Goal: Task Accomplishment & Management: Manage account settings

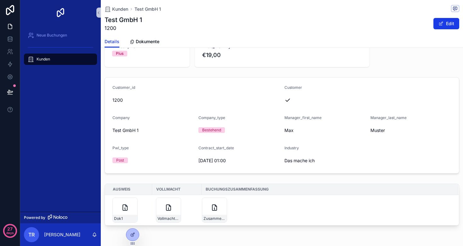
scroll to position [22, 0]
click at [137, 39] on span "Dokumente" at bounding box center [148, 41] width 24 height 6
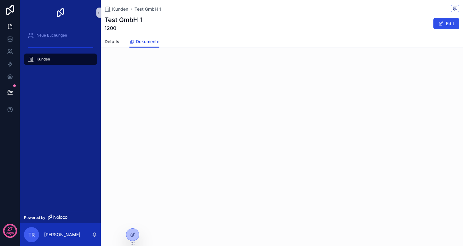
click at [439, 23] on button "Edit" at bounding box center [447, 23] width 26 height 11
click at [434, 24] on button "Done" at bounding box center [445, 23] width 29 height 11
click at [136, 232] on div at bounding box center [132, 235] width 13 height 12
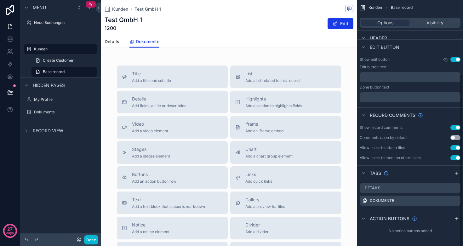
scroll to position [105, 0]
click at [398, 201] on div "Dokumente" at bounding box center [410, 201] width 101 height 11
click at [455, 200] on icon "scrollable content" at bounding box center [455, 201] width 5 height 5
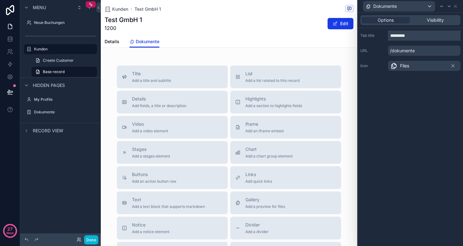
drag, startPoint x: 418, startPoint y: 40, endPoint x: 348, endPoint y: 30, distance: 70.4
click at [348, 30] on div "**********" at bounding box center [231, 123] width 463 height 246
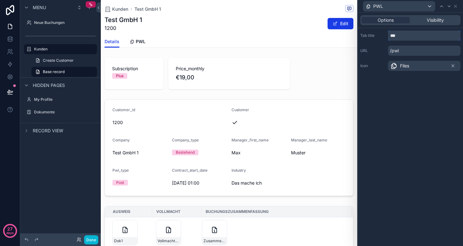
type input "***"
click at [399, 109] on div "Options Visibility Tab title *** URL /pwl Icon Files" at bounding box center [410, 130] width 105 height 234
click at [411, 66] on div "Files" at bounding box center [424, 66] width 73 height 10
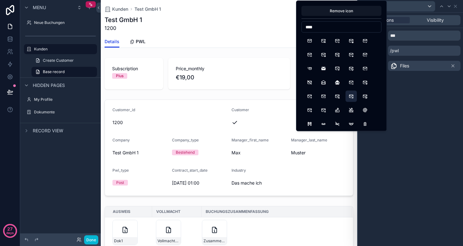
type input "****"
click at [351, 96] on button "MailShare" at bounding box center [351, 96] width 11 height 11
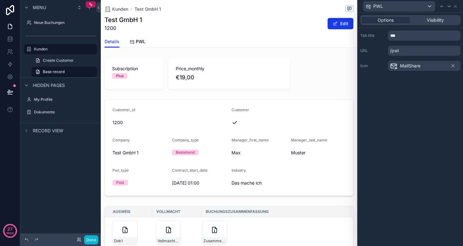
click at [441, 24] on div "Options Visibility" at bounding box center [411, 20] width 100 height 10
click at [438, 20] on span "Visibility" at bounding box center [435, 20] width 17 height 6
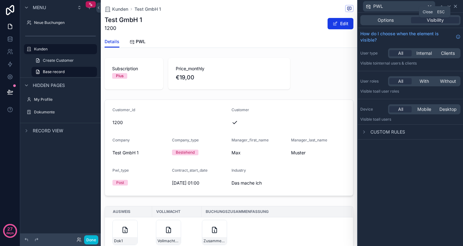
click at [457, 8] on icon at bounding box center [455, 6] width 5 height 5
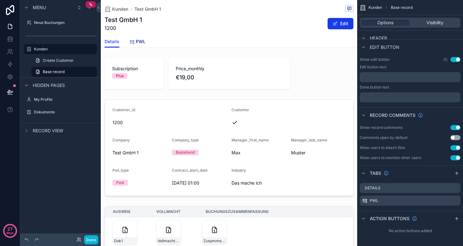
click at [139, 45] on link "PWL" at bounding box center [138, 42] width 16 height 13
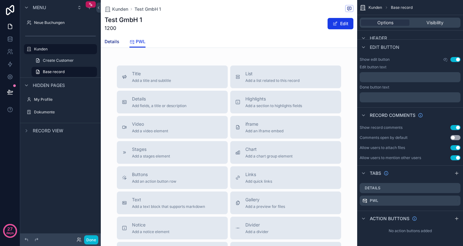
click at [113, 43] on span "Details" at bounding box center [112, 41] width 15 height 6
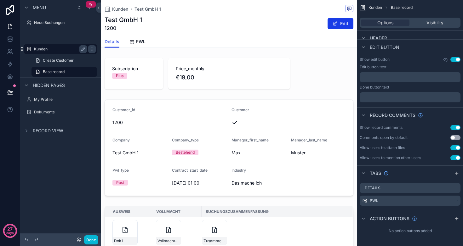
click at [43, 50] on label "Kunden" at bounding box center [59, 49] width 50 height 5
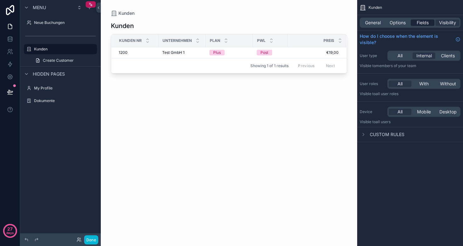
click at [423, 23] on span "Fields" at bounding box center [423, 23] width 12 height 6
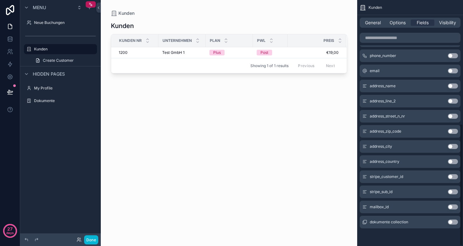
scroll to position [249, 0]
click at [39, 24] on label "Neue Buchungen" at bounding box center [59, 22] width 50 height 5
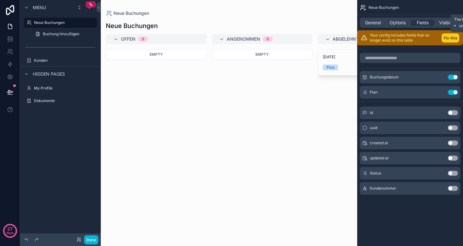
click at [450, 39] on button "Fix this" at bounding box center [451, 37] width 18 height 9
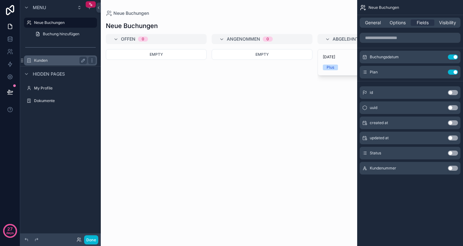
click at [50, 60] on label "Kunden" at bounding box center [59, 60] width 50 height 5
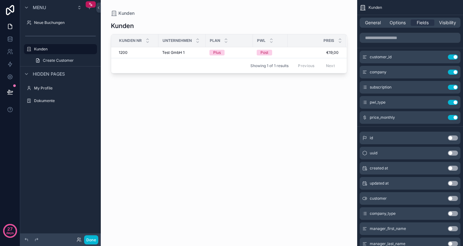
click at [246, 36] on div "Plan" at bounding box center [229, 41] width 47 height 12
click at [376, 20] on span "General" at bounding box center [373, 23] width 16 height 6
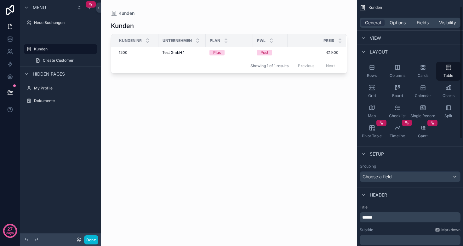
scroll to position [11, 0]
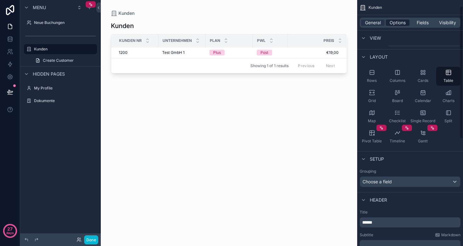
click at [399, 22] on span "Options" at bounding box center [398, 23] width 16 height 6
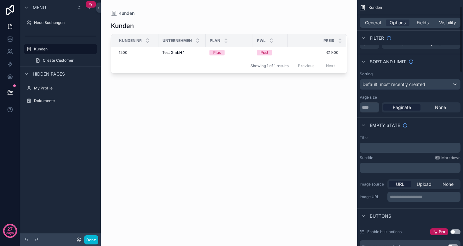
scroll to position [22, 0]
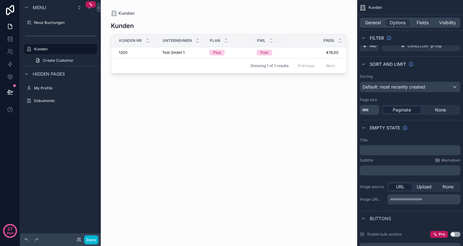
click at [400, 86] on span "Default: most recently created" at bounding box center [394, 86] width 63 height 5
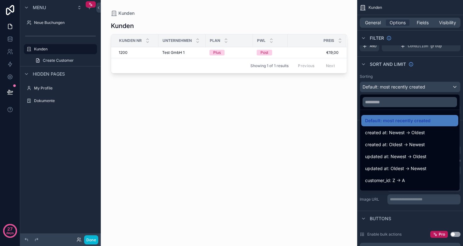
click at [400, 86] on div "scrollable content" at bounding box center [231, 123] width 463 height 246
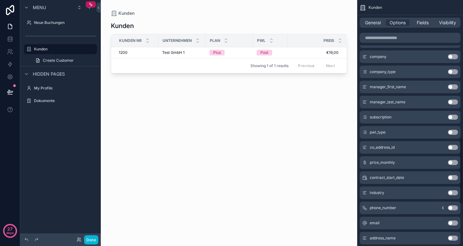
scroll to position [508, 0]
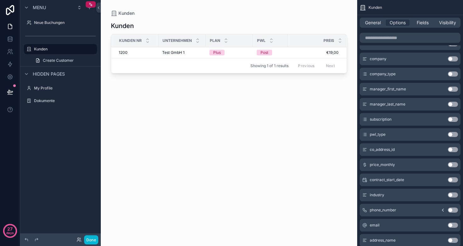
click at [452, 89] on button "Use setting" at bounding box center [453, 89] width 10 height 5
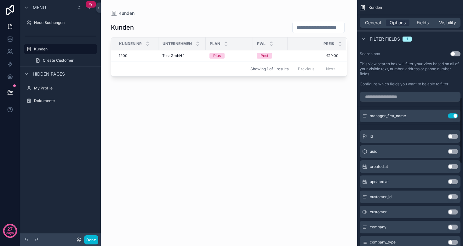
scroll to position [341, 0]
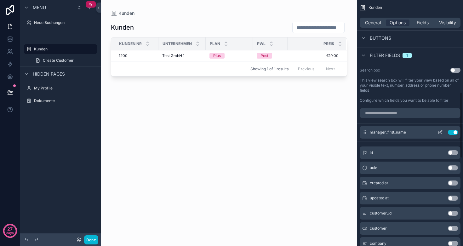
click at [453, 132] on button "Use setting" at bounding box center [453, 132] width 10 height 5
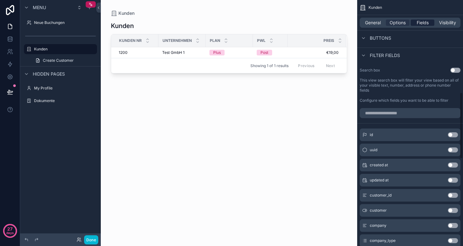
click at [422, 23] on span "Fields" at bounding box center [423, 23] width 12 height 6
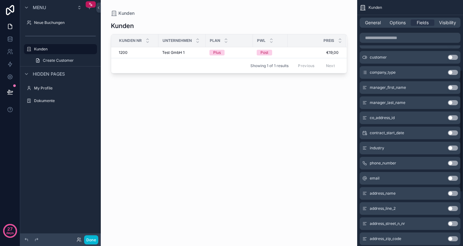
scroll to position [120, 0]
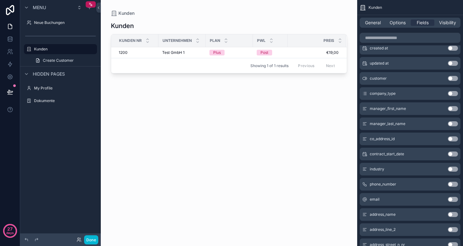
click at [452, 154] on button "Use setting" at bounding box center [453, 154] width 10 height 5
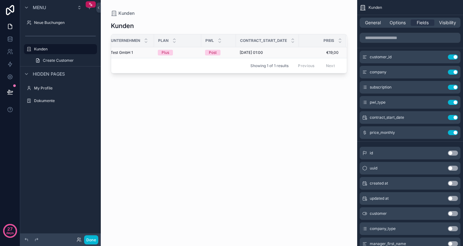
scroll to position [0, 52]
click at [10, 36] on icon at bounding box center [10, 39] width 6 height 6
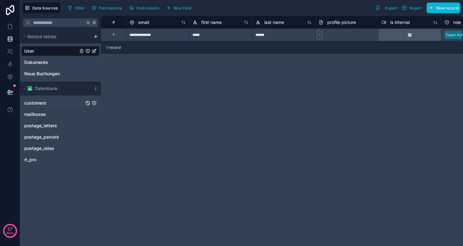
click at [52, 104] on link "customers" at bounding box center [54, 103] width 60 height 6
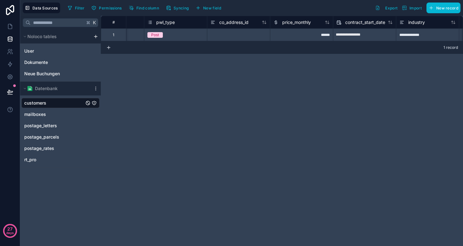
scroll to position [0, 424]
click at [353, 21] on span "contract_start_date" at bounding box center [365, 22] width 40 height 6
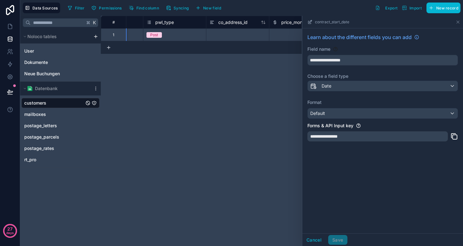
click at [279, 196] on div "**********" at bounding box center [282, 131] width 363 height 230
click at [317, 237] on button "Cancel" at bounding box center [314, 240] width 23 height 10
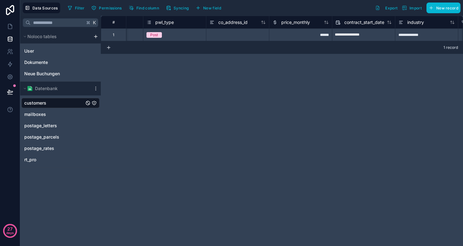
click at [353, 36] on input "**********" at bounding box center [364, 35] width 63 height 10
select select "****"
select select "*"
click at [353, 36] on input "**********" at bounding box center [364, 35] width 63 height 10
select select "****"
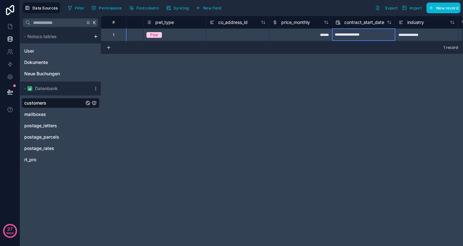
select select "*"
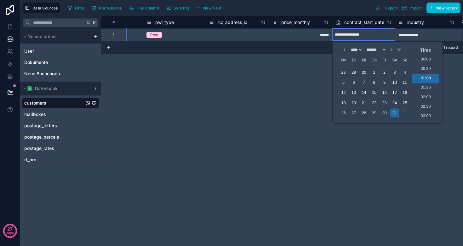
click at [360, 35] on input "**********" at bounding box center [364, 35] width 63 height 10
select select "****"
select select "*"
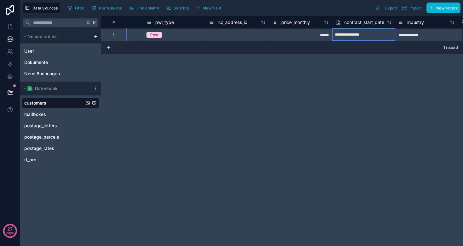
click at [362, 35] on input "**********" at bounding box center [364, 35] width 63 height 10
select select "****"
select select "*"
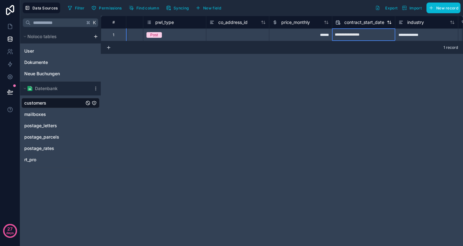
click at [357, 20] on span "contract_start_date" at bounding box center [365, 22] width 40 height 6
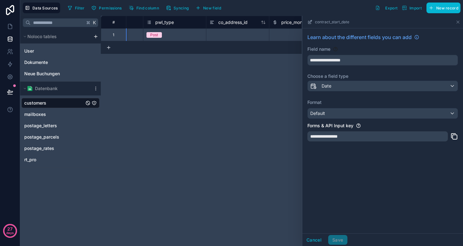
click at [346, 87] on div "Date" at bounding box center [383, 86] width 150 height 10
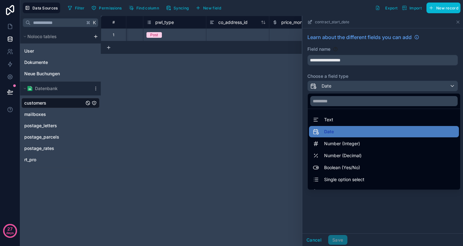
click at [346, 87] on div at bounding box center [383, 131] width 161 height 230
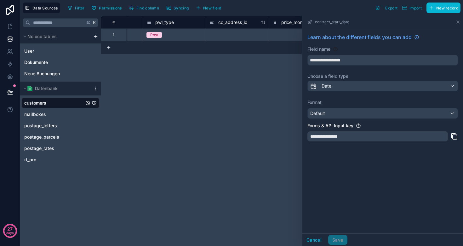
click at [344, 115] on div "Default" at bounding box center [383, 113] width 150 height 10
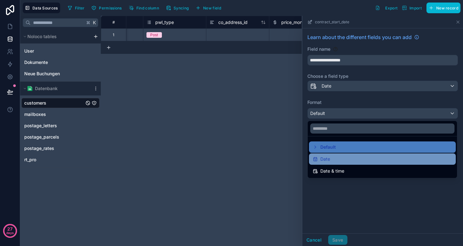
click at [341, 158] on div "Date" at bounding box center [382, 159] width 139 height 8
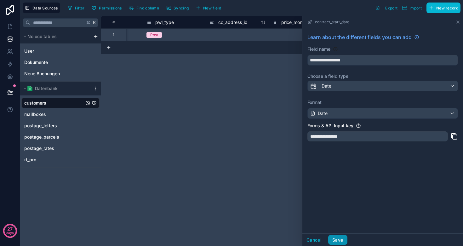
click at [339, 239] on button "Save" at bounding box center [338, 240] width 19 height 10
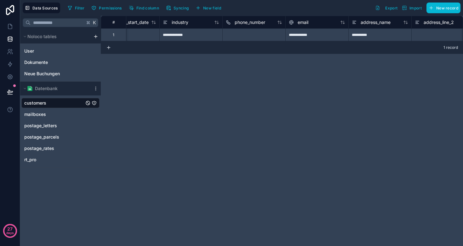
scroll to position [0, 661]
click at [246, 35] on div at bounding box center [253, 34] width 63 height 13
click at [246, 32] on div at bounding box center [253, 34] width 63 height 13
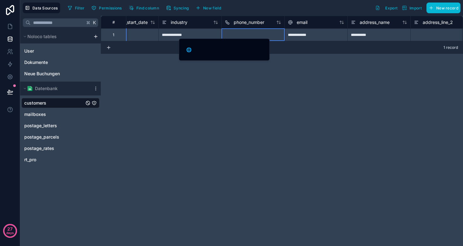
click at [246, 32] on div at bounding box center [253, 34] width 63 height 13
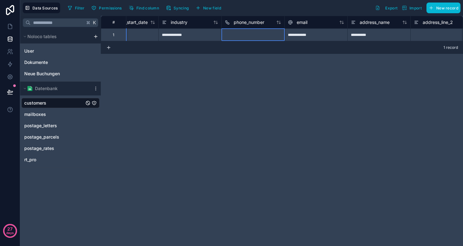
click at [246, 32] on div at bounding box center [253, 34] width 63 height 13
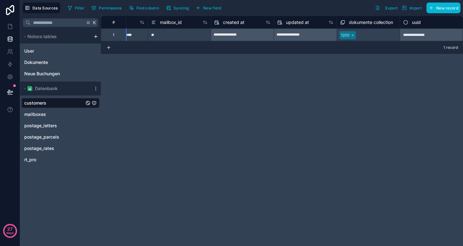
scroll to position [0, 1366]
click at [6, 29] on link at bounding box center [10, 26] width 20 height 13
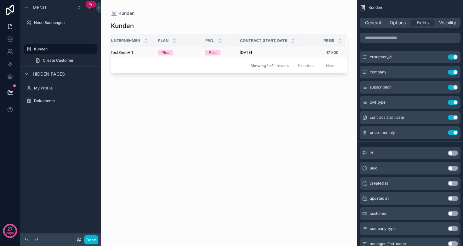
scroll to position [0, 52]
click at [442, 118] on icon "scrollable content" at bounding box center [440, 117] width 5 height 5
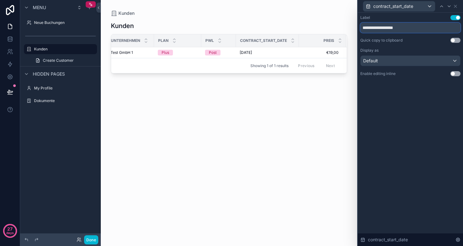
click at [413, 26] on input "**********" at bounding box center [411, 28] width 100 height 10
drag, startPoint x: 413, startPoint y: 26, endPoint x: 329, endPoint y: 26, distance: 83.6
click at [329, 26] on div "**********" at bounding box center [231, 123] width 463 height 246
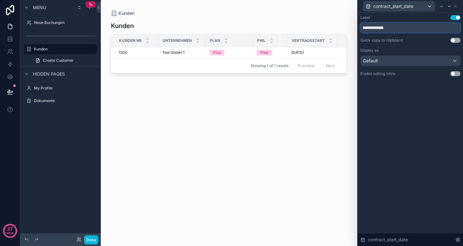
type input "**********"
click at [267, 118] on div "Kunden Kunden Nr Unternehmen Plan PWL Vertragsstart Preis 1200 1200 Test GmbH 1…" at bounding box center [229, 127] width 236 height 222
click at [456, 6] on icon at bounding box center [455, 6] width 5 height 5
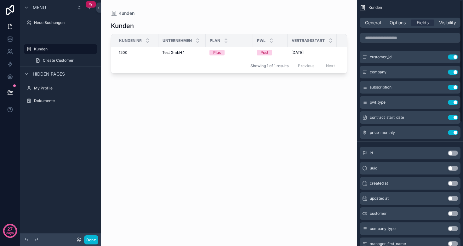
scroll to position [0, 5]
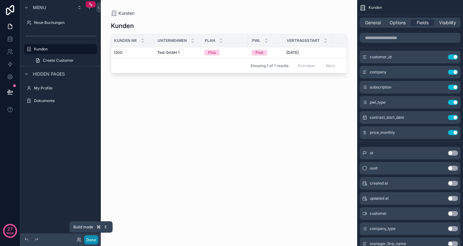
click at [94, 239] on button "Done" at bounding box center [91, 240] width 14 height 9
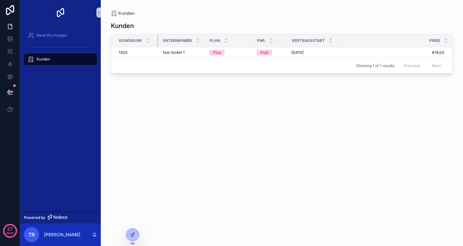
click at [157, 41] on div "scrollable content" at bounding box center [158, 40] width 3 height 13
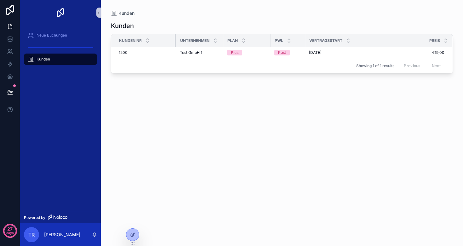
drag, startPoint x: 157, startPoint y: 41, endPoint x: 175, endPoint y: 41, distance: 18.0
click at [175, 41] on div "scrollable content" at bounding box center [176, 40] width 3 height 13
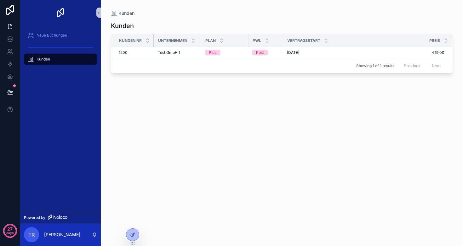
drag, startPoint x: 176, startPoint y: 40, endPoint x: 154, endPoint y: 40, distance: 22.4
click at [154, 40] on div "scrollable content" at bounding box center [154, 40] width 3 height 13
drag, startPoint x: 201, startPoint y: 40, endPoint x: 230, endPoint y: 39, distance: 29.0
click at [230, 39] on div "scrollable content" at bounding box center [230, 40] width 3 height 13
click at [132, 233] on icon at bounding box center [132, 234] width 5 height 5
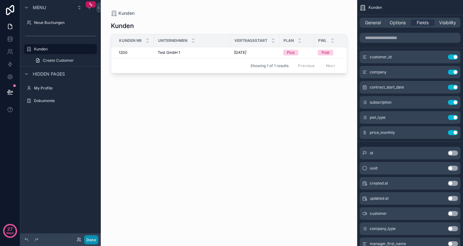
click at [92, 241] on button "Done" at bounding box center [91, 240] width 14 height 9
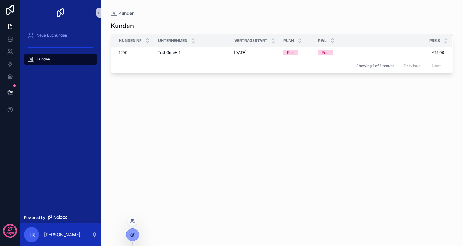
click at [134, 236] on icon at bounding box center [132, 234] width 5 height 5
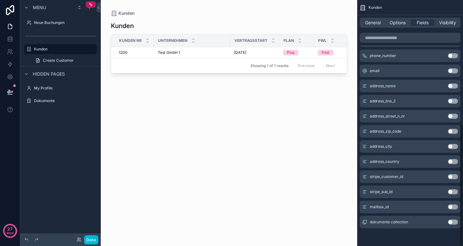
scroll to position [249, 0]
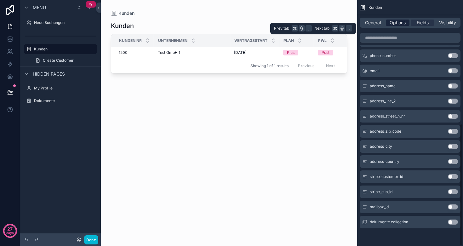
click at [398, 23] on span "Options" at bounding box center [398, 23] width 16 height 6
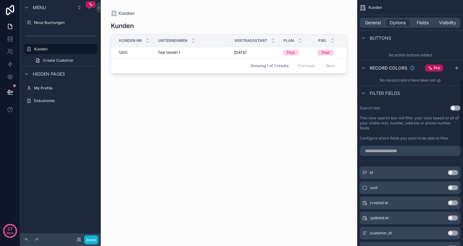
scroll to position [295, 0]
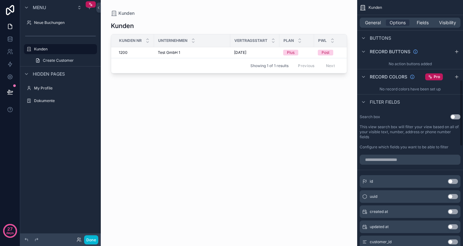
click at [458, 117] on button "Use setting" at bounding box center [456, 116] width 10 height 5
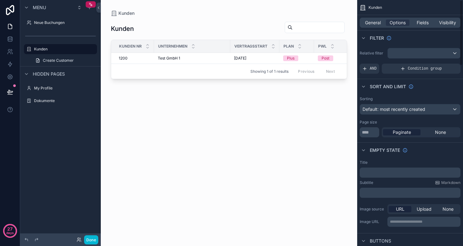
scroll to position [0, 0]
click at [93, 241] on button "Done" at bounding box center [91, 240] width 14 height 9
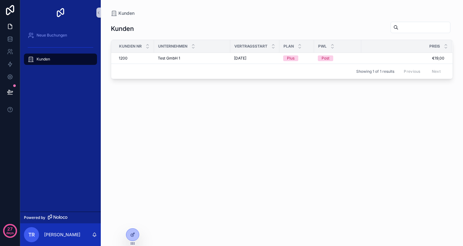
click at [401, 29] on input "scrollable content" at bounding box center [425, 27] width 52 height 9
type input "*"
click at [305, 118] on div "Kunden Kunden Nr Unternehmen Vertragsstart Plan PWL Preis 1200 1200 Test GmbH 1…" at bounding box center [282, 127] width 342 height 222
click at [42, 32] on div "Neue Buchungen" at bounding box center [61, 35] width 66 height 10
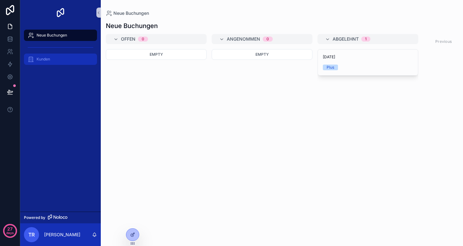
click at [48, 61] on span "Kunden" at bounding box center [44, 59] width 14 height 5
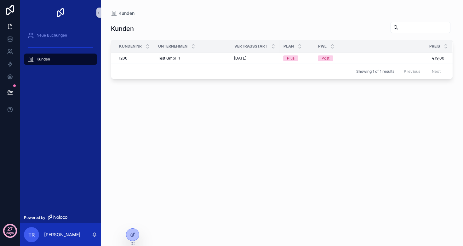
click at [8, 233] on p "days" at bounding box center [10, 233] width 8 height 9
click at [72, 113] on div "Neue Buchungen Kunden" at bounding box center [60, 118] width 81 height 187
click at [10, 42] on icon at bounding box center [10, 40] width 4 height 3
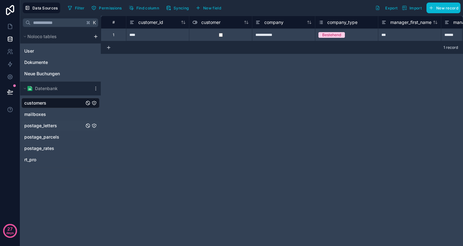
click at [41, 129] on span "postage_letters" at bounding box center [40, 126] width 33 height 6
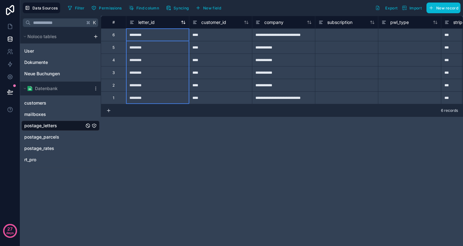
click at [149, 21] on span "letter_id" at bounding box center [146, 22] width 16 height 6
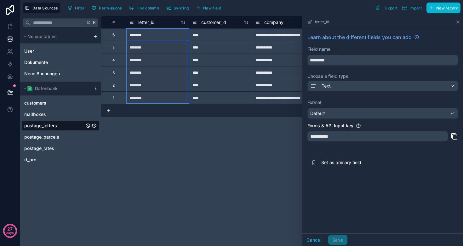
click at [246, 170] on div "**********" at bounding box center [282, 131] width 363 height 230
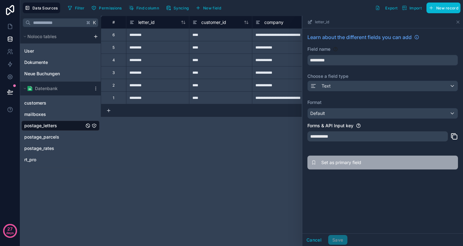
click at [314, 161] on icon at bounding box center [314, 163] width 3 height 4
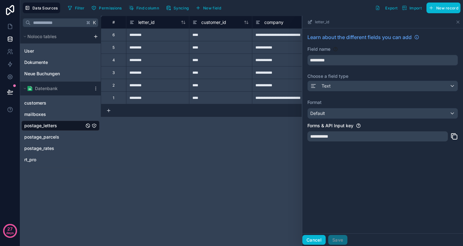
click at [308, 238] on button "Cancel" at bounding box center [314, 240] width 23 height 10
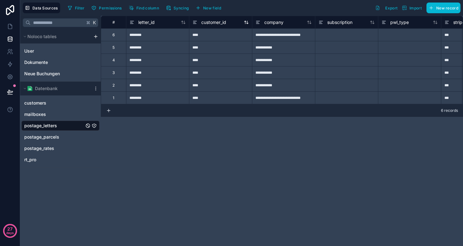
click at [208, 21] on span "customer_id" at bounding box center [213, 22] width 25 height 6
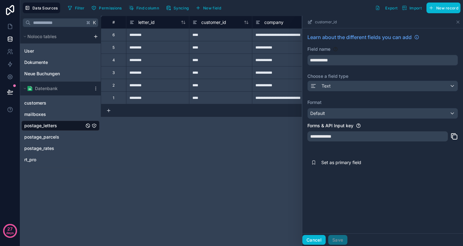
click at [306, 239] on button "Cancel" at bounding box center [314, 240] width 23 height 10
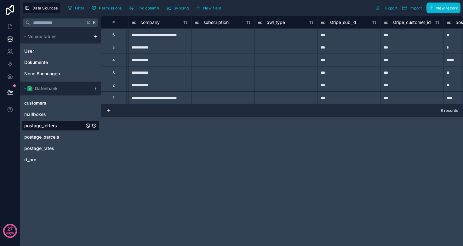
scroll to position [0, 124]
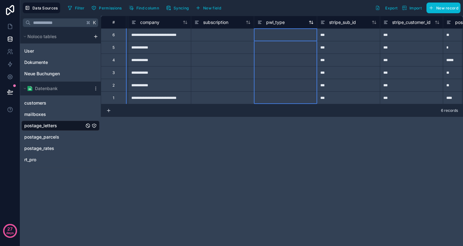
click at [259, 22] on icon at bounding box center [260, 23] width 5 height 8
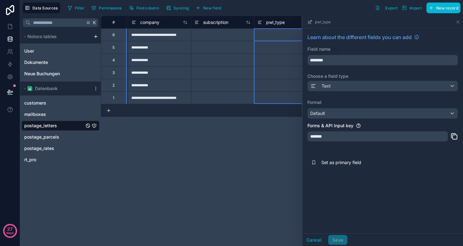
click at [332, 87] on div "Text" at bounding box center [383, 86] width 150 height 10
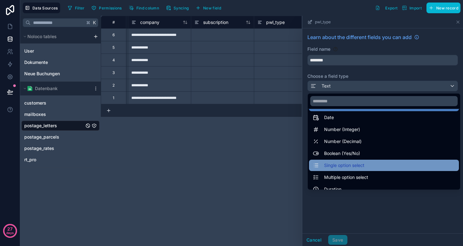
scroll to position [19, 0]
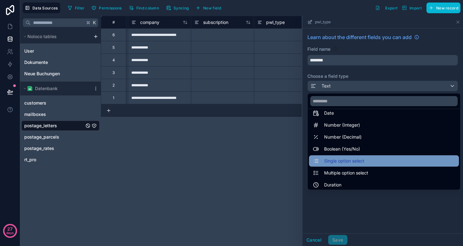
click at [347, 161] on span "Single option select" at bounding box center [344, 161] width 40 height 8
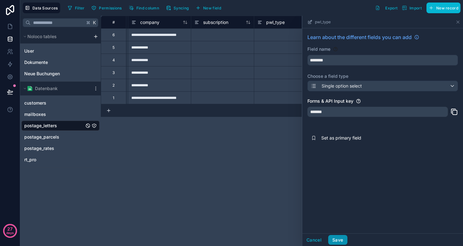
click at [339, 240] on button "Save" at bounding box center [338, 240] width 19 height 10
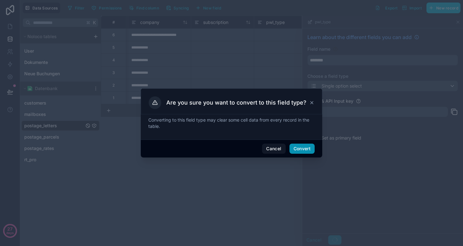
click at [302, 149] on button "Convert" at bounding box center [302, 149] width 25 height 10
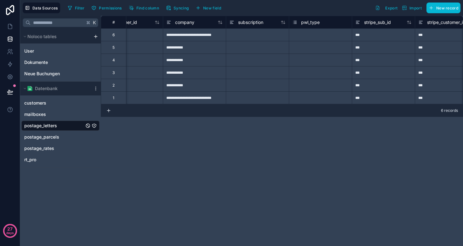
scroll to position [0, 89]
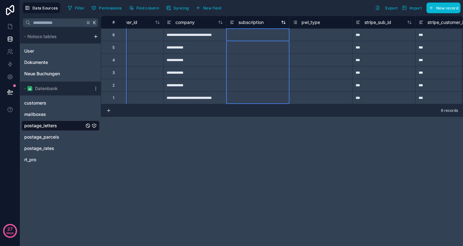
click at [241, 21] on span "subscription" at bounding box center [251, 22] width 25 height 6
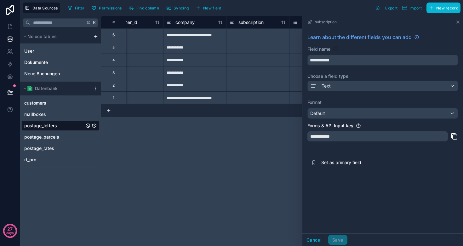
click at [328, 91] on div "Text" at bounding box center [383, 86] width 150 height 10
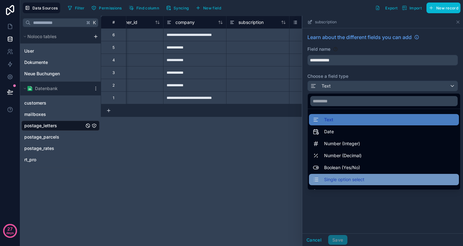
click at [355, 178] on span "Single option select" at bounding box center [344, 180] width 40 height 8
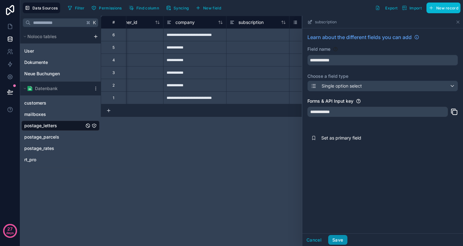
click at [344, 238] on button "Save" at bounding box center [338, 240] width 19 height 10
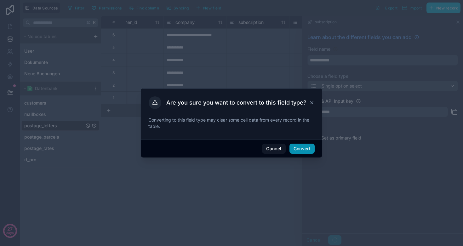
click at [313, 147] on button "Convert" at bounding box center [302, 149] width 25 height 10
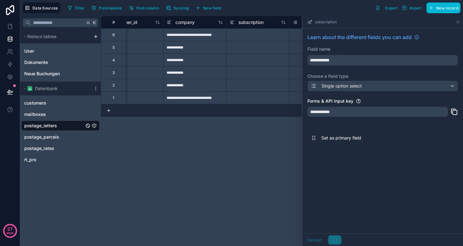
scroll to position [0, 71]
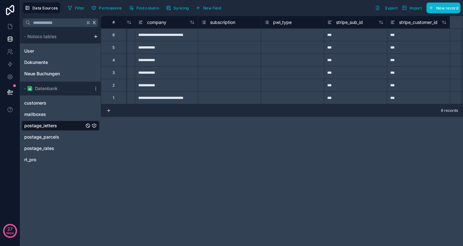
scroll to position [0, 142]
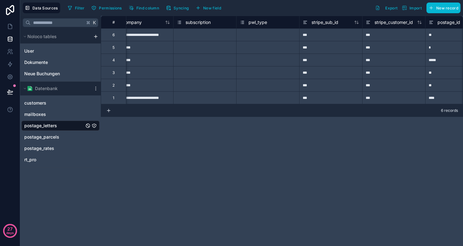
click at [250, 23] on span "pwl_type" at bounding box center [258, 22] width 19 height 6
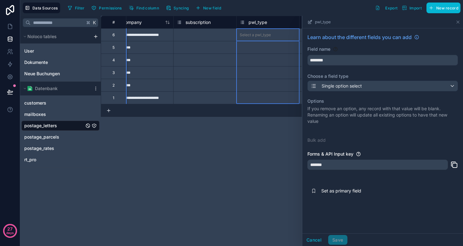
click at [240, 131] on div "**********" at bounding box center [282, 131] width 363 height 230
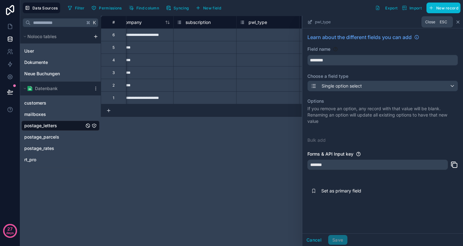
click at [457, 20] on icon at bounding box center [458, 22] width 5 height 5
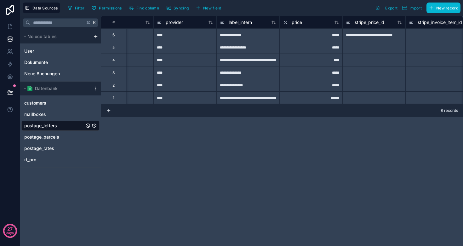
scroll to position [0, 484]
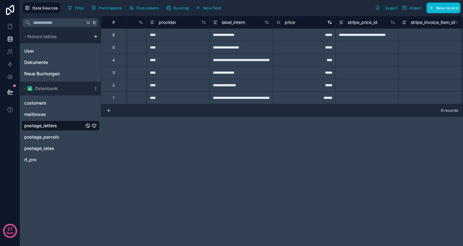
click at [289, 21] on span "price" at bounding box center [290, 22] width 10 height 6
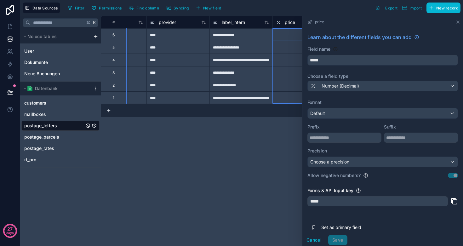
click at [336, 113] on div "Default" at bounding box center [383, 113] width 150 height 10
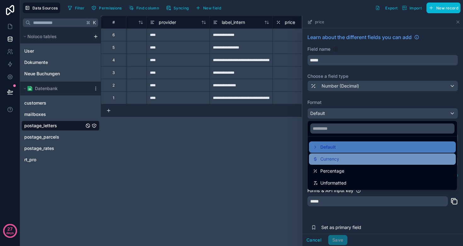
click at [340, 156] on span "Currency" at bounding box center [330, 159] width 19 height 8
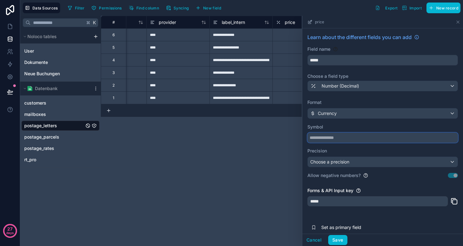
click at [341, 141] on input "text" at bounding box center [383, 138] width 151 height 10
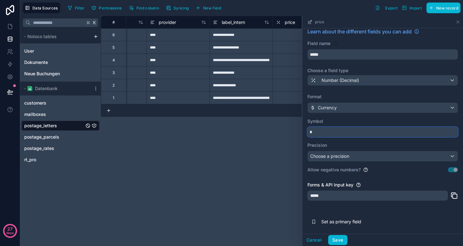
scroll to position [6, 0]
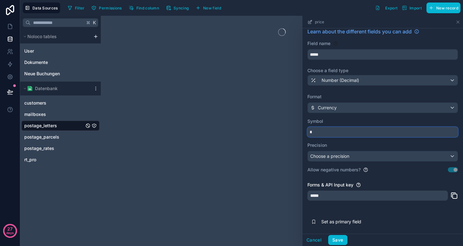
type input "*"
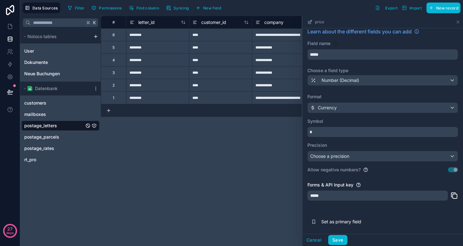
click at [351, 82] on span "Number (Decimal)" at bounding box center [341, 80] width 38 height 6
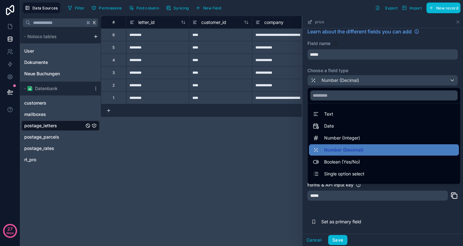
click at [355, 71] on div at bounding box center [383, 131] width 161 height 230
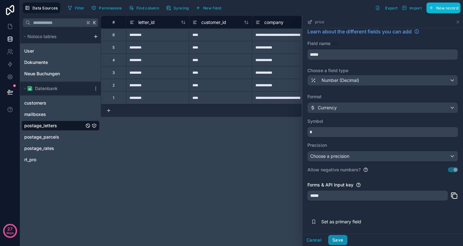
click at [335, 240] on button "Save" at bounding box center [338, 240] width 19 height 10
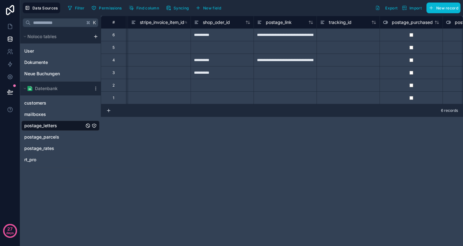
scroll to position [0, 756]
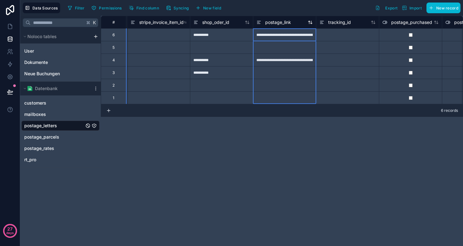
click at [283, 23] on span "postage_link" at bounding box center [278, 22] width 26 height 6
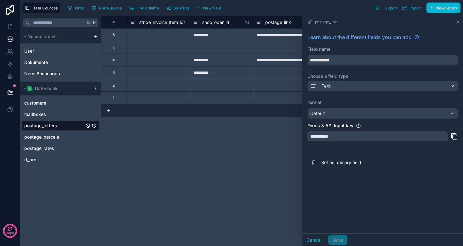
click at [336, 86] on div "Text" at bounding box center [383, 86] width 150 height 10
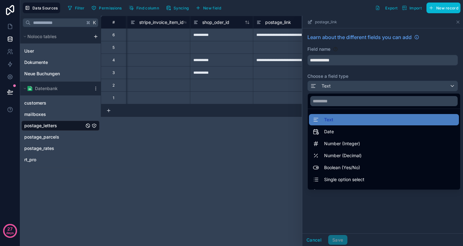
click at [336, 86] on div at bounding box center [383, 131] width 161 height 230
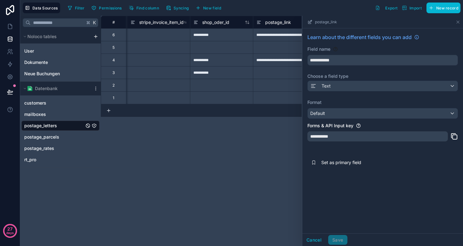
click at [338, 114] on div "Default" at bounding box center [383, 113] width 150 height 10
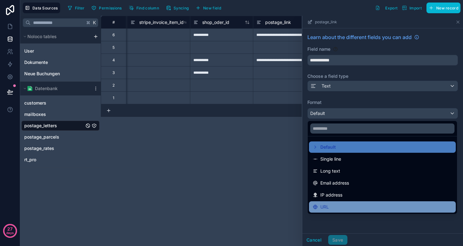
click at [337, 206] on div "URL" at bounding box center [382, 207] width 139 height 8
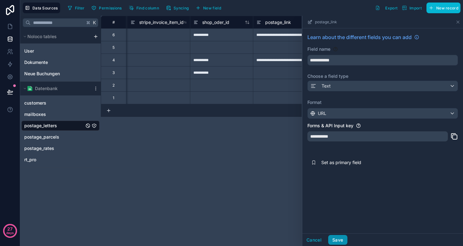
click at [341, 241] on button "Save" at bounding box center [338, 240] width 19 height 10
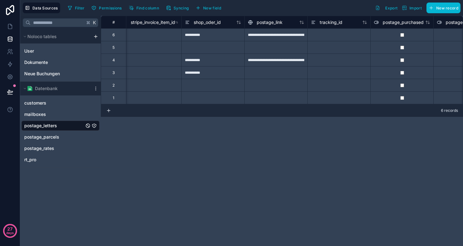
scroll to position [0, 797]
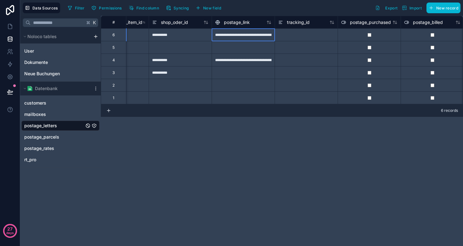
click at [242, 34] on div "**********" at bounding box center [243, 34] width 63 height 13
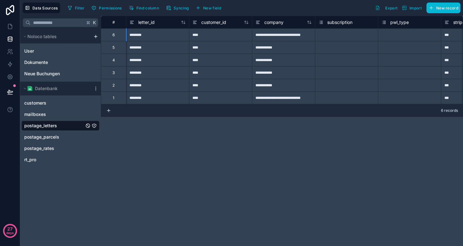
scroll to position [0, 0]
click at [9, 27] on icon at bounding box center [10, 26] width 4 height 5
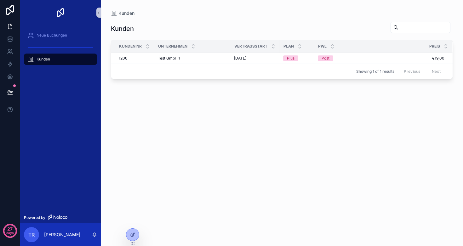
click at [42, 81] on div "Neue Buchungen Kunden" at bounding box center [60, 118] width 81 height 187
click at [134, 233] on icon at bounding box center [133, 234] width 3 height 3
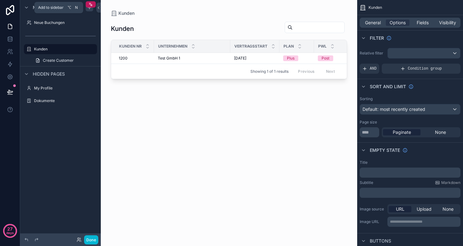
click at [90, 8] on icon "scrollable content" at bounding box center [89, 7] width 5 height 5
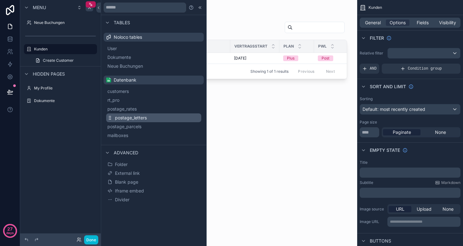
click at [126, 118] on span "postage_letters" at bounding box center [131, 118] width 32 height 6
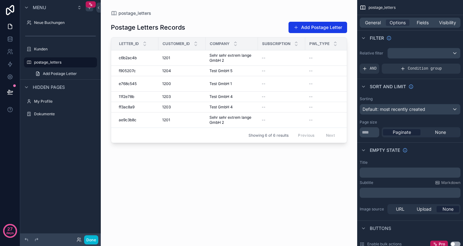
click at [146, 57] on div "scrollable content" at bounding box center [229, 119] width 257 height 239
click at [427, 25] on span "Fields" at bounding box center [423, 23] width 12 height 6
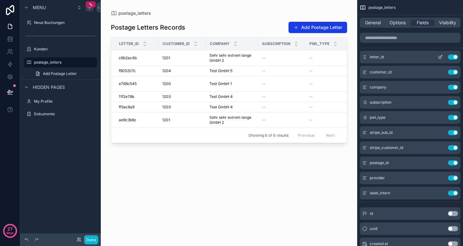
click at [453, 57] on button "Use setting" at bounding box center [453, 57] width 10 height 5
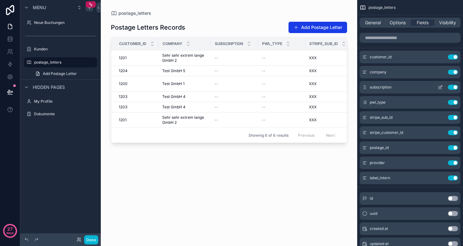
click at [452, 87] on button "Use setting" at bounding box center [453, 87] width 10 height 5
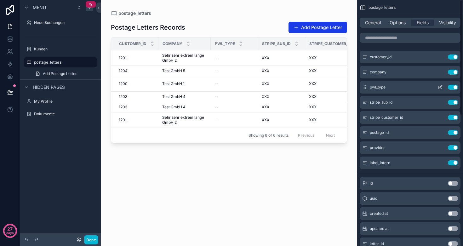
click at [452, 87] on button "Use setting" at bounding box center [453, 87] width 10 height 5
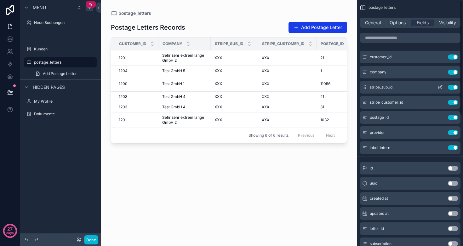
click at [452, 86] on button "Use setting" at bounding box center [453, 87] width 10 height 5
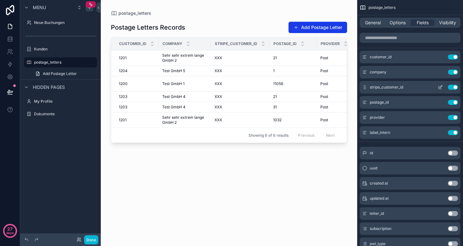
click at [454, 86] on button "Use setting" at bounding box center [453, 87] width 10 height 5
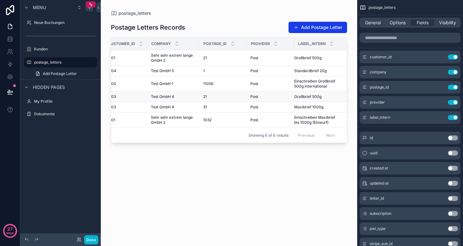
scroll to position [0, 11]
click at [453, 86] on button "Use setting" at bounding box center [453, 87] width 10 height 5
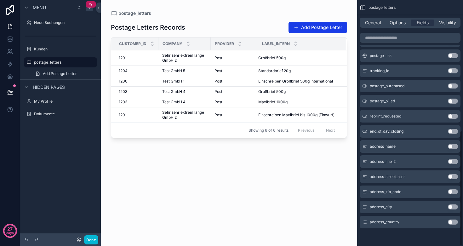
scroll to position [279, 0]
click at [12, 37] on icon at bounding box center [10, 38] width 4 height 2
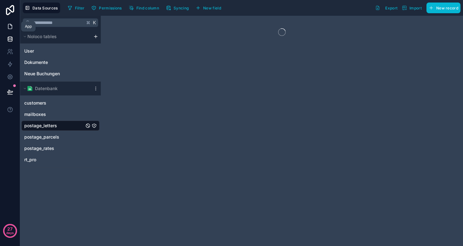
click at [11, 25] on icon at bounding box center [10, 26] width 4 height 5
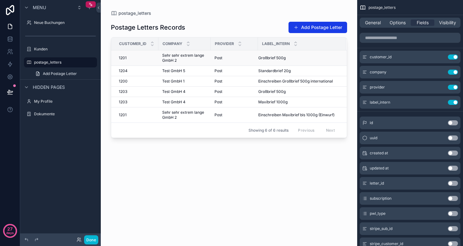
click at [180, 57] on span "Sehr sehr extrem lange GmbH 2" at bounding box center [184, 58] width 45 height 10
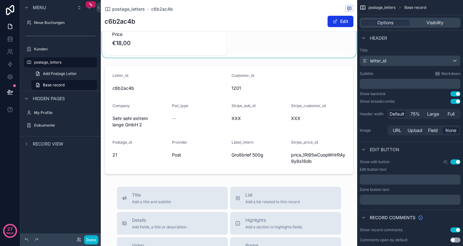
scroll to position [118, 0]
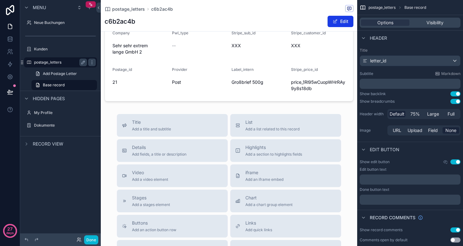
click at [45, 64] on label "postage_letters" at bounding box center [59, 62] width 50 height 5
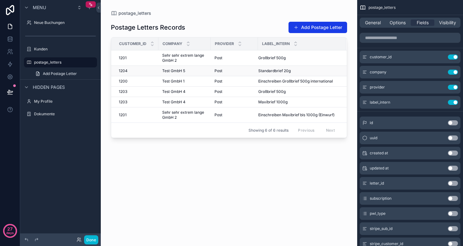
click at [153, 72] on div "1204 1204" at bounding box center [137, 70] width 36 height 5
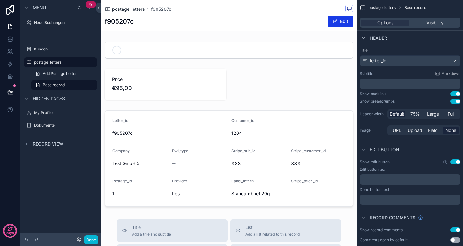
click at [111, 9] on link "postage_letters" at bounding box center [125, 9] width 40 height 6
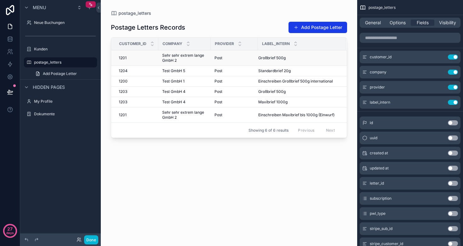
click at [184, 60] on span "Sehr sehr extrem lange GmbH 2" at bounding box center [184, 58] width 45 height 10
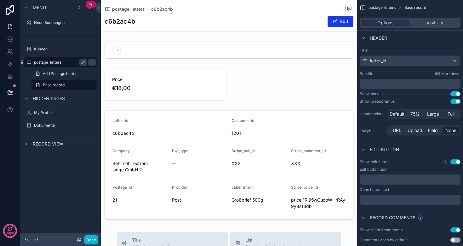
click at [54, 62] on label "postage_letters" at bounding box center [59, 62] width 50 height 5
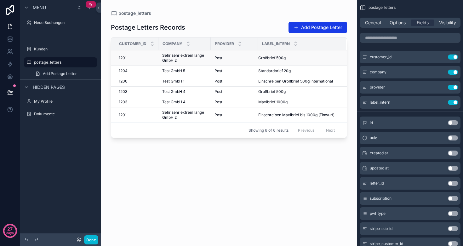
click at [201, 54] on span "Sehr sehr extrem lange GmbH 2" at bounding box center [184, 58] width 45 height 10
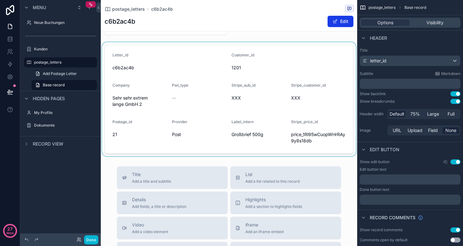
scroll to position [66, 0]
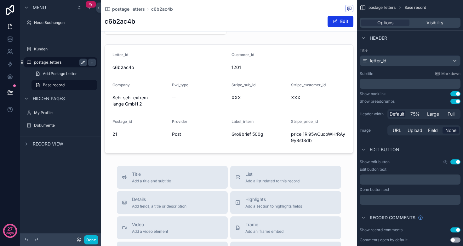
click at [84, 61] on icon "scrollable content" at bounding box center [84, 61] width 1 height 1
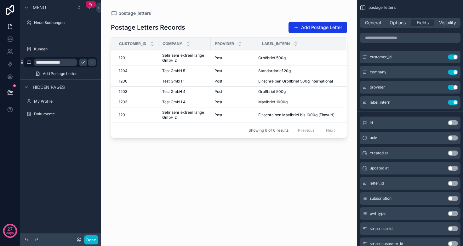
click at [70, 63] on input "**********" at bounding box center [55, 63] width 43 height 8
click at [48, 63] on input "*****" at bounding box center [55, 63] width 43 height 8
type input "******"
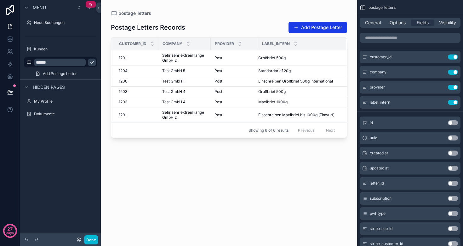
click at [90, 62] on icon "scrollable content" at bounding box center [92, 62] width 5 height 5
click at [28, 63] on icon "scrollable content" at bounding box center [28, 62] width 5 height 5
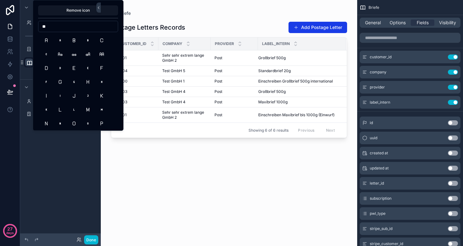
type input "*"
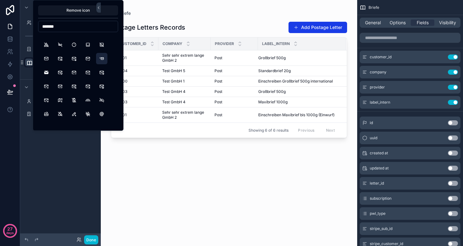
scroll to position [32, 0]
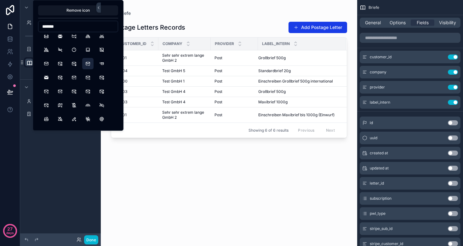
type input "*******"
click at [86, 64] on button "MailCheck" at bounding box center [87, 63] width 11 height 11
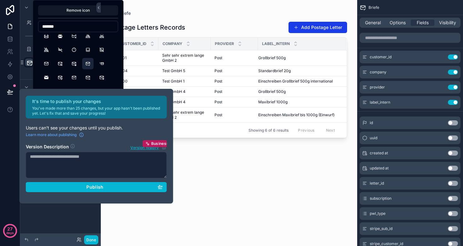
click at [73, 212] on div "Menu Neue Buchungen Kunden ****** Add Postage Letter Hidden pages My Profile Do…" at bounding box center [60, 119] width 81 height 239
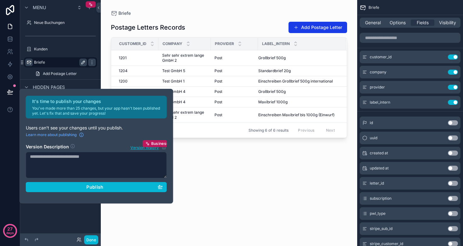
click at [73, 212] on div "Menu Neue Buchungen Kunden Briefe Add Postage Letter Hidden pages My Profile Do…" at bounding box center [60, 119] width 81 height 239
click at [96, 238] on button "Done" at bounding box center [91, 240] width 14 height 9
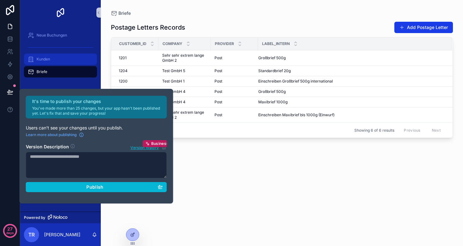
click at [41, 60] on span "Kunden" at bounding box center [44, 59] width 14 height 5
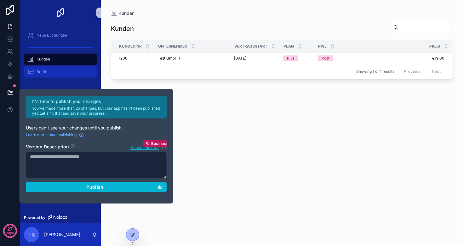
click at [41, 70] on span "Briefe" at bounding box center [42, 71] width 11 height 5
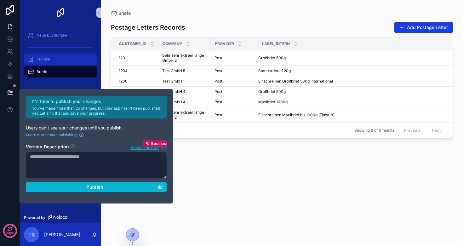
click at [44, 61] on span "Kunden" at bounding box center [44, 59] width 14 height 5
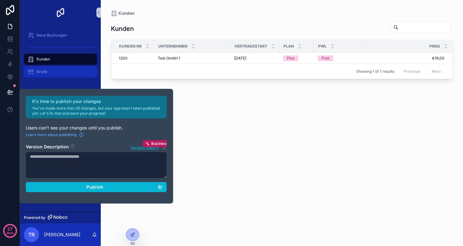
click at [47, 67] on div "Briefe" at bounding box center [61, 72] width 66 height 10
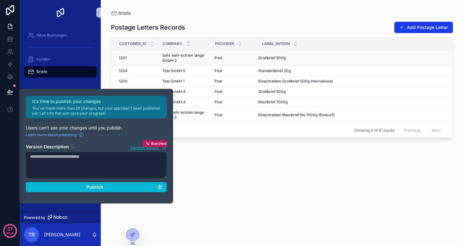
click at [172, 57] on span "Sehr sehr extrem lange GmbH 2" at bounding box center [184, 58] width 45 height 10
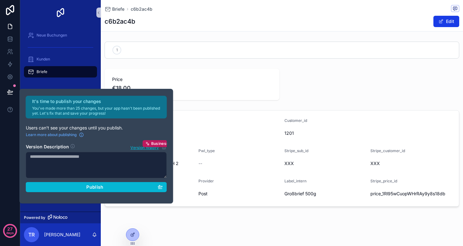
click at [173, 66] on div "1 Price €18,00 Letter_id c6b2ac4b Customer_id 1201 Company Sehr sehr extrem lan…" at bounding box center [282, 124] width 363 height 170
click at [133, 234] on icon at bounding box center [133, 234] width 3 height 3
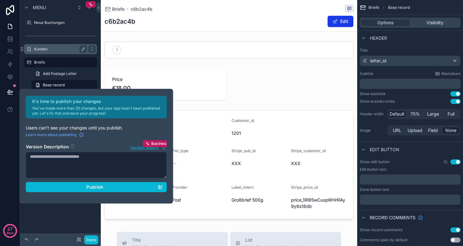
click at [57, 50] on label "Kunden" at bounding box center [59, 49] width 50 height 5
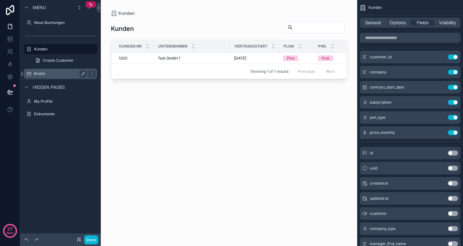
click at [49, 75] on label "Briefe" at bounding box center [59, 73] width 50 height 5
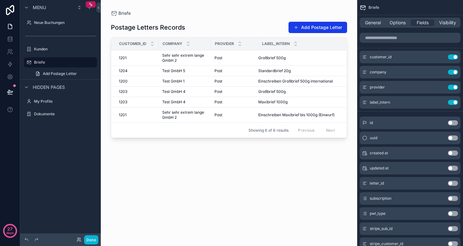
click at [189, 58] on div "scrollable content" at bounding box center [229, 119] width 257 height 239
click at [181, 58] on span "Sehr sehr extrem lange GmbH 2" at bounding box center [184, 58] width 45 height 10
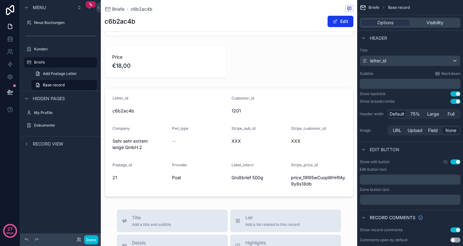
scroll to position [97, 0]
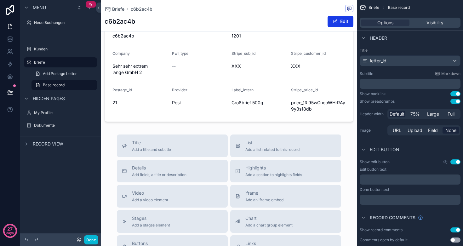
click at [390, 59] on div "letter_id" at bounding box center [410, 61] width 100 height 10
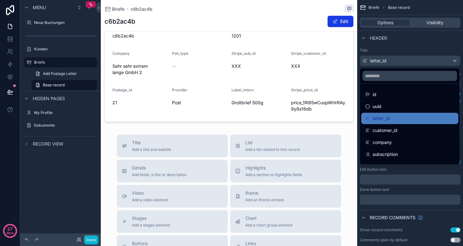
click at [390, 47] on div "scrollable content" at bounding box center [231, 123] width 463 height 246
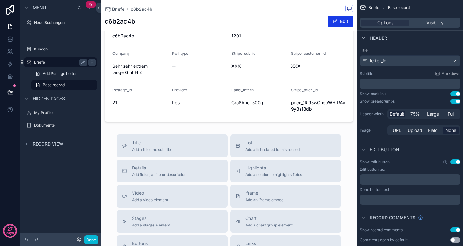
click at [46, 63] on label "Briefe" at bounding box center [59, 62] width 50 height 5
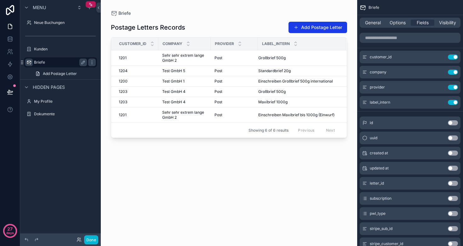
click at [29, 63] on icon "scrollable content" at bounding box center [28, 62] width 5 height 5
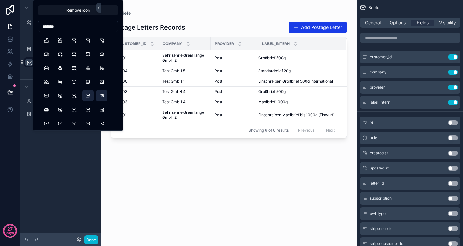
type input "*******"
click at [101, 98] on button "MailFast" at bounding box center [101, 95] width 11 height 11
click at [53, 160] on div "Menu Neue Buchungen Kunden ****** Add Postage Letter Hidden pages My Profile Do…" at bounding box center [60, 119] width 81 height 239
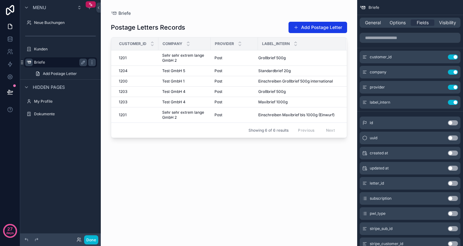
click at [50, 62] on label "Briefe" at bounding box center [59, 62] width 50 height 5
click at [163, 57] on span "Sehr sehr extrem lange GmbH 2" at bounding box center [184, 58] width 45 height 10
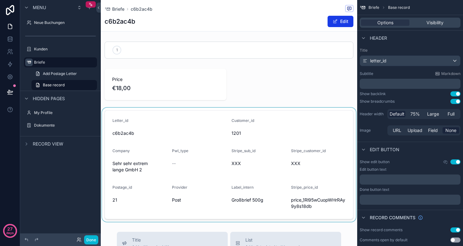
click at [217, 140] on div "scrollable content" at bounding box center [229, 165] width 257 height 114
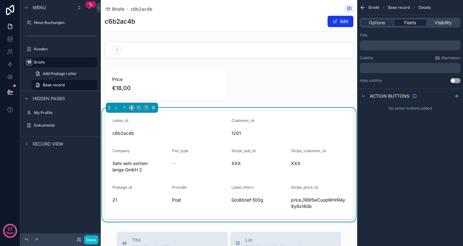
click at [410, 22] on span "Fields" at bounding box center [411, 23] width 12 height 6
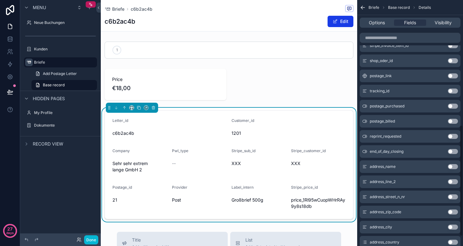
scroll to position [276, 0]
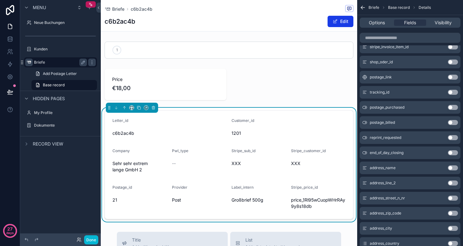
click at [42, 62] on label "Briefe" at bounding box center [59, 62] width 50 height 5
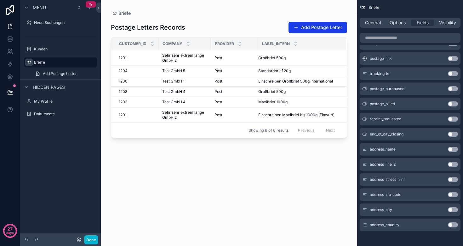
click at [114, 43] on div "Customer_id" at bounding box center [135, 44] width 47 height 12
click at [335, 46] on div "Label_intern" at bounding box center [303, 44] width 88 height 12
click at [378, 21] on span "General" at bounding box center [373, 23] width 16 height 6
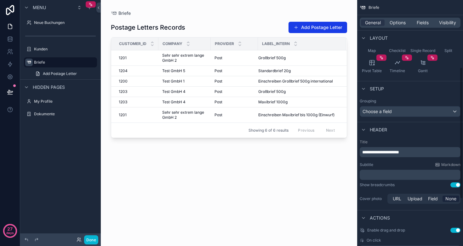
scroll to position [125, 0]
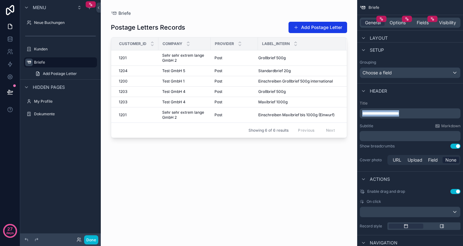
drag, startPoint x: 427, startPoint y: 113, endPoint x: 362, endPoint y: 112, distance: 64.6
click at [362, 112] on div "**********" at bounding box center [410, 113] width 101 height 10
click at [82, 63] on icon "scrollable content" at bounding box center [83, 62] width 3 height 3
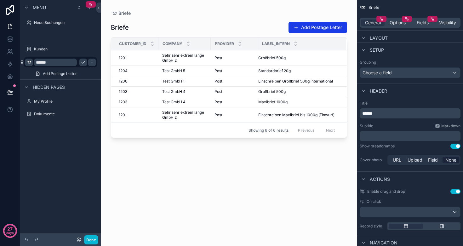
click at [59, 63] on input "******" at bounding box center [55, 63] width 43 height 8
type input "*"
type input "**********"
click at [90, 61] on icon "scrollable content" at bounding box center [92, 62] width 5 height 5
click at [55, 63] on label "Postweiterleitung" at bounding box center [59, 62] width 50 height 5
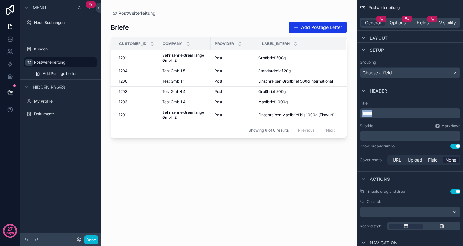
drag, startPoint x: 390, startPoint y: 111, endPoint x: 357, endPoint y: 111, distance: 33.7
click at [357, 111] on div "Neue Buchungen Kunden Postweiterleitung My Profile Dokumente Powered by TR Timo…" at bounding box center [282, 123] width 363 height 246
click at [399, 21] on span "Options" at bounding box center [398, 23] width 16 height 6
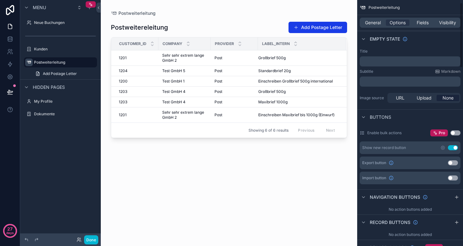
scroll to position [153, 0]
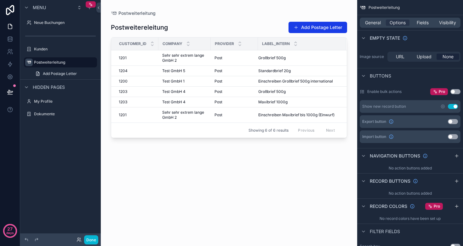
click at [455, 107] on button "Use setting" at bounding box center [453, 106] width 10 height 5
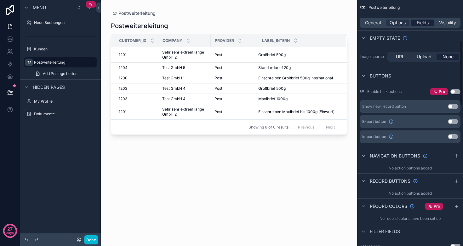
click at [423, 23] on span "Fields" at bounding box center [423, 23] width 12 height 6
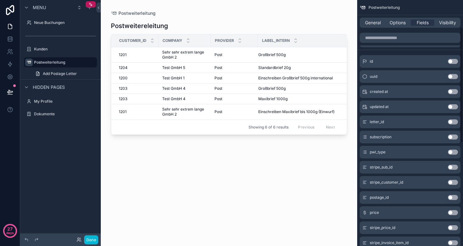
scroll to position [55, 0]
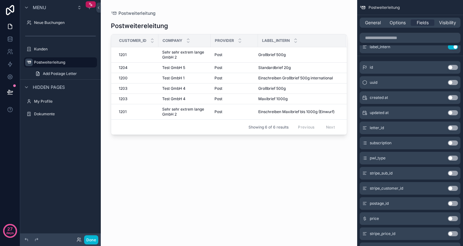
click at [454, 97] on button "Use setting" at bounding box center [453, 97] width 10 height 5
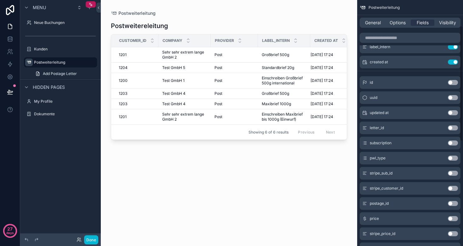
click at [454, 97] on button "Use setting" at bounding box center [453, 97] width 10 height 5
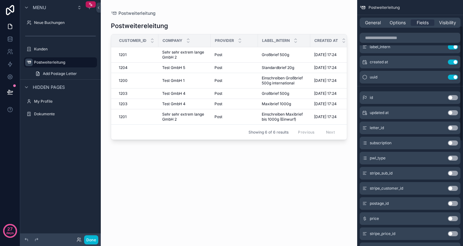
scroll to position [45, 0]
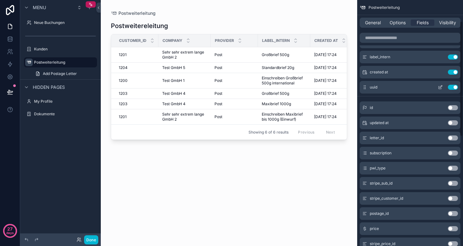
click at [452, 87] on button "Use setting" at bounding box center [453, 87] width 10 height 5
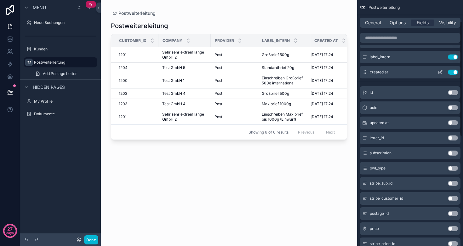
click at [454, 73] on button "Use setting" at bounding box center [453, 72] width 10 height 5
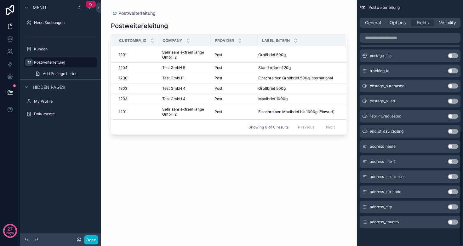
scroll to position [279, 0]
click at [6, 40] on link at bounding box center [10, 39] width 20 height 13
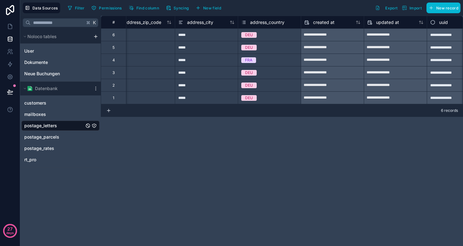
scroll to position [0, 1464]
click at [177, 9] on span "Syncing" at bounding box center [181, 8] width 15 height 5
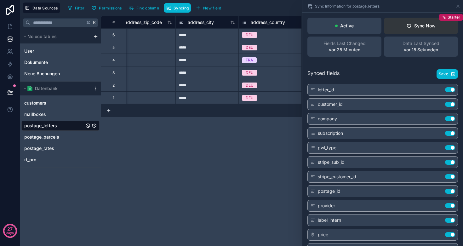
click at [423, 24] on div "Sync Now" at bounding box center [421, 26] width 29 height 6
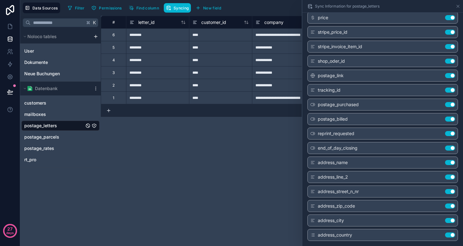
scroll to position [217, 0]
click at [235, 160] on div "**********" at bounding box center [282, 131] width 363 height 230
click at [165, 133] on div "**********" at bounding box center [282, 131] width 363 height 230
click at [457, 6] on icon at bounding box center [458, 6] width 5 height 5
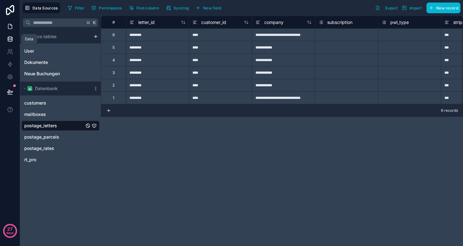
click at [11, 29] on icon at bounding box center [10, 26] width 4 height 5
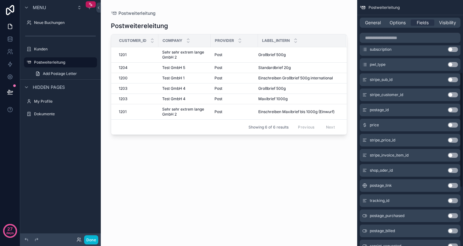
scroll to position [155, 0]
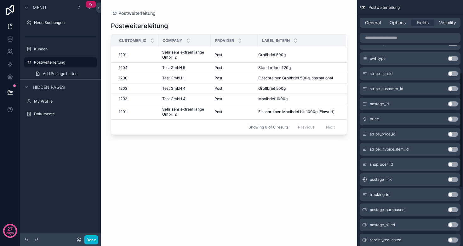
click at [454, 195] on button "Use setting" at bounding box center [453, 194] width 10 height 5
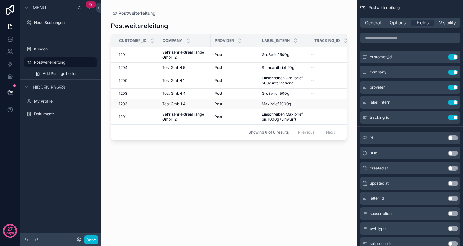
scroll to position [0, 0]
click at [40, 49] on label "Kunden" at bounding box center [59, 49] width 50 height 5
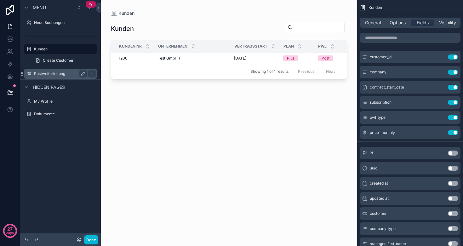
click at [47, 74] on label "Postweiterleitung" at bounding box center [59, 73] width 50 height 5
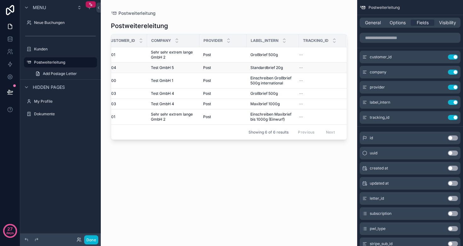
scroll to position [0, 11]
click at [7, 43] on link at bounding box center [10, 39] width 20 height 13
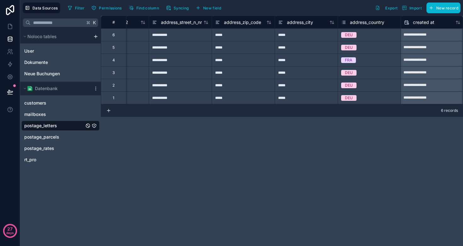
scroll to position [0, 1472]
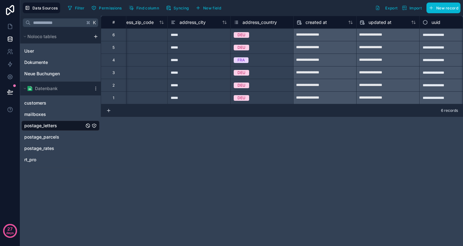
click at [322, 37] on div "**********" at bounding box center [325, 35] width 63 height 10
click at [318, 23] on span "created at" at bounding box center [316, 22] width 21 height 6
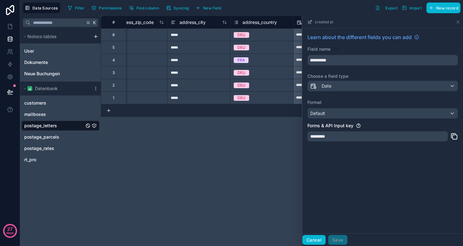
click at [319, 241] on button "Cancel" at bounding box center [314, 240] width 23 height 10
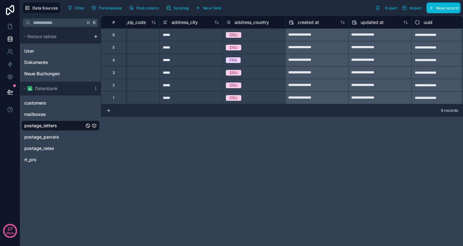
scroll to position [0, 1482]
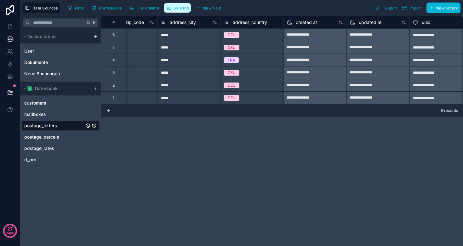
click at [174, 7] on button "Syncing" at bounding box center [177, 7] width 27 height 9
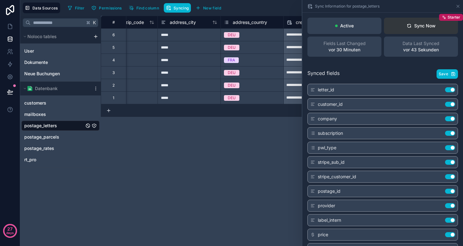
click at [412, 28] on div "Sync Now" at bounding box center [421, 26] width 29 height 6
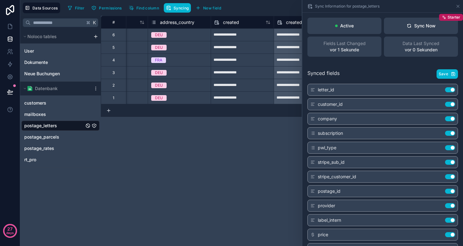
scroll to position [0, 1555]
click at [259, 132] on div "**********" at bounding box center [282, 131] width 363 height 230
click at [458, 5] on icon at bounding box center [458, 6] width 5 height 5
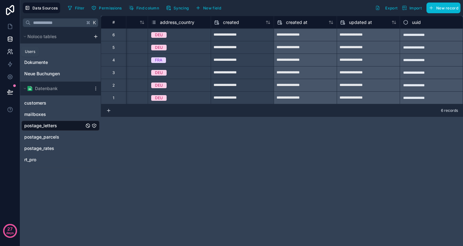
click at [9, 50] on icon at bounding box center [9, 51] width 2 height 2
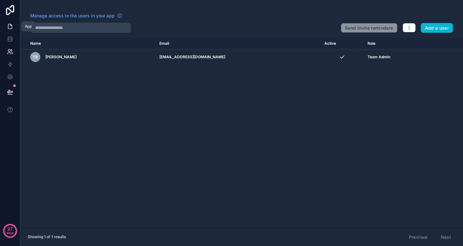
click at [9, 29] on icon at bounding box center [10, 26] width 4 height 5
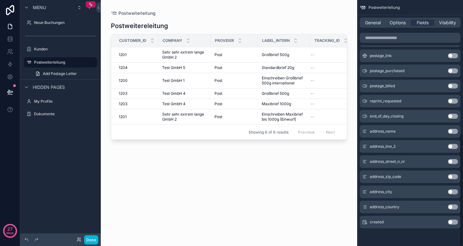
scroll to position [294, 0]
click at [455, 223] on button "Use setting" at bounding box center [453, 222] width 10 height 5
click at [442, 224] on div "address_country Use setting" at bounding box center [410, 222] width 101 height 13
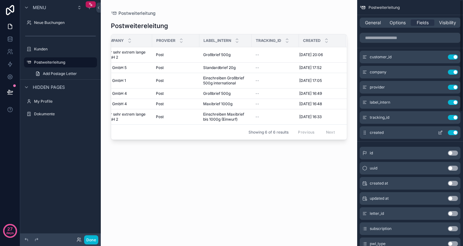
click at [440, 131] on icon "scrollable content" at bounding box center [440, 132] width 5 height 5
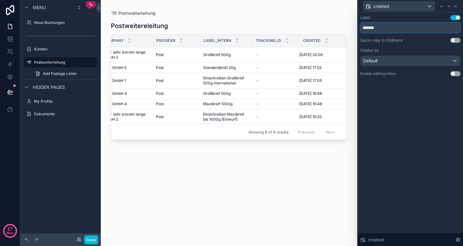
drag, startPoint x: 389, startPoint y: 27, endPoint x: 349, endPoint y: 27, distance: 40.4
click at [349, 27] on div "created Label Use setting ******* Quick copy to clipboard Use setting Display a…" at bounding box center [231, 123] width 463 height 246
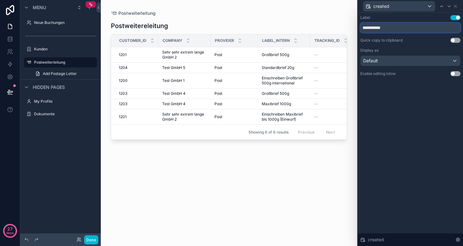
type input "**********"
click at [306, 183] on div "Postweitereleitung Customer_id Company Provider Label_intern Tracking_id Erstel…" at bounding box center [229, 127] width 236 height 222
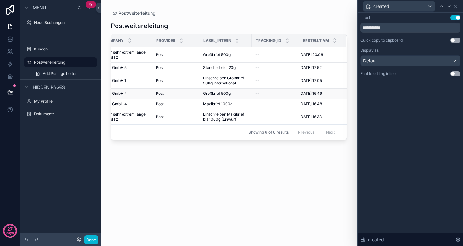
scroll to position [0, 59]
click at [417, 3] on div "created" at bounding box center [400, 6] width 72 height 10
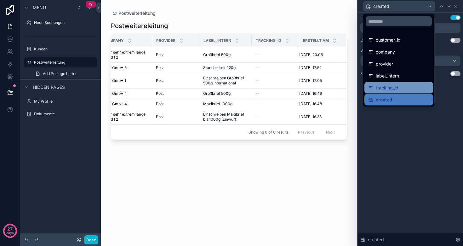
click at [400, 89] on div "tracking_id" at bounding box center [399, 88] width 61 height 8
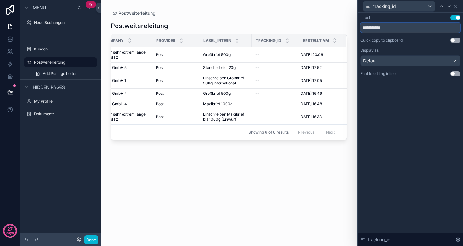
drag, startPoint x: 402, startPoint y: 29, endPoint x: 349, endPoint y: 27, distance: 53.0
click at [349, 27] on div "**********" at bounding box center [231, 123] width 463 height 246
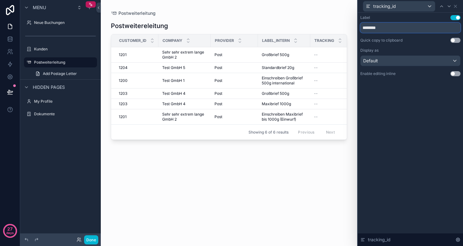
type input "********"
click at [262, 192] on div "Postweitereleitung Customer_id Company Provider Label_intern Tracking Erstellt …" at bounding box center [229, 127] width 236 height 222
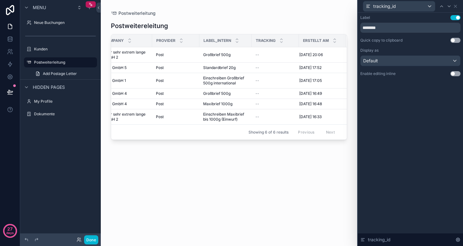
click at [388, 3] on span "tracking_id" at bounding box center [385, 6] width 23 height 6
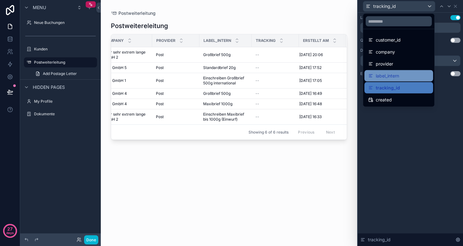
click at [384, 73] on span "label_intern" at bounding box center [387, 76] width 23 height 8
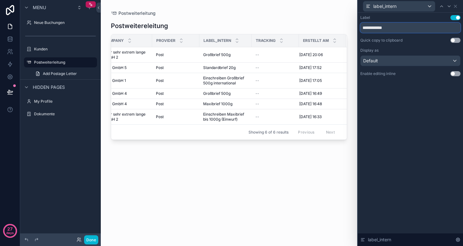
drag, startPoint x: 405, startPoint y: 28, endPoint x: 345, endPoint y: 28, distance: 59.6
click at [345, 28] on div "**********" at bounding box center [231, 123] width 463 height 246
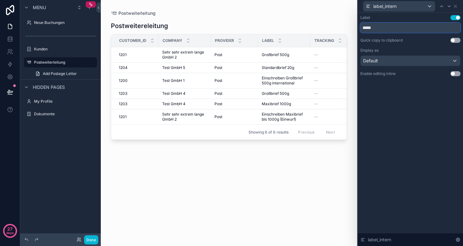
type input "*****"
click at [238, 166] on div "Postweitereleitung Customer_id Company Provider Label Tracking Erstellt am 1201…" at bounding box center [229, 127] width 236 height 222
click at [392, 6] on span "label_intern" at bounding box center [385, 6] width 23 height 6
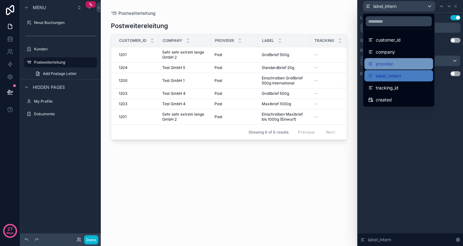
click at [390, 62] on span "provider" at bounding box center [384, 64] width 17 height 8
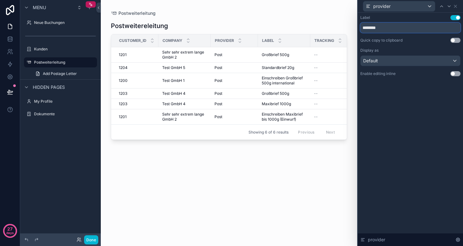
click at [383, 30] on input "********" at bounding box center [411, 28] width 100 height 10
type input "********"
click at [245, 178] on div "Postweitereleitung Customer_id Company Anbieter Label Tracking Erstellt am 1201…" at bounding box center [229, 127] width 236 height 222
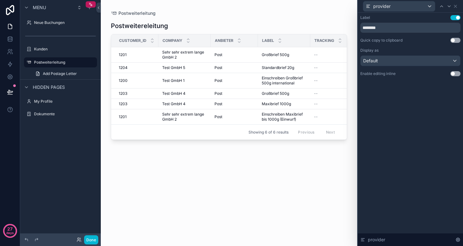
click at [387, 4] on span "provider" at bounding box center [382, 6] width 17 height 6
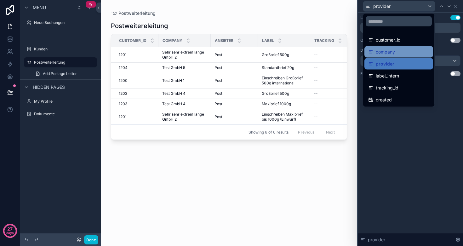
click at [382, 53] on span "company" at bounding box center [385, 52] width 19 height 8
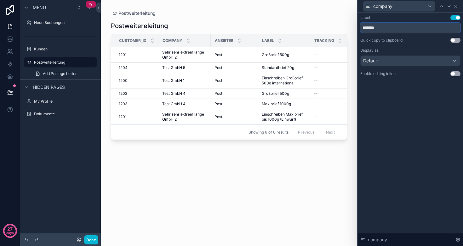
click at [388, 30] on input "*******" at bounding box center [411, 28] width 100 height 10
type input "**********"
click at [383, 3] on span "company" at bounding box center [383, 6] width 19 height 6
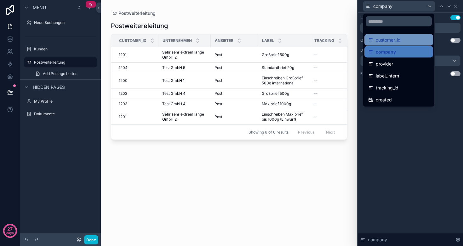
click at [383, 37] on span "customer_id" at bounding box center [388, 40] width 25 height 8
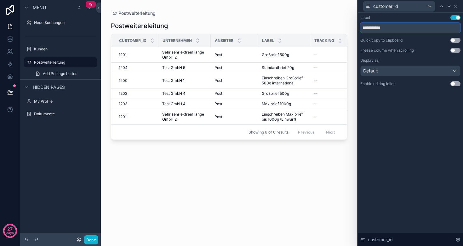
click at [384, 32] on input "**********" at bounding box center [411, 28] width 100 height 10
type input "*********"
click at [268, 168] on div "Postweitereleitung Kunden Nr Unternehmen Anbieter Label Tracking Erstellt am 12…" at bounding box center [229, 127] width 236 height 222
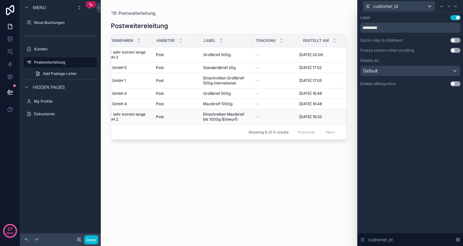
click at [215, 117] on span "Einschreiben Maxibrief bis 1000g (Einwurf)" at bounding box center [225, 117] width 45 height 10
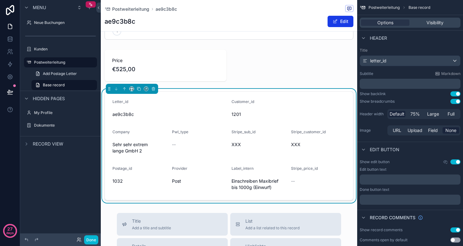
scroll to position [19, 0]
click at [255, 187] on span "Einschreiben Maxibrief bis 1000g (Einwurf)" at bounding box center [259, 184] width 55 height 13
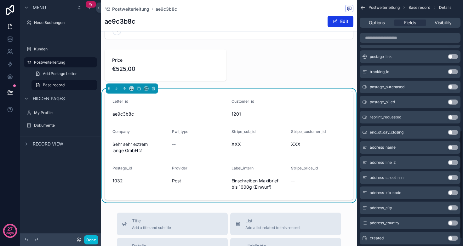
scroll to position [285, 0]
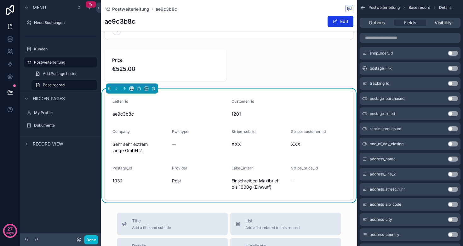
click at [455, 69] on button "Use setting" at bounding box center [453, 68] width 10 height 5
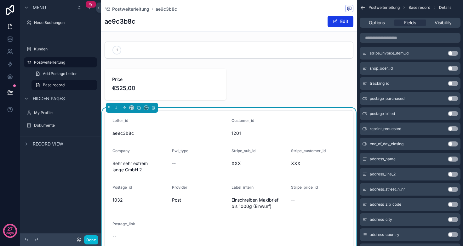
scroll to position [0, 0]
click at [124, 8] on span "Postweiterleitung" at bounding box center [130, 9] width 37 height 6
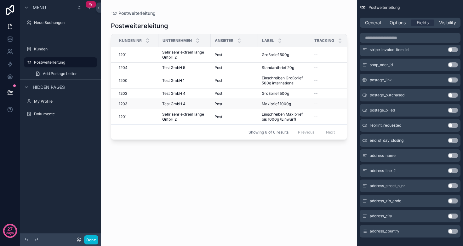
click at [173, 105] on span "Test GmbH 4" at bounding box center [173, 104] width 23 height 5
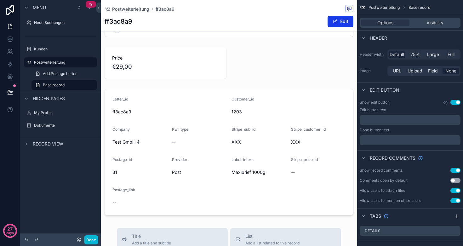
scroll to position [24, 0]
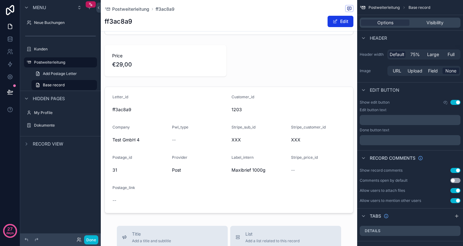
click at [119, 22] on h1 "ff3ac8a9" at bounding box center [119, 21] width 28 height 9
click at [127, 10] on span "Postweiterleitung" at bounding box center [130, 9] width 37 height 6
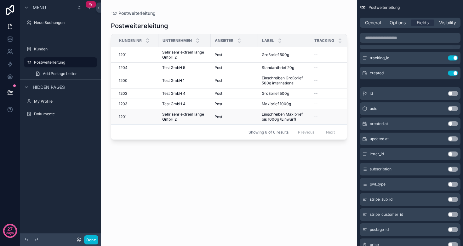
click at [177, 116] on span "Sehr sehr extrem lange GmbH 2" at bounding box center [184, 117] width 45 height 10
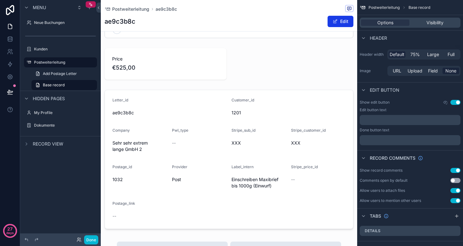
scroll to position [21, 0]
click at [5, 41] on link at bounding box center [10, 39] width 20 height 13
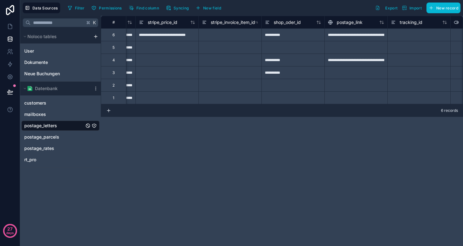
scroll to position [0, 737]
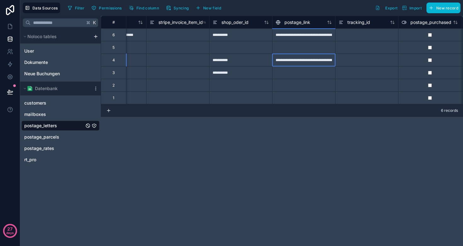
click at [309, 61] on div "**********" at bounding box center [303, 60] width 63 height 13
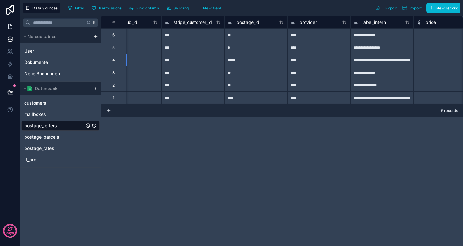
scroll to position [0, 314]
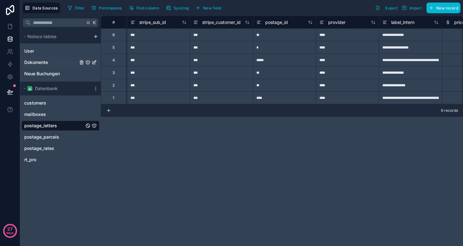
click at [40, 62] on span "Dokumente" at bounding box center [36, 62] width 24 height 6
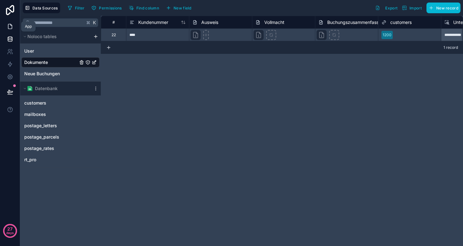
click at [9, 26] on icon at bounding box center [10, 26] width 6 height 6
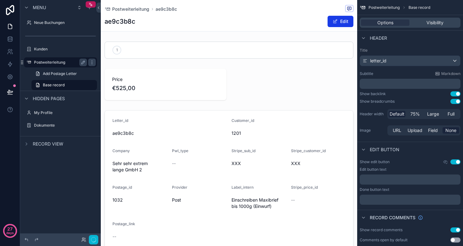
click at [54, 63] on label "Postweiterleitung" at bounding box center [59, 62] width 50 height 5
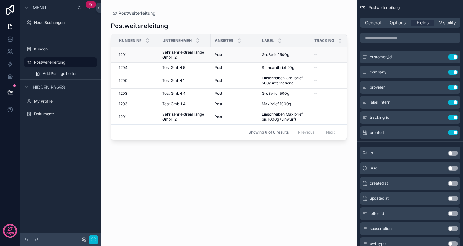
click at [216, 55] on span "Post" at bounding box center [219, 54] width 8 height 5
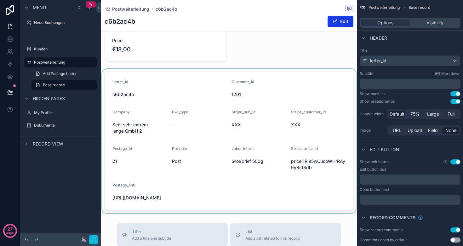
scroll to position [40, 0]
click at [125, 208] on div "scrollable content" at bounding box center [229, 140] width 257 height 144
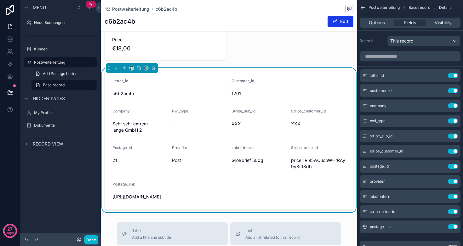
scroll to position [75, 0]
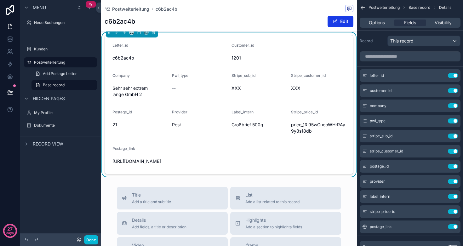
click at [125, 165] on span "https://internetmarke.deutschepost.de/PcfExtensionWeb/document?keyphase=0&data=…" at bounding box center [140, 161] width 55 height 6
click at [440, 227] on icon "scrollable content" at bounding box center [440, 226] width 5 height 5
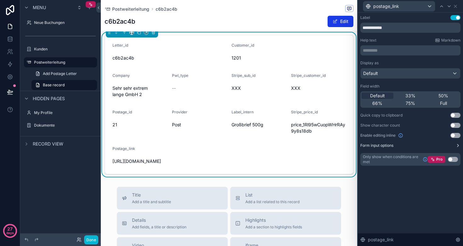
click at [379, 147] on label "Form input options" at bounding box center [377, 145] width 33 height 5
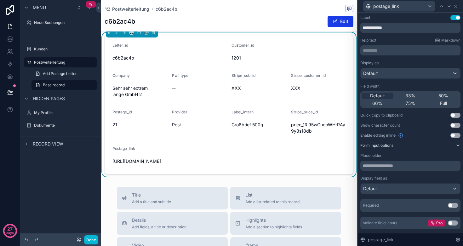
click at [380, 146] on label "Form input options" at bounding box center [377, 145] width 33 height 5
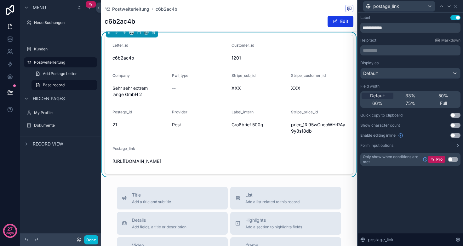
click at [382, 73] on div "Default" at bounding box center [411, 73] width 100 height 10
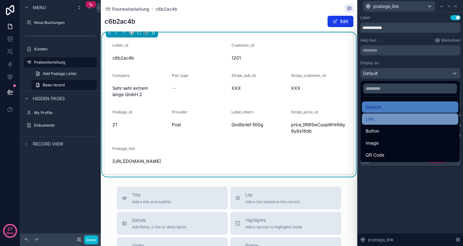
click at [385, 120] on div "Link" at bounding box center [410, 119] width 89 height 8
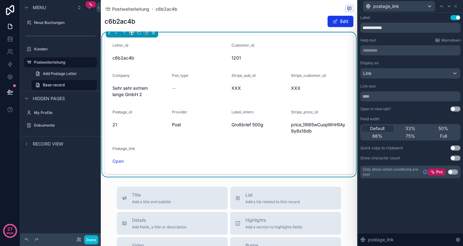
click at [393, 74] on div "Link" at bounding box center [411, 73] width 100 height 10
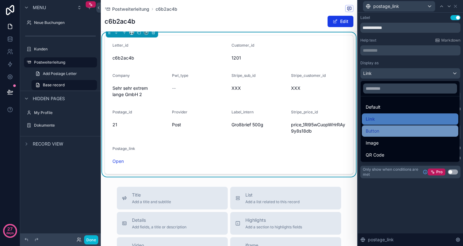
click at [388, 133] on div "Button" at bounding box center [410, 131] width 89 height 8
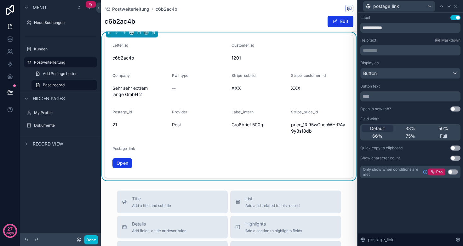
click at [390, 74] on div "Button" at bounding box center [411, 73] width 100 height 10
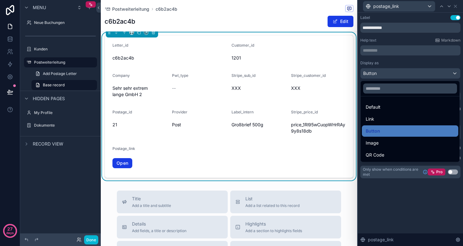
click at [405, 190] on div at bounding box center [410, 123] width 105 height 246
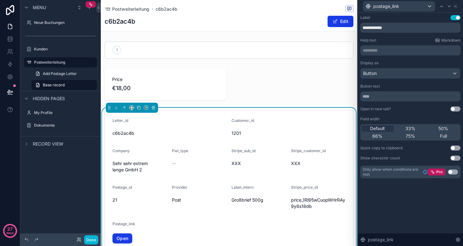
scroll to position [20, 0]
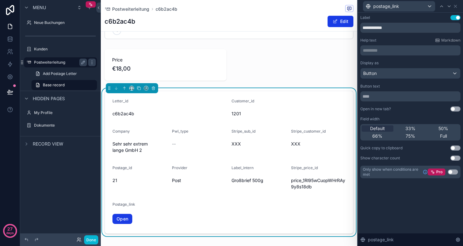
click at [52, 61] on label "Postweiterleitung" at bounding box center [59, 62] width 50 height 5
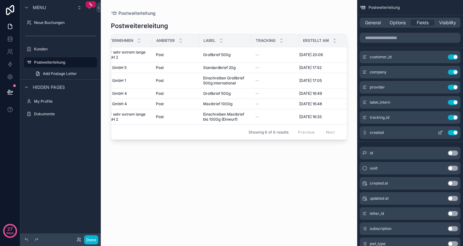
scroll to position [0, 59]
click at [147, 37] on div "Unternehmen" at bounding box center [126, 41] width 52 height 12
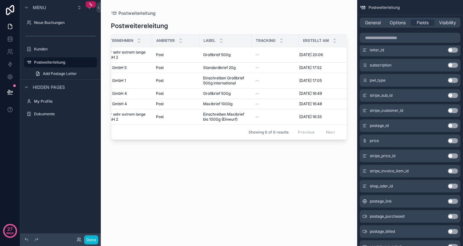
click at [452, 202] on button "Use setting" at bounding box center [453, 201] width 10 height 5
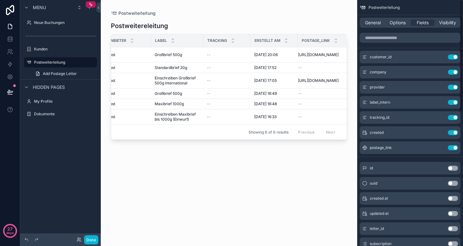
scroll to position [0, 0]
click at [439, 148] on icon "scrollable content" at bounding box center [440, 148] width 3 height 3
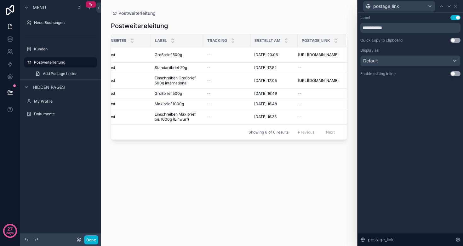
click at [387, 61] on div "Default" at bounding box center [411, 61] width 100 height 10
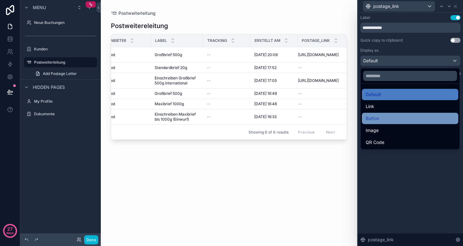
click at [386, 119] on div "Button" at bounding box center [410, 119] width 89 height 8
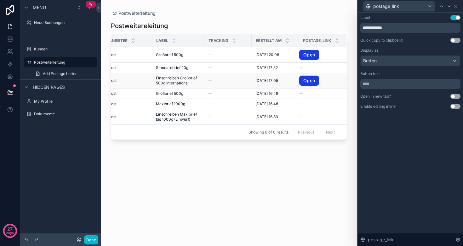
scroll to position [0, 106]
click at [392, 84] on input "text" at bounding box center [411, 84] width 100 height 10
click at [85, 62] on icon "scrollable content" at bounding box center [83, 62] width 5 height 5
click at [66, 62] on input "**********" at bounding box center [55, 63] width 43 height 8
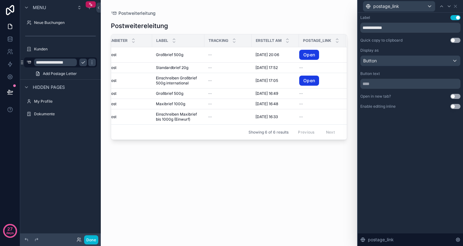
click at [66, 62] on input "**********" at bounding box center [55, 63] width 43 height 8
type input "**********"
click at [90, 62] on icon "scrollable content" at bounding box center [92, 62] width 5 height 5
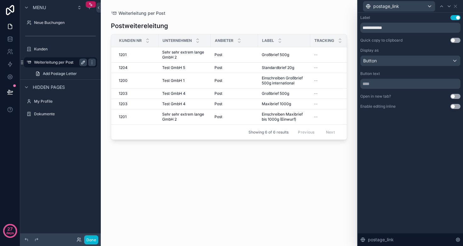
click at [44, 63] on label "Weiterleitung per Post" at bounding box center [59, 62] width 50 height 5
click at [0, 0] on icon "scrollable content" at bounding box center [0, 0] width 0 height 0
click at [60, 63] on input "**********" at bounding box center [55, 63] width 43 height 8
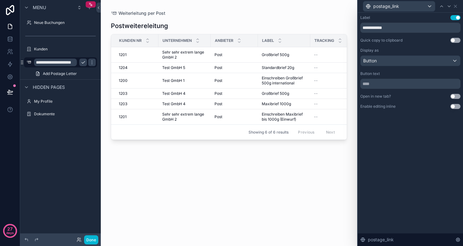
click at [60, 63] on input "**********" at bounding box center [55, 63] width 43 height 8
type input "****"
click at [90, 62] on icon "scrollable content" at bounding box center [92, 62] width 5 height 5
click at [51, 61] on label "Post" at bounding box center [59, 62] width 50 height 5
click at [33, 62] on div "Post" at bounding box center [60, 62] width 71 height 10
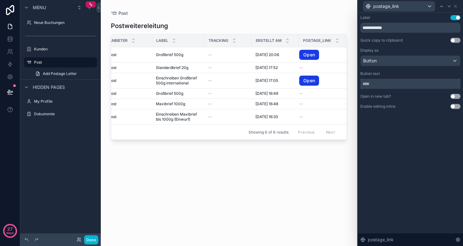
click at [388, 83] on input "text" at bounding box center [411, 84] width 100 height 10
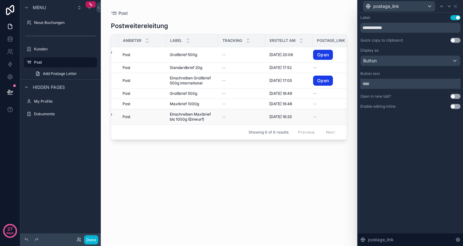
scroll to position [0, 89]
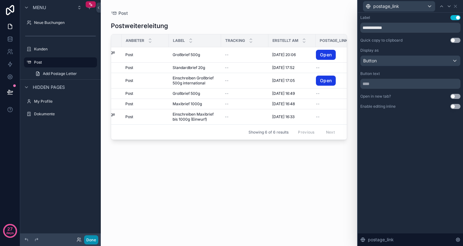
click at [95, 242] on button "Done" at bounding box center [91, 240] width 14 height 9
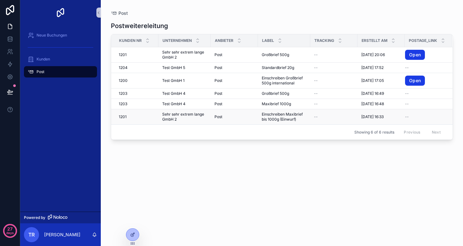
scroll to position [0, 0]
click at [134, 238] on div at bounding box center [132, 235] width 13 height 12
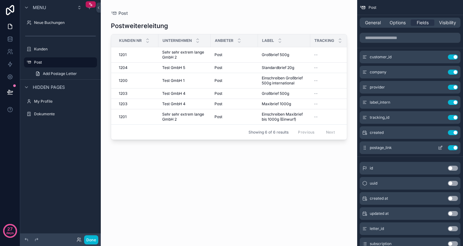
click at [441, 148] on icon "scrollable content" at bounding box center [440, 147] width 5 height 5
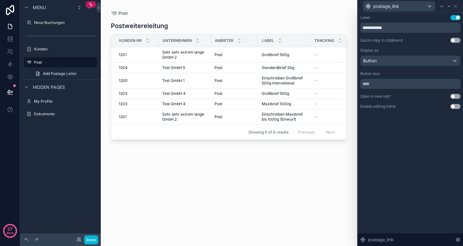
click at [389, 59] on div "Button" at bounding box center [411, 61] width 100 height 10
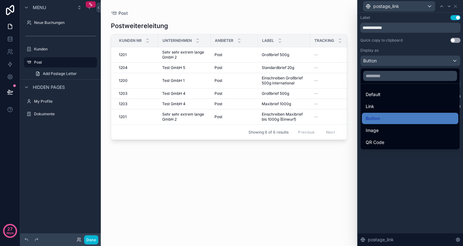
click at [390, 208] on div at bounding box center [410, 123] width 105 height 246
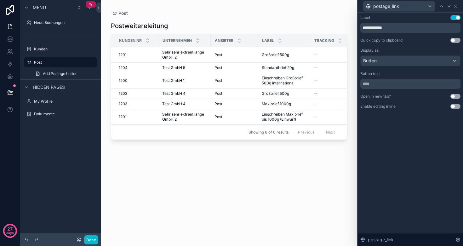
click at [323, 153] on div "scrollable content" at bounding box center [229, 119] width 257 height 239
click at [455, 6] on icon at bounding box center [455, 6] width 5 height 5
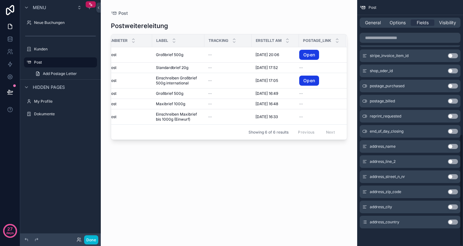
scroll to position [294, 0]
click at [402, 24] on span "Options" at bounding box center [398, 23] width 16 height 6
click at [373, 23] on span "General" at bounding box center [373, 23] width 16 height 6
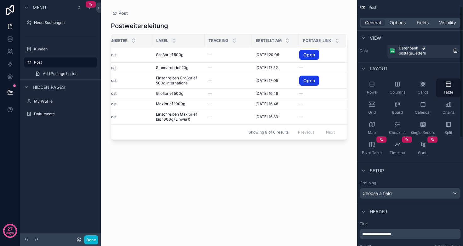
scroll to position [4, 0]
click at [371, 151] on span "Pivot Table" at bounding box center [372, 153] width 20 height 5
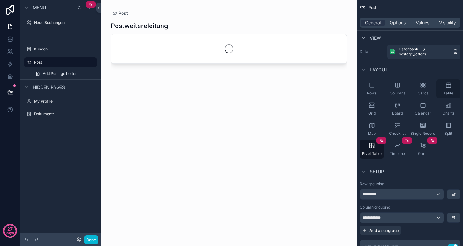
click at [446, 88] on div "Table" at bounding box center [449, 88] width 24 height 19
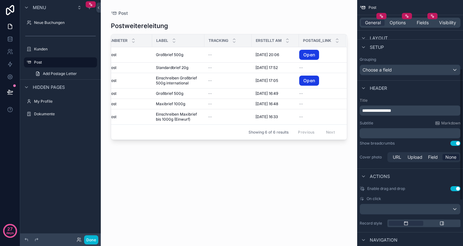
scroll to position [129, 0]
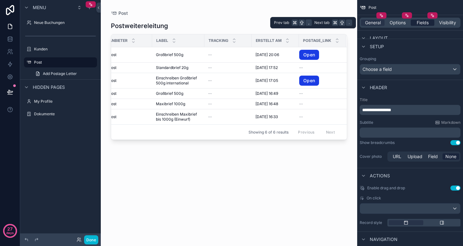
click at [426, 25] on span "Fields" at bounding box center [423, 23] width 12 height 6
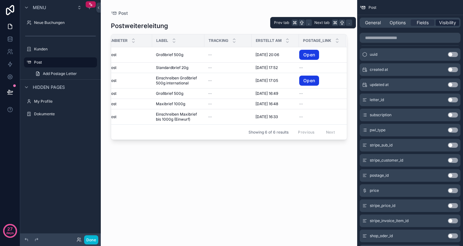
click at [452, 24] on span "Visibility" at bounding box center [448, 23] width 17 height 6
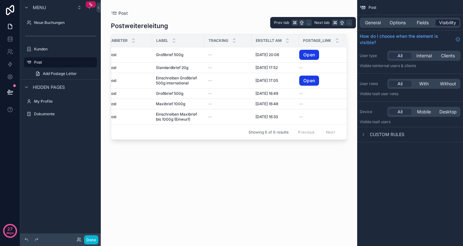
scroll to position [0, 0]
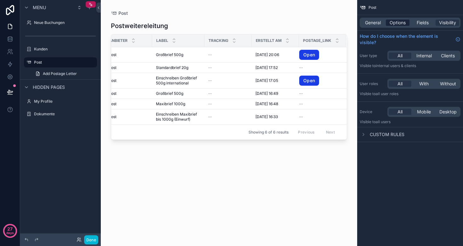
click at [397, 21] on span "Options" at bounding box center [398, 23] width 16 height 6
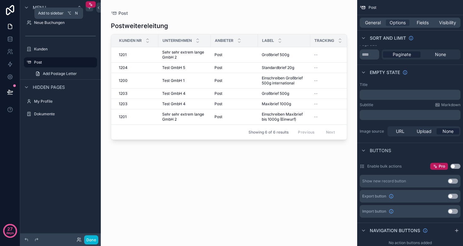
click at [87, 9] on icon "scrollable content" at bounding box center [89, 7] width 5 height 5
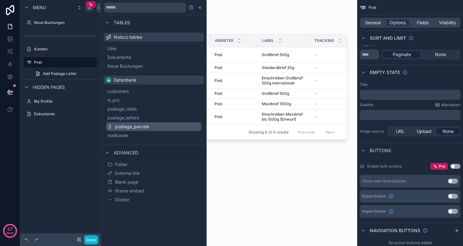
click at [137, 126] on span "postage_parcels" at bounding box center [132, 127] width 34 height 6
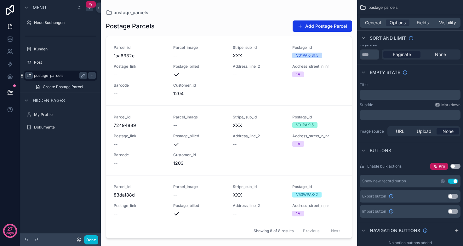
click at [30, 75] on icon "scrollable content" at bounding box center [28, 75] width 5 height 5
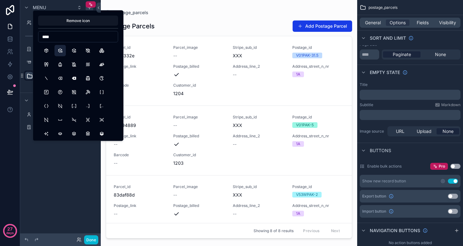
type input "****"
click at [58, 51] on button "PackageExport" at bounding box center [60, 50] width 11 height 11
click at [57, 39] on input "****" at bounding box center [77, 36] width 79 height 9
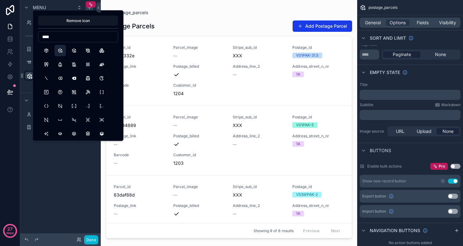
click at [60, 49] on button "PackageExport" at bounding box center [60, 50] width 11 height 11
click at [60, 51] on button "PackageExport" at bounding box center [60, 50] width 11 height 11
click at [64, 205] on div "**********" at bounding box center [60, 119] width 81 height 239
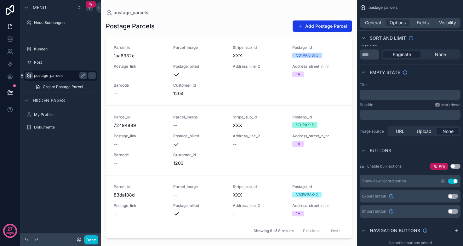
click at [56, 77] on label "postage_parcels" at bounding box center [59, 75] width 50 height 5
click at [83, 78] on button "scrollable content" at bounding box center [83, 76] width 8 height 8
click at [66, 76] on input "**********" at bounding box center [55, 76] width 43 height 8
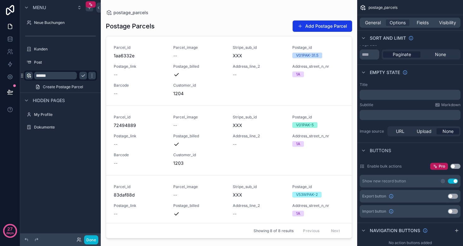
type input "******"
click at [83, 75] on icon "scrollable content" at bounding box center [83, 75] width 5 height 5
click at [29, 62] on icon "scrollable content" at bounding box center [28, 62] width 5 height 5
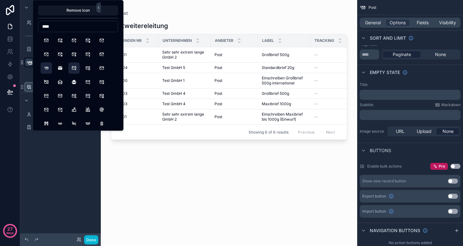
type input "****"
click at [77, 69] on button "MailForward" at bounding box center [73, 67] width 11 height 11
click at [77, 191] on div "Menu Neue Buchungen Kunden **** Add Postage Letter Pakete Hidden pages My Profi…" at bounding box center [60, 119] width 81 height 239
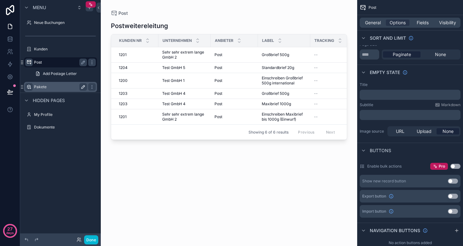
click at [35, 64] on label "Post" at bounding box center [59, 62] width 50 height 5
click at [33, 89] on div "Pakete" at bounding box center [60, 87] width 71 height 10
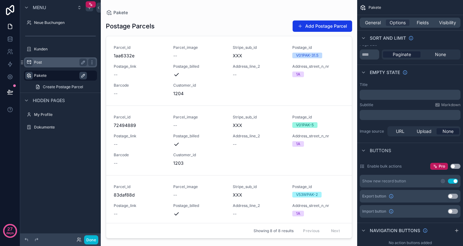
click at [36, 63] on label "Post" at bounding box center [59, 62] width 50 height 5
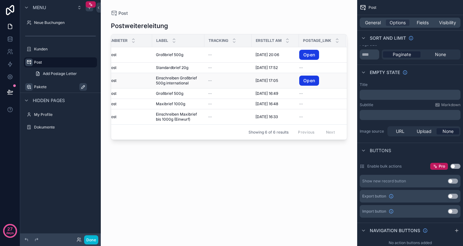
scroll to position [0, 106]
click at [451, 26] on div "General Options Fields Visibility" at bounding box center [410, 23] width 101 height 10
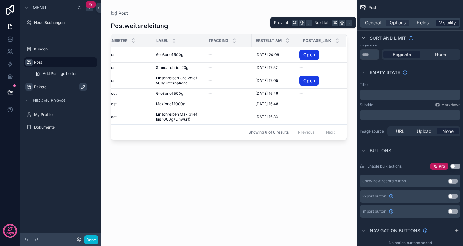
click at [450, 21] on span "Visibility" at bounding box center [448, 23] width 17 height 6
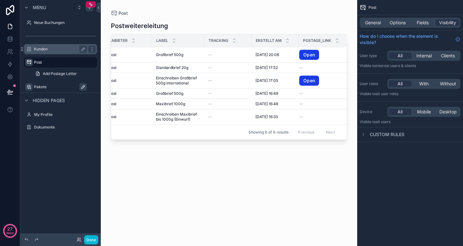
click at [41, 50] on label "Kunden" at bounding box center [59, 49] width 50 height 5
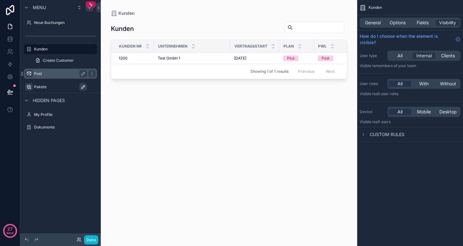
click at [36, 70] on div "Post" at bounding box center [60, 74] width 71 height 10
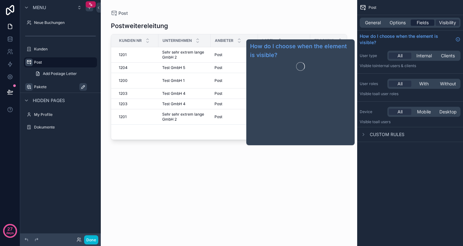
click at [421, 24] on span "Fields" at bounding box center [423, 23] width 12 height 6
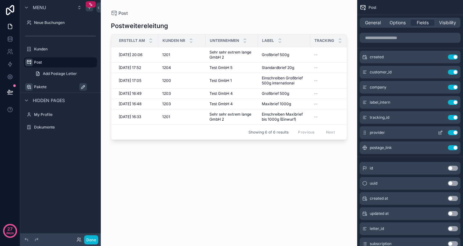
click at [454, 132] on button "Use setting" at bounding box center [453, 132] width 10 height 5
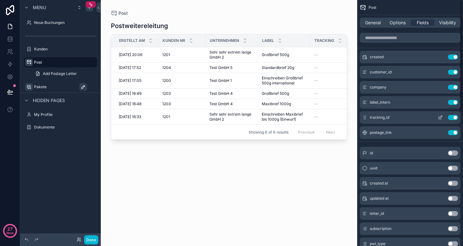
click at [455, 118] on button "Use setting" at bounding box center [453, 117] width 10 height 5
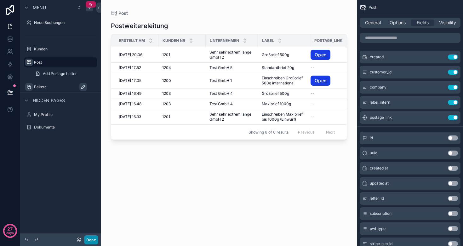
click at [96, 237] on button "Done" at bounding box center [91, 240] width 14 height 9
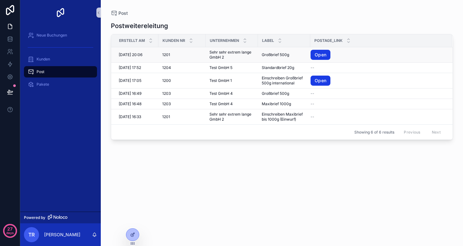
click at [190, 57] on div "1201 1201" at bounding box center [182, 54] width 40 height 5
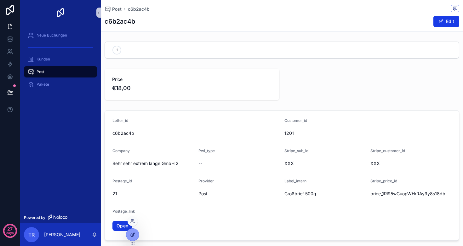
click at [135, 237] on icon at bounding box center [132, 234] width 5 height 5
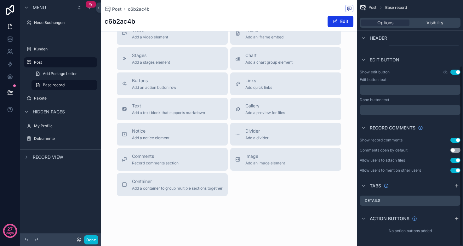
click at [457, 141] on button "Use setting" at bounding box center [456, 140] width 10 height 5
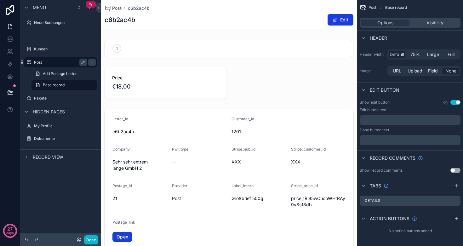
click at [46, 61] on label "Post" at bounding box center [59, 62] width 50 height 5
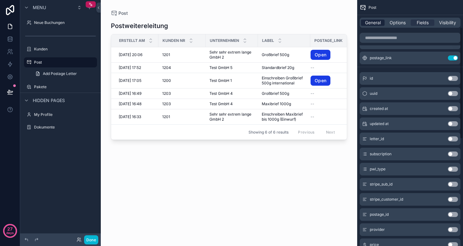
click at [373, 26] on div "General Options Fields Visibility" at bounding box center [410, 23] width 101 height 10
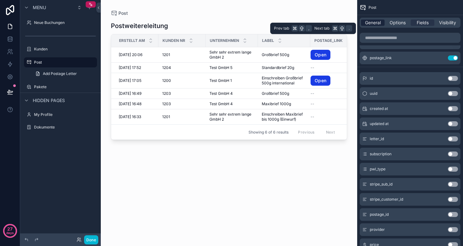
click at [372, 22] on span "General" at bounding box center [373, 23] width 16 height 6
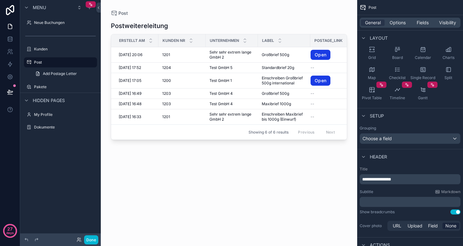
click at [387, 179] on span "**********" at bounding box center [377, 179] width 29 height 4
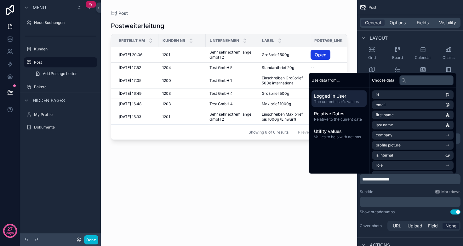
click at [214, 155] on div "scrollable content" at bounding box center [229, 119] width 257 height 239
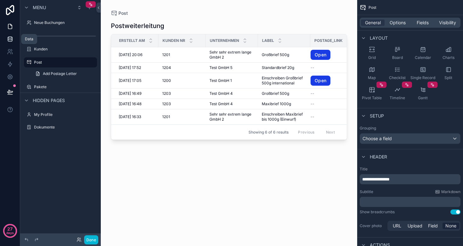
click at [7, 37] on icon at bounding box center [10, 39] width 6 height 6
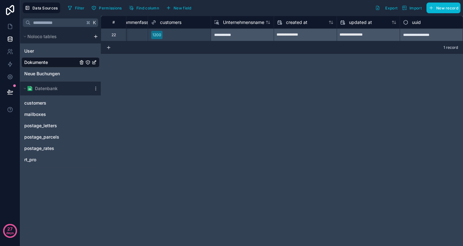
scroll to position [0, 230]
click at [43, 125] on span "postage_letters" at bounding box center [40, 126] width 33 height 6
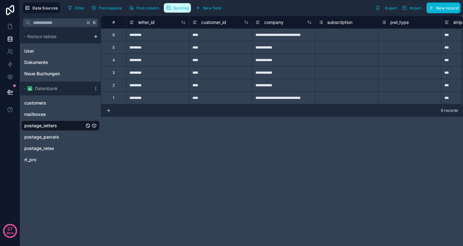
click at [178, 9] on span "Syncing" at bounding box center [181, 8] width 15 height 5
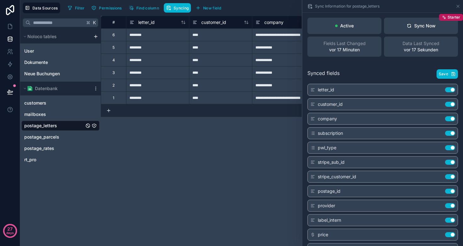
click at [421, 17] on div "Active Sync Now Starter Fields Last Changed vor 17 Minuten Data Last Synced vor…" at bounding box center [383, 37] width 161 height 49
click at [420, 25] on div "Sync Now" at bounding box center [421, 26] width 29 height 6
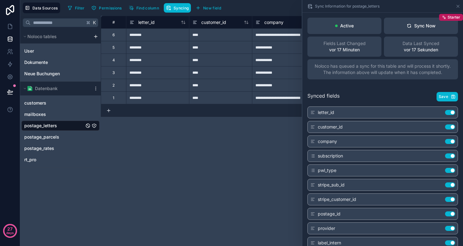
click at [228, 157] on div "**********" at bounding box center [282, 131] width 363 height 230
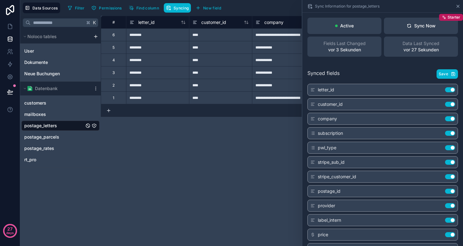
click at [458, 7] on icon at bounding box center [458, 6] width 5 height 5
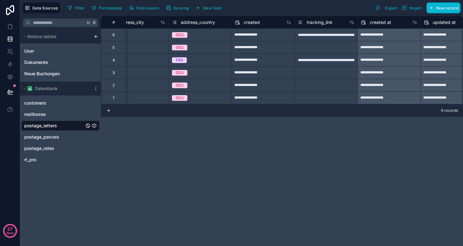
scroll to position [0, 1536]
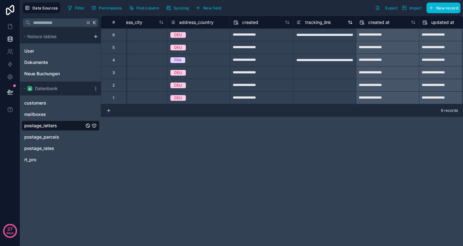
click at [321, 21] on span "tracking_link" at bounding box center [319, 22] width 26 height 6
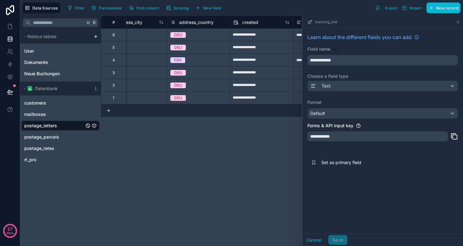
click at [338, 86] on div "Text" at bounding box center [383, 86] width 150 height 10
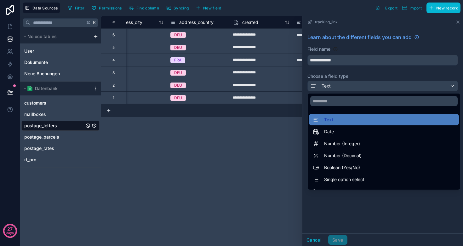
click at [338, 85] on div at bounding box center [383, 131] width 161 height 230
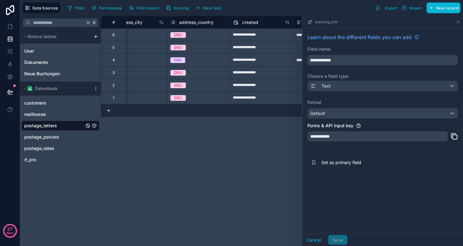
click at [338, 114] on div "Default" at bounding box center [383, 113] width 150 height 10
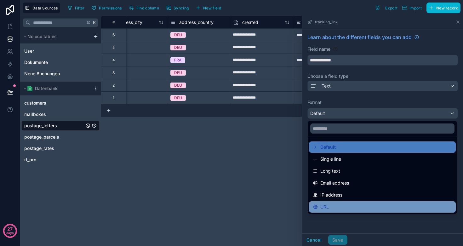
click at [341, 207] on div "URL" at bounding box center [382, 207] width 139 height 8
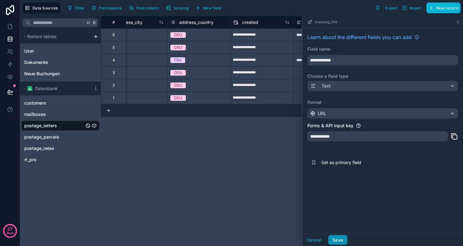
click at [338, 241] on button "Save" at bounding box center [338, 240] width 19 height 10
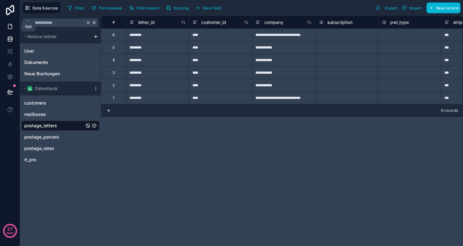
click at [8, 23] on link at bounding box center [10, 26] width 20 height 13
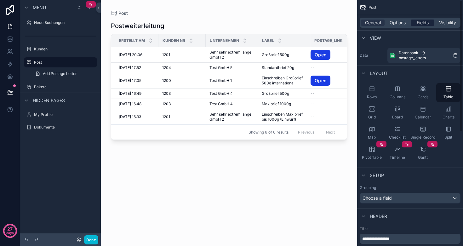
click at [425, 23] on span "Fields" at bounding box center [423, 23] width 12 height 6
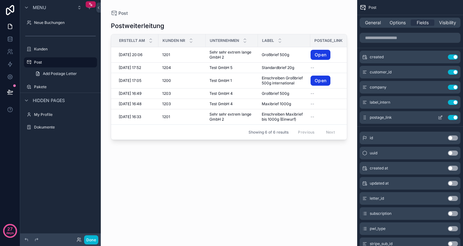
click at [453, 117] on button "Use setting" at bounding box center [453, 117] width 10 height 5
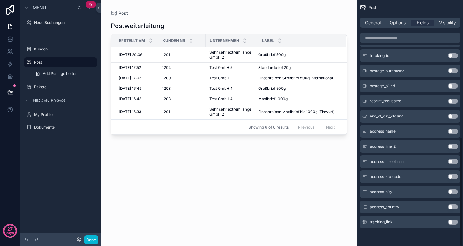
scroll to position [309, 0]
click at [456, 223] on button "Use setting" at bounding box center [453, 222] width 10 height 5
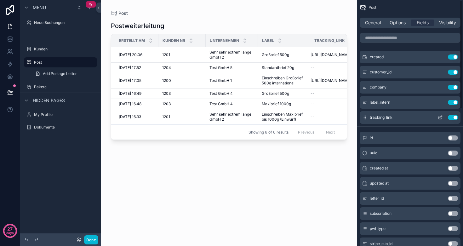
scroll to position [0, 0]
click at [440, 119] on icon "scrollable content" at bounding box center [440, 117] width 5 height 5
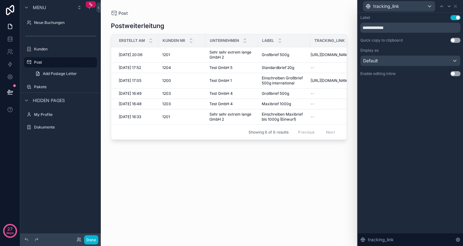
click at [398, 61] on div "Default" at bounding box center [411, 61] width 100 height 10
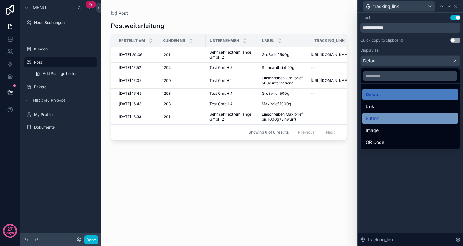
click at [383, 115] on div "Button" at bounding box center [410, 119] width 89 height 8
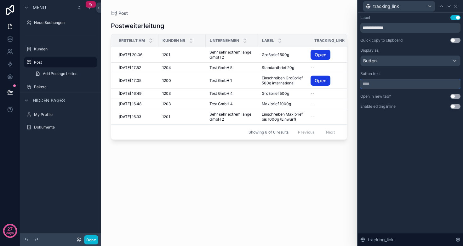
click at [385, 83] on input "text" at bounding box center [411, 84] width 100 height 10
type input "*********"
click at [418, 159] on div "**********" at bounding box center [410, 130] width 105 height 234
click at [459, 97] on button "Use setting" at bounding box center [456, 96] width 10 height 5
click at [457, 6] on icon at bounding box center [455, 6] width 5 height 5
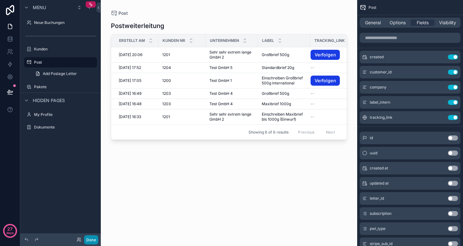
click at [91, 238] on button "Done" at bounding box center [91, 240] width 14 height 9
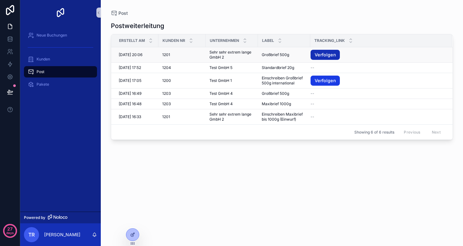
click at [324, 56] on link "Verfolgen" at bounding box center [325, 55] width 29 height 10
click at [134, 235] on icon at bounding box center [132, 234] width 5 height 5
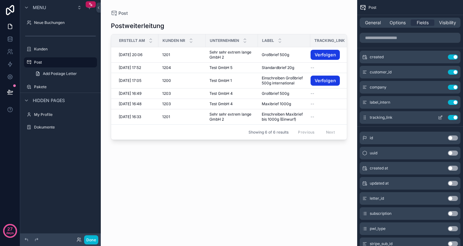
click at [439, 117] on icon "scrollable content" at bounding box center [440, 117] width 5 height 5
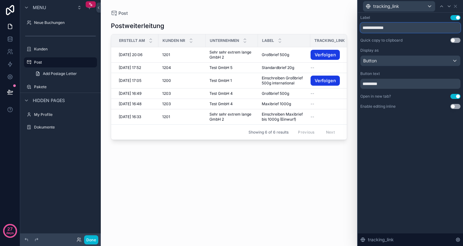
drag, startPoint x: 395, startPoint y: 28, endPoint x: 356, endPoint y: 28, distance: 39.1
click at [356, 28] on div "**********" at bounding box center [231, 123] width 463 height 246
type input "********"
click at [419, 202] on div "Label Use setting ******** Quick copy to clipboard Use setting Display as Butto…" at bounding box center [410, 130] width 105 height 234
click at [456, 5] on icon at bounding box center [455, 6] width 5 height 5
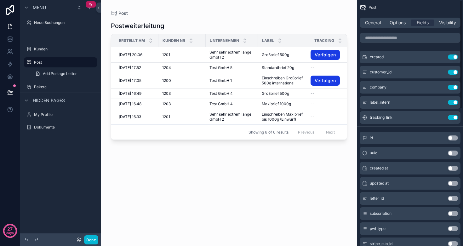
click at [286, 187] on div "scrollable content" at bounding box center [229, 119] width 257 height 239
click at [304, 10] on div "Post" at bounding box center [229, 13] width 236 height 6
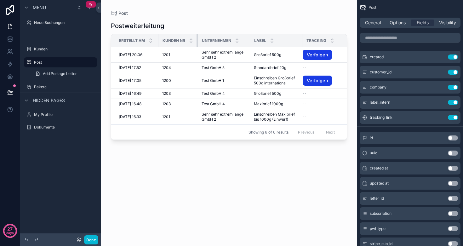
drag, startPoint x: 205, startPoint y: 40, endPoint x: 197, endPoint y: 40, distance: 7.9
click at [197, 40] on div "scrollable content" at bounding box center [198, 40] width 3 height 13
click at [91, 239] on button "Done" at bounding box center [91, 240] width 14 height 9
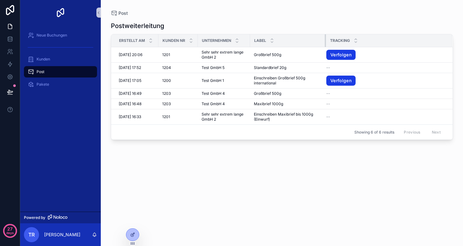
drag, startPoint x: 302, startPoint y: 39, endPoint x: 326, endPoint y: 38, distance: 23.7
click at [326, 38] on div "scrollable content" at bounding box center [326, 40] width 3 height 13
click at [343, 174] on div "Postweiterleitung Erstellt am Kunden Nr Unternehmen Label Tracking 15.7.2025 20…" at bounding box center [282, 127] width 342 height 222
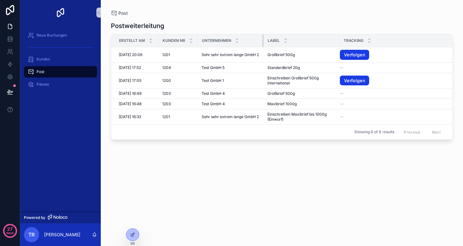
drag, startPoint x: 250, startPoint y: 39, endPoint x: 267, endPoint y: 40, distance: 17.7
click at [267, 40] on tr "Erstellt am Kunden Nr Unternehmen Label Tracking" at bounding box center [282, 40] width 342 height 13
click at [289, 181] on div "Postweiterleitung Erstellt am Kunden Nr Unternehmen Label Tracking 15.7.2025 20…" at bounding box center [282, 127] width 342 height 222
click at [363, 56] on link "Verfolgen" at bounding box center [353, 55] width 29 height 10
click at [129, 235] on div at bounding box center [132, 235] width 13 height 12
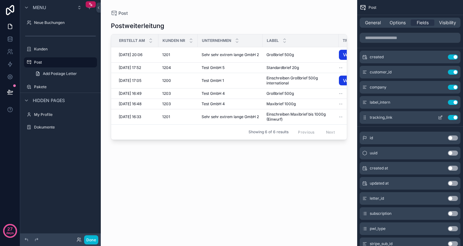
click at [441, 117] on icon "scrollable content" at bounding box center [440, 117] width 5 height 5
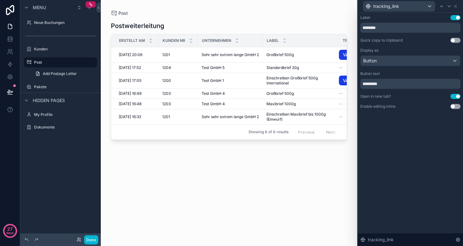
click at [455, 41] on button "Use setting" at bounding box center [456, 40] width 10 height 5
click at [456, 6] on icon at bounding box center [455, 6] width 5 height 5
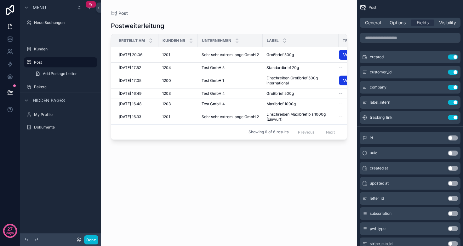
click at [320, 20] on div "scrollable content" at bounding box center [229, 119] width 257 height 239
click at [204, 53] on span "Sehr sehr extrem lange GmbH 2" at bounding box center [230, 54] width 57 height 5
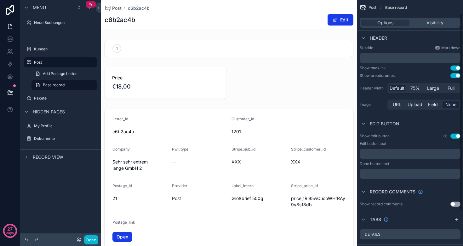
scroll to position [27, 0]
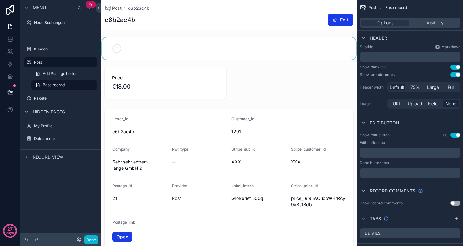
click at [193, 40] on div "scrollable content" at bounding box center [229, 49] width 257 height 22
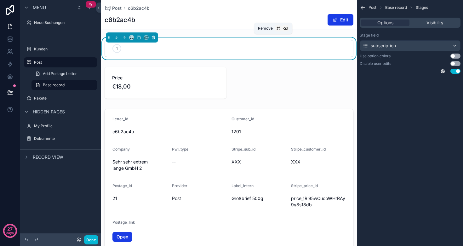
click at [154, 39] on icon "scrollable content" at bounding box center [153, 37] width 4 height 4
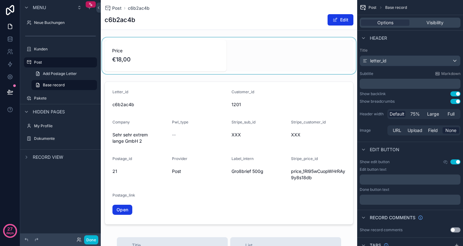
click at [152, 48] on div "scrollable content" at bounding box center [229, 56] width 257 height 37
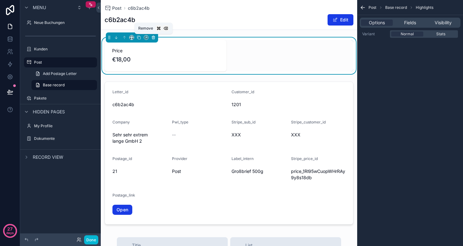
click at [155, 37] on icon "scrollable content" at bounding box center [153, 37] width 4 height 4
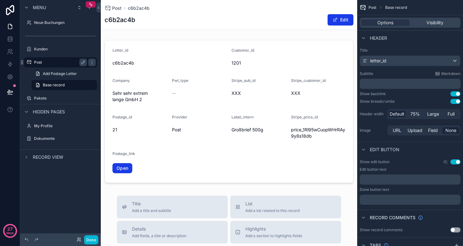
click at [42, 60] on div "Post" at bounding box center [60, 63] width 53 height 8
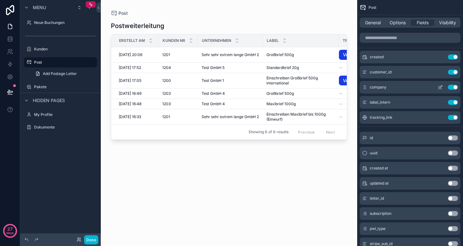
click at [443, 87] on icon "scrollable content" at bounding box center [440, 87] width 5 height 5
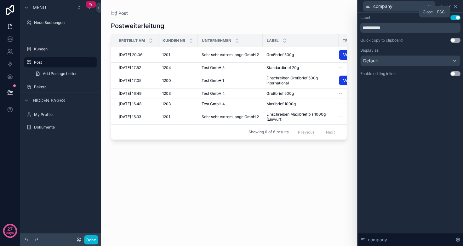
click at [456, 6] on icon at bounding box center [455, 6] width 5 height 5
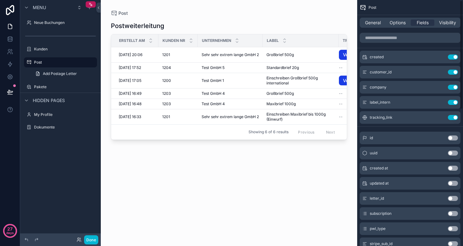
scroll to position [101, 0]
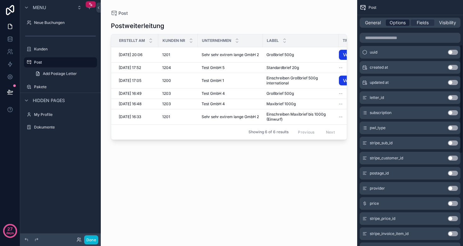
click at [400, 23] on span "Options" at bounding box center [398, 23] width 16 height 6
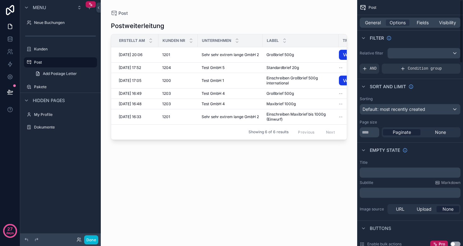
scroll to position [0, 0]
click at [407, 51] on div "scrollable content" at bounding box center [424, 53] width 73 height 10
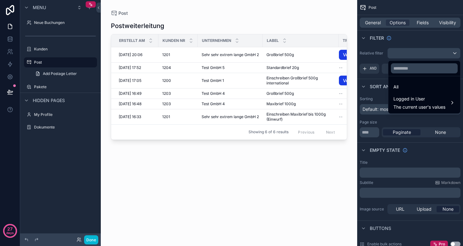
click at [421, 37] on div "scrollable content" at bounding box center [231, 123] width 463 height 246
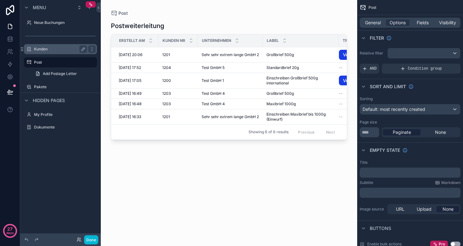
click at [45, 49] on label "Kunden" at bounding box center [59, 49] width 50 height 5
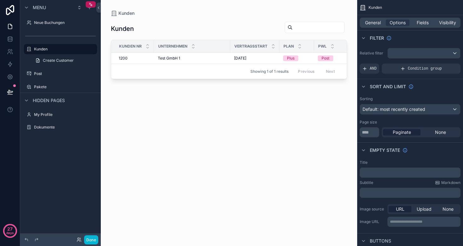
click at [201, 61] on div "scrollable content" at bounding box center [229, 119] width 257 height 239
click at [183, 60] on div "Test GmbH 1 Test GmbH 1" at bounding box center [192, 58] width 69 height 5
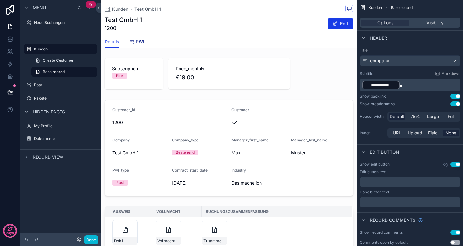
click at [139, 42] on span "PWL" at bounding box center [141, 41] width 10 height 6
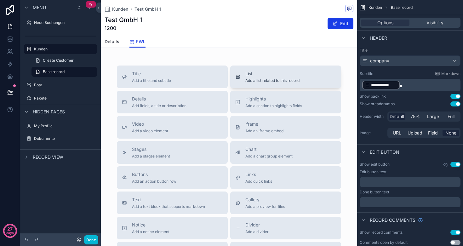
click at [251, 79] on span "Add a list related to this record" at bounding box center [273, 80] width 54 height 5
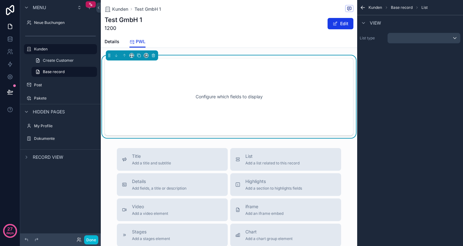
click at [212, 88] on div "Configure which fields to display" at bounding box center [229, 96] width 228 height 57
click at [425, 38] on div "scrollable content" at bounding box center [424, 38] width 73 height 10
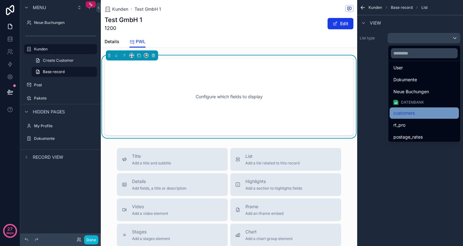
scroll to position [35, 0]
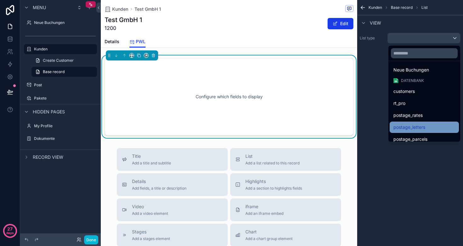
click at [417, 125] on span "postage_letters" at bounding box center [410, 128] width 32 height 8
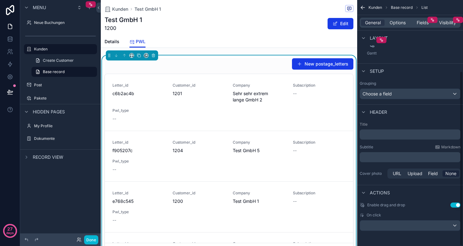
scroll to position [100, 0]
click at [398, 25] on span "Options" at bounding box center [398, 23] width 16 height 6
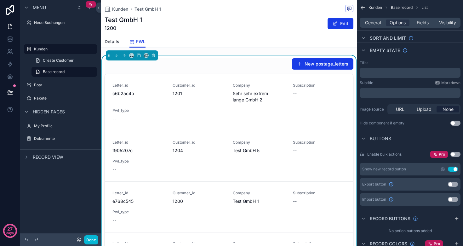
click at [454, 168] on button "Use setting" at bounding box center [453, 169] width 10 height 5
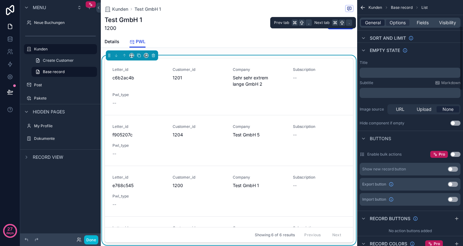
click at [368, 21] on span "General" at bounding box center [373, 23] width 16 height 6
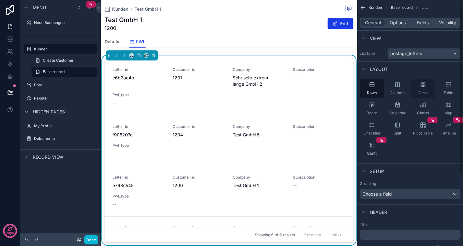
scroll to position [0, 0]
click at [445, 87] on div "Table" at bounding box center [449, 88] width 24 height 19
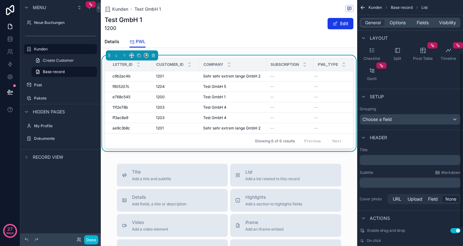
scroll to position [80, 0]
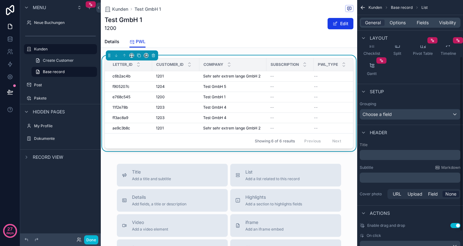
click at [387, 156] on p "﻿" at bounding box center [411, 155] width 97 height 6
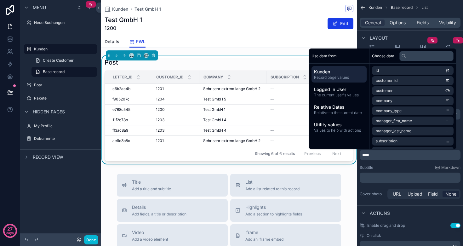
click at [402, 163] on div "Title **** Subtitle Markdown ﻿ Cover photo URL Upload Field None" at bounding box center [411, 171] width 106 height 63
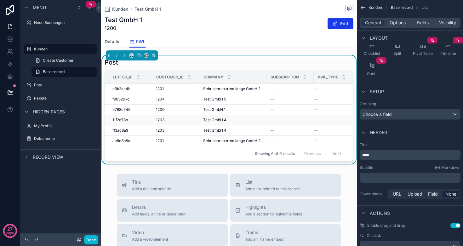
scroll to position [0, 0]
click at [403, 22] on span "Options" at bounding box center [398, 23] width 16 height 6
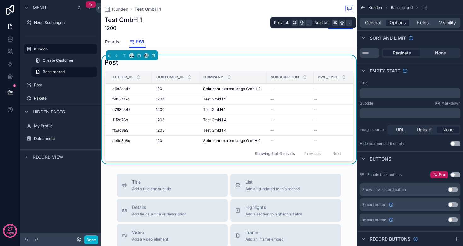
click at [403, 22] on span "Options" at bounding box center [398, 23] width 16 height 6
click at [424, 22] on span "Fields" at bounding box center [423, 23] width 12 height 6
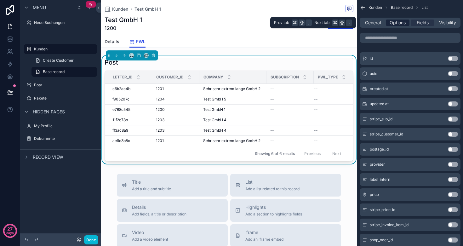
click at [407, 24] on div "Options" at bounding box center [398, 23] width 24 height 6
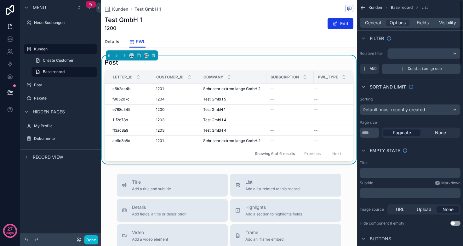
click at [408, 70] on span "Condition group" at bounding box center [425, 69] width 34 height 5
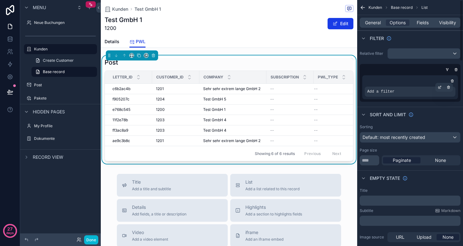
click at [393, 94] on span "Add a filter" at bounding box center [381, 91] width 27 height 5
click at [382, 91] on span "Add a filter" at bounding box center [381, 91] width 27 height 5
click at [439, 87] on icon "scrollable content" at bounding box center [440, 87] width 4 height 4
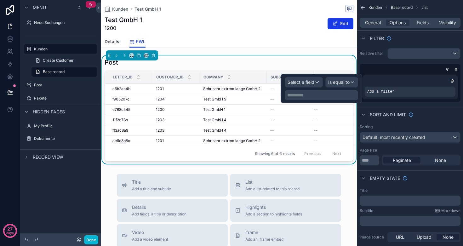
click at [307, 81] on span "Select a field" at bounding box center [301, 81] width 27 height 5
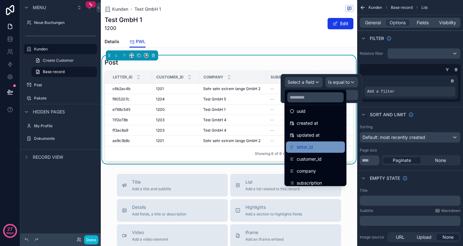
scroll to position [17, 0]
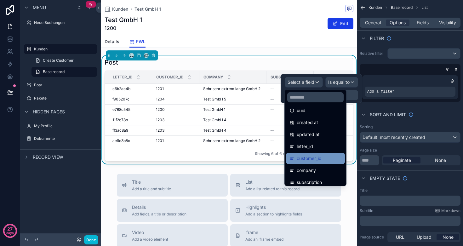
click at [319, 156] on span "customer_id" at bounding box center [309, 159] width 25 height 8
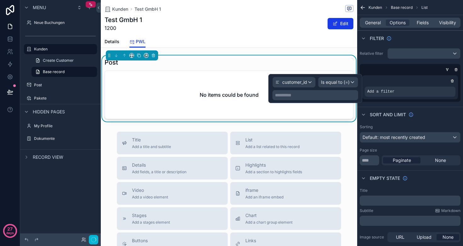
click at [315, 95] on p "**********" at bounding box center [316, 95] width 82 height 6
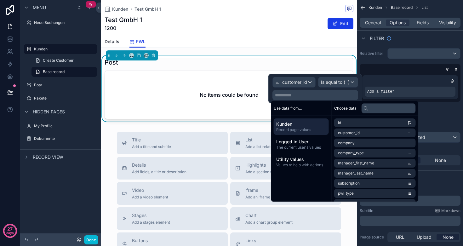
click at [309, 82] on div "customer_id" at bounding box center [294, 82] width 43 height 10
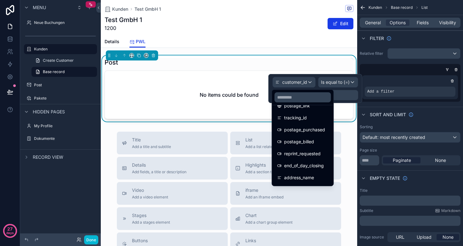
scroll to position [279, 0]
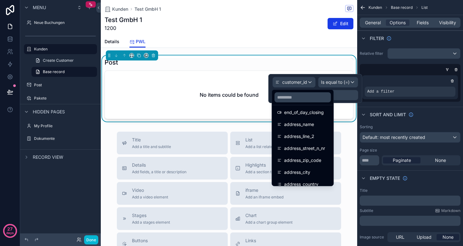
click at [327, 86] on div at bounding box center [316, 88] width 94 height 29
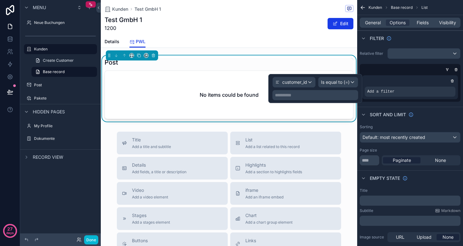
click at [336, 94] on p "**********" at bounding box center [316, 95] width 82 height 6
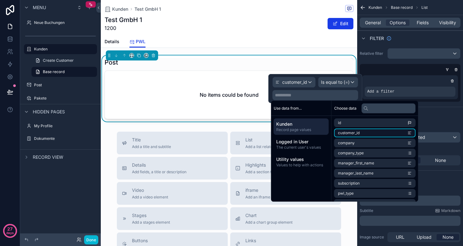
click at [363, 133] on li "customer_id" at bounding box center [376, 133] width 82 height 9
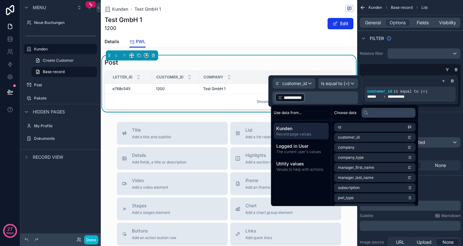
click at [108, 120] on div "Kunden Test GmbH 1 Test GmbH 1 1200 Edit PWL Details PWL Post Letter_id Custome…" at bounding box center [229, 198] width 257 height 397
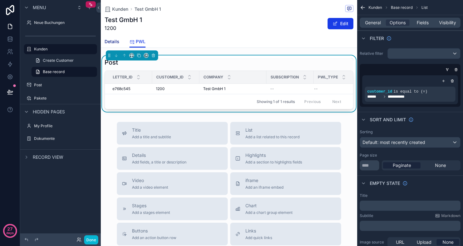
click at [111, 41] on span "Details" at bounding box center [112, 41] width 15 height 6
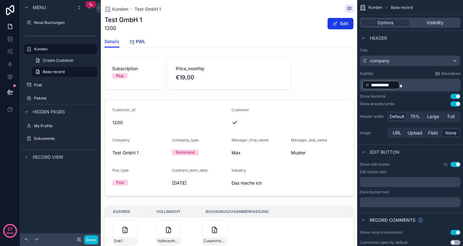
click at [138, 39] on span "PWL" at bounding box center [141, 41] width 10 height 6
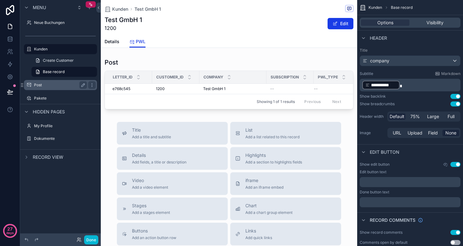
click at [51, 82] on div "Post" at bounding box center [60, 85] width 53 height 8
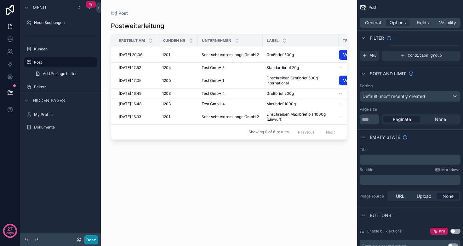
click at [94, 238] on button "Done" at bounding box center [91, 240] width 14 height 9
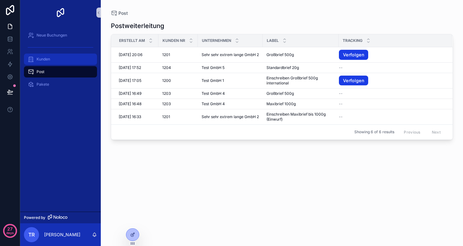
click at [53, 62] on div "Kunden" at bounding box center [61, 59] width 66 height 10
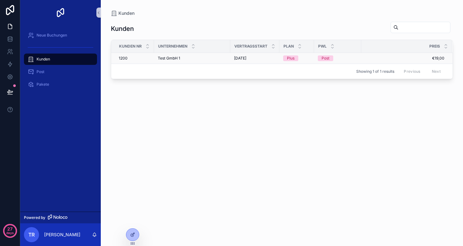
click at [176, 59] on span "Test GmbH 1" at bounding box center [169, 58] width 22 height 5
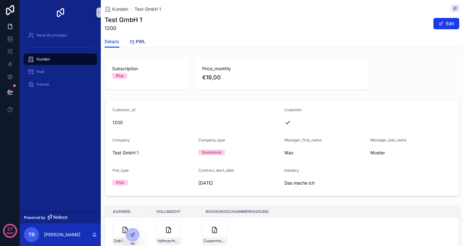
click at [133, 40] on icon "scrollable content" at bounding box center [132, 41] width 5 height 5
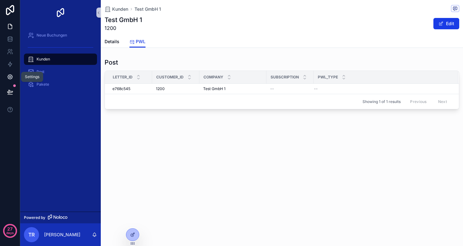
click at [10, 76] on icon at bounding box center [10, 77] width 2 height 2
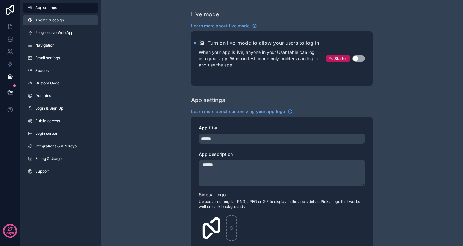
click at [44, 20] on span "Theme & design" at bounding box center [49, 20] width 29 height 5
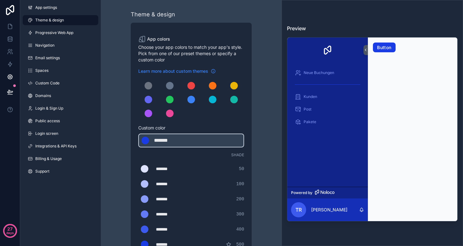
click at [191, 71] on span "Learn more about custom themes" at bounding box center [173, 71] width 70 height 6
click at [146, 167] on div "scrollable content" at bounding box center [145, 169] width 8 height 8
click at [138, 169] on input "*******" at bounding box center [138, 169] width 0 height 0
click at [167, 171] on div "*******" at bounding box center [172, 169] width 32 height 6
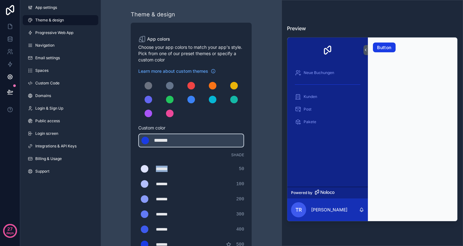
click at [167, 171] on div "*******" at bounding box center [172, 169] width 32 height 6
type div "*******"
click at [187, 158] on div "Shade ******* #2522FC 50 ******* ******* #b3bffd 100 ******* ******* #8a9cfa 20…" at bounding box center [191, 232] width 106 height 159
click at [166, 182] on div "*******" at bounding box center [172, 184] width 32 height 6
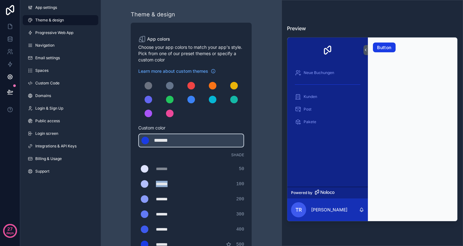
click at [166, 182] on div "*******" at bounding box center [172, 184] width 32 height 6
click at [167, 185] on div "*******" at bounding box center [172, 184] width 32 height 6
type div "*******"
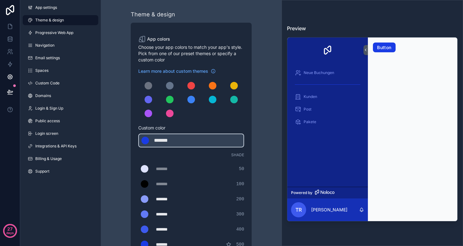
click at [180, 156] on div "Shade" at bounding box center [191, 155] width 106 height 5
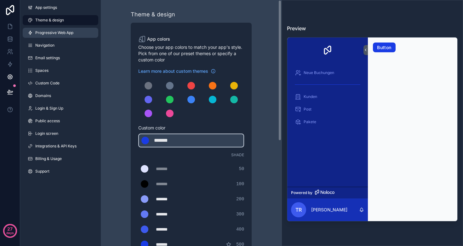
click at [54, 31] on span "Progressive Web App" at bounding box center [54, 32] width 38 height 5
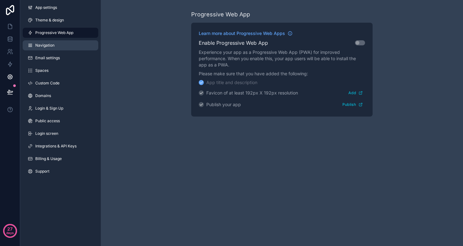
click at [50, 46] on span "Navigation" at bounding box center [44, 45] width 19 height 5
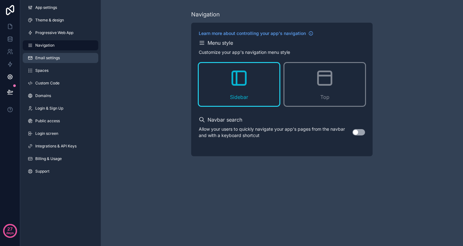
click at [46, 57] on span "Email settings" at bounding box center [47, 57] width 25 height 5
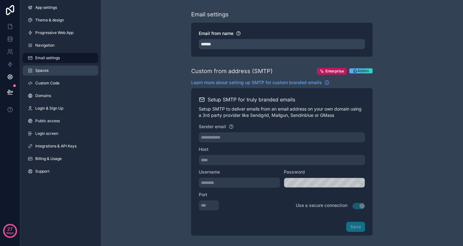
click at [45, 67] on link "Spaces" at bounding box center [61, 71] width 76 height 10
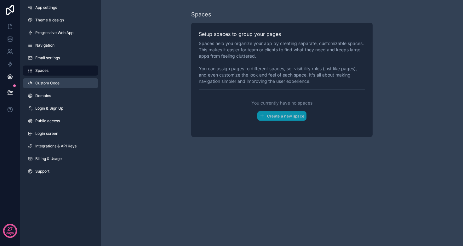
click at [44, 82] on span "Custom Code" at bounding box center [47, 83] width 24 height 5
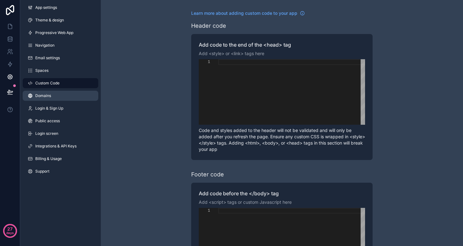
click at [44, 96] on span "Domains" at bounding box center [43, 95] width 16 height 5
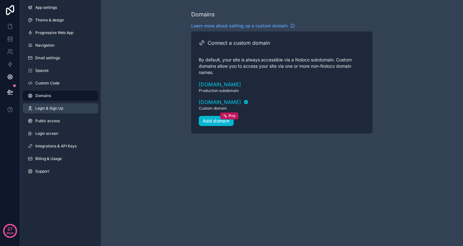
click at [43, 109] on span "Login & Sign Up" at bounding box center [49, 108] width 28 height 5
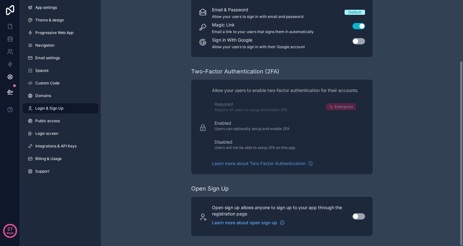
scroll to position [80, 0]
click at [56, 119] on span "Public access" at bounding box center [47, 121] width 25 height 5
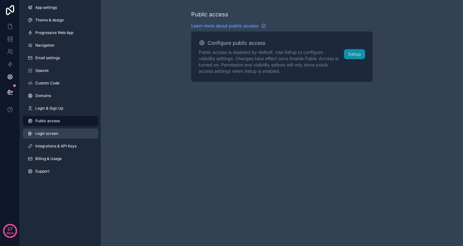
click at [58, 131] on link "Login screen" at bounding box center [61, 134] width 76 height 10
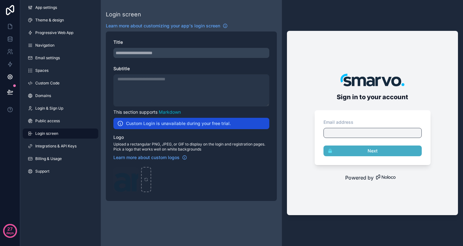
click at [135, 92] on div "scrollable content" at bounding box center [192, 90] width 156 height 32
click at [55, 148] on span "Integrations & API Keys" at bounding box center [55, 146] width 41 height 5
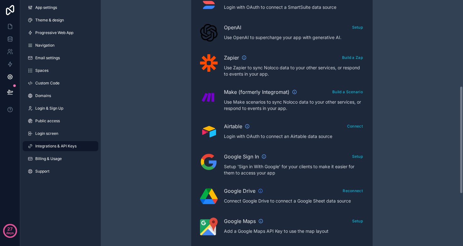
scroll to position [307, 0]
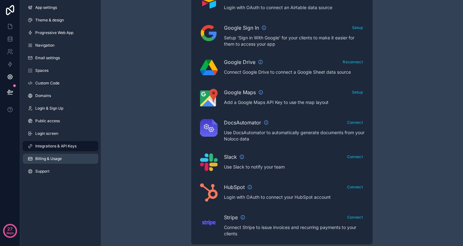
click at [56, 159] on span "Billing & Usage" at bounding box center [48, 158] width 26 height 5
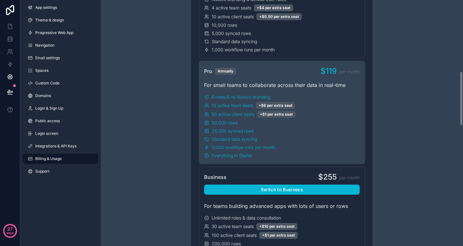
scroll to position [322, 0]
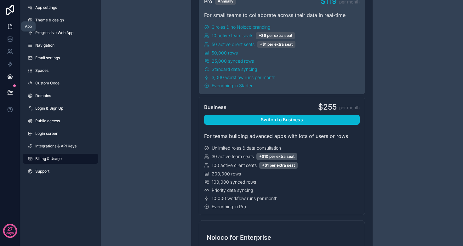
click at [9, 27] on icon at bounding box center [10, 26] width 6 height 6
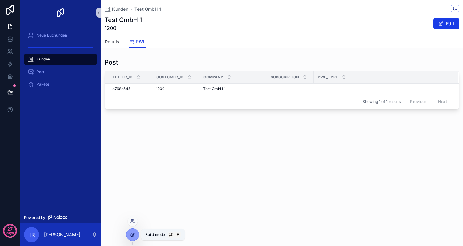
click at [136, 237] on div at bounding box center [132, 235] width 13 height 12
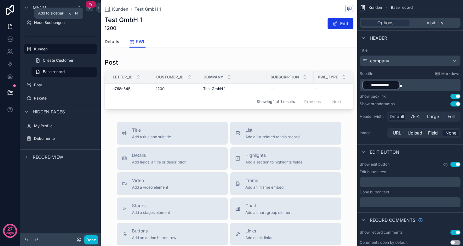
click at [89, 9] on icon "scrollable content" at bounding box center [89, 7] width 5 height 5
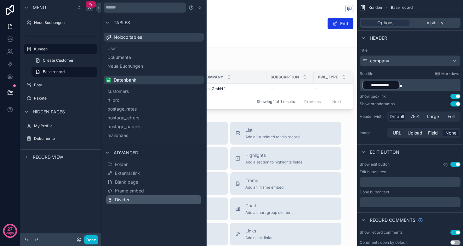
click at [132, 197] on button "Divider" at bounding box center [153, 199] width 95 height 9
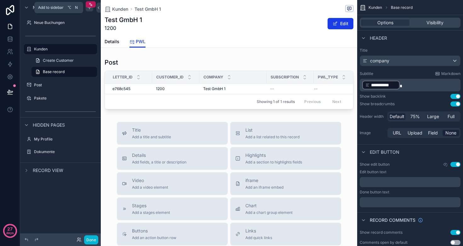
click at [90, 9] on icon "scrollable content" at bounding box center [90, 7] width 0 height 3
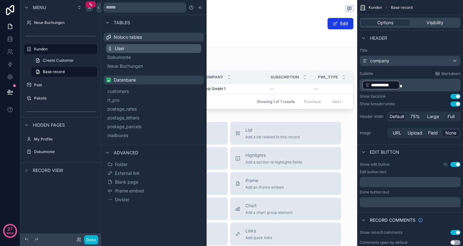
click at [124, 48] on span "User" at bounding box center [119, 48] width 9 height 6
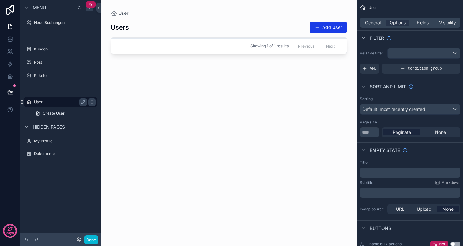
click at [94, 102] on icon "scrollable content" at bounding box center [92, 102] width 5 height 5
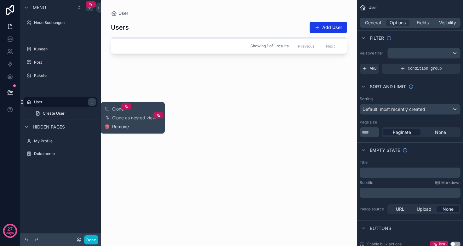
click at [115, 126] on span "Remove" at bounding box center [120, 127] width 17 height 6
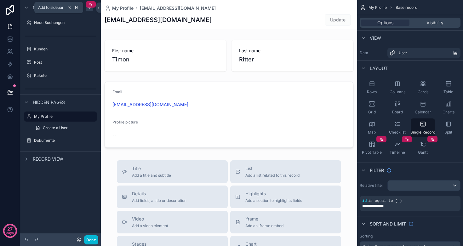
click at [89, 9] on icon "scrollable content" at bounding box center [89, 7] width 5 height 5
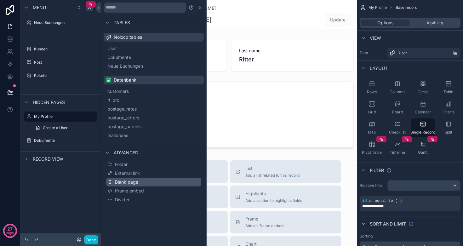
click at [128, 180] on span "Blank page" at bounding box center [126, 182] width 23 height 6
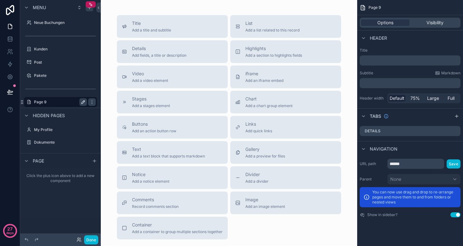
click at [82, 103] on icon "scrollable content" at bounding box center [83, 102] width 5 height 5
click at [64, 102] on input "******" at bounding box center [55, 102] width 43 height 8
type input "**********"
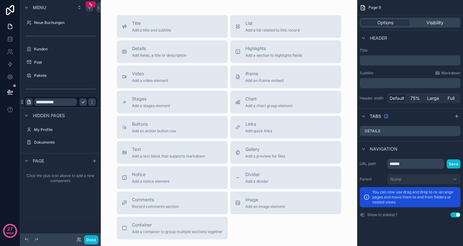
click at [29, 103] on icon "scrollable content" at bounding box center [28, 102] width 5 height 5
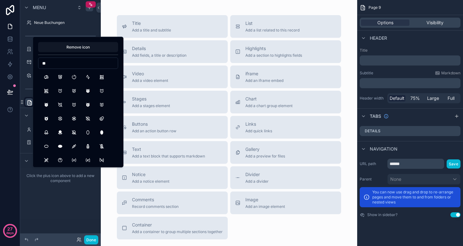
type input "*"
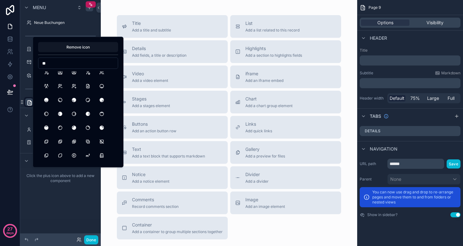
type input "*"
click at [67, 61] on input "******" at bounding box center [77, 63] width 79 height 9
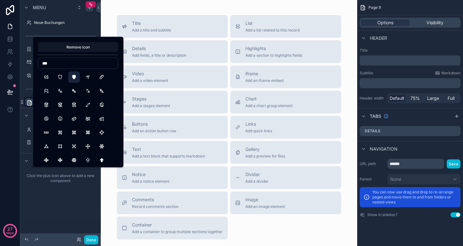
scroll to position [0, 0]
type input "*"
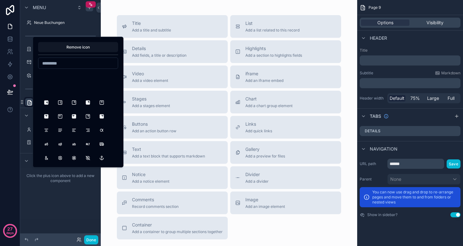
scroll to position [363, 0]
type input "*******"
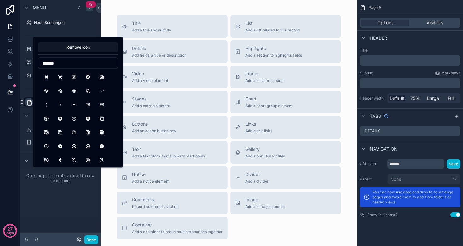
scroll to position [0, 0]
click at [72, 66] on input "*******" at bounding box center [77, 63] width 79 height 9
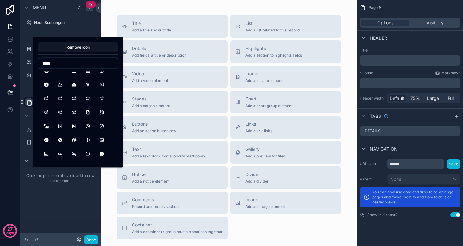
scroll to position [21, 0]
type input "*****"
click at [28, 103] on icon "scrollable content" at bounding box center [29, 103] width 6 height 6
click at [57, 64] on input "*****" at bounding box center [77, 63] width 79 height 9
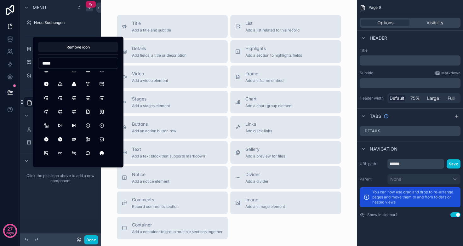
click at [57, 64] on input "*****" at bounding box center [77, 63] width 79 height 9
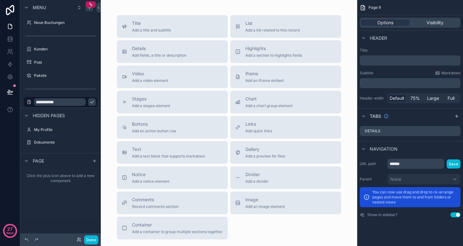
click at [23, 82] on div "scrollable content" at bounding box center [60, 81] width 81 height 1
click at [63, 102] on input "**********" at bounding box center [55, 102] width 43 height 8
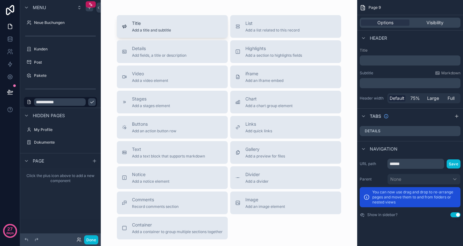
click at [156, 31] on span "Add a title and subtitle" at bounding box center [151, 30] width 39 height 5
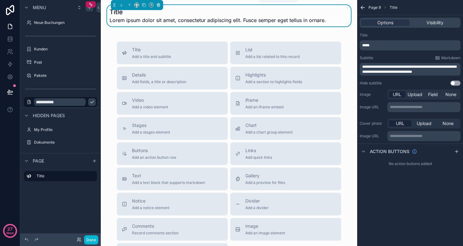
click at [159, 3] on icon "scrollable content" at bounding box center [158, 5] width 4 height 4
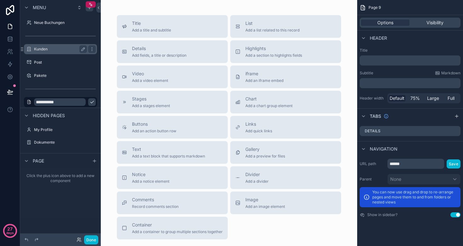
click at [67, 45] on div "Kunden" at bounding box center [60, 49] width 71 height 10
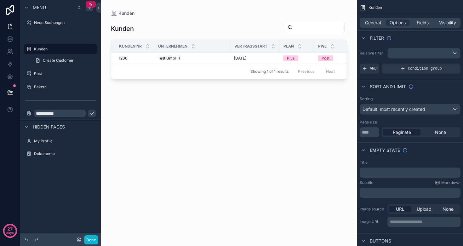
click at [139, 57] on div "scrollable content" at bounding box center [229, 119] width 257 height 239
click at [166, 59] on span "Test GmbH 1" at bounding box center [169, 58] width 22 height 5
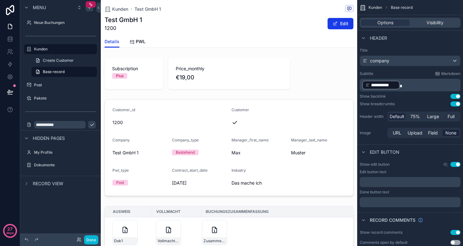
click at [51, 117] on div "scrollable content" at bounding box center [60, 117] width 81 height 1
click at [31, 121] on div "scrollable content" at bounding box center [29, 125] width 8 height 8
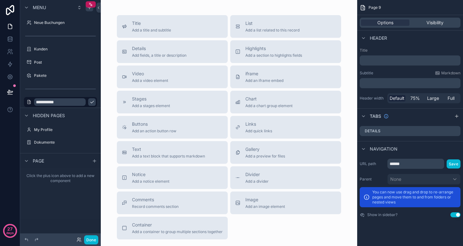
click at [423, 46] on div "Title ﻿ Subtitle Markdown ﻿ Header width Default 75% Large Full" at bounding box center [411, 75] width 106 height 61
click at [410, 166] on input "******" at bounding box center [416, 164] width 57 height 10
click at [91, 102] on icon "scrollable content" at bounding box center [92, 102] width 5 height 5
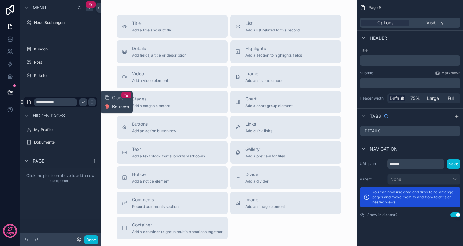
click at [114, 108] on span "Remove" at bounding box center [120, 106] width 17 height 6
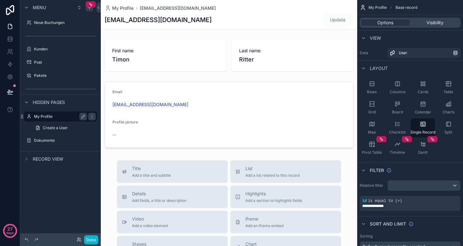
click at [45, 117] on label "My Profile" at bounding box center [59, 116] width 50 height 5
click at [90, 8] on icon "scrollable content" at bounding box center [89, 7] width 5 height 5
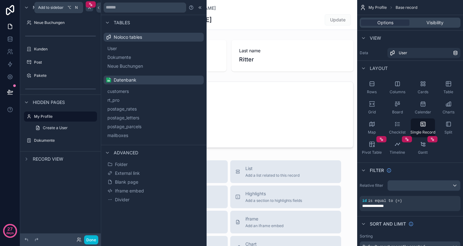
click at [90, 8] on icon "scrollable content" at bounding box center [89, 7] width 3 height 3
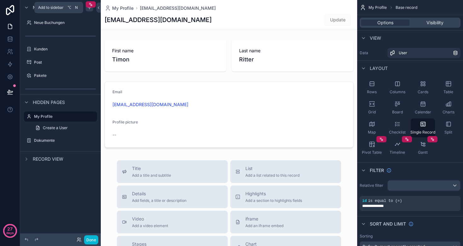
click at [90, 9] on icon "scrollable content" at bounding box center [89, 7] width 5 height 5
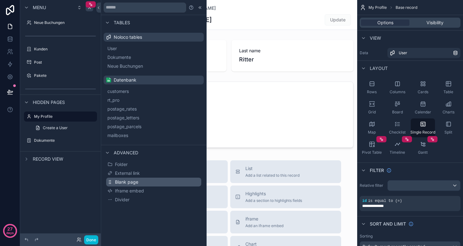
click at [134, 180] on span "Blank page" at bounding box center [126, 182] width 23 height 6
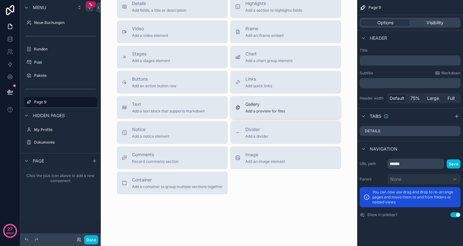
scroll to position [45, 0]
click at [183, 177] on span "Container" at bounding box center [177, 180] width 91 height 6
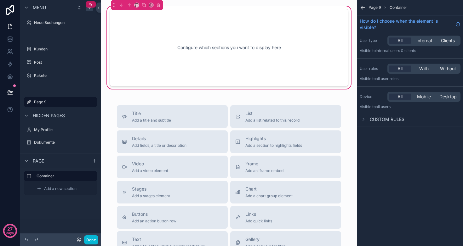
scroll to position [0, 0]
click at [201, 45] on div "Configure which sections you want to display here" at bounding box center [229, 47] width 218 height 57
click at [153, 116] on span "Title" at bounding box center [151, 113] width 39 height 6
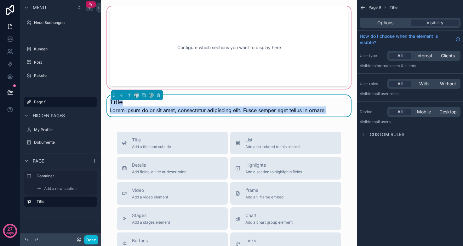
drag, startPoint x: 166, startPoint y: 115, endPoint x: 165, endPoint y: 49, distance: 65.6
click at [165, 49] on div "Configure which sections you want to display here Title Lorem ipsum dolor sit a…" at bounding box center [229, 203] width 257 height 407
click at [165, 49] on div "scrollable content" at bounding box center [229, 47] width 247 height 85
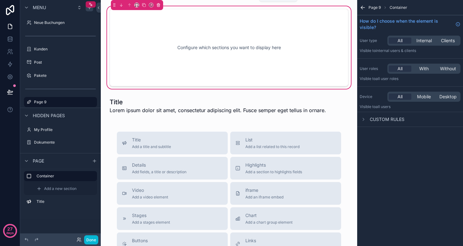
click at [157, 4] on icon "scrollable content" at bounding box center [158, 5] width 3 height 3
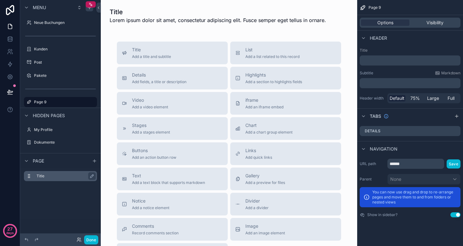
click at [42, 176] on label "Title" at bounding box center [64, 176] width 55 height 5
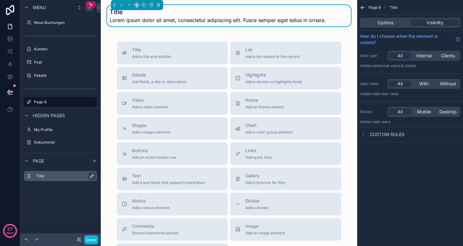
click at [90, 176] on icon "scrollable content" at bounding box center [92, 176] width 5 height 5
click at [27, 178] on icon "scrollable content" at bounding box center [28, 176] width 5 height 5
click at [50, 101] on label "Page 9" at bounding box center [59, 102] width 50 height 5
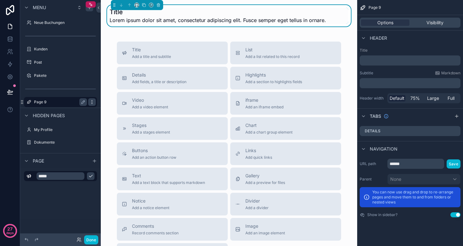
click at [92, 102] on icon "scrollable content" at bounding box center [92, 102] width 5 height 5
click at [107, 106] on icon at bounding box center [107, 106] width 5 height 5
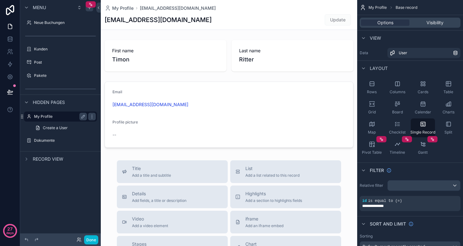
click at [56, 117] on label "My Profile" at bounding box center [59, 116] width 50 height 5
click at [428, 54] on div "User" at bounding box center [426, 52] width 54 height 5
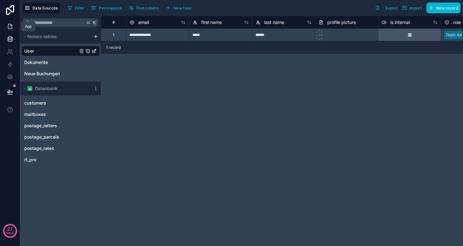
click at [7, 27] on icon at bounding box center [10, 26] width 6 height 6
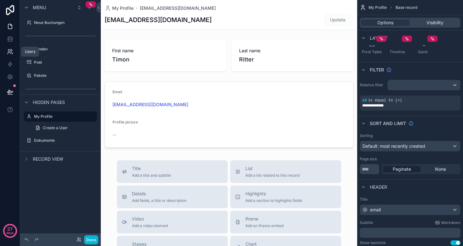
click at [11, 55] on link at bounding box center [10, 51] width 20 height 13
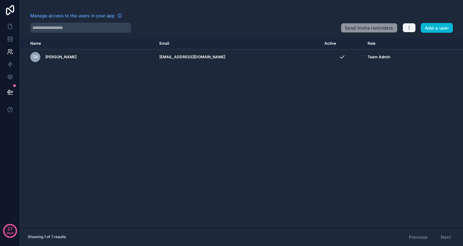
click at [409, 28] on icon "button" at bounding box center [409, 27] width 5 height 5
click at [288, 147] on div "Name Email Active Role userTable.email TR Timon Ritter info@smarvo.de Team Admin" at bounding box center [241, 133] width 443 height 190
click at [10, 37] on icon at bounding box center [10, 38] width 4 height 2
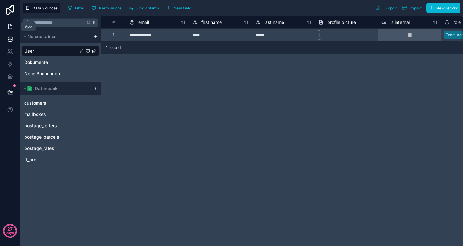
click at [8, 27] on icon at bounding box center [10, 26] width 6 height 6
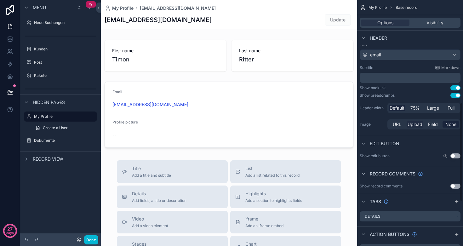
scroll to position [257, 0]
click at [459, 155] on button "Use setting" at bounding box center [456, 154] width 10 height 5
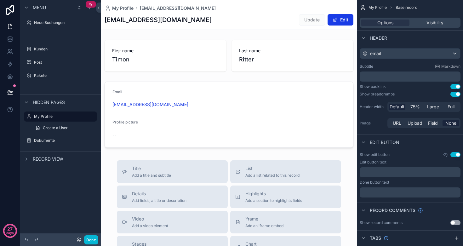
click at [458, 155] on button "Use setting" at bounding box center [456, 154] width 10 height 5
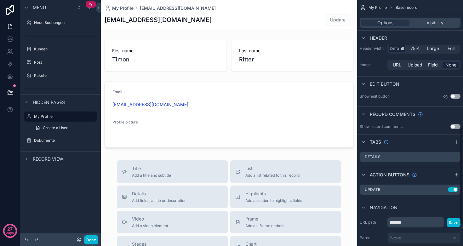
scroll to position [353, 0]
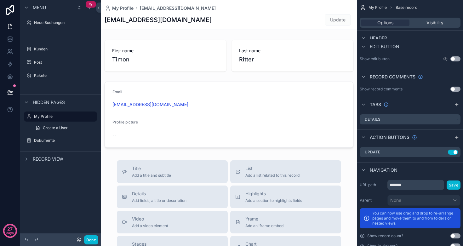
click at [340, 21] on span "Update" at bounding box center [338, 19] width 26 height 6
click at [452, 152] on button "Use setting" at bounding box center [453, 152] width 10 height 5
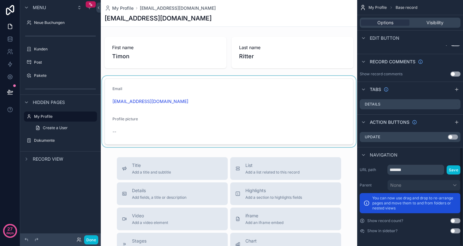
scroll to position [0, 0]
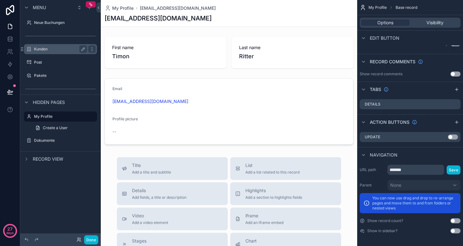
click at [51, 49] on label "Kunden" at bounding box center [59, 49] width 50 height 5
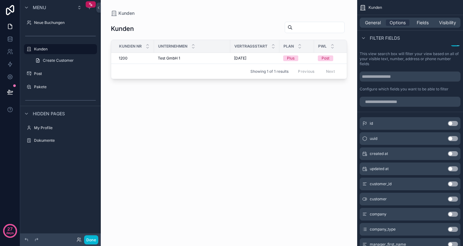
click at [156, 59] on div "scrollable content" at bounding box center [229, 119] width 257 height 239
click at [162, 55] on td "Test GmbH 1 Test GmbH 1" at bounding box center [192, 58] width 76 height 11
click at [160, 59] on span "Test GmbH 1" at bounding box center [169, 58] width 22 height 5
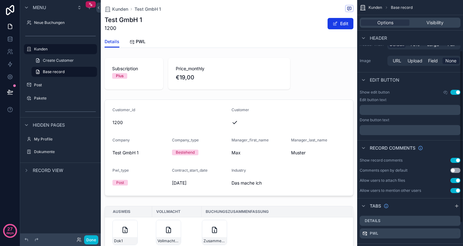
scroll to position [102, 0]
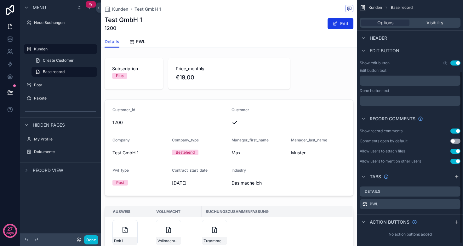
click at [458, 131] on button "Use setting" at bounding box center [456, 131] width 10 height 5
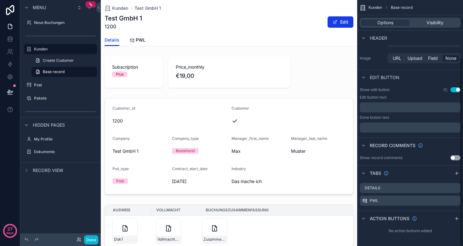
scroll to position [75, 0]
click at [43, 85] on label "Post" at bounding box center [59, 85] width 50 height 5
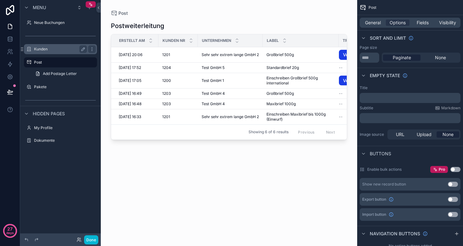
click at [46, 48] on label "Kunden" at bounding box center [59, 49] width 50 height 5
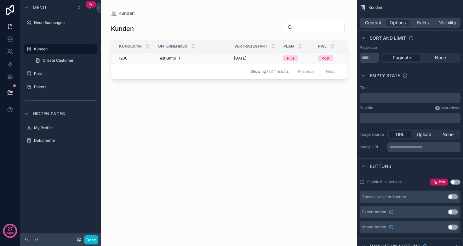
click at [167, 62] on td "Test GmbH 1 Test GmbH 1" at bounding box center [192, 58] width 76 height 11
click at [167, 60] on span "Test GmbH 1" at bounding box center [169, 58] width 22 height 5
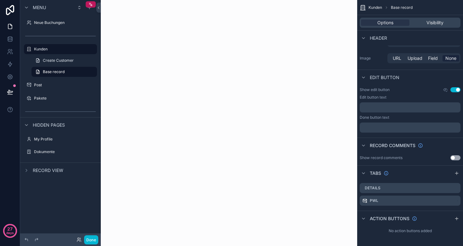
scroll to position [42, 0]
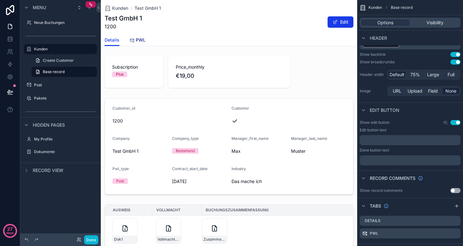
click at [137, 39] on span "PWL" at bounding box center [141, 40] width 10 height 6
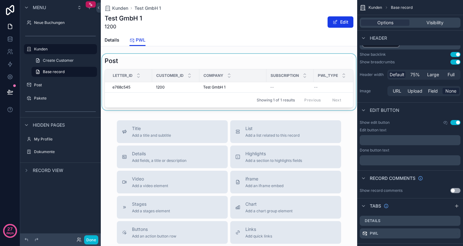
click at [207, 89] on div "scrollable content" at bounding box center [229, 82] width 257 height 56
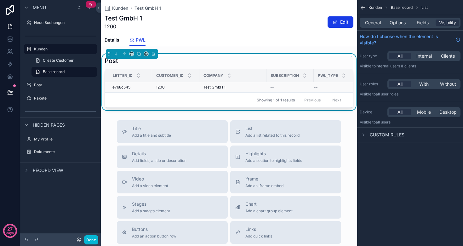
click at [195, 87] on div "1200 1200" at bounding box center [176, 87] width 40 height 5
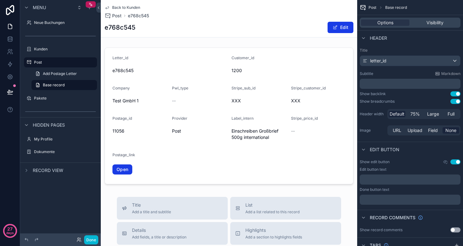
click at [122, 7] on span "Back to Kunden" at bounding box center [126, 7] width 28 height 5
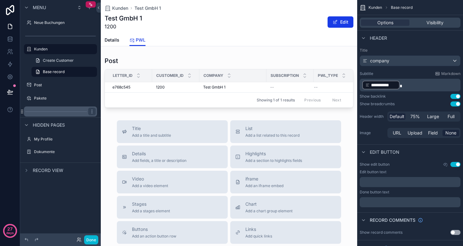
click at [50, 110] on div "scrollable content" at bounding box center [60, 112] width 73 height 10
click at [91, 111] on icon "scrollable content" at bounding box center [92, 111] width 5 height 5
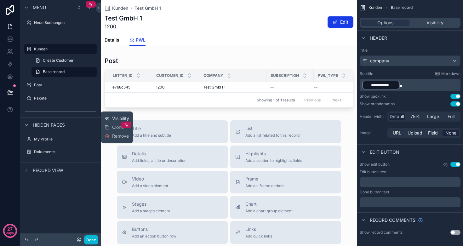
click at [107, 118] on icon at bounding box center [107, 118] width 1 height 1
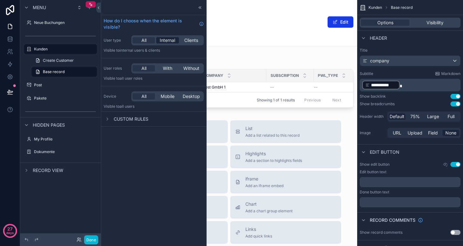
click at [169, 42] on span "Internal" at bounding box center [167, 40] width 15 height 6
click at [201, 7] on icon at bounding box center [200, 7] width 5 height 5
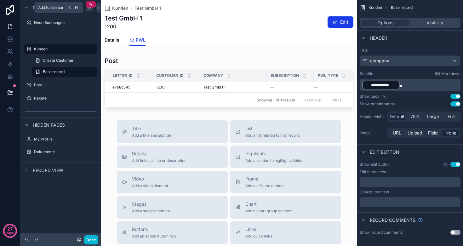
click at [89, 9] on icon "scrollable content" at bounding box center [89, 7] width 5 height 5
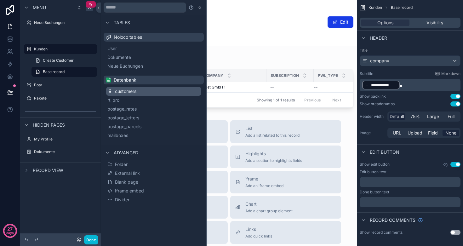
click at [132, 92] on span "customers" at bounding box center [125, 91] width 21 height 6
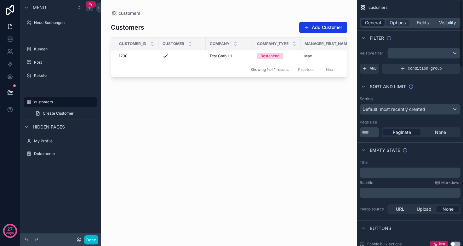
click at [368, 24] on span "General" at bounding box center [373, 23] width 16 height 6
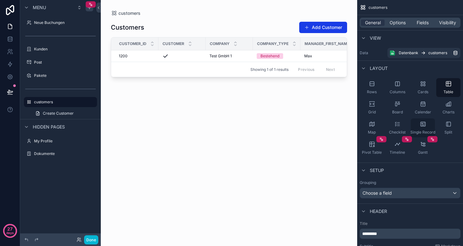
click at [432, 131] on span "Single Record" at bounding box center [423, 132] width 25 height 5
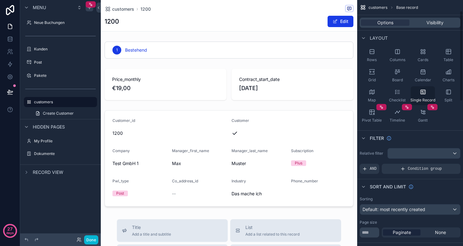
scroll to position [32, 0]
click at [410, 153] on div "scrollable content" at bounding box center [424, 153] width 73 height 10
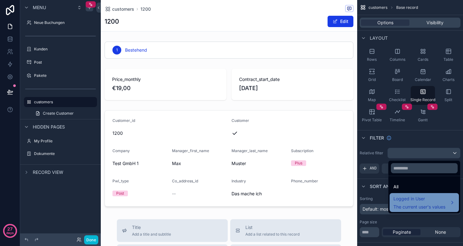
click at [406, 200] on span "Logged in User" at bounding box center [420, 199] width 52 height 8
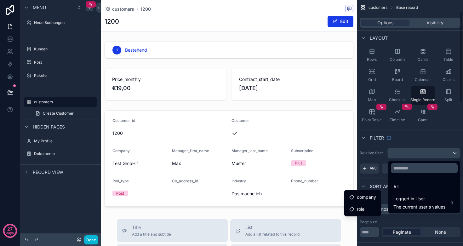
click at [420, 135] on div "scrollable content" at bounding box center [231, 123] width 463 height 246
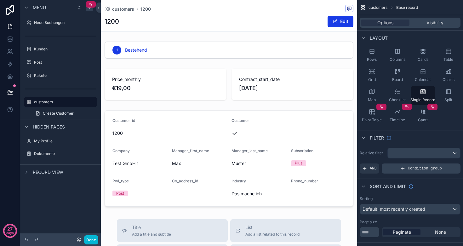
click at [417, 170] on span "Condition group" at bounding box center [425, 168] width 34 height 5
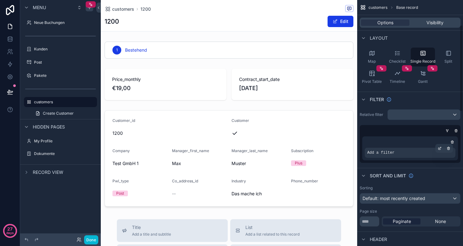
scroll to position [71, 0]
click at [399, 151] on div "Add a filter" at bounding box center [410, 153] width 91 height 10
click at [387, 154] on span "Add a filter" at bounding box center [381, 152] width 27 height 5
click at [439, 147] on icon "scrollable content" at bounding box center [440, 148] width 4 height 4
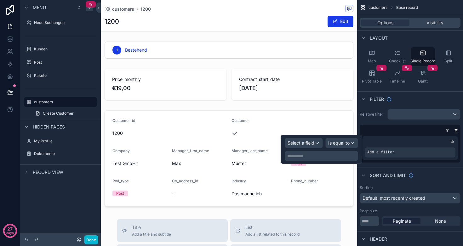
click at [415, 113] on div "scrollable content" at bounding box center [424, 114] width 73 height 10
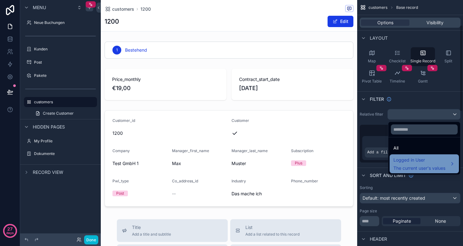
click at [401, 163] on span "Logged in User" at bounding box center [420, 160] width 52 height 8
click at [376, 151] on div "company role" at bounding box center [363, 164] width 38 height 28
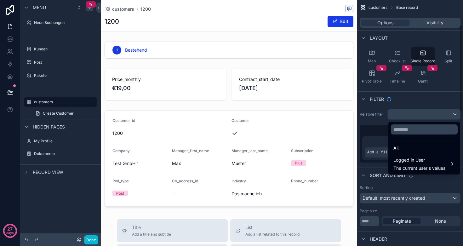
click at [372, 153] on div "scrollable content" at bounding box center [231, 123] width 463 height 246
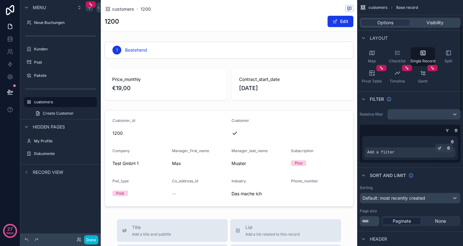
click at [393, 155] on span "Add a filter" at bounding box center [381, 152] width 27 height 5
click at [440, 149] on icon "scrollable content" at bounding box center [440, 149] width 2 height 2
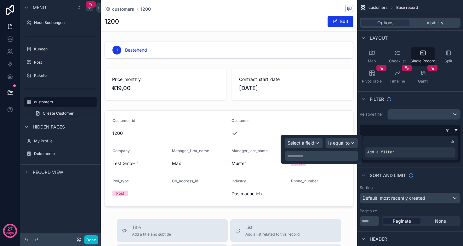
click at [311, 144] on span "Select a field" at bounding box center [301, 142] width 27 height 5
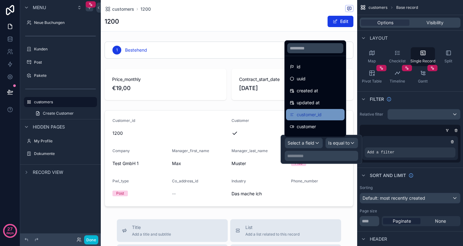
click at [308, 113] on span "customer_id" at bounding box center [309, 115] width 25 height 8
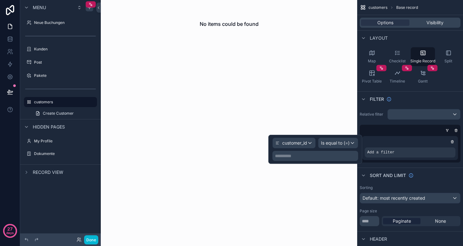
click at [313, 155] on p "**********" at bounding box center [316, 156] width 82 height 6
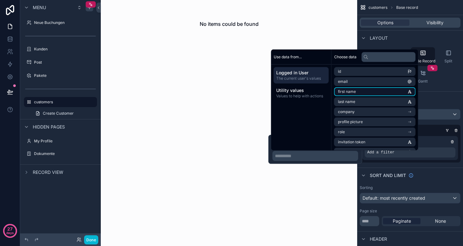
scroll to position [0, 0]
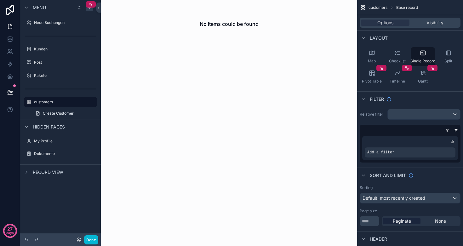
click at [436, 131] on div "scrollable content" at bounding box center [409, 130] width 101 height 6
click at [10, 52] on icon at bounding box center [10, 52] width 6 height 6
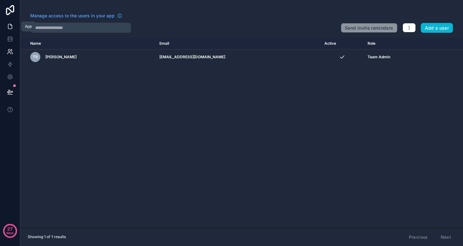
click at [10, 26] on icon at bounding box center [10, 26] width 6 height 6
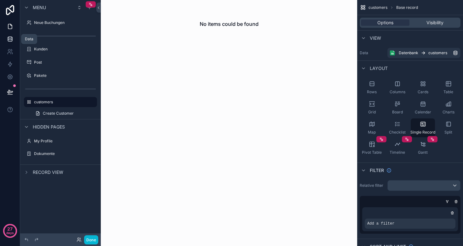
click at [10, 42] on icon at bounding box center [10, 39] width 6 height 6
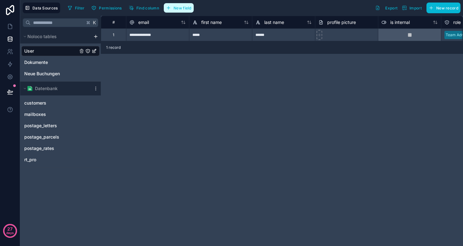
click at [179, 7] on span "New field" at bounding box center [183, 8] width 18 height 5
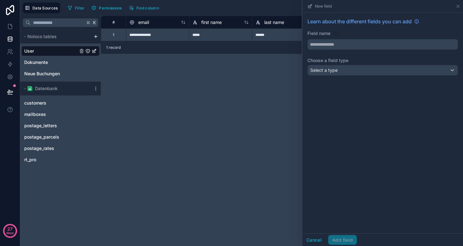
click at [340, 69] on div "Select a type" at bounding box center [383, 70] width 150 height 10
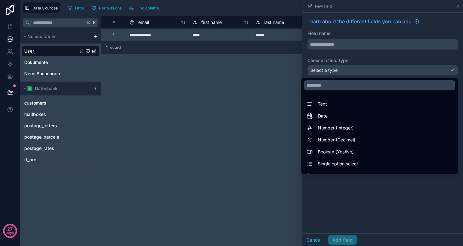
click at [334, 73] on div at bounding box center [383, 123] width 161 height 246
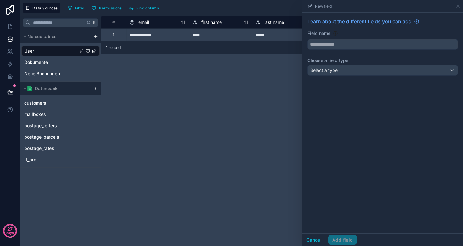
click at [334, 73] on span "Select a type" at bounding box center [324, 70] width 27 height 6
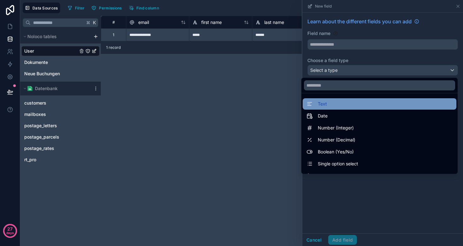
click at [329, 101] on div "Text" at bounding box center [380, 104] width 146 height 8
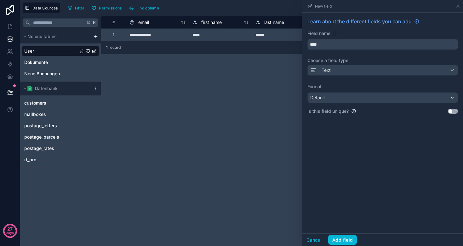
click at [335, 45] on input "****" at bounding box center [383, 44] width 150 height 10
type input "**********"
click at [342, 237] on button "Add field" at bounding box center [343, 240] width 29 height 10
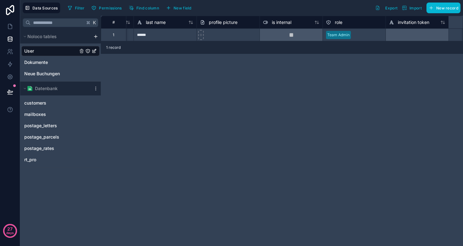
scroll to position [0, 127]
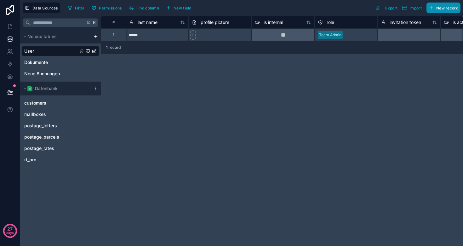
click at [450, 8] on span "New record" at bounding box center [448, 8] width 22 height 5
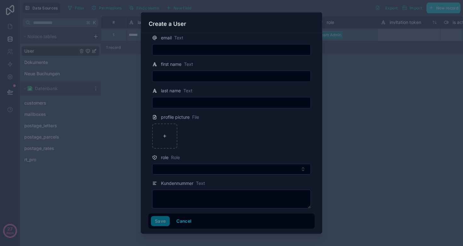
scroll to position [6, 0]
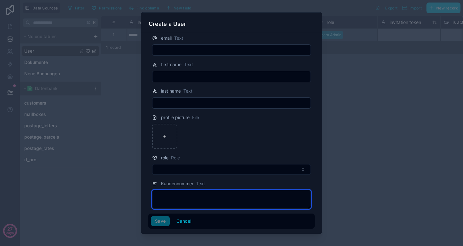
click at [195, 199] on textarea at bounding box center [231, 199] width 159 height 19
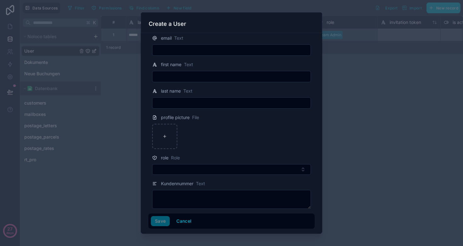
click at [124, 142] on div at bounding box center [231, 123] width 463 height 246
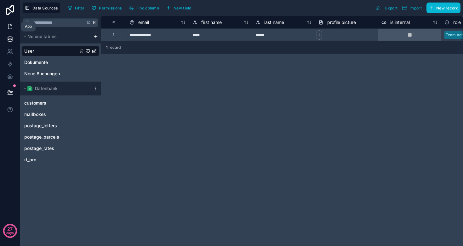
click at [11, 26] on icon at bounding box center [10, 26] width 6 height 6
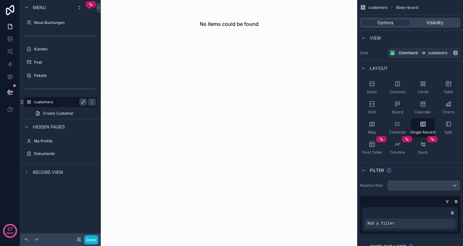
click at [52, 103] on label "customers" at bounding box center [59, 102] width 50 height 5
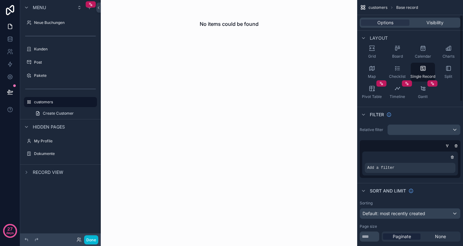
scroll to position [59, 0]
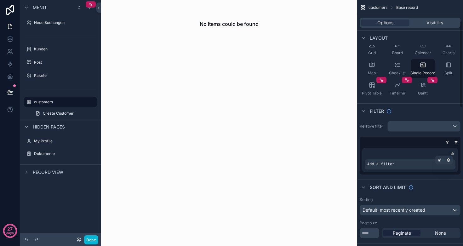
click at [405, 164] on div "Add a filter" at bounding box center [410, 165] width 91 height 10
click at [441, 161] on icon "scrollable content" at bounding box center [440, 160] width 4 height 4
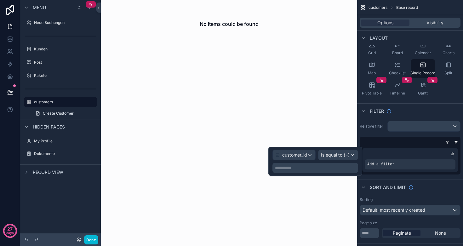
click at [306, 170] on p "**********" at bounding box center [316, 168] width 82 height 6
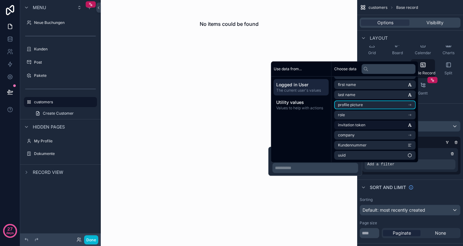
scroll to position [19, 0]
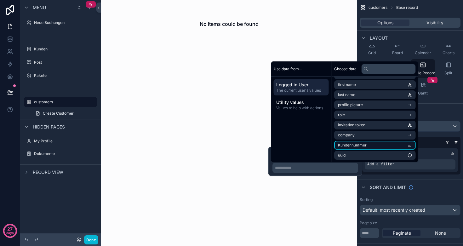
click at [364, 144] on span "Kundennummer" at bounding box center [352, 145] width 29 height 5
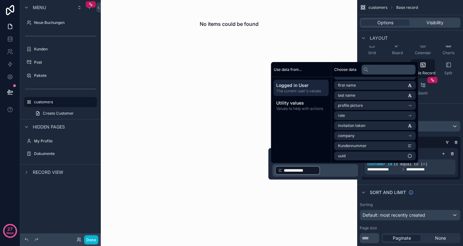
click at [193, 109] on div "No items could be found" at bounding box center [229, 123] width 257 height 246
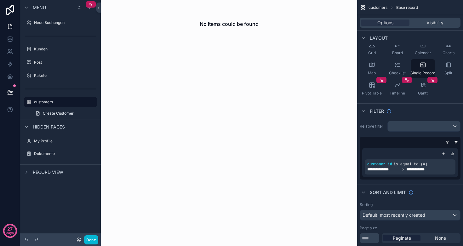
scroll to position [0, 0]
click at [457, 143] on icon "scrollable content" at bounding box center [457, 143] width 4 height 4
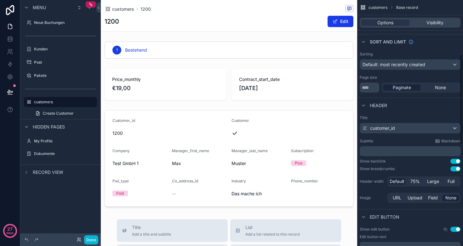
scroll to position [199, 0]
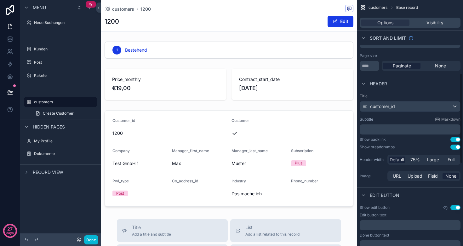
click at [266, 57] on div "scrollable content" at bounding box center [229, 247] width 257 height 494
click at [210, 47] on div "scrollable content" at bounding box center [229, 50] width 257 height 22
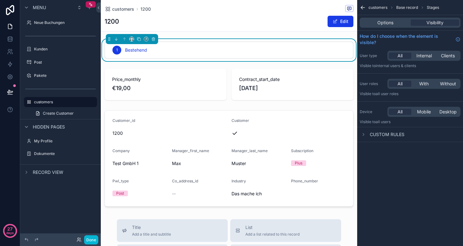
scroll to position [0, 0]
click at [154, 40] on icon "scrollable content" at bounding box center [154, 39] width 0 height 1
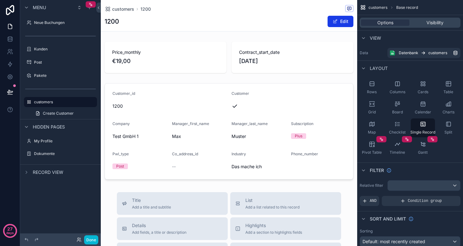
click at [260, 109] on div "scrollable content" at bounding box center [229, 233] width 257 height 467
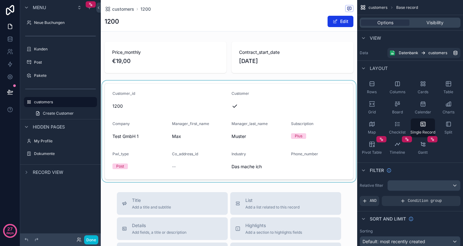
click at [276, 97] on div "scrollable content" at bounding box center [229, 132] width 257 height 102
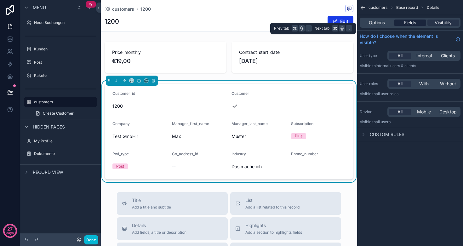
click at [410, 24] on span "Fields" at bounding box center [411, 23] width 12 height 6
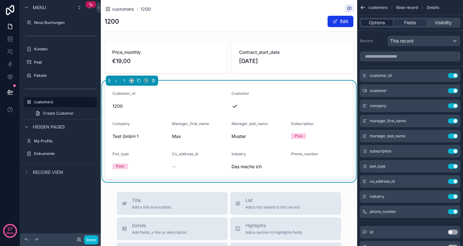
click at [372, 20] on span "Options" at bounding box center [377, 23] width 16 height 6
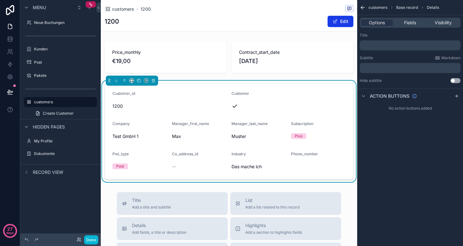
click at [252, 98] on div "Customer" at bounding box center [289, 95] width 114 height 8
click at [459, 96] on icon "scrollable content" at bounding box center [457, 96] width 5 height 5
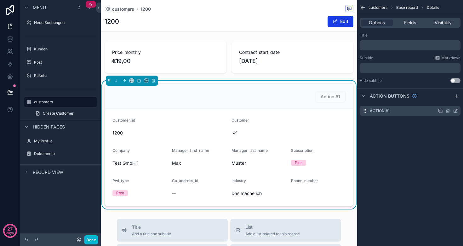
click at [448, 111] on icon "scrollable content" at bounding box center [448, 110] width 5 height 5
click at [447, 103] on icon at bounding box center [445, 101] width 3 height 3
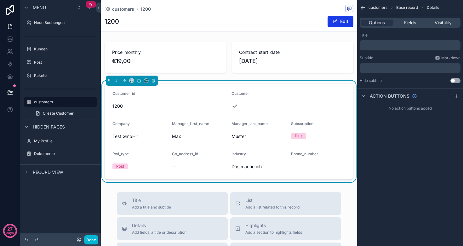
click at [457, 81] on button "Use setting" at bounding box center [456, 80] width 10 height 5
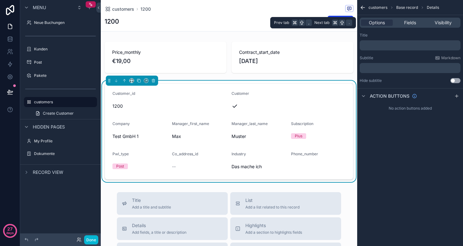
click at [409, 26] on div "Options Fields Visibility" at bounding box center [410, 23] width 101 height 10
click at [409, 22] on span "Fields" at bounding box center [411, 23] width 12 height 6
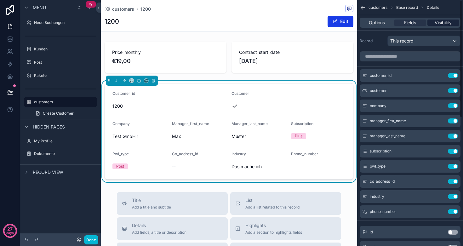
click at [440, 24] on span "Visibility" at bounding box center [443, 23] width 17 height 6
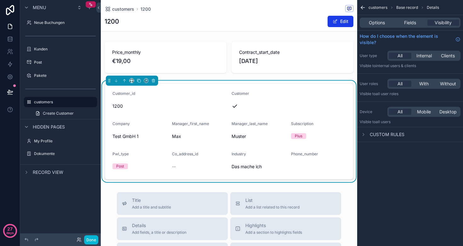
click at [274, 131] on div "Muster" at bounding box center [259, 136] width 55 height 10
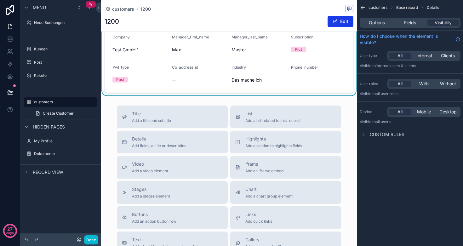
click at [362, 9] on icon "scrollable content" at bounding box center [363, 7] width 6 height 6
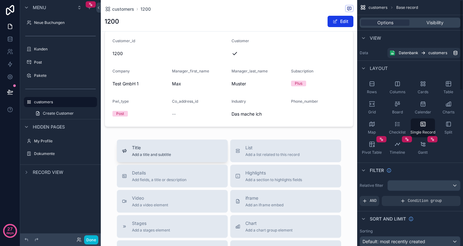
scroll to position [40, 0]
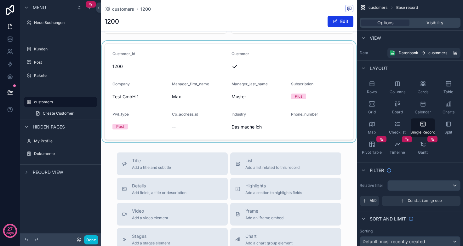
click at [194, 56] on div "scrollable content" at bounding box center [229, 92] width 257 height 102
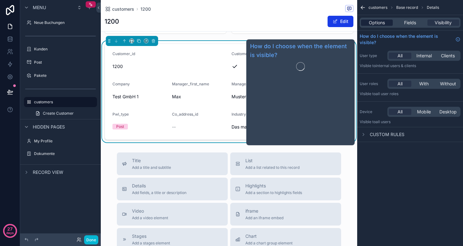
click at [372, 23] on span "Options" at bounding box center [377, 23] width 16 height 6
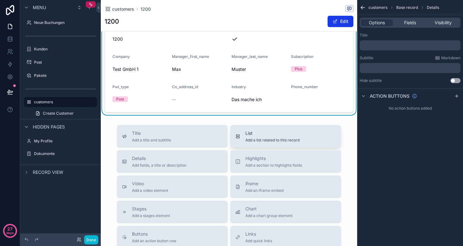
scroll to position [67, 0]
click at [166, 160] on span "Details" at bounding box center [159, 158] width 55 height 6
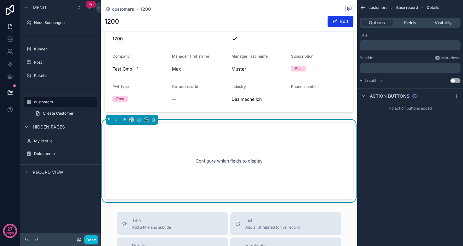
scroll to position [106, 0]
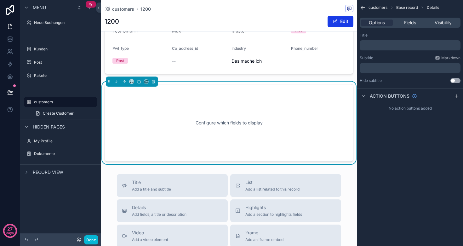
click at [175, 119] on div "Configure which fields to display" at bounding box center [229, 123] width 228 height 57
click at [152, 83] on icon "scrollable content" at bounding box center [153, 81] width 4 height 4
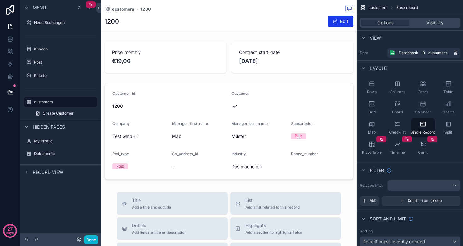
scroll to position [0, 0]
click at [339, 19] on button "Edit" at bounding box center [341, 21] width 26 height 11
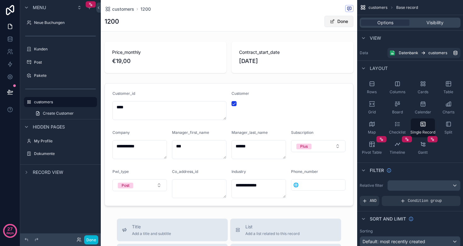
click at [340, 22] on button "Done" at bounding box center [339, 21] width 29 height 11
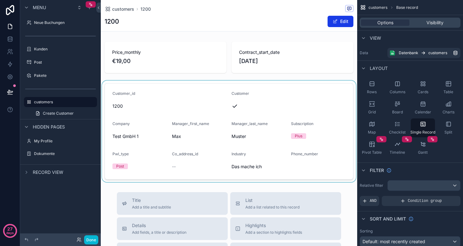
click at [295, 93] on div "scrollable content" at bounding box center [229, 132] width 257 height 102
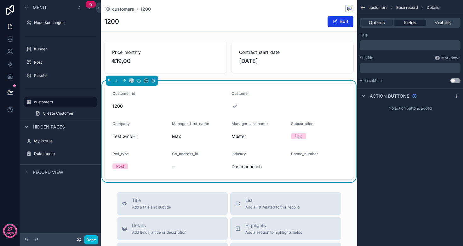
click at [410, 24] on span "Fields" at bounding box center [411, 23] width 12 height 6
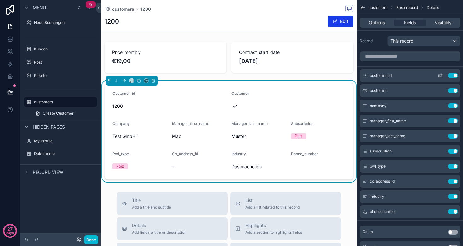
click at [440, 75] on icon "scrollable content" at bounding box center [440, 75] width 5 height 5
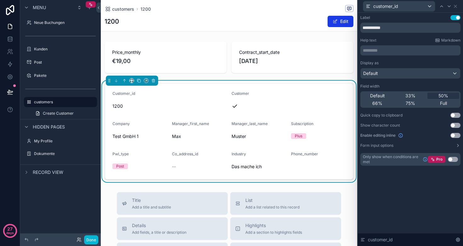
click at [431, 72] on div "Default" at bounding box center [411, 73] width 100 height 10
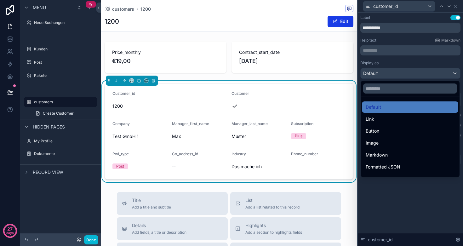
click at [431, 72] on div at bounding box center [410, 123] width 105 height 246
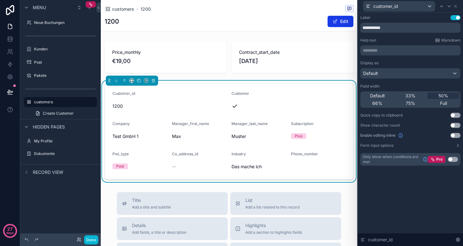
click at [402, 52] on p "********* ﻿" at bounding box center [411, 50] width 96 height 6
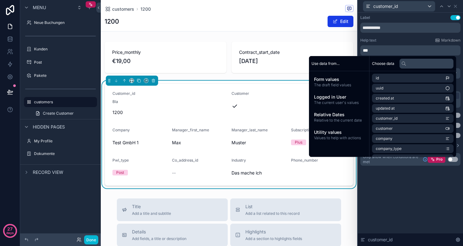
click at [397, 41] on div "Help text Markdown" at bounding box center [411, 40] width 100 height 5
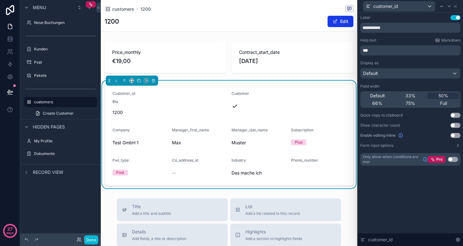
click at [395, 53] on div "***" at bounding box center [411, 50] width 100 height 10
click at [395, 53] on p "***" at bounding box center [411, 50] width 96 height 6
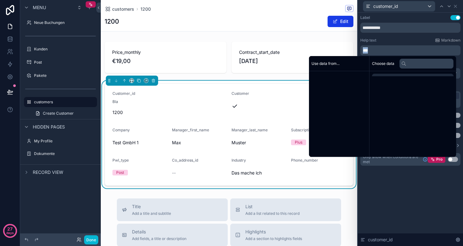
click at [395, 53] on p "***" at bounding box center [411, 50] width 96 height 6
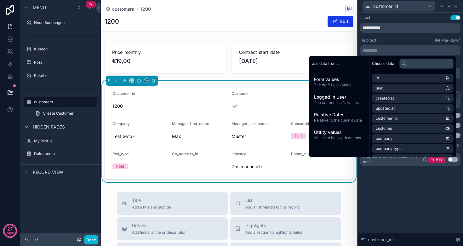
click at [405, 206] on div "**********" at bounding box center [410, 130] width 105 height 234
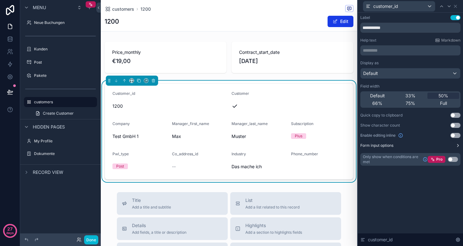
click at [385, 147] on label "Form input options" at bounding box center [377, 145] width 33 height 5
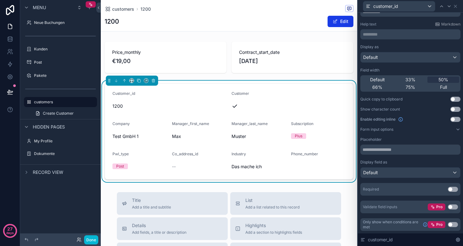
click at [405, 172] on div "Default" at bounding box center [411, 173] width 100 height 10
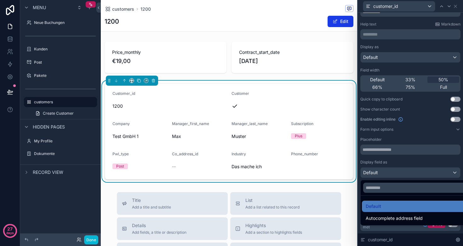
click at [405, 172] on div at bounding box center [410, 123] width 105 height 246
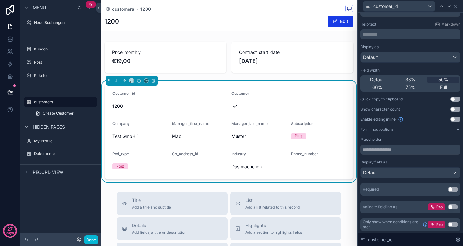
click at [453, 208] on button "Use setting" at bounding box center [453, 207] width 10 height 5
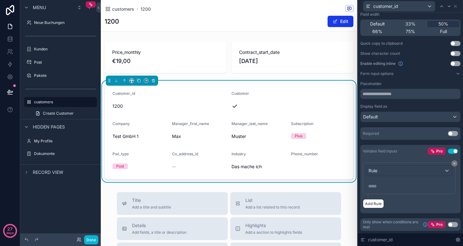
click at [453, 151] on button "Use setting" at bounding box center [453, 151] width 10 height 5
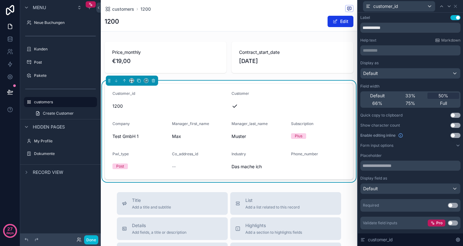
click at [296, 18] on div "1200 Edit" at bounding box center [229, 21] width 249 height 12
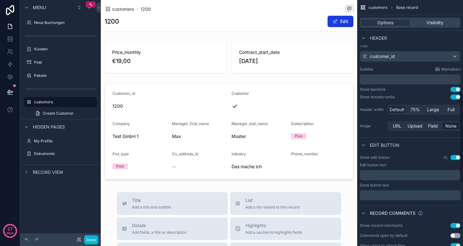
scroll to position [250, 0]
click at [446, 157] on icon "scrollable content" at bounding box center [445, 156] width 5 height 5
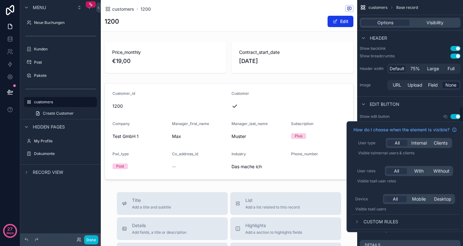
scroll to position [290, 0]
click at [383, 220] on span "Custom rules" at bounding box center [381, 222] width 35 height 6
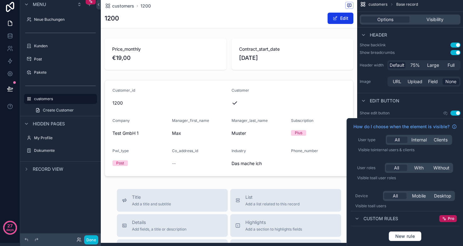
scroll to position [0, 0]
click at [428, 101] on div "Edit button" at bounding box center [411, 100] width 106 height 15
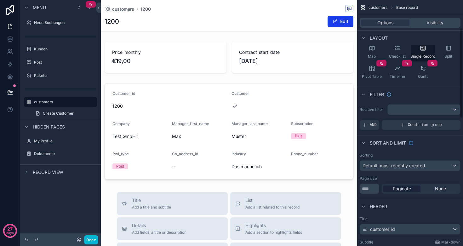
scroll to position [152, 0]
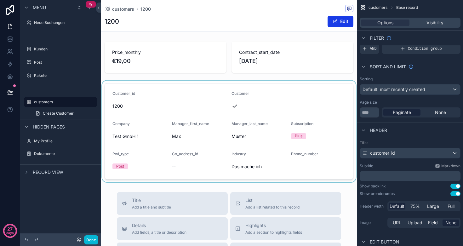
click at [283, 118] on div "scrollable content" at bounding box center [229, 132] width 257 height 102
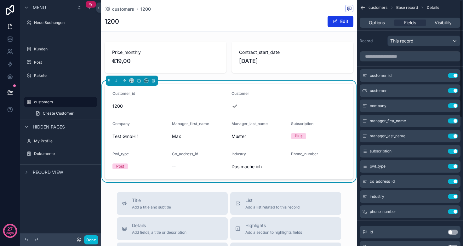
scroll to position [0, 0]
click at [407, 45] on div "This record" at bounding box center [424, 41] width 73 height 10
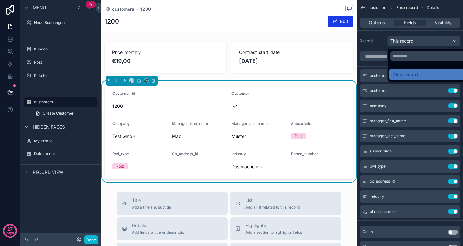
click at [372, 39] on div "scrollable content" at bounding box center [231, 123] width 463 height 246
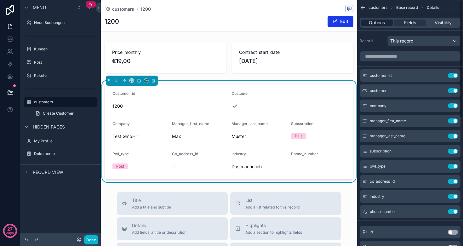
click at [373, 24] on span "Options" at bounding box center [377, 23] width 16 height 6
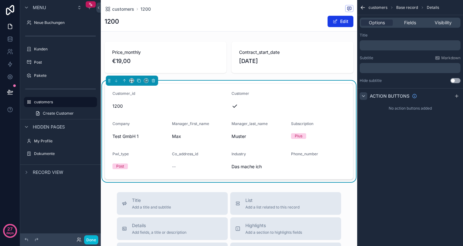
click at [365, 96] on icon "scrollable content" at bounding box center [363, 96] width 5 height 5
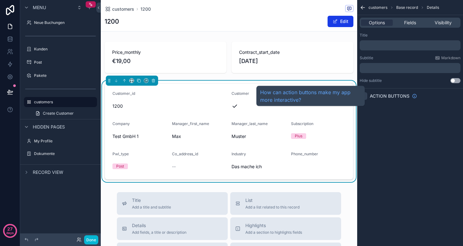
click at [387, 94] on span "Action buttons" at bounding box center [390, 96] width 40 height 6
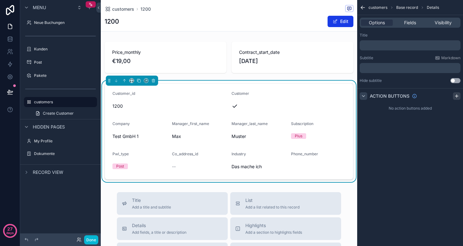
click at [458, 95] on icon "scrollable content" at bounding box center [457, 96] width 5 height 5
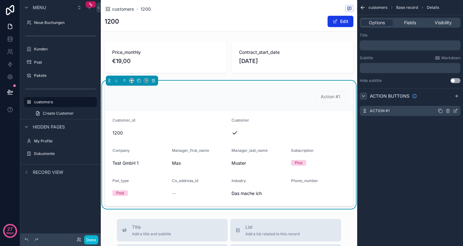
click at [397, 111] on div "Action #1" at bounding box center [410, 111] width 101 height 10
click at [455, 113] on icon "scrollable content" at bounding box center [455, 111] width 3 height 3
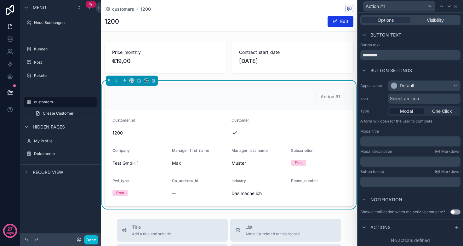
scroll to position [1, 0]
click at [391, 142] on p "﻿" at bounding box center [411, 141] width 96 height 6
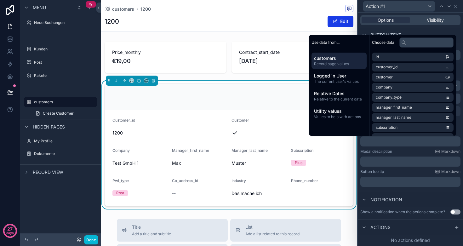
click at [258, 95] on div "Action #1" at bounding box center [229, 96] width 233 height 11
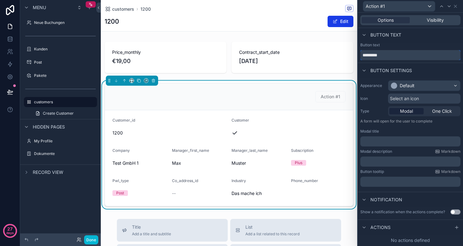
click at [387, 57] on input "*********" at bounding box center [411, 55] width 100 height 10
type input "**********"
click at [415, 86] on div "Default" at bounding box center [425, 86] width 72 height 10
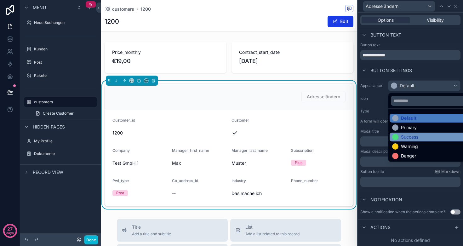
click at [408, 135] on div "Success" at bounding box center [409, 137] width 17 height 6
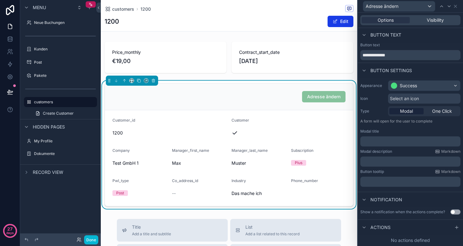
click at [413, 85] on div "Success" at bounding box center [408, 86] width 17 height 6
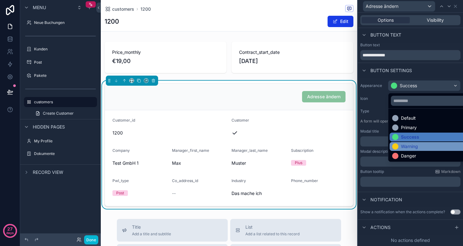
scroll to position [0, 0]
click at [425, 73] on div at bounding box center [410, 123] width 105 height 246
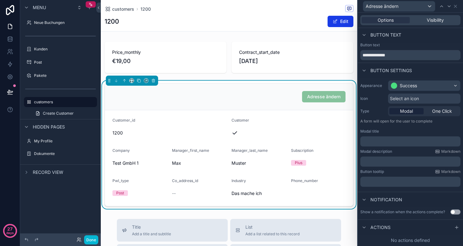
click at [412, 86] on div "Success" at bounding box center [408, 86] width 17 height 6
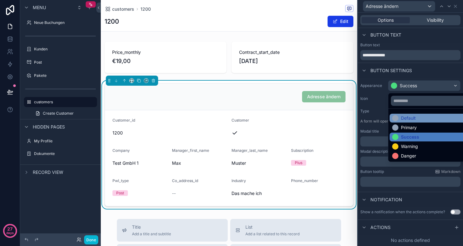
click at [405, 120] on div "Default" at bounding box center [408, 118] width 15 height 6
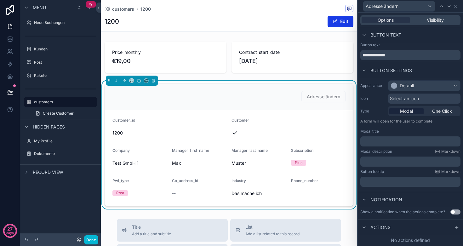
click at [407, 98] on span "Select an icon" at bounding box center [404, 99] width 29 height 6
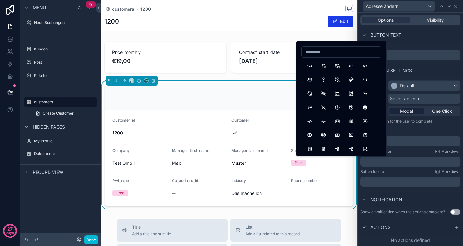
click at [407, 98] on span "Select an icon" at bounding box center [404, 99] width 29 height 6
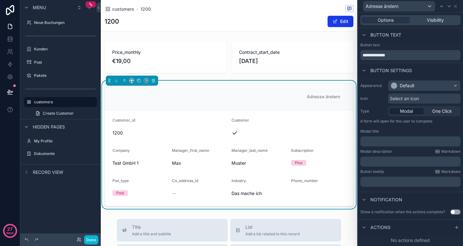
click at [319, 96] on span "Adresse ändern" at bounding box center [324, 96] width 44 height 5
click at [309, 98] on span "Adresse ändern" at bounding box center [324, 96] width 44 height 5
click at [455, 225] on icon at bounding box center [457, 227] width 5 height 5
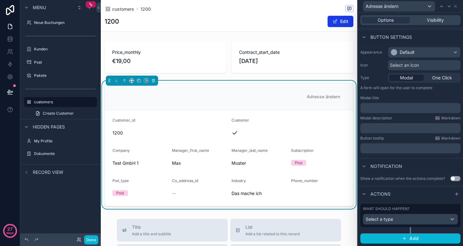
scroll to position [34, 0]
click at [390, 219] on span "Select a type" at bounding box center [379, 219] width 27 height 5
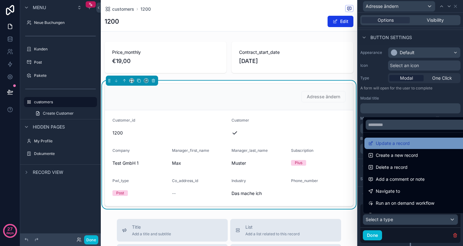
click at [406, 144] on span "Update a record" at bounding box center [393, 144] width 34 height 8
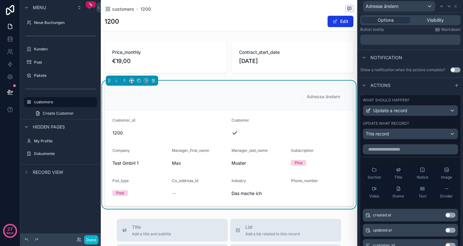
scroll to position [27, 0]
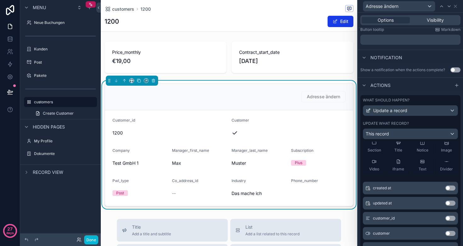
click at [395, 114] on div "Update a record" at bounding box center [411, 111] width 95 height 10
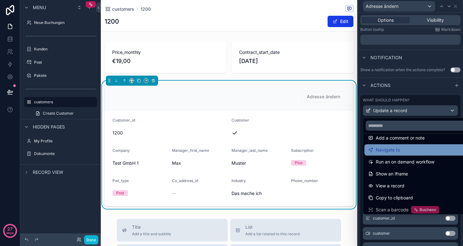
scroll to position [28, 0]
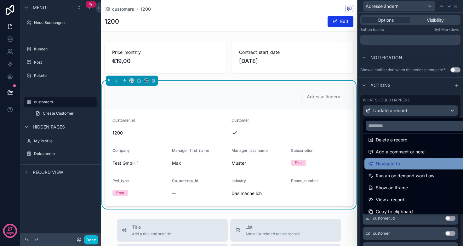
click at [399, 162] on span "Navigate to" at bounding box center [388, 164] width 24 height 8
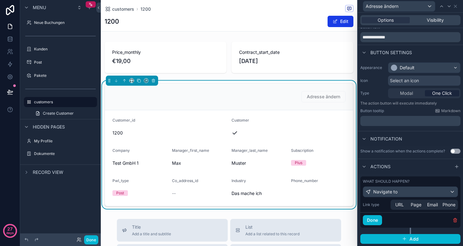
scroll to position [0, 0]
click at [416, 207] on span "Page" at bounding box center [416, 205] width 11 height 6
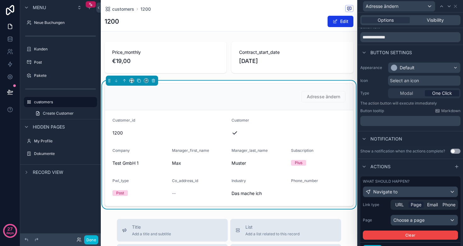
scroll to position [41, 0]
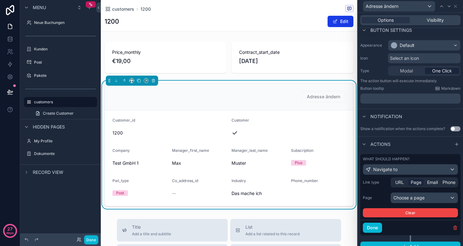
click at [411, 199] on div "Choose a page" at bounding box center [424, 198] width 67 height 10
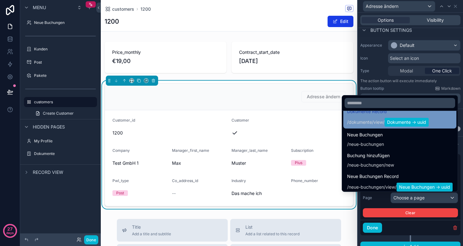
scroll to position [121, 0]
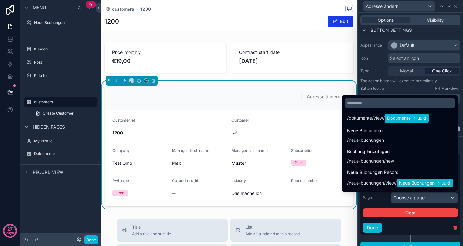
click at [376, 202] on div at bounding box center [410, 123] width 105 height 246
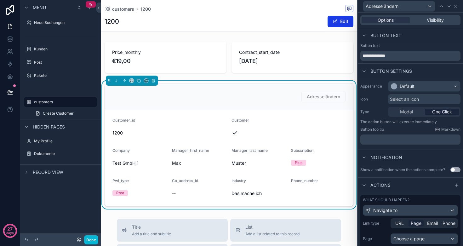
scroll to position [0, 0]
click at [411, 111] on span "Modal" at bounding box center [406, 112] width 13 height 6
click at [412, 102] on span "Select an icon" at bounding box center [404, 99] width 29 height 6
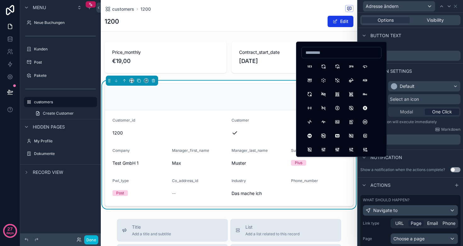
click at [410, 86] on div "Default" at bounding box center [407, 86] width 15 height 6
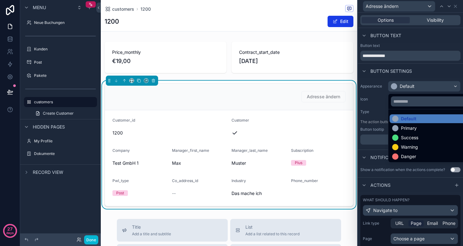
click at [427, 67] on div at bounding box center [410, 123] width 105 height 246
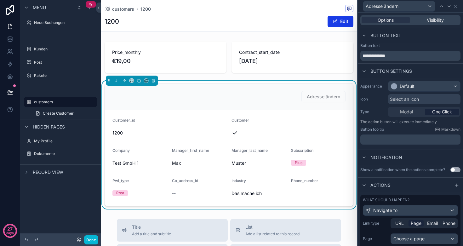
click at [320, 96] on span "Adresse ändern" at bounding box center [324, 96] width 44 height 5
click at [407, 86] on div "Default" at bounding box center [407, 86] width 15 height 6
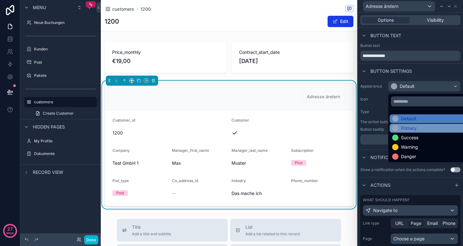
click at [415, 128] on div "Primary" at bounding box center [409, 128] width 16 height 6
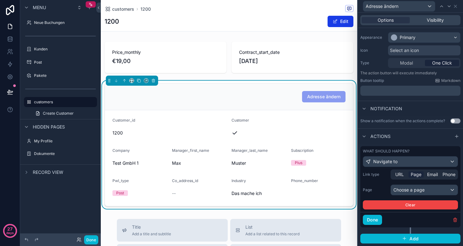
scroll to position [49, 0]
click at [454, 220] on icon "button" at bounding box center [455, 220] width 3 height 3
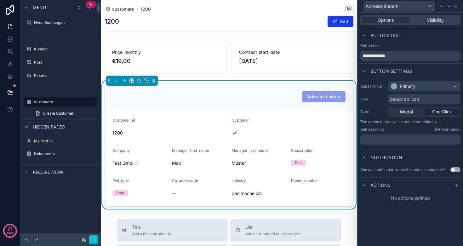
scroll to position [0, 0]
click at [409, 114] on span "Modal" at bounding box center [406, 112] width 13 height 6
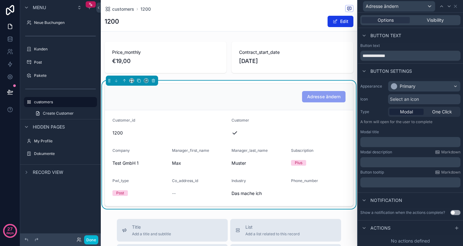
click at [324, 95] on span "Adresse ändern" at bounding box center [324, 96] width 44 height 5
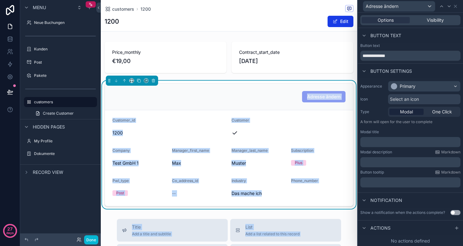
click at [319, 99] on span "Adresse ändern" at bounding box center [324, 96] width 44 height 5
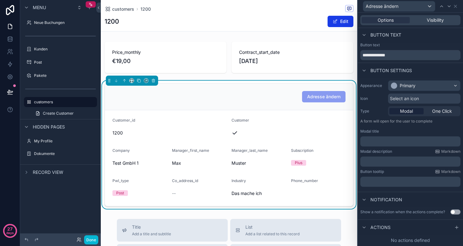
scroll to position [1, 0]
click at [363, 228] on icon at bounding box center [364, 227] width 5 height 5
click at [365, 228] on icon at bounding box center [364, 228] width 1 height 3
click at [455, 228] on icon at bounding box center [457, 227] width 5 height 5
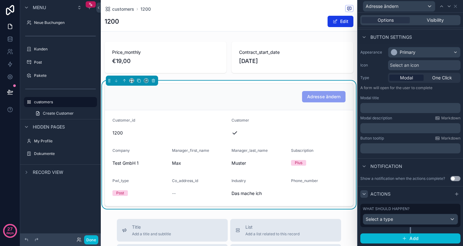
scroll to position [34, 0]
click at [389, 222] on span "Select a type" at bounding box center [379, 219] width 27 height 5
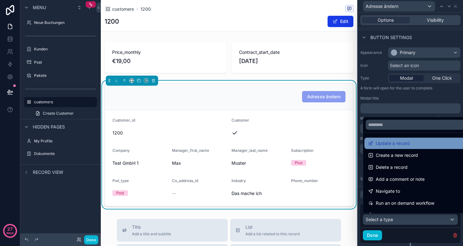
scroll to position [0, 0]
click at [401, 143] on span "Update a record" at bounding box center [393, 144] width 34 height 8
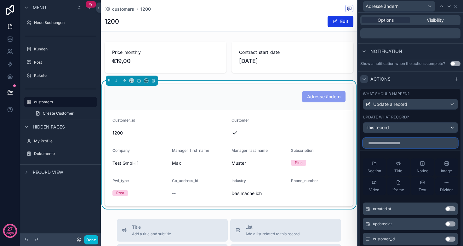
click at [388, 142] on input "text" at bounding box center [410, 143] width 95 height 10
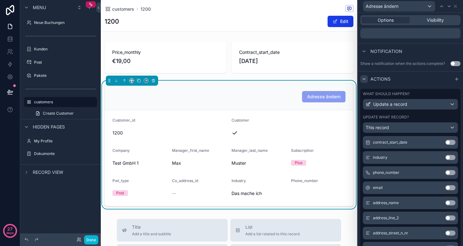
scroll to position [280, 0]
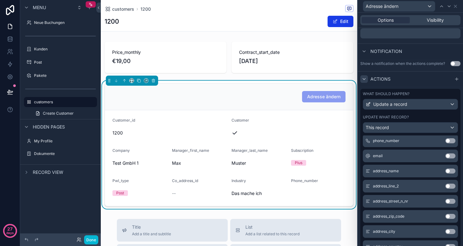
click at [450, 172] on button "Use setting" at bounding box center [451, 171] width 10 height 5
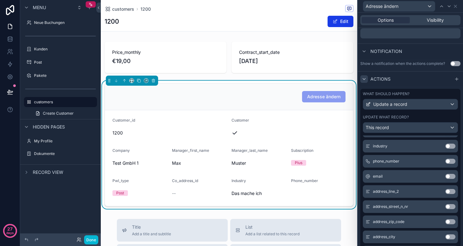
click at [452, 192] on button "Use setting" at bounding box center [451, 191] width 10 height 5
click at [451, 207] on button "Use setting" at bounding box center [451, 206] width 10 height 5
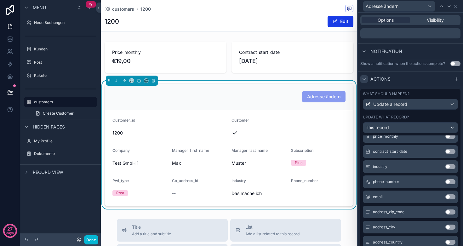
click at [448, 213] on button "Use setting" at bounding box center [451, 212] width 10 height 5
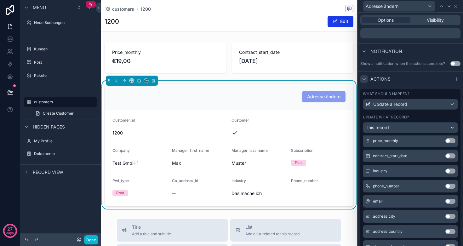
scroll to position [301, 0]
click at [451, 216] on button "Use setting" at bounding box center [451, 216] width 10 height 5
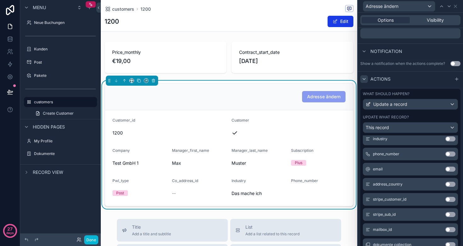
scroll to position [348, 0]
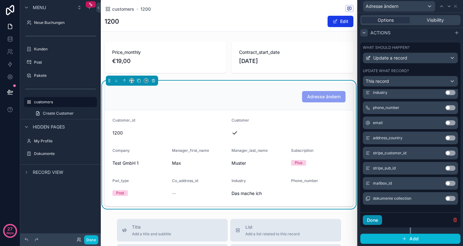
click at [378, 221] on button "Done" at bounding box center [372, 220] width 19 height 10
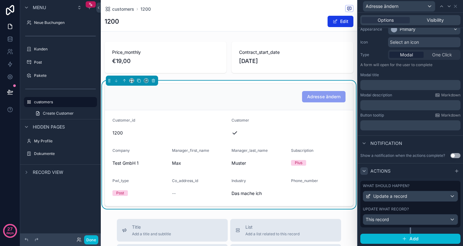
scroll to position [0, 0]
click at [323, 94] on div "Adresse ändern" at bounding box center [324, 96] width 44 height 11
click at [95, 238] on button "Done" at bounding box center [91, 240] width 14 height 9
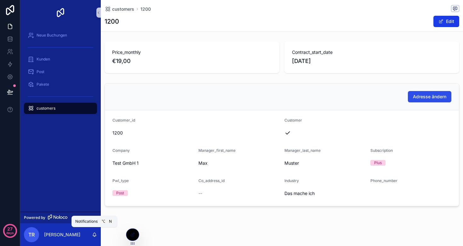
click at [421, 98] on span "Adresse ändern" at bounding box center [429, 97] width 33 height 6
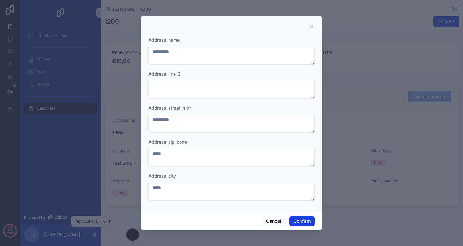
scroll to position [-1, 0]
click at [312, 26] on icon at bounding box center [312, 26] width 3 height 3
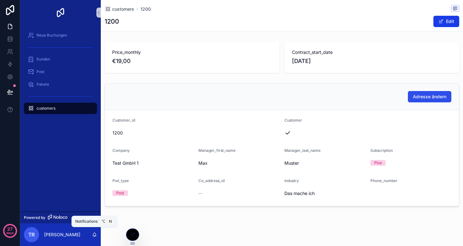
click at [417, 96] on span "Adresse ändern" at bounding box center [429, 97] width 33 height 6
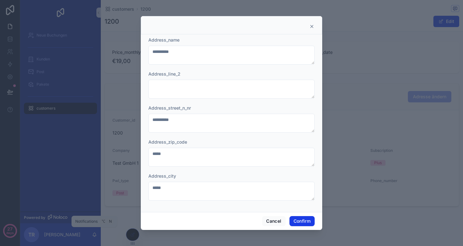
click at [310, 26] on icon at bounding box center [312, 26] width 5 height 5
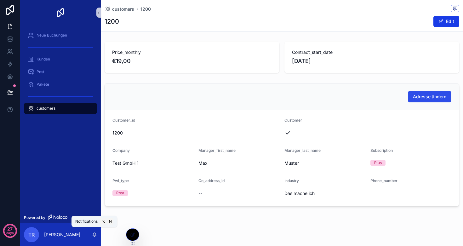
click at [432, 96] on span "Adresse ändern" at bounding box center [429, 97] width 33 height 6
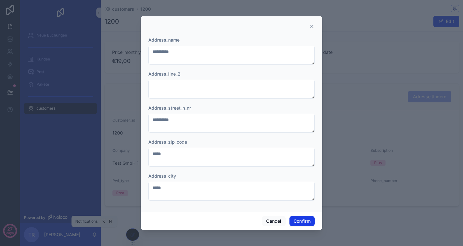
click at [311, 28] on icon at bounding box center [312, 26] width 3 height 3
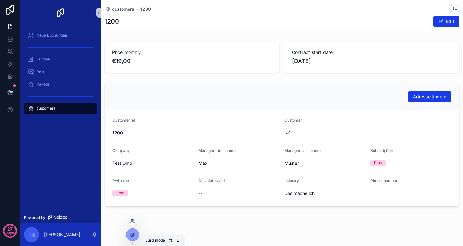
click at [132, 234] on icon at bounding box center [132, 234] width 5 height 5
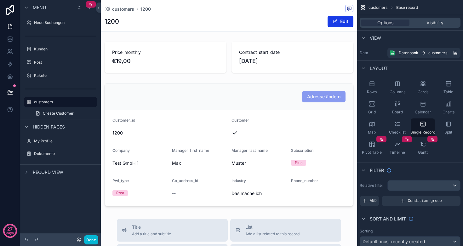
click at [240, 91] on div "scrollable content" at bounding box center [229, 247] width 257 height 494
click at [240, 91] on div "scrollable content" at bounding box center [229, 145] width 257 height 128
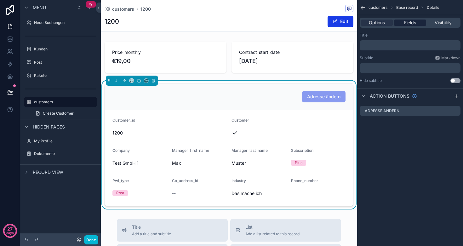
click at [408, 24] on span "Fields" at bounding box center [411, 23] width 12 height 6
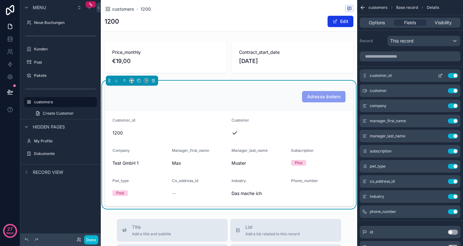
click at [453, 76] on button "Use setting" at bounding box center [453, 75] width 10 height 5
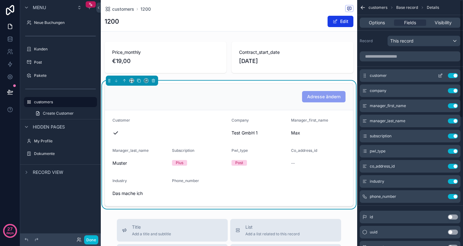
click at [453, 76] on button "Use setting" at bounding box center [453, 75] width 10 height 5
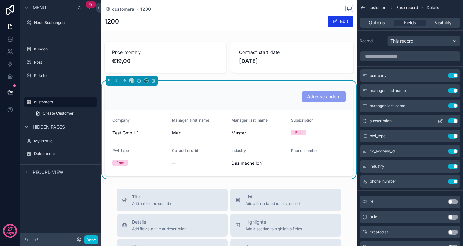
click at [453, 121] on button "Use setting" at bounding box center [453, 121] width 10 height 5
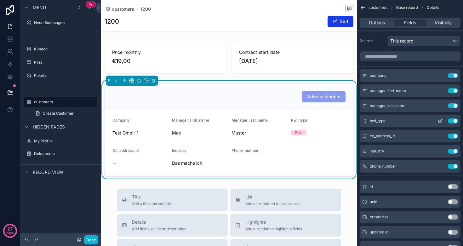
click at [453, 121] on button "Use setting" at bounding box center [453, 121] width 10 height 5
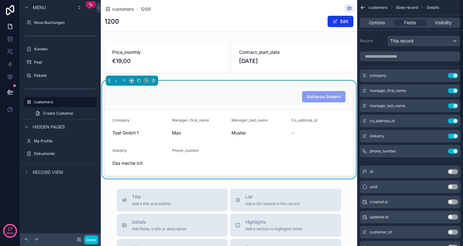
click at [453, 121] on button "Use setting" at bounding box center [453, 121] width 10 height 5
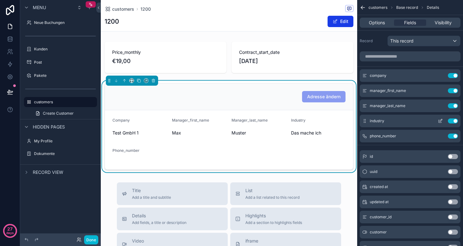
click at [453, 121] on button "Use setting" at bounding box center [453, 121] width 10 height 5
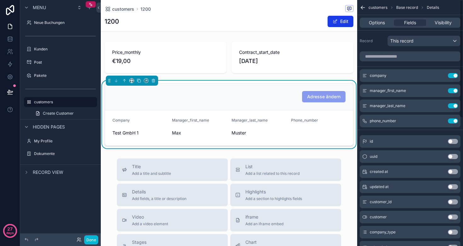
click at [453, 121] on button "Use setting" at bounding box center [453, 121] width 10 height 5
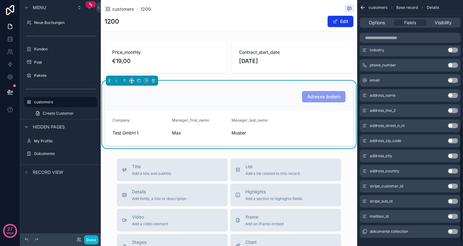
scroll to position [260, 0]
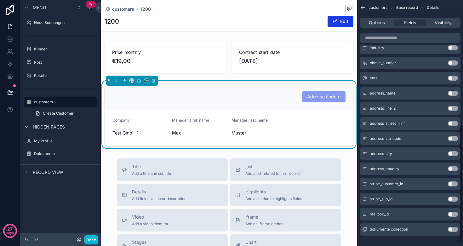
click at [456, 93] on button "Use setting" at bounding box center [453, 93] width 10 height 5
click at [454, 111] on div "address_line_2 Use setting" at bounding box center [410, 108] width 101 height 13
click at [454, 107] on button "Use setting" at bounding box center [453, 108] width 10 height 5
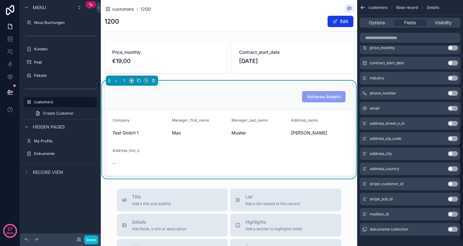
click at [455, 124] on button "Use setting" at bounding box center [453, 123] width 10 height 5
click at [456, 138] on button "Use setting" at bounding box center [453, 138] width 10 height 5
click at [453, 157] on div "address_city Use setting" at bounding box center [410, 154] width 101 height 13
click at [453, 155] on button "Use setting" at bounding box center [453, 153] width 10 height 5
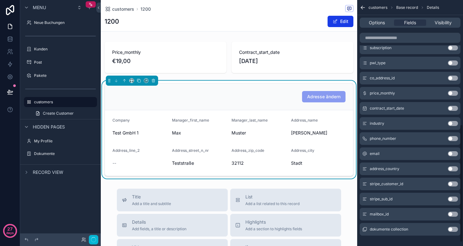
click at [456, 167] on button "Use setting" at bounding box center [453, 168] width 10 height 5
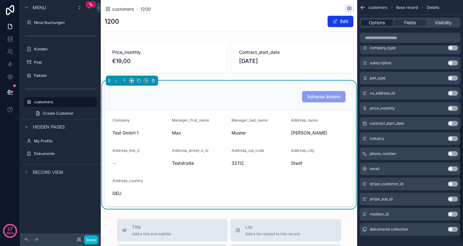
click at [377, 24] on span "Options" at bounding box center [377, 23] width 16 height 6
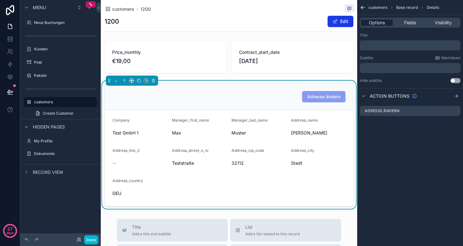
scroll to position [0, 0]
click at [390, 44] on p "﻿" at bounding box center [411, 45] width 97 height 5
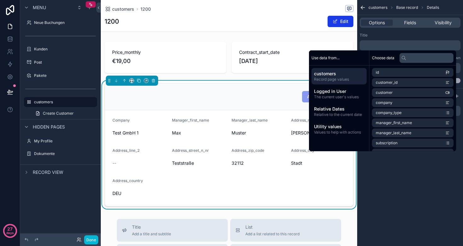
click at [425, 189] on div "customers Base record Details Options Fields Visibility Title ﻿ Subtitle Markdo…" at bounding box center [411, 123] width 106 height 246
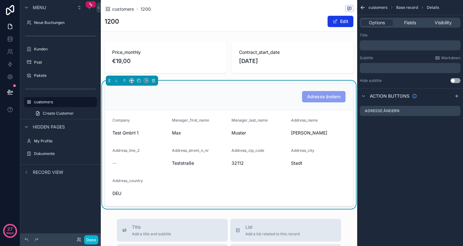
click at [415, 26] on div "Options Fields Visibility" at bounding box center [410, 23] width 101 height 10
click at [411, 21] on span "Fields" at bounding box center [411, 23] width 12 height 6
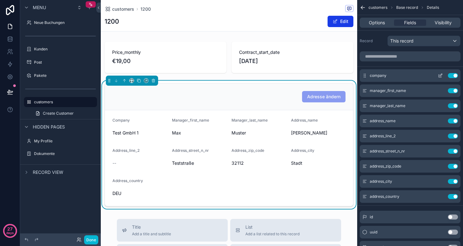
click at [441, 75] on icon "scrollable content" at bounding box center [440, 75] width 5 height 5
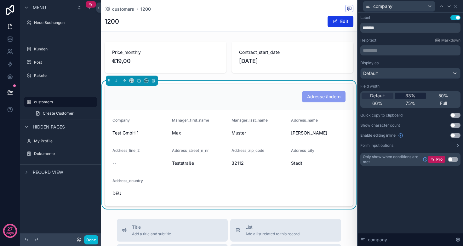
click at [414, 94] on span "33%" at bounding box center [411, 96] width 10 height 6
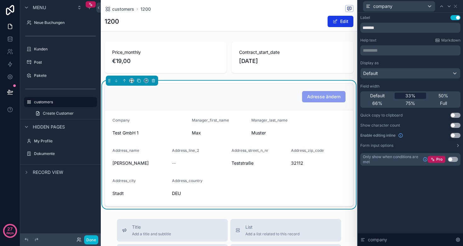
click at [414, 94] on span "33%" at bounding box center [411, 96] width 10 height 6
click at [384, 148] on label "Form input options" at bounding box center [377, 145] width 33 height 5
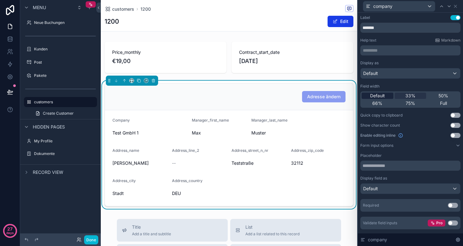
click at [381, 95] on span "Default" at bounding box center [377, 96] width 15 height 6
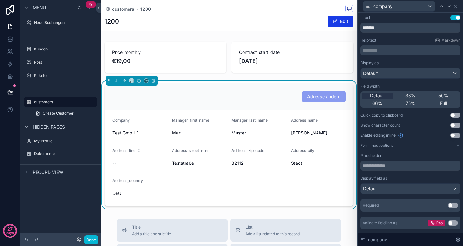
click at [384, 73] on div "Default" at bounding box center [411, 73] width 100 height 10
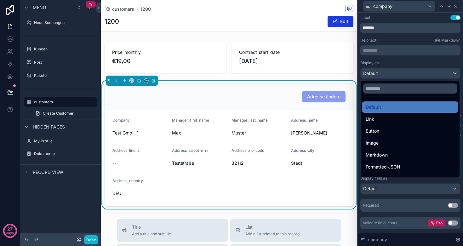
click at [384, 59] on div at bounding box center [410, 123] width 105 height 246
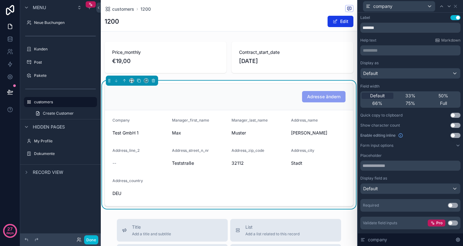
click at [239, 91] on div "Adresse ändern" at bounding box center [229, 96] width 233 height 11
click at [234, 110] on div "Adresse ändern" at bounding box center [229, 97] width 248 height 27
click at [457, 7] on icon at bounding box center [456, 6] width 3 height 3
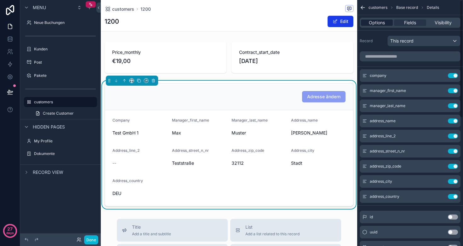
click at [379, 21] on span "Options" at bounding box center [377, 23] width 16 height 6
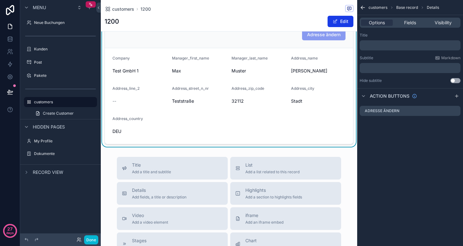
scroll to position [63, 0]
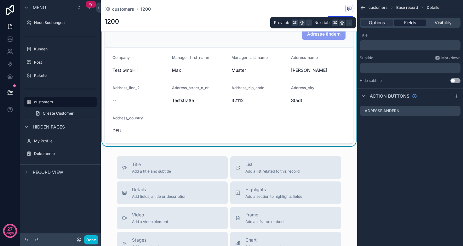
click at [415, 21] on span "Fields" at bounding box center [411, 23] width 12 height 6
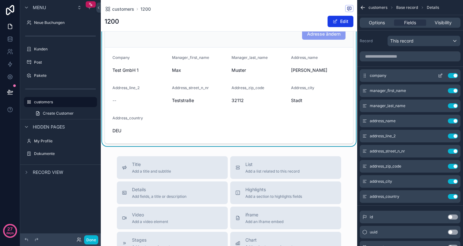
click at [454, 76] on button "Use setting" at bounding box center [453, 75] width 10 height 5
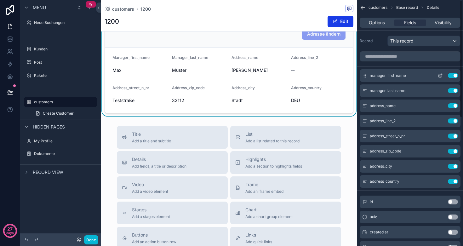
click at [454, 76] on button "Use setting" at bounding box center [453, 75] width 10 height 5
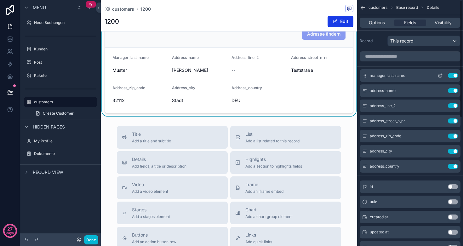
click at [454, 75] on button "Use setting" at bounding box center [453, 75] width 10 height 5
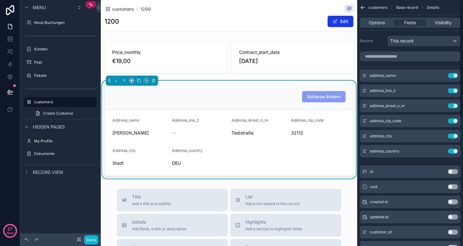
scroll to position [63, 0]
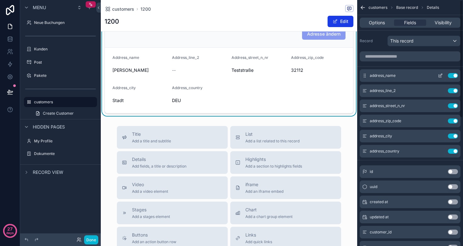
click at [440, 74] on icon "scrollable content" at bounding box center [440, 75] width 5 height 5
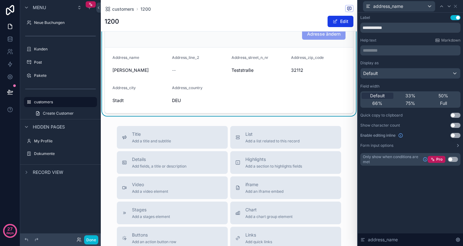
click at [455, 19] on button "Use setting" at bounding box center [456, 17] width 10 height 5
click at [409, 96] on span "33%" at bounding box center [411, 96] width 10 height 6
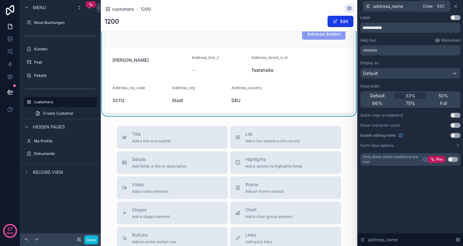
click at [456, 7] on icon at bounding box center [456, 6] width 3 height 3
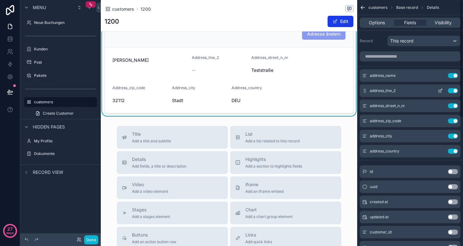
click at [442, 91] on icon "scrollable content" at bounding box center [440, 90] width 5 height 5
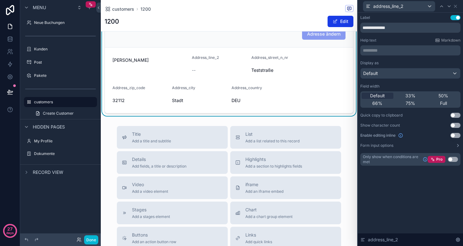
click at [458, 19] on button "Use setting" at bounding box center [456, 17] width 10 height 5
click at [407, 97] on span "33%" at bounding box center [411, 96] width 10 height 6
click at [439, 102] on div "Full" at bounding box center [444, 103] width 32 height 6
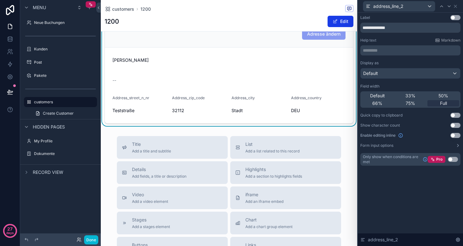
click at [416, 1] on div "address_line_2" at bounding box center [400, 6] width 72 height 10
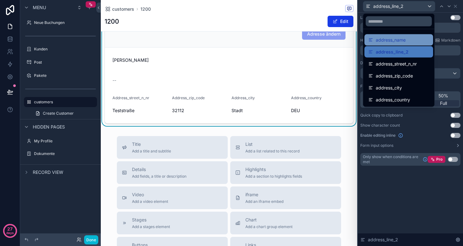
click at [390, 40] on span "address_name" at bounding box center [391, 40] width 30 height 8
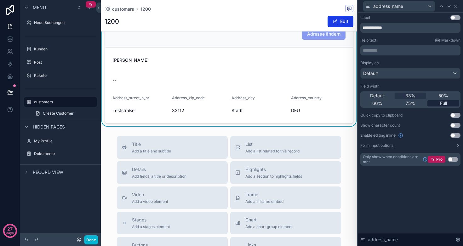
click at [435, 102] on div "Full" at bounding box center [444, 103] width 32 height 6
click at [452, 160] on button "Use setting" at bounding box center [453, 159] width 10 height 5
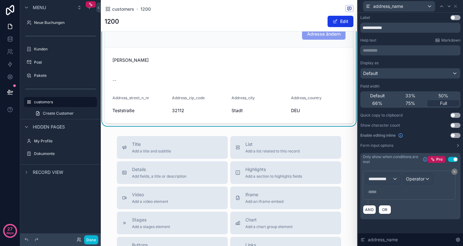
scroll to position [0, 0]
click at [411, 180] on span "Operator" at bounding box center [415, 178] width 19 height 5
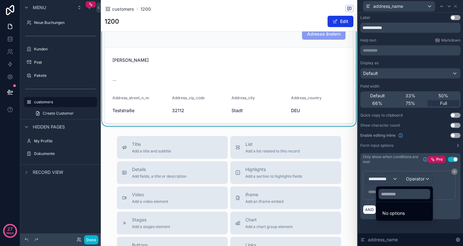
click at [388, 184] on div at bounding box center [410, 123] width 105 height 246
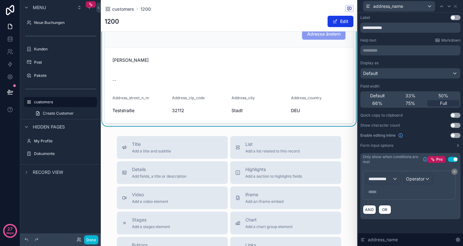
click at [387, 178] on span "**********" at bounding box center [381, 179] width 24 height 6
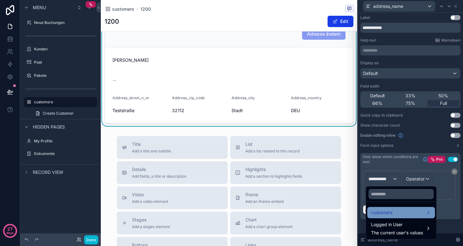
click at [395, 213] on div "customers" at bounding box center [401, 213] width 60 height 8
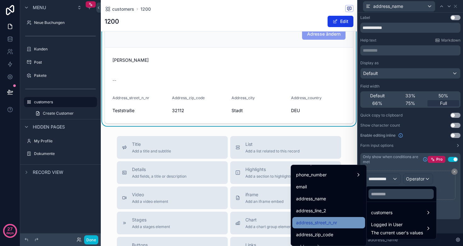
scroll to position [188, 0]
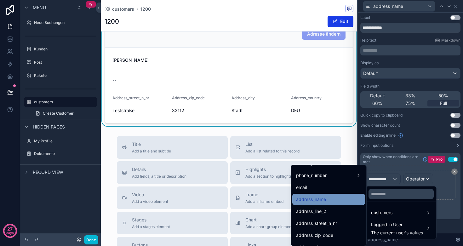
click at [327, 198] on div "address_name" at bounding box center [328, 200] width 65 height 8
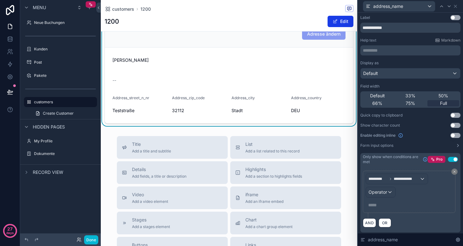
click at [383, 194] on span "Operator" at bounding box center [378, 191] width 19 height 5
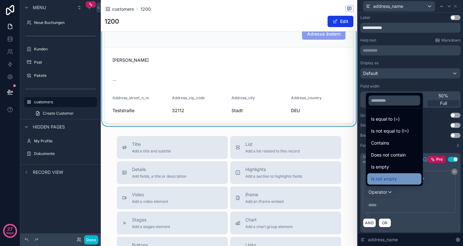
click at [397, 178] on span "Is not empty" at bounding box center [384, 179] width 26 height 8
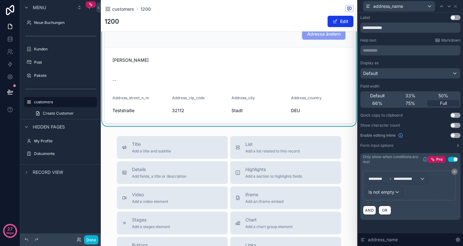
click at [392, 9] on span "address_name" at bounding box center [389, 6] width 30 height 6
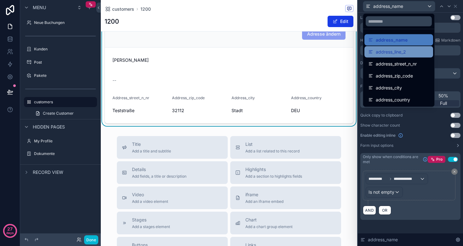
click at [395, 53] on span "address_line_2" at bounding box center [391, 52] width 30 height 8
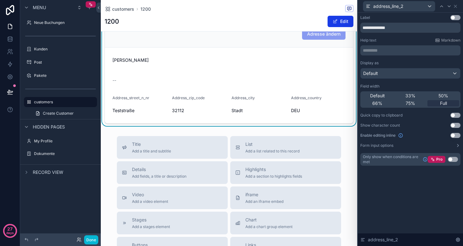
click at [456, 160] on button "Use setting" at bounding box center [453, 159] width 10 height 5
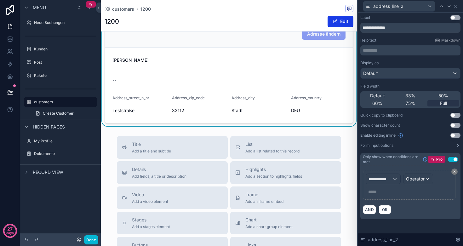
scroll to position [0, 0]
click at [388, 177] on span "**********" at bounding box center [381, 179] width 24 height 6
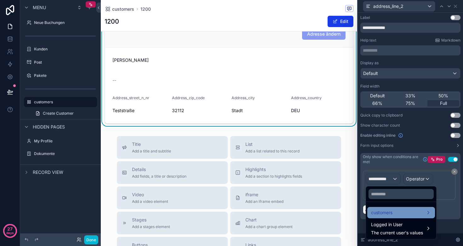
click at [390, 213] on span "customers" at bounding box center [381, 213] width 21 height 8
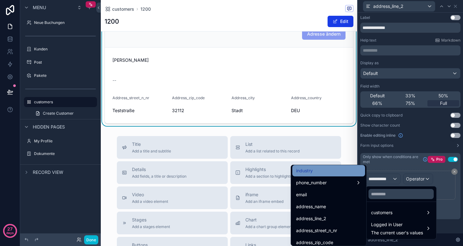
scroll to position [196, 0]
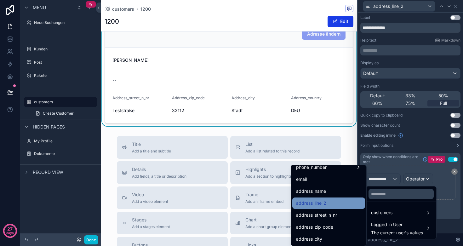
click at [323, 201] on span "address_line_2" at bounding box center [311, 204] width 30 height 8
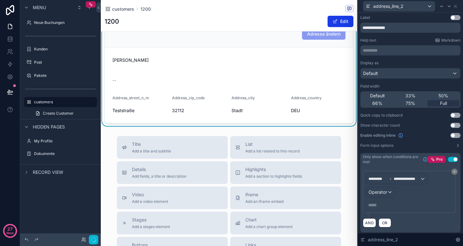
click at [386, 194] on span "Operator" at bounding box center [378, 191] width 19 height 5
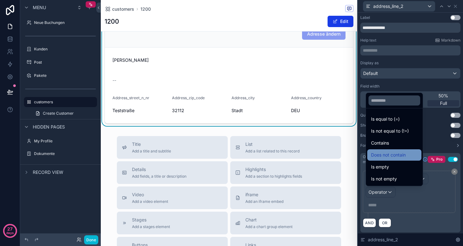
scroll to position [0, 0]
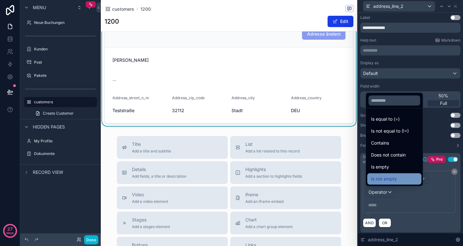
click at [392, 177] on span "Is not empty" at bounding box center [384, 179] width 26 height 8
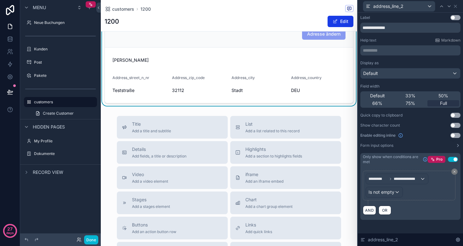
click at [397, 8] on span "address_line_2" at bounding box center [389, 6] width 30 height 6
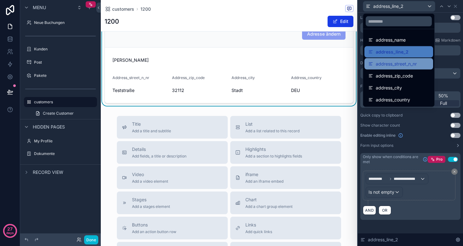
click at [400, 63] on span "address_street_n_nr" at bounding box center [396, 64] width 41 height 8
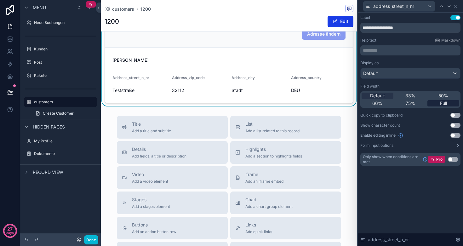
click at [440, 103] on span "Full" at bounding box center [443, 103] width 7 height 6
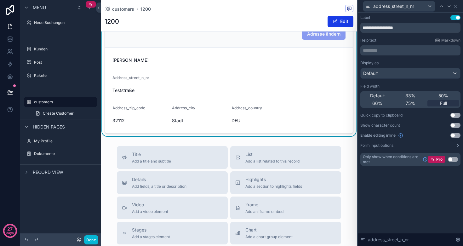
click at [458, 18] on button "Use setting" at bounding box center [456, 17] width 10 height 5
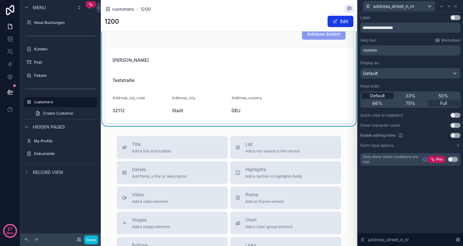
click at [380, 95] on span "Default" at bounding box center [377, 96] width 15 height 6
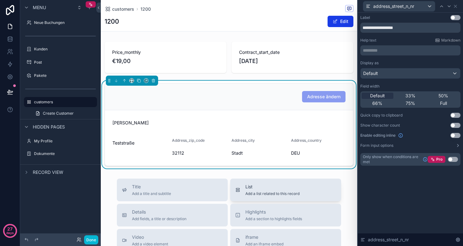
click at [252, 193] on span "Add a list related to this record" at bounding box center [273, 193] width 54 height 5
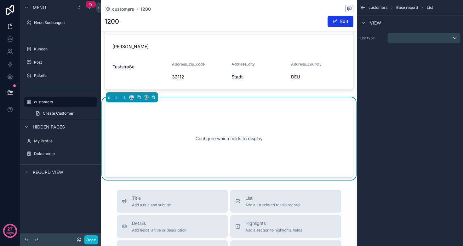
scroll to position [92, 0]
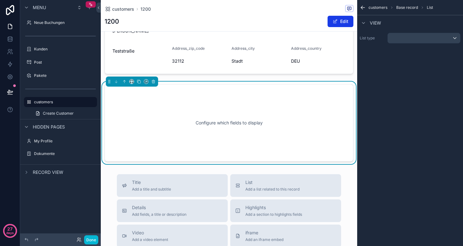
click at [249, 118] on div "Configure which fields to display" at bounding box center [229, 123] width 228 height 57
click at [422, 36] on div "scrollable content" at bounding box center [424, 38] width 73 height 10
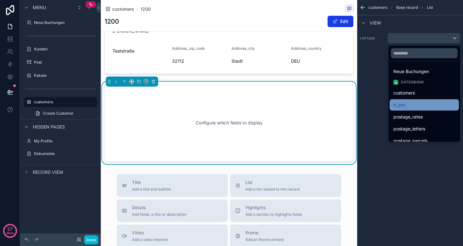
scroll to position [37, 0]
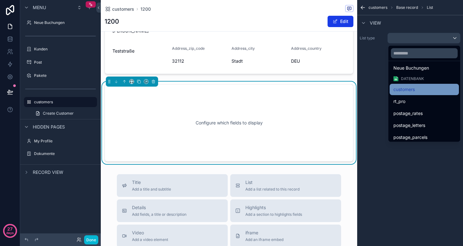
click at [398, 91] on span "customers" at bounding box center [404, 90] width 21 height 8
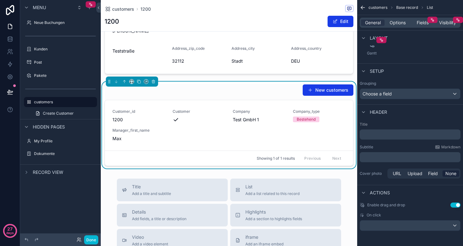
scroll to position [0, 0]
click at [393, 225] on div "scrollable content" at bounding box center [410, 226] width 100 height 10
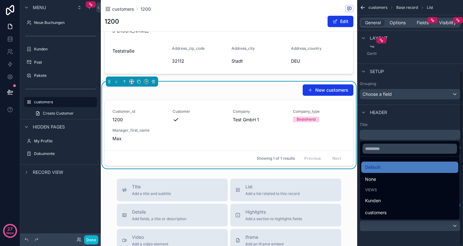
click at [409, 116] on div "scrollable content" at bounding box center [231, 123] width 463 height 246
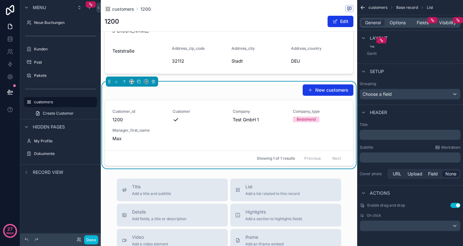
click at [456, 206] on button "Use setting" at bounding box center [456, 205] width 10 height 5
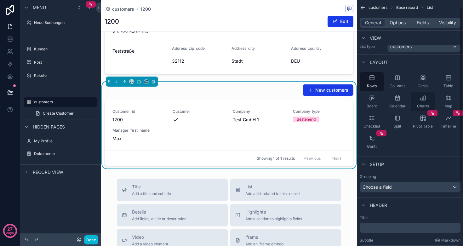
scroll to position [7, 0]
click at [444, 79] on div "Table" at bounding box center [449, 82] width 24 height 19
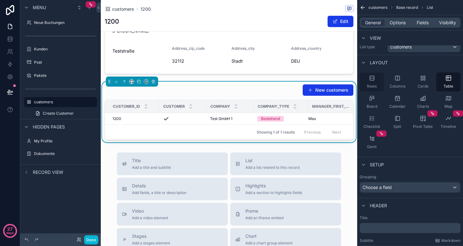
click at [372, 82] on div "Rows" at bounding box center [372, 82] width 24 height 19
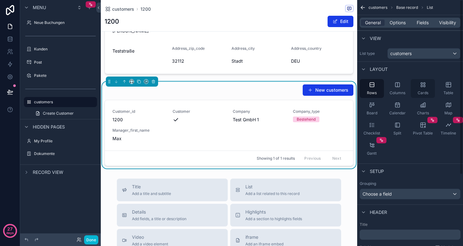
scroll to position [0, 0]
click at [414, 53] on div "customers" at bounding box center [424, 54] width 73 height 10
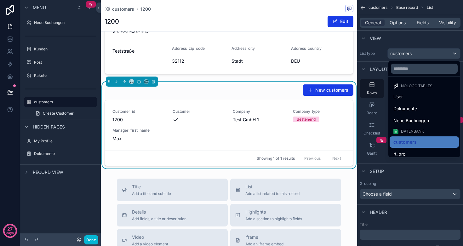
click at [414, 53] on div "scrollable content" at bounding box center [231, 123] width 463 height 246
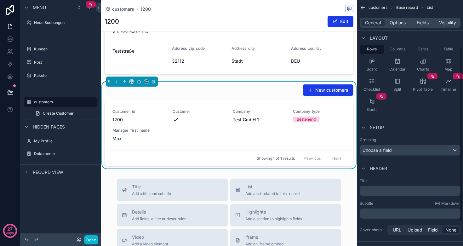
scroll to position [69, 0]
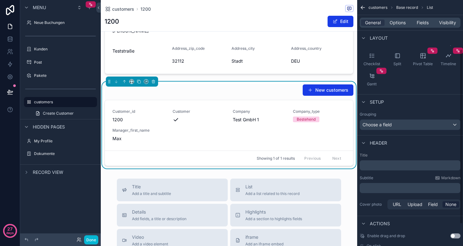
click at [404, 124] on div "Choose a field" at bounding box center [410, 125] width 100 height 10
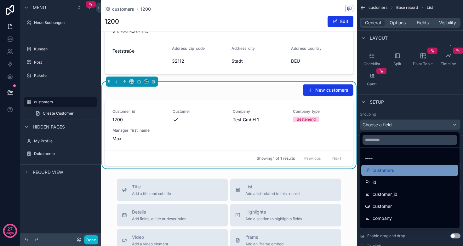
click at [403, 172] on div "customers" at bounding box center [410, 171] width 90 height 8
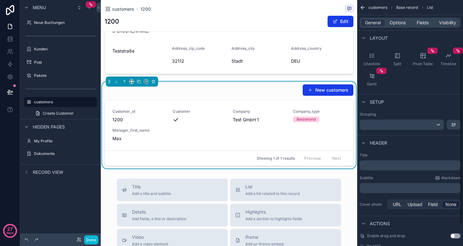
click at [393, 122] on div "scrollable content" at bounding box center [402, 125] width 84 height 10
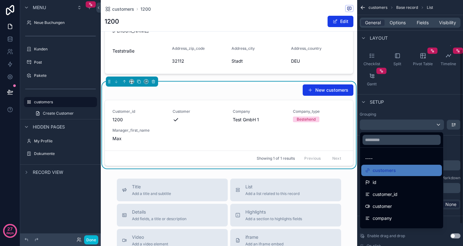
click at [445, 111] on div "scrollable content" at bounding box center [231, 123] width 463 height 246
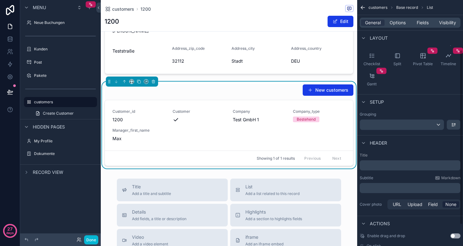
scroll to position [85, 0]
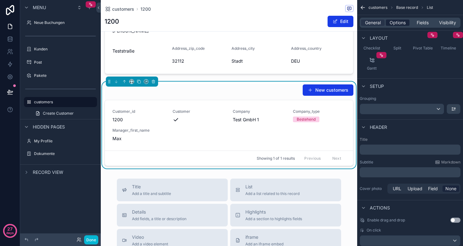
click at [399, 23] on span "Options" at bounding box center [398, 23] width 16 height 6
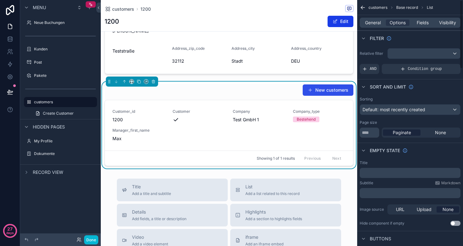
scroll to position [0, 0]
click at [154, 84] on button "scrollable content" at bounding box center [153, 81] width 7 height 7
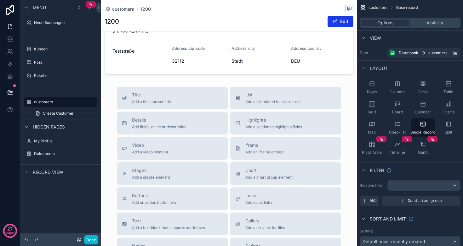
click at [252, 55] on div "scrollable content" at bounding box center [229, 135] width 257 height 454
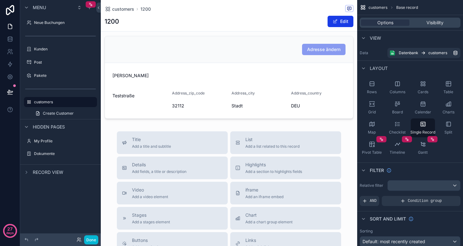
scroll to position [46, 0]
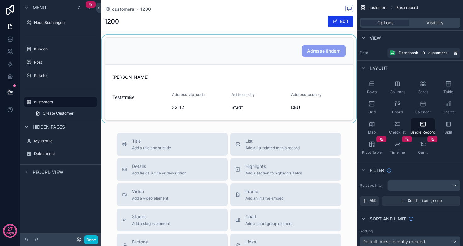
click at [241, 103] on div "scrollable content" at bounding box center [229, 79] width 257 height 88
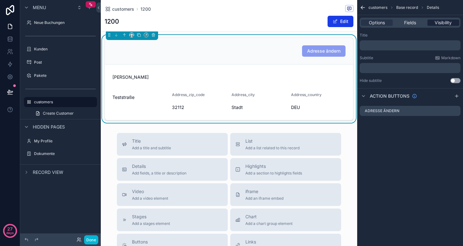
click at [450, 23] on span "Visibility" at bounding box center [443, 23] width 17 height 6
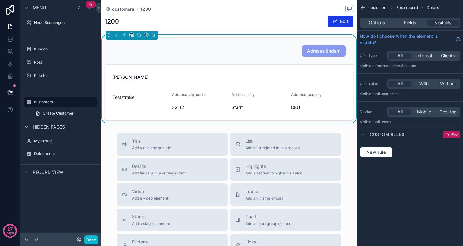
click at [413, 26] on div "Options Fields Visibility" at bounding box center [410, 23] width 101 height 10
click at [412, 22] on span "Fields" at bounding box center [411, 23] width 12 height 6
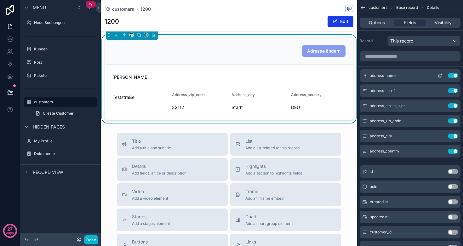
click at [442, 76] on icon "scrollable content" at bounding box center [440, 75] width 5 height 5
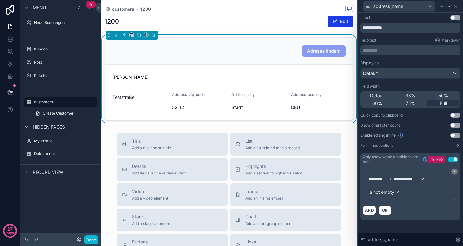
click at [454, 16] on button "Use setting" at bounding box center [456, 17] width 10 height 5
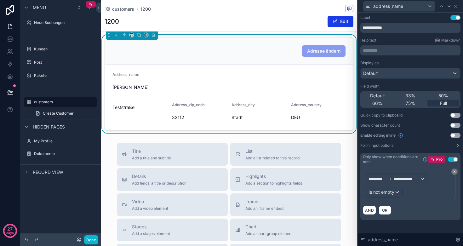
click at [389, 6] on span "address_name" at bounding box center [389, 6] width 30 height 6
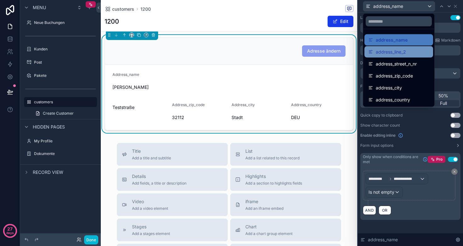
click at [396, 52] on span "address_line_2" at bounding box center [391, 52] width 30 height 8
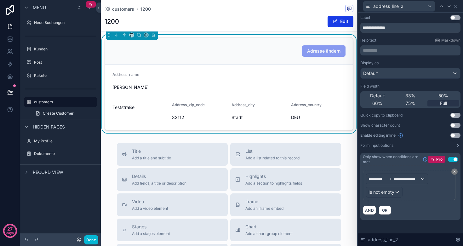
click at [458, 18] on button "Use setting" at bounding box center [456, 17] width 10 height 5
click at [404, 4] on span "address_line_2" at bounding box center [389, 6] width 30 height 6
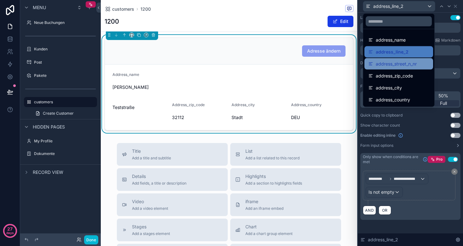
click at [402, 65] on span "address_street_n_nr" at bounding box center [396, 64] width 41 height 8
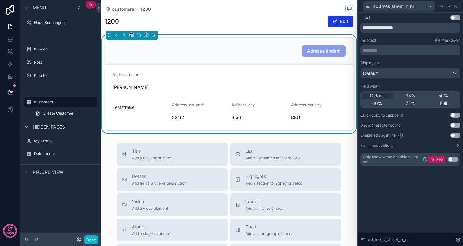
click at [453, 18] on button "Use setting" at bounding box center [456, 17] width 10 height 5
click at [392, 10] on div "address_street_n_nr" at bounding box center [400, 6] width 72 height 10
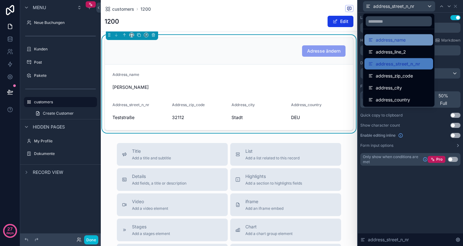
click at [389, 37] on span "address_name" at bounding box center [391, 40] width 30 height 8
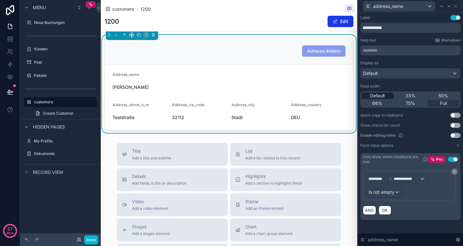
click at [384, 95] on span "Default" at bounding box center [377, 96] width 15 height 6
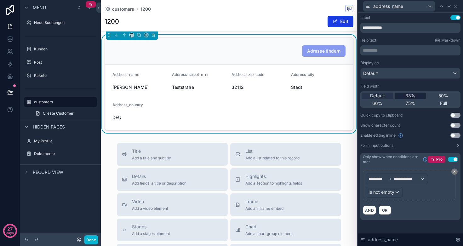
click at [411, 94] on span "33%" at bounding box center [411, 96] width 10 height 6
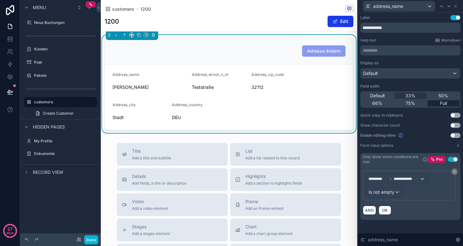
click at [436, 101] on div "Full" at bounding box center [444, 103] width 32 height 6
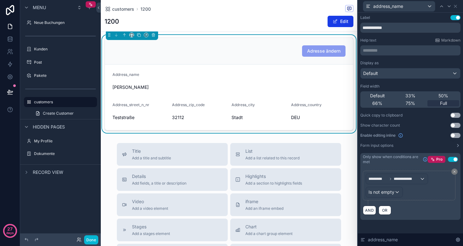
click at [386, 5] on span "address_name" at bounding box center [389, 6] width 30 height 6
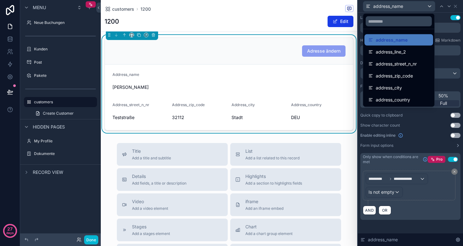
click at [391, 5] on div at bounding box center [410, 123] width 105 height 246
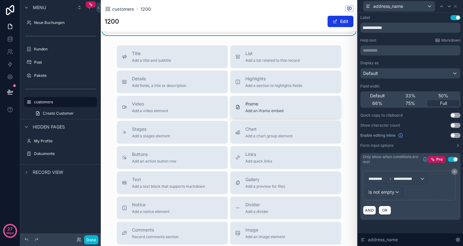
scroll to position [143, 0]
click at [268, 63] on button "List Add a list related to this record" at bounding box center [285, 57] width 111 height 23
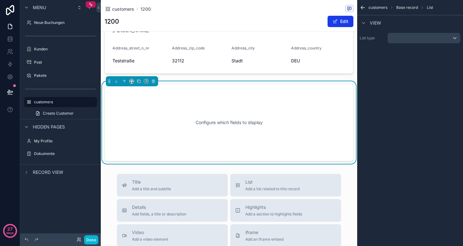
scroll to position [102, 0]
click at [207, 111] on div "Configure which fields to display" at bounding box center [229, 123] width 228 height 57
click at [422, 38] on div "scrollable content" at bounding box center [424, 38] width 73 height 10
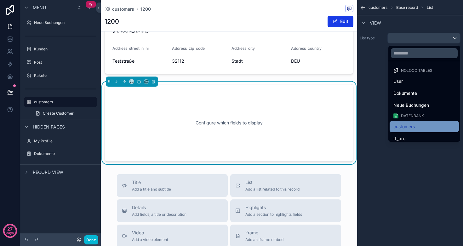
click at [409, 125] on div "customers" at bounding box center [425, 127] width 62 height 8
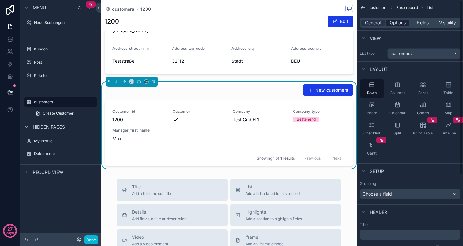
click at [404, 22] on span "Options" at bounding box center [398, 23] width 16 height 6
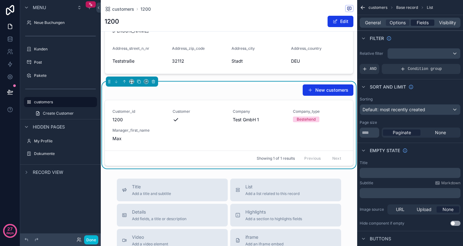
click at [421, 21] on span "Fields" at bounding box center [423, 23] width 12 height 6
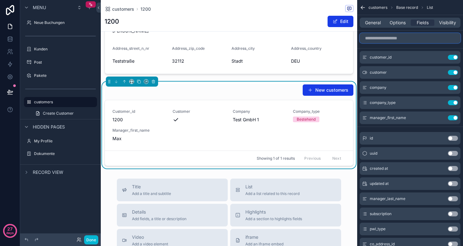
click at [403, 37] on input "scrollable content" at bounding box center [410, 38] width 101 height 10
click at [376, 21] on span "General" at bounding box center [373, 23] width 16 height 6
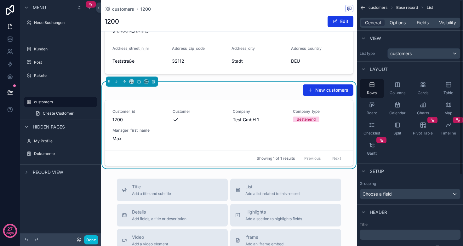
scroll to position [6, 0]
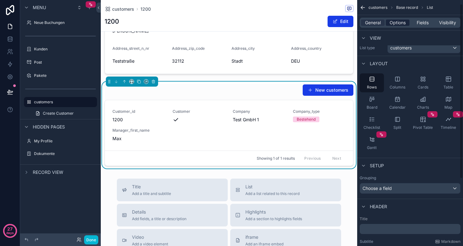
click at [390, 21] on span "Options" at bounding box center [398, 23] width 16 height 6
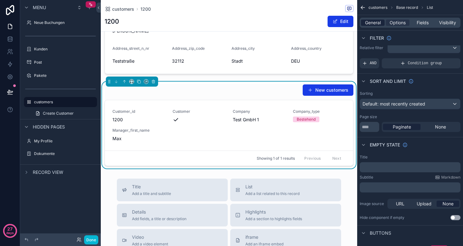
click at [367, 21] on span "General" at bounding box center [373, 23] width 16 height 6
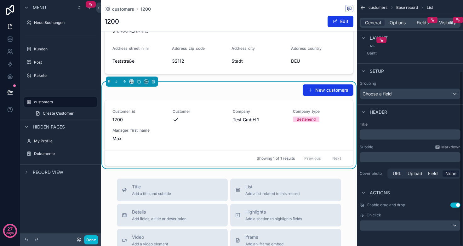
scroll to position [100, 0]
click at [417, 226] on div "scrollable content" at bounding box center [410, 226] width 100 height 10
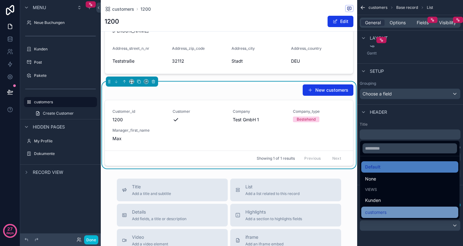
click at [402, 210] on div "customers" at bounding box center [410, 213] width 90 height 8
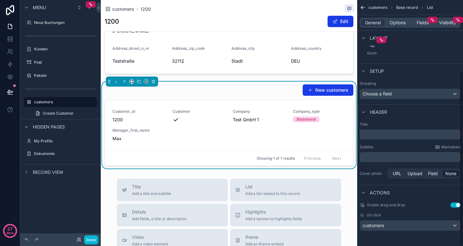
scroll to position [0, 0]
click at [397, 226] on div "customers" at bounding box center [410, 226] width 100 height 10
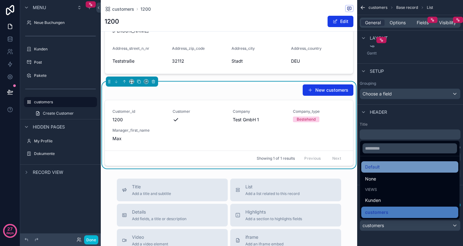
click at [390, 164] on div "Default" at bounding box center [410, 167] width 90 height 8
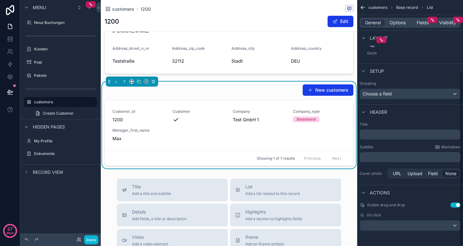
click at [456, 206] on button "Use setting" at bounding box center [456, 205] width 10 height 5
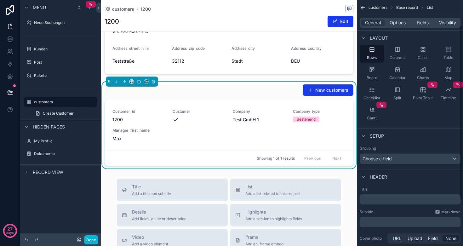
scroll to position [25, 0]
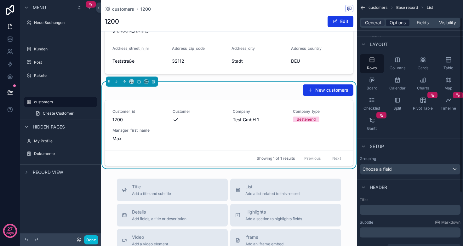
click at [398, 23] on span "Options" at bounding box center [398, 23] width 16 height 6
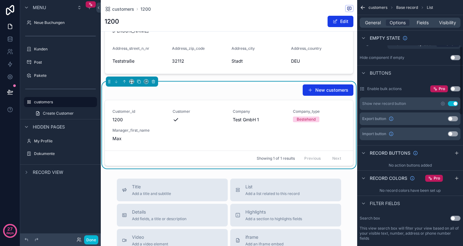
scroll to position [166, 0]
click at [454, 103] on button "Use setting" at bounding box center [453, 103] width 10 height 5
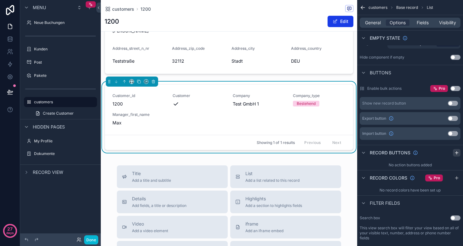
click at [456, 153] on icon "scrollable content" at bounding box center [457, 153] width 3 height 0
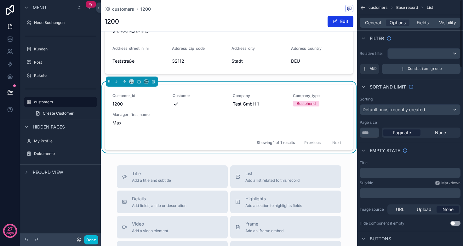
scroll to position [0, 0]
click at [409, 69] on span "Condition group" at bounding box center [425, 69] width 34 height 5
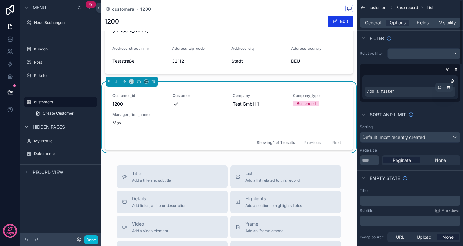
click at [386, 94] on div "Add a filter" at bounding box center [410, 92] width 91 height 10
click at [440, 87] on icon "scrollable content" at bounding box center [440, 87] width 4 height 4
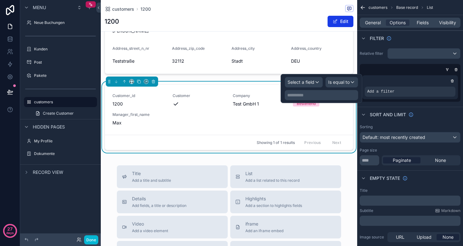
click at [310, 82] on span "Select a field" at bounding box center [301, 81] width 27 height 5
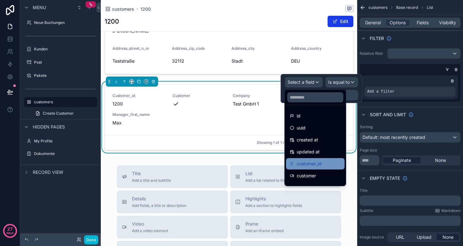
click at [318, 164] on span "customer_id" at bounding box center [309, 164] width 25 height 8
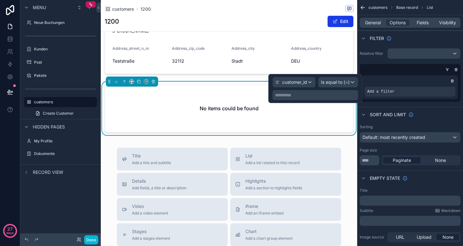
click at [317, 96] on p "**********" at bounding box center [316, 95] width 82 height 6
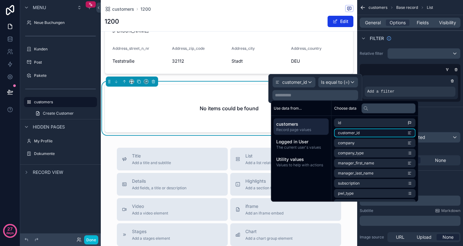
click at [351, 131] on span "customer_id" at bounding box center [349, 133] width 22 height 5
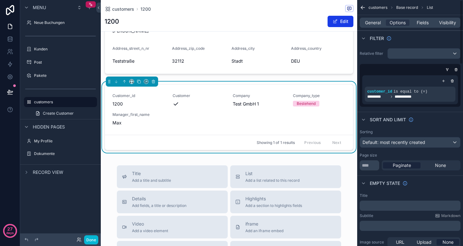
click at [401, 68] on div "scrollable content" at bounding box center [409, 70] width 101 height 6
click at [367, 23] on span "General" at bounding box center [373, 23] width 16 height 6
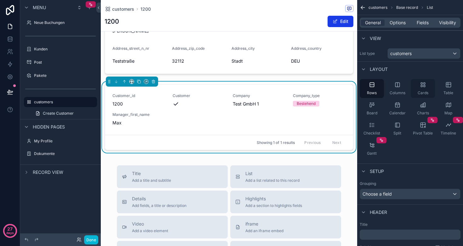
click at [424, 89] on div "Cards" at bounding box center [423, 88] width 24 height 19
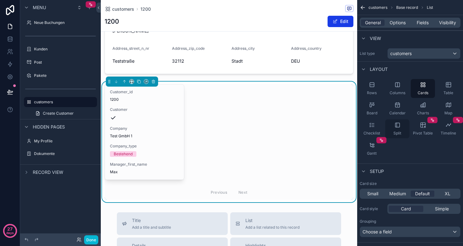
click at [403, 125] on div "Split" at bounding box center [398, 128] width 24 height 19
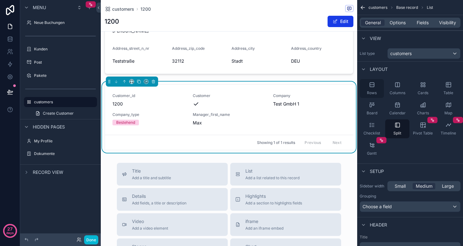
click at [371, 87] on icon "scrollable content" at bounding box center [372, 85] width 6 height 6
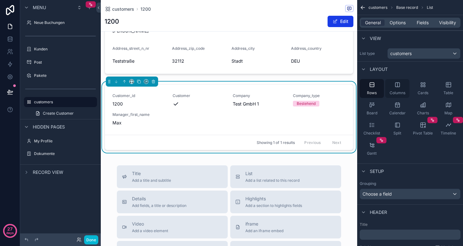
click at [397, 91] on span "Columns" at bounding box center [398, 92] width 16 height 5
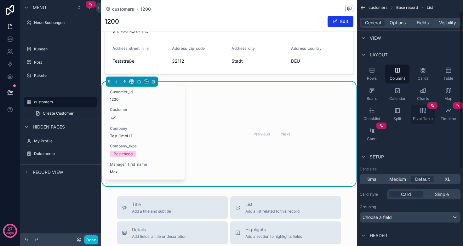
scroll to position [19, 0]
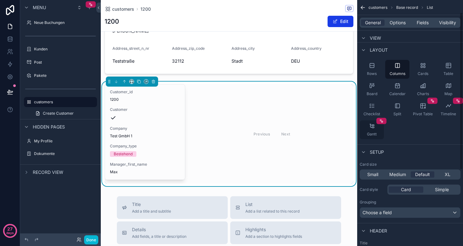
click at [373, 132] on span "Gantt" at bounding box center [372, 134] width 10 height 5
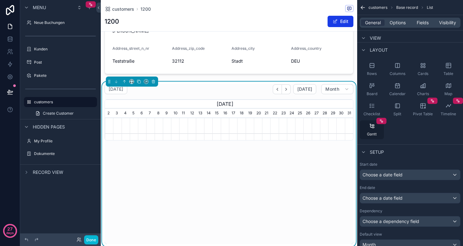
scroll to position [0, 248]
click at [450, 111] on div "Timeline" at bounding box center [449, 109] width 24 height 19
click at [418, 109] on div "Pivot Table" at bounding box center [423, 109] width 24 height 19
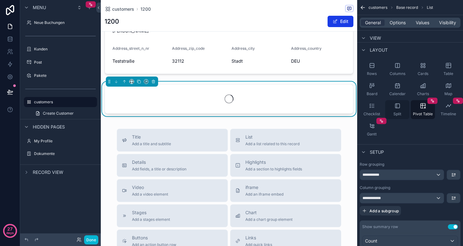
click at [400, 110] on div "Split" at bounding box center [398, 109] width 24 height 19
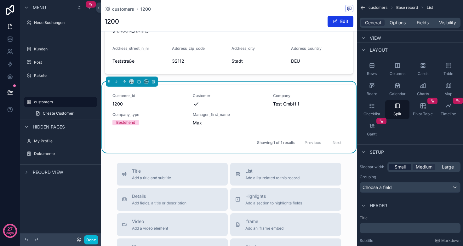
click at [400, 168] on span "Small" at bounding box center [400, 167] width 11 height 6
click at [421, 168] on span "Medium" at bounding box center [424, 167] width 17 height 6
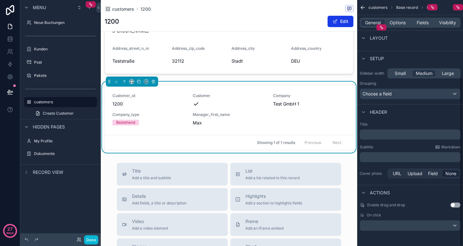
scroll to position [113, 0]
click at [399, 24] on span "Options" at bounding box center [398, 23] width 16 height 6
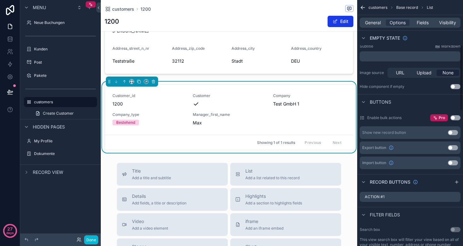
scroll to position [171, 0]
click at [453, 132] on button "Use setting" at bounding box center [453, 131] width 10 height 5
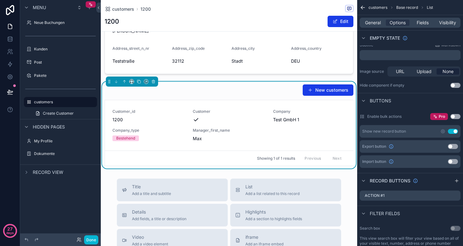
click at [453, 132] on button "Use setting" at bounding box center [453, 131] width 10 height 5
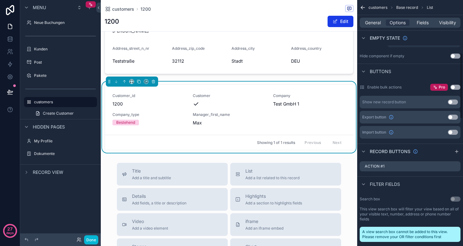
scroll to position [201, 0]
click at [458, 166] on icon "scrollable content" at bounding box center [455, 166] width 5 height 5
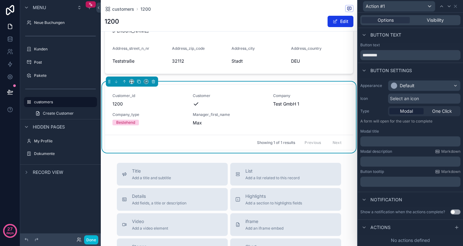
scroll to position [1, 0]
click at [455, 5] on icon at bounding box center [455, 6] width 5 height 5
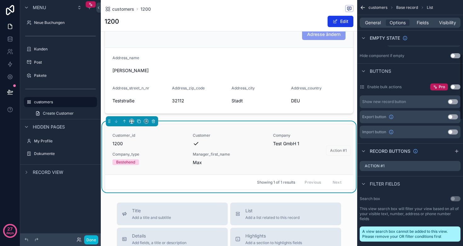
scroll to position [62, 0]
click at [424, 22] on span "Fields" at bounding box center [423, 23] width 12 height 6
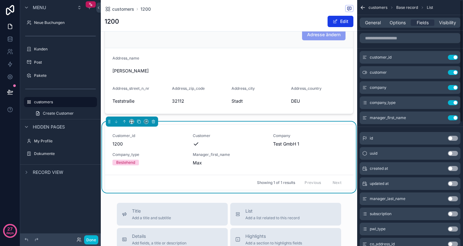
scroll to position [0, 0]
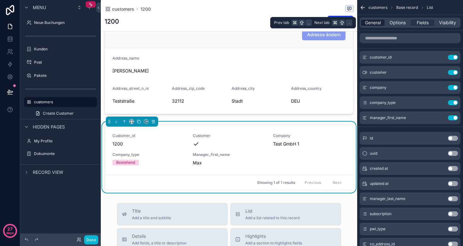
click at [368, 25] on span "General" at bounding box center [373, 23] width 16 height 6
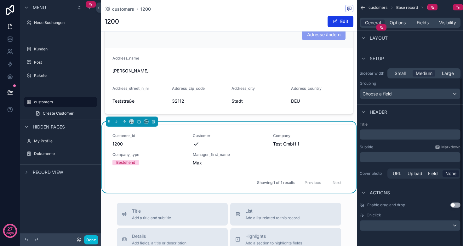
scroll to position [113, 0]
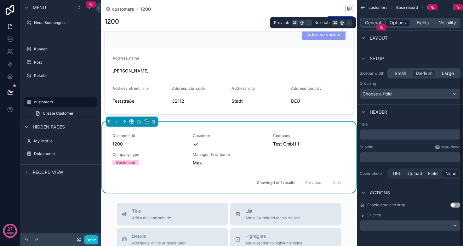
click at [401, 23] on span "Options" at bounding box center [398, 23] width 16 height 6
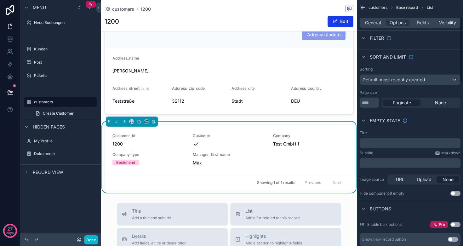
scroll to position [41, 0]
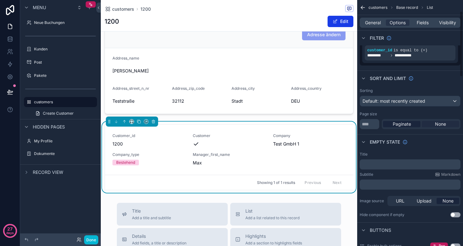
click at [434, 123] on div "None" at bounding box center [441, 124] width 38 height 6
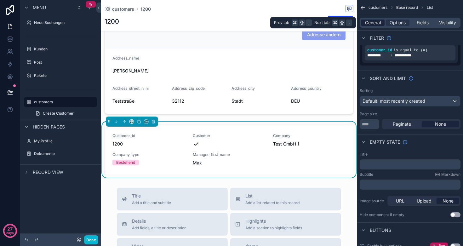
click at [373, 25] on span "General" at bounding box center [373, 23] width 16 height 6
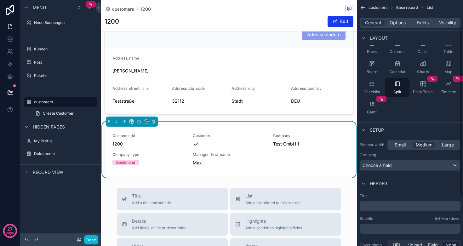
scroll to position [13, 0]
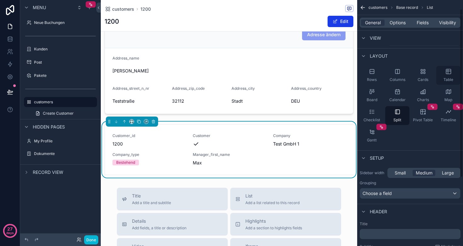
click at [446, 78] on span "Table" at bounding box center [449, 79] width 10 height 5
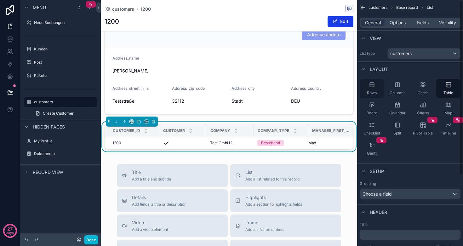
scroll to position [0, 0]
click at [376, 87] on div "Rows" at bounding box center [372, 88] width 24 height 19
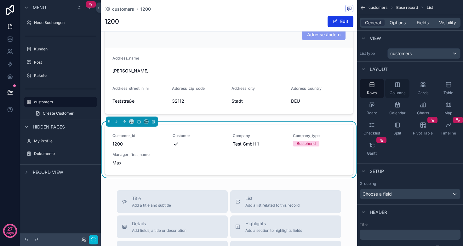
click at [399, 92] on span "Columns" at bounding box center [398, 92] width 16 height 5
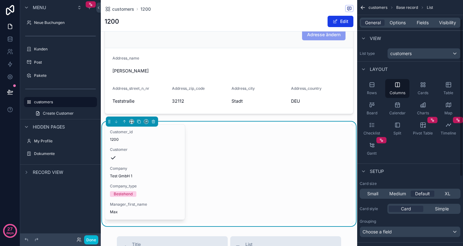
scroll to position [135, 0]
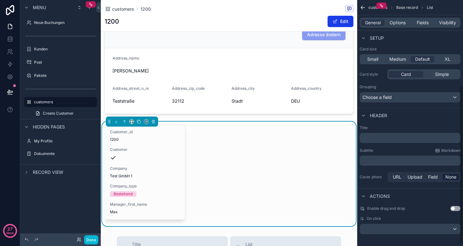
click at [396, 135] on p "﻿" at bounding box center [411, 138] width 97 height 6
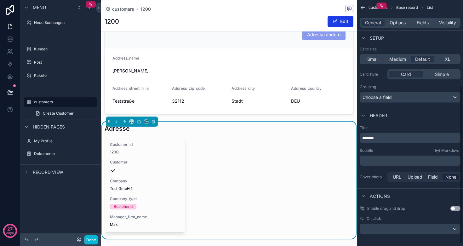
click at [397, 150] on div "Subtitle Markdown" at bounding box center [410, 150] width 101 height 5
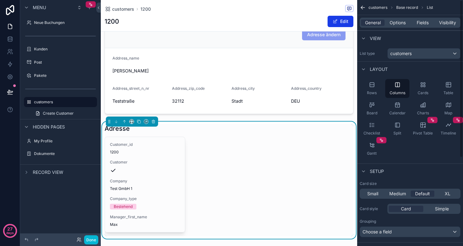
scroll to position [0, 0]
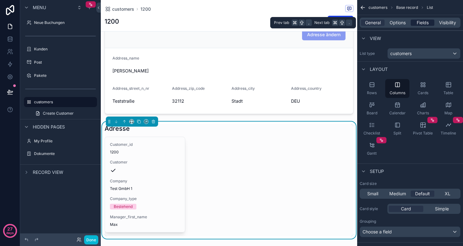
click at [423, 23] on span "Fields" at bounding box center [423, 23] width 12 height 6
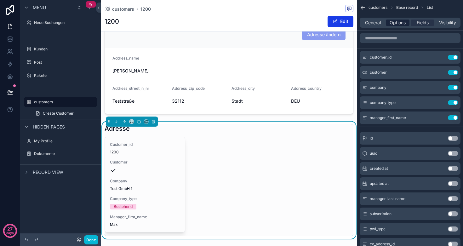
click at [397, 21] on span "Options" at bounding box center [398, 23] width 16 height 6
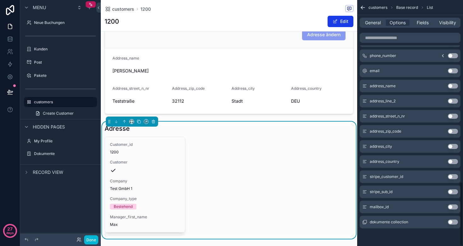
scroll to position [696, 0]
click at [371, 21] on span "General" at bounding box center [373, 23] width 16 height 6
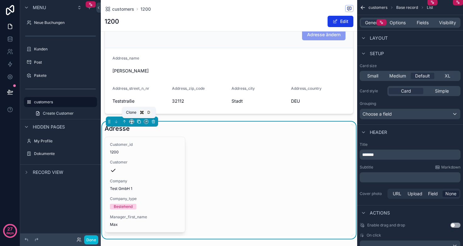
click at [139, 123] on icon "scrollable content" at bounding box center [139, 121] width 4 height 4
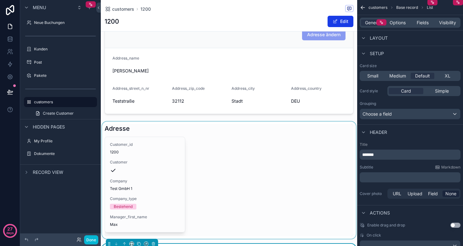
scroll to position [95, 0]
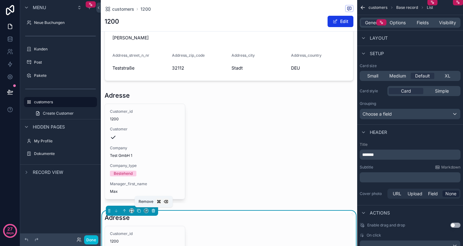
click at [153, 212] on icon "scrollable content" at bounding box center [153, 211] width 4 height 4
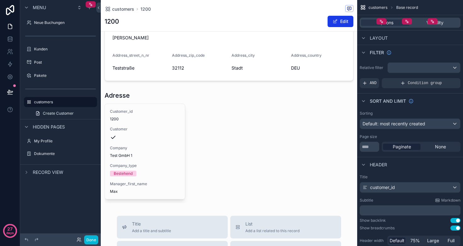
click at [227, 128] on div "scrollable content" at bounding box center [229, 198] width 257 height 586
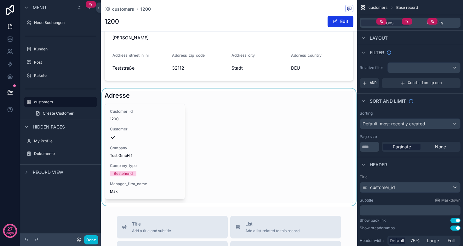
scroll to position [55, 0]
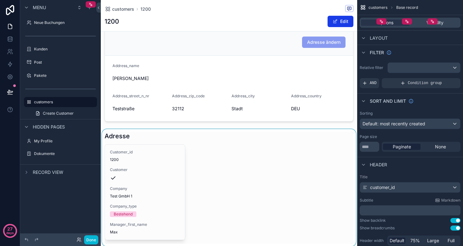
click at [138, 140] on div "scrollable content" at bounding box center [229, 187] width 257 height 117
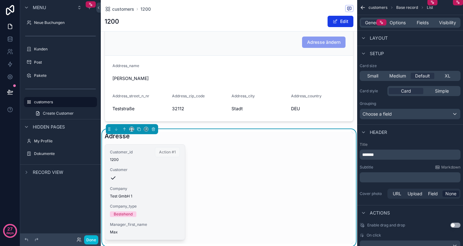
click at [169, 153] on span "Action #1" at bounding box center [167, 152] width 25 height 5
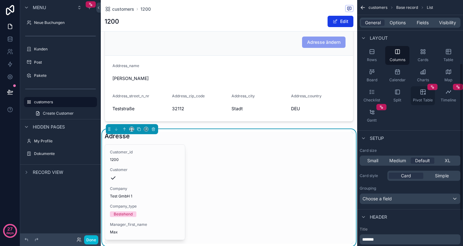
scroll to position [99, 0]
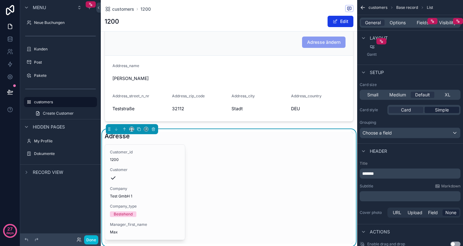
click at [440, 107] on span "Simple" at bounding box center [442, 110] width 14 height 6
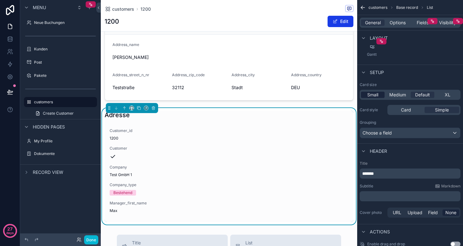
click at [372, 96] on span "Small" at bounding box center [373, 95] width 11 height 6
click at [399, 97] on span "Medium" at bounding box center [398, 95] width 17 height 6
click at [423, 96] on span "Default" at bounding box center [423, 95] width 15 height 6
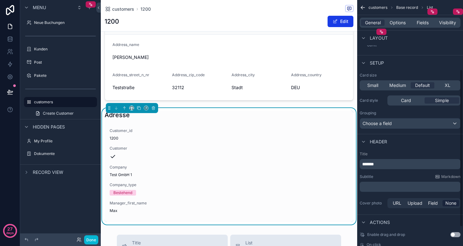
scroll to position [108, 0]
click at [408, 102] on span "Card" at bounding box center [406, 101] width 10 height 6
click at [438, 103] on span "Simple" at bounding box center [442, 101] width 14 height 6
click at [421, 23] on span "Fields" at bounding box center [423, 23] width 12 height 6
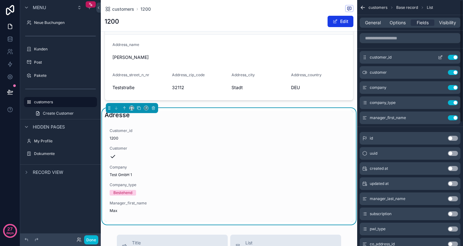
scroll to position [0, 0]
click at [452, 58] on button "Use setting" at bounding box center [453, 57] width 10 height 5
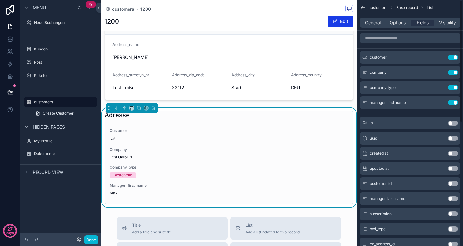
click at [452, 58] on button "Use setting" at bounding box center [453, 57] width 10 height 5
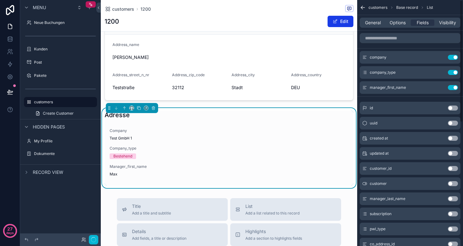
click at [452, 58] on button "Use setting" at bounding box center [453, 57] width 10 height 5
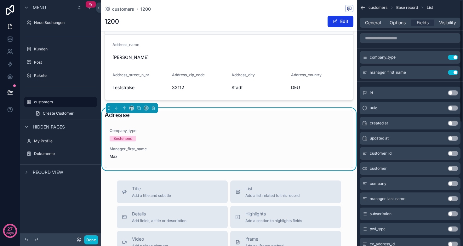
click at [452, 58] on button "Use setting" at bounding box center [453, 57] width 10 height 5
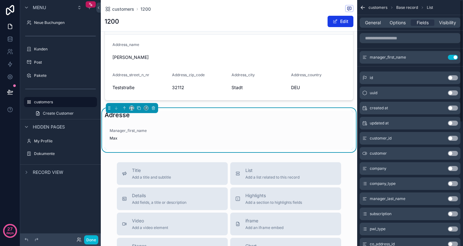
click at [452, 58] on button "Use setting" at bounding box center [453, 57] width 10 height 5
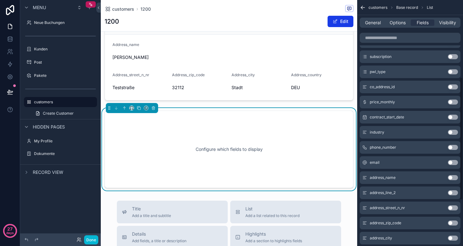
scroll to position [176, 0]
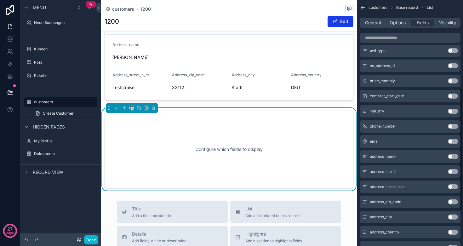
click at [453, 157] on button "Use setting" at bounding box center [453, 156] width 10 height 5
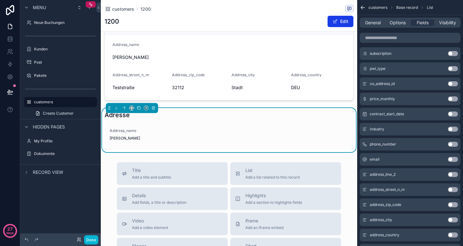
click at [453, 173] on button "Use setting" at bounding box center [453, 174] width 10 height 5
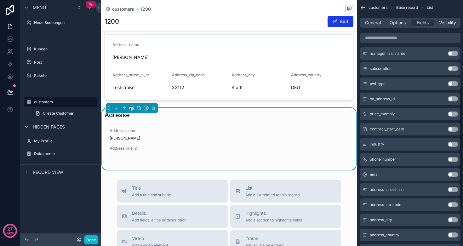
click at [453, 189] on button "Use setting" at bounding box center [453, 189] width 10 height 5
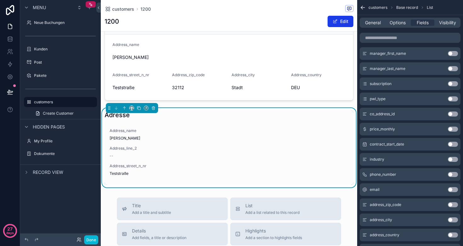
scroll to position [207, 0]
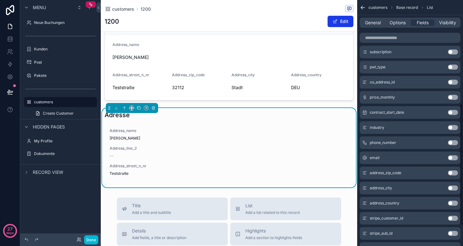
click at [452, 175] on button "Use setting" at bounding box center [453, 173] width 10 height 5
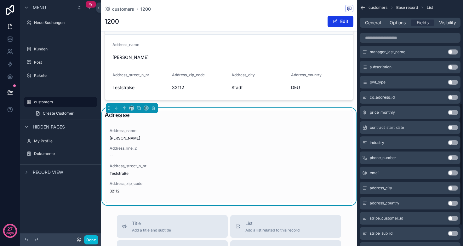
click at [453, 190] on button "Use setting" at bounding box center [453, 188] width 10 height 5
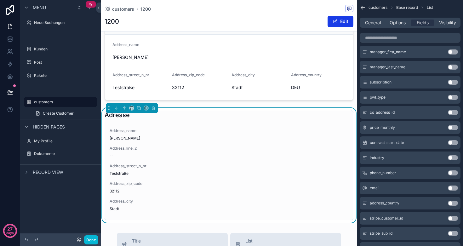
click at [455, 204] on button "Use setting" at bounding box center [453, 203] width 10 height 5
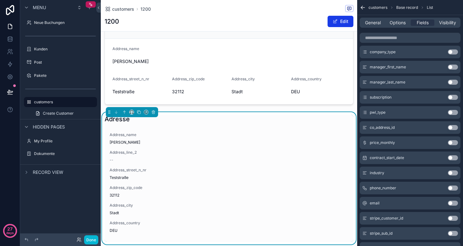
scroll to position [79, 0]
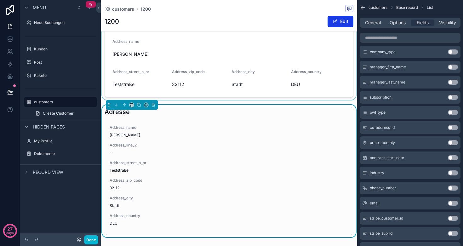
click at [178, 70] on div "scrollable content" at bounding box center [229, 51] width 257 height 98
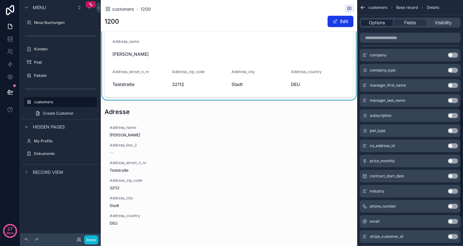
click at [375, 21] on span "Options" at bounding box center [377, 23] width 16 height 6
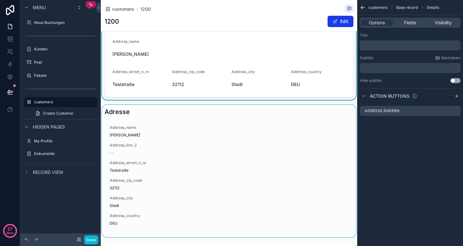
click at [195, 161] on div "scrollable content" at bounding box center [229, 171] width 257 height 132
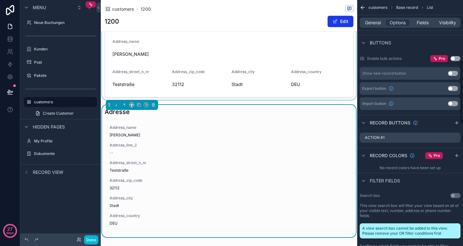
scroll to position [229, 0]
click at [455, 137] on icon "scrollable content" at bounding box center [455, 138] width 3 height 3
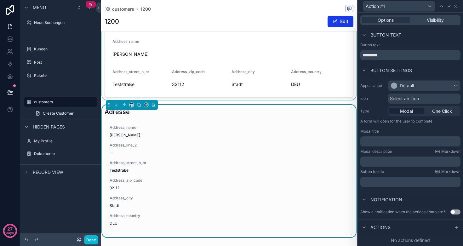
scroll to position [1, 0]
click at [381, 229] on span "Actions" at bounding box center [381, 227] width 20 height 6
click at [376, 230] on span "Actions" at bounding box center [381, 228] width 20 height 6
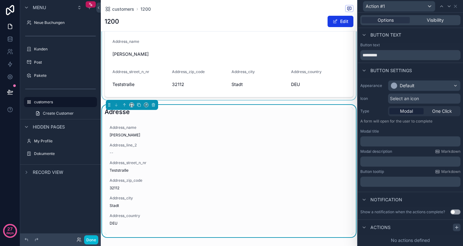
click at [455, 229] on icon at bounding box center [457, 227] width 5 height 5
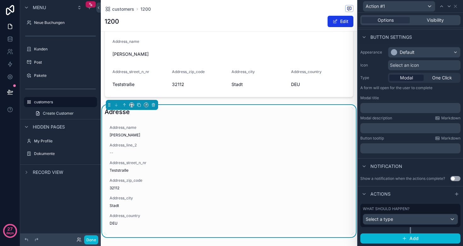
scroll to position [34, 0]
click at [399, 217] on div "Select a type" at bounding box center [411, 220] width 95 height 10
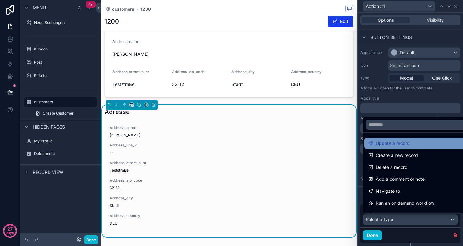
click at [394, 146] on span "Update a record" at bounding box center [393, 144] width 34 height 8
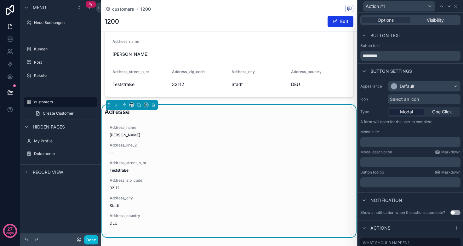
scroll to position [0, 0]
click at [419, 85] on div "Default" at bounding box center [425, 86] width 72 height 10
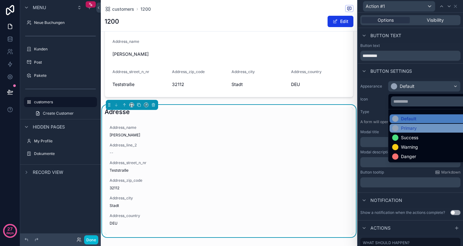
click at [410, 128] on div "Primary" at bounding box center [409, 128] width 16 height 6
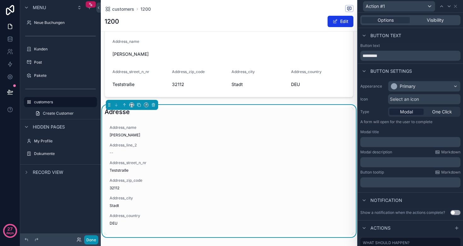
click at [91, 240] on button "Done" at bounding box center [91, 240] width 14 height 9
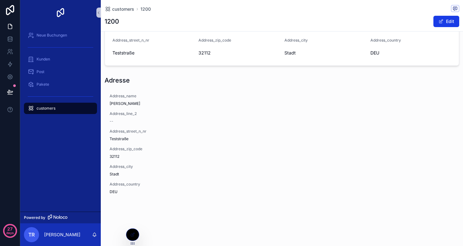
scroll to position [110, 0]
click at [134, 235] on icon at bounding box center [133, 234] width 3 height 3
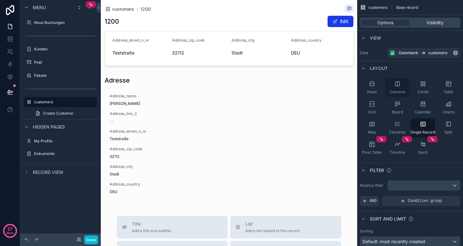
scroll to position [0, 0]
click at [135, 104] on div "scrollable content" at bounding box center [229, 190] width 257 height 601
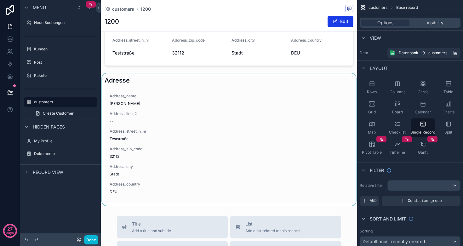
click at [140, 88] on div "scrollable content" at bounding box center [229, 139] width 257 height 132
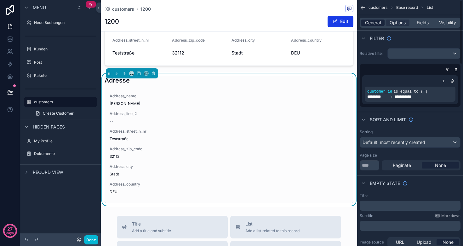
click at [369, 22] on span "General" at bounding box center [373, 23] width 16 height 6
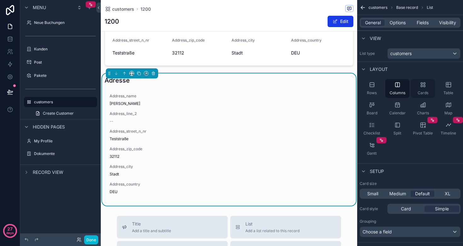
click at [422, 91] on span "Cards" at bounding box center [423, 92] width 11 height 5
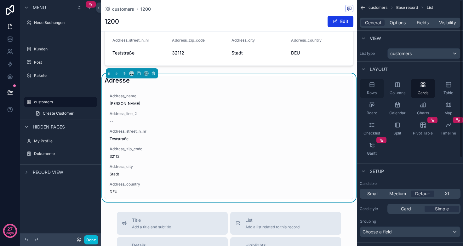
click at [372, 83] on icon "scrollable content" at bounding box center [372, 85] width 4 height 4
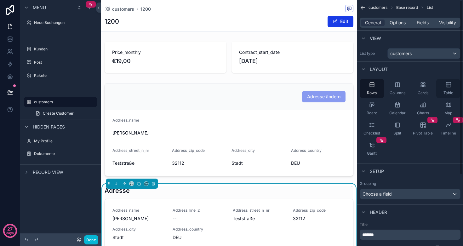
click at [455, 91] on div "Table" at bounding box center [449, 88] width 24 height 19
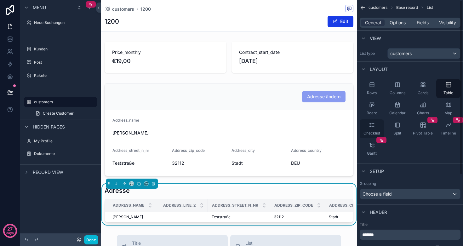
click at [374, 129] on div "Checklist" at bounding box center [372, 128] width 24 height 19
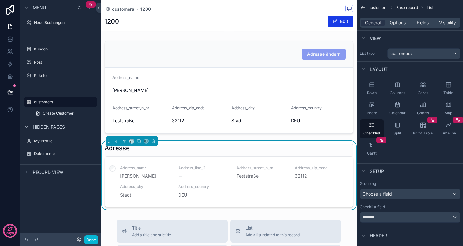
scroll to position [43, 0]
click at [399, 124] on icon "scrollable content" at bounding box center [398, 125] width 6 height 6
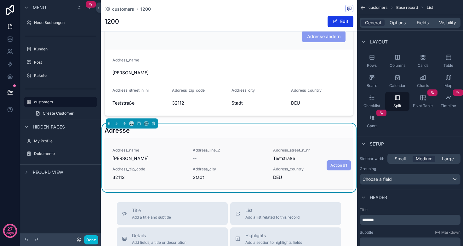
scroll to position [63, 0]
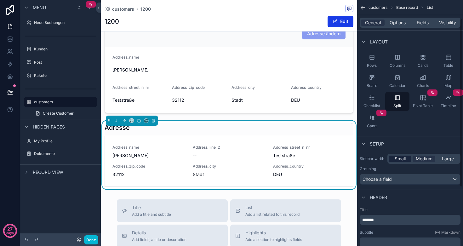
click at [402, 158] on span "Small" at bounding box center [400, 159] width 11 height 6
click at [421, 161] on span "Medium" at bounding box center [424, 159] width 17 height 6
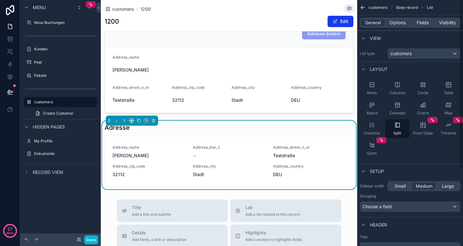
scroll to position [0, 0]
click at [370, 79] on div "Rows" at bounding box center [372, 88] width 24 height 19
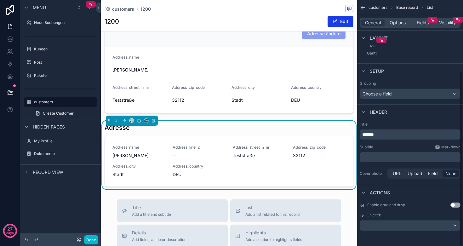
scroll to position [100, 0]
click at [155, 123] on button "scrollable content" at bounding box center [153, 120] width 7 height 7
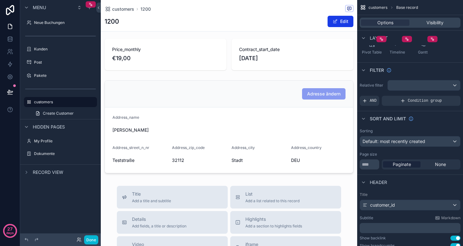
scroll to position [2, 0]
click at [159, 134] on div "scrollable content" at bounding box center [229, 230] width 257 height 464
click at [159, 134] on div "scrollable content" at bounding box center [229, 128] width 257 height 98
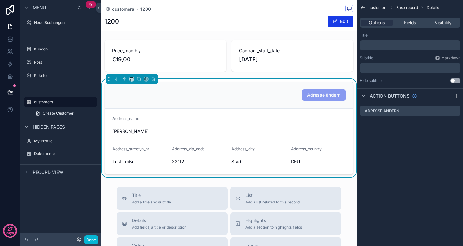
scroll to position [0, 0]
click at [380, 43] on p "﻿" at bounding box center [411, 45] width 97 height 5
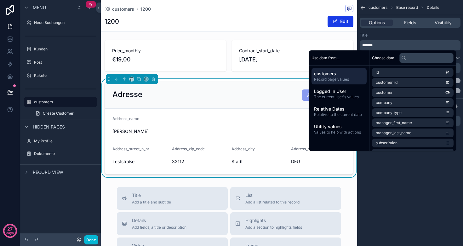
click at [420, 182] on div "customers Base record Details Options Fields Visibility Title ******* Subtitle …" at bounding box center [411, 123] width 106 height 246
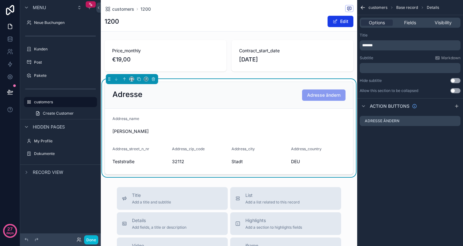
click at [389, 45] on p "*******" at bounding box center [411, 45] width 97 height 5
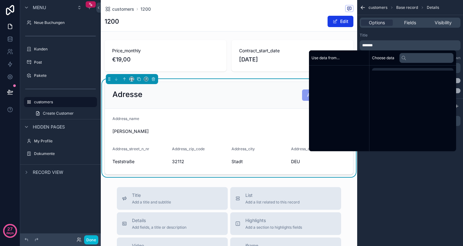
click at [389, 45] on p "*******" at bounding box center [411, 45] width 97 height 5
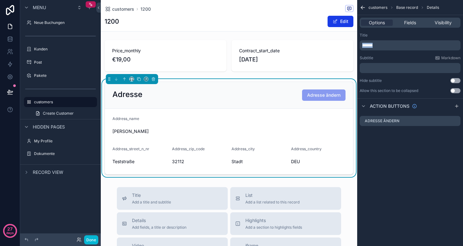
click at [389, 45] on p "*******" at bounding box center [411, 45] width 97 height 5
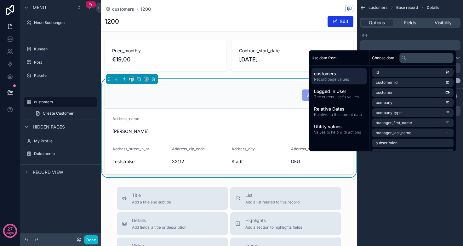
click at [412, 174] on div "customers Base record Details Options Fields Visibility Title ﻿ Subtitle Markdo…" at bounding box center [411, 123] width 106 height 246
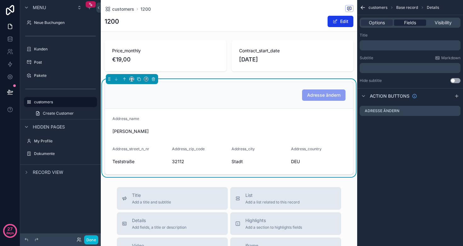
click at [409, 23] on span "Fields" at bounding box center [411, 23] width 12 height 6
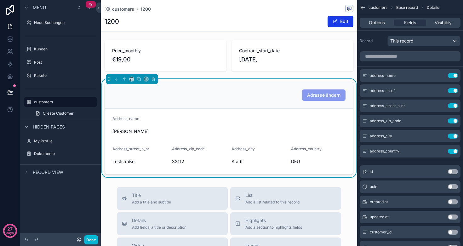
click at [177, 96] on div "Adresse ändern" at bounding box center [229, 95] width 233 height 11
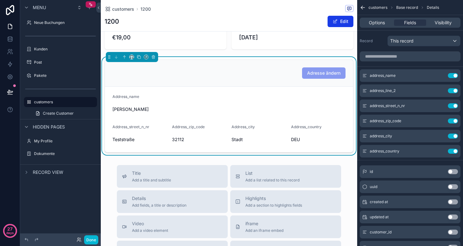
scroll to position [22, 0]
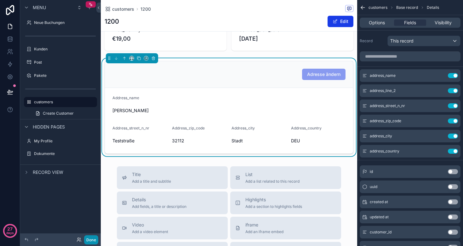
click at [88, 242] on button "Done" at bounding box center [91, 240] width 14 height 9
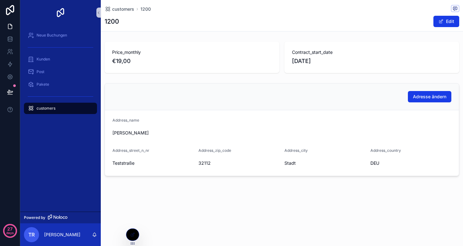
scroll to position [0, 0]
click at [421, 99] on span "Adresse ändern" at bounding box center [429, 97] width 33 height 6
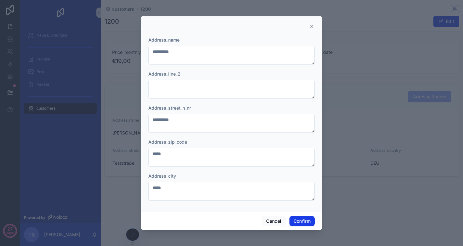
click at [312, 26] on icon at bounding box center [312, 26] width 5 height 5
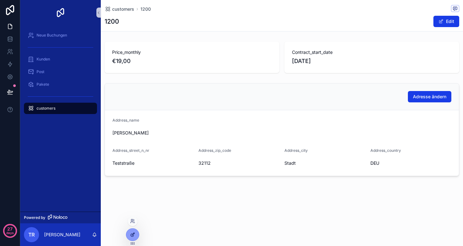
click at [129, 236] on div at bounding box center [132, 235] width 13 height 12
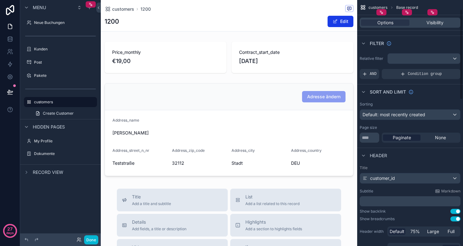
scroll to position [145, 0]
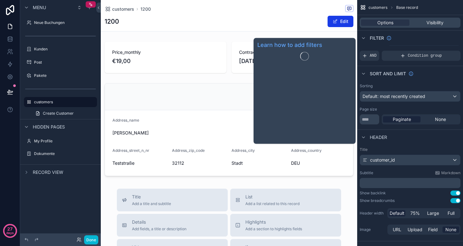
click at [277, 18] on div "1200 Edit" at bounding box center [229, 21] width 249 height 12
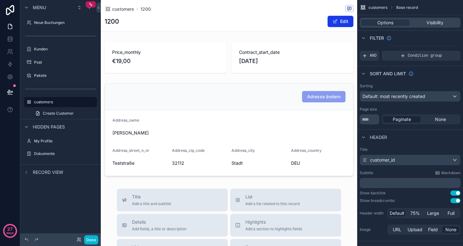
click at [224, 24] on div "1200 Edit" at bounding box center [229, 21] width 249 height 12
click at [192, 42] on div "scrollable content" at bounding box center [229, 57] width 257 height 37
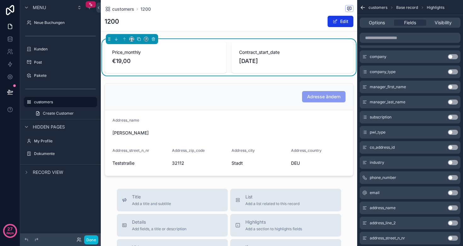
click at [192, 23] on div "1200 Edit" at bounding box center [229, 21] width 249 height 12
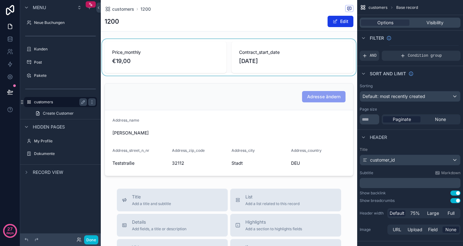
click at [57, 101] on label "customers" at bounding box center [59, 102] width 50 height 5
click at [49, 114] on span "Create Customer" at bounding box center [58, 113] width 31 height 5
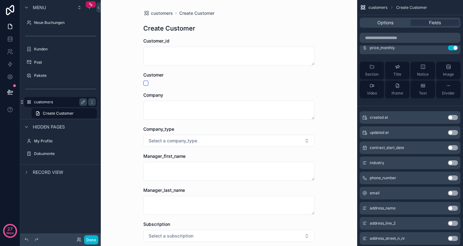
click at [47, 102] on label "customers" at bounding box center [59, 102] width 50 height 5
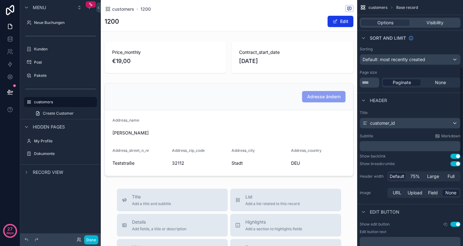
scroll to position [249, 0]
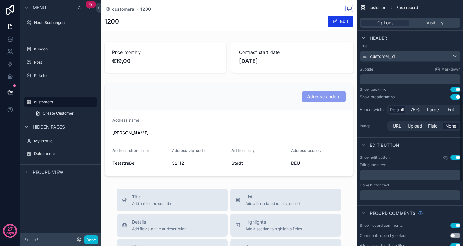
click at [458, 156] on button "Use setting" at bounding box center [456, 157] width 10 height 5
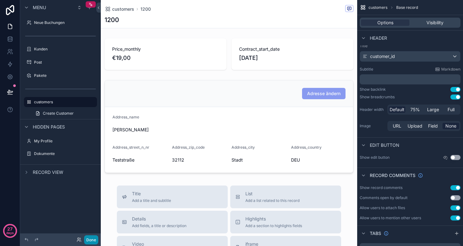
click at [91, 239] on button "Done" at bounding box center [91, 240] width 14 height 9
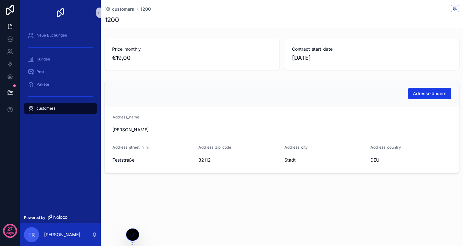
drag, startPoint x: 311, startPoint y: 58, endPoint x: 327, endPoint y: 58, distance: 16.1
click at [315, 58] on span "[DATE]" at bounding box center [372, 58] width 160 height 9
click at [327, 58] on span "[DATE]" at bounding box center [372, 58] width 160 height 9
click at [436, 94] on span "Adresse ändern" at bounding box center [429, 93] width 33 height 6
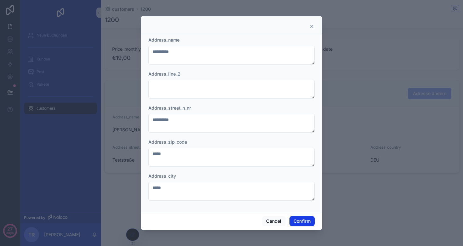
scroll to position [0, 0]
click at [312, 25] on icon at bounding box center [312, 26] width 5 height 5
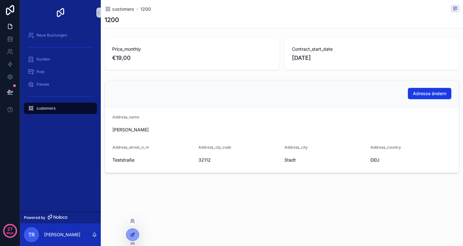
click at [133, 233] on icon at bounding box center [132, 234] width 5 height 5
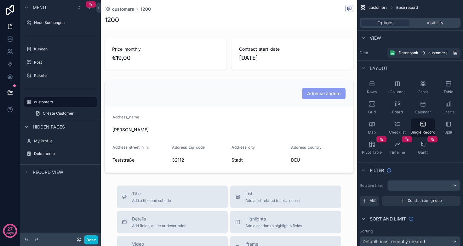
click at [256, 99] on div "scrollable content" at bounding box center [229, 230] width 257 height 461
click at [256, 99] on div "scrollable content" at bounding box center [229, 127] width 257 height 98
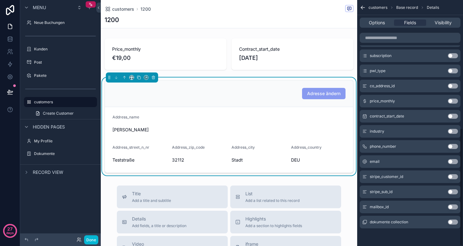
scroll to position [267, 0]
click at [378, 22] on span "Options" at bounding box center [377, 23] width 16 height 6
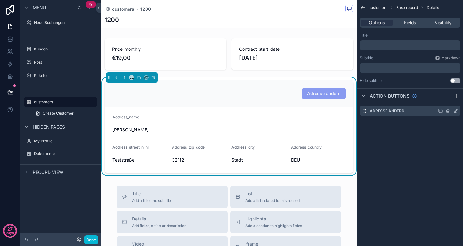
click at [455, 111] on icon "scrollable content" at bounding box center [455, 110] width 5 height 5
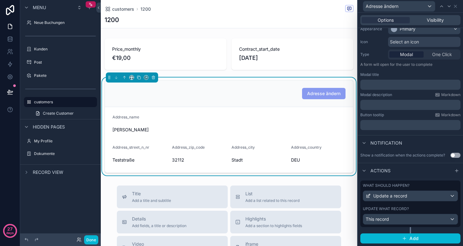
scroll to position [57, 0]
click at [398, 196] on span "Update a record" at bounding box center [391, 196] width 34 height 6
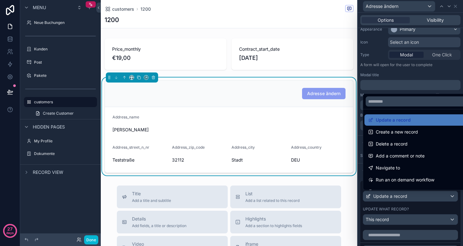
click at [398, 196] on div at bounding box center [410, 123] width 105 height 246
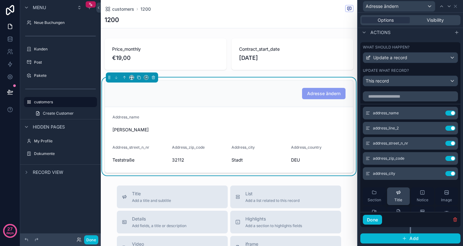
scroll to position [195, 0]
click at [438, 114] on icon at bounding box center [438, 113] width 5 height 5
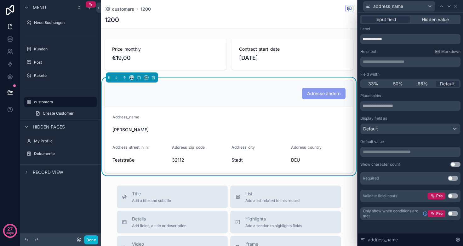
click at [454, 179] on button "Use setting" at bounding box center [453, 178] width 10 height 5
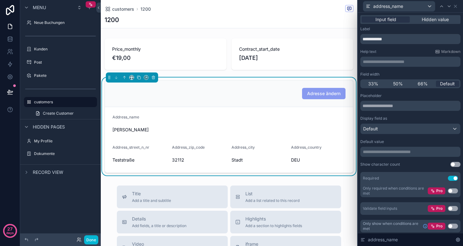
click at [414, 8] on div "address_name" at bounding box center [400, 6] width 72 height 10
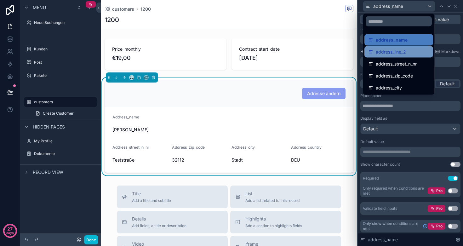
click at [400, 50] on span "address_line_2" at bounding box center [391, 52] width 30 height 8
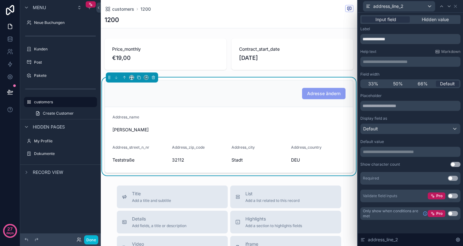
click at [453, 178] on button "Use setting" at bounding box center [453, 178] width 10 height 5
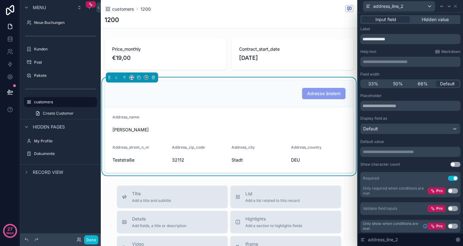
click at [405, 4] on div "address_line_2" at bounding box center [400, 6] width 72 height 10
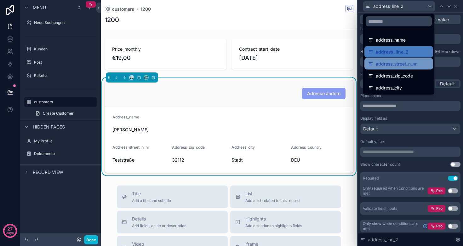
click at [401, 64] on span "address_street_n_nr" at bounding box center [396, 64] width 41 height 8
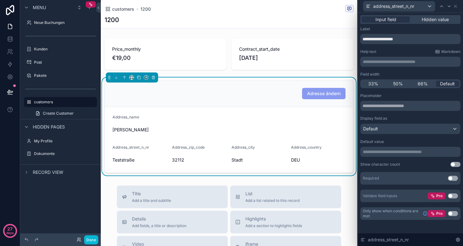
click at [453, 178] on button "Use setting" at bounding box center [453, 178] width 10 height 5
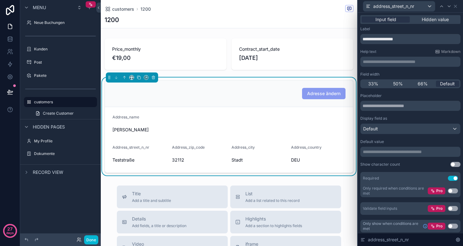
click at [394, 7] on span "address_street_n_nr" at bounding box center [394, 6] width 41 height 6
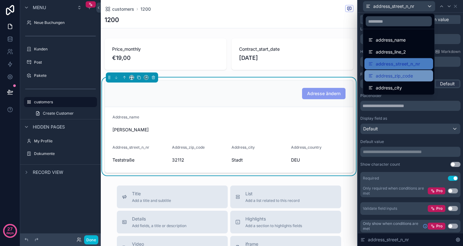
click at [401, 74] on span "address_zip_code" at bounding box center [394, 76] width 37 height 8
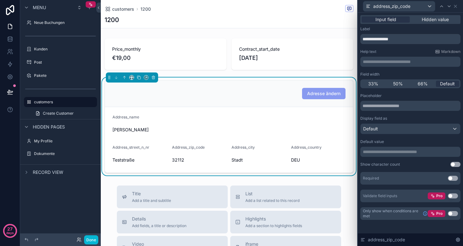
click at [456, 180] on button "Use setting" at bounding box center [453, 178] width 10 height 5
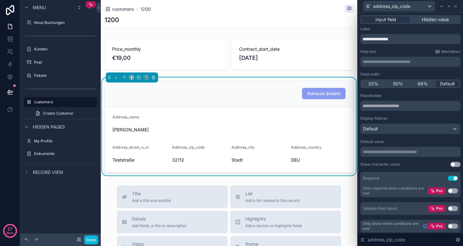
click at [406, 10] on div "address_zip_code" at bounding box center [400, 6] width 72 height 10
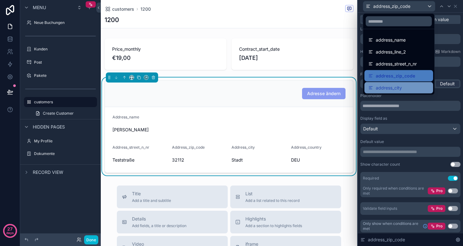
scroll to position [0, 0]
click at [406, 86] on div "address_city" at bounding box center [399, 88] width 61 height 8
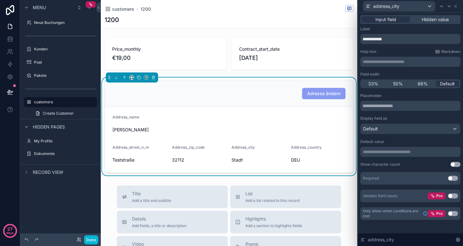
click at [453, 179] on button "Use setting" at bounding box center [453, 178] width 10 height 5
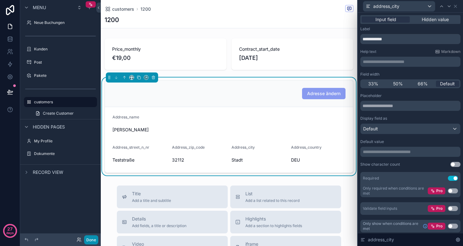
click at [92, 241] on button "Done" at bounding box center [91, 240] width 14 height 9
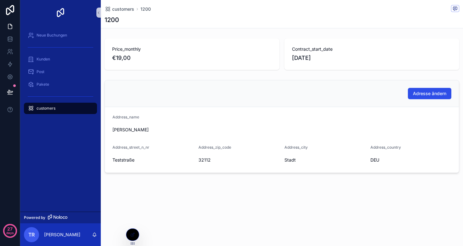
click at [424, 93] on span "Adresse ändern" at bounding box center [429, 93] width 33 height 6
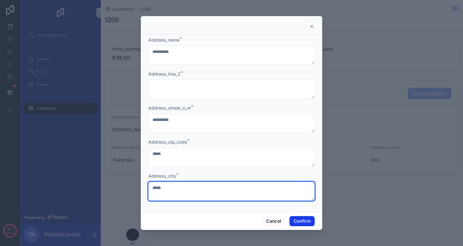
click at [205, 186] on textarea "*****" at bounding box center [232, 191] width 166 height 19
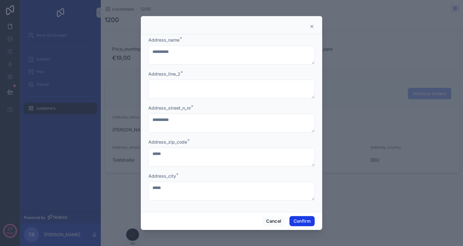
click at [206, 174] on div "Address_city *" at bounding box center [232, 176] width 166 height 6
click at [312, 25] on icon at bounding box center [312, 26] width 5 height 5
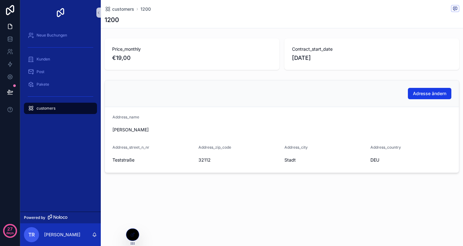
click at [314, 25] on div "customers 1200 1200" at bounding box center [282, 14] width 355 height 28
click at [136, 236] on div at bounding box center [132, 235] width 13 height 12
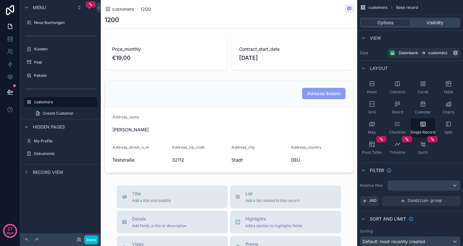
click at [241, 95] on div "scrollable content" at bounding box center [229, 230] width 257 height 461
click at [241, 95] on div "scrollable content" at bounding box center [229, 127] width 257 height 98
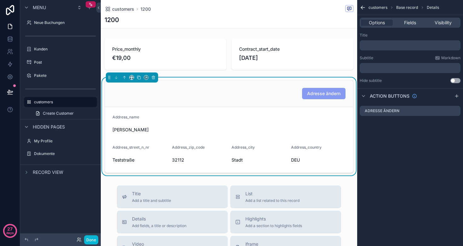
click at [393, 68] on p "﻿" at bounding box center [411, 68] width 97 height 5
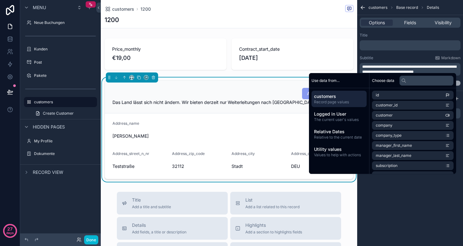
click at [384, 43] on p "﻿" at bounding box center [411, 45] width 97 height 5
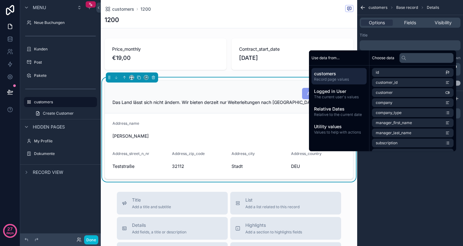
click at [155, 96] on div "Adresse ändern" at bounding box center [229, 93] width 233 height 11
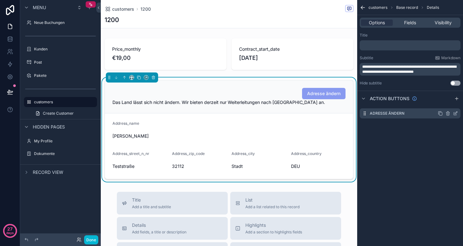
click at [455, 112] on icon "scrollable content" at bounding box center [455, 113] width 5 height 5
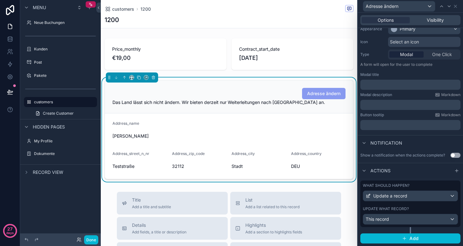
scroll to position [57, 0]
click at [389, 219] on span "This record" at bounding box center [377, 220] width 23 height 6
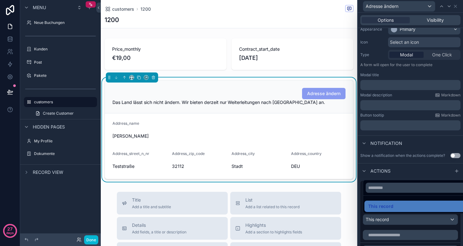
click at [389, 219] on div at bounding box center [410, 123] width 105 height 246
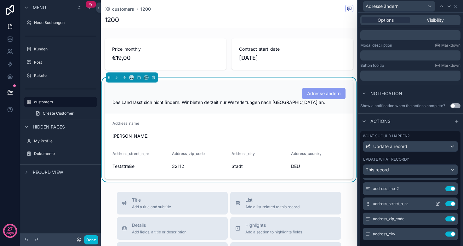
scroll to position [26, 0]
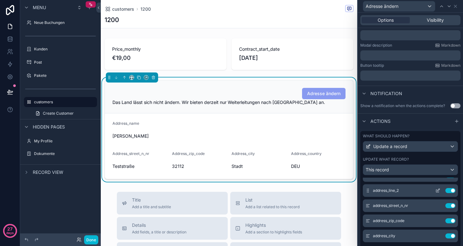
click at [439, 191] on icon at bounding box center [438, 190] width 5 height 5
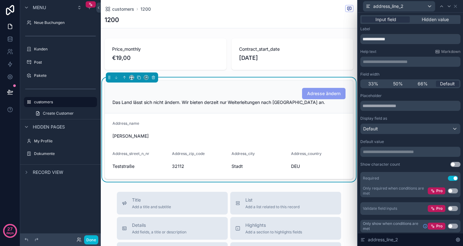
click at [454, 178] on button "Use setting" at bounding box center [453, 178] width 10 height 5
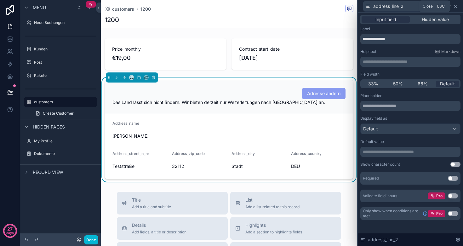
click at [455, 8] on icon at bounding box center [456, 6] width 3 height 3
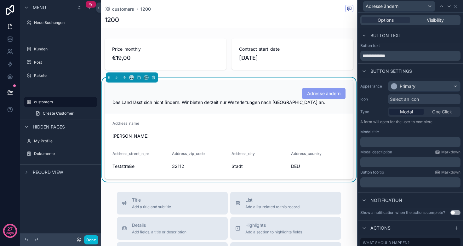
scroll to position [14, 0]
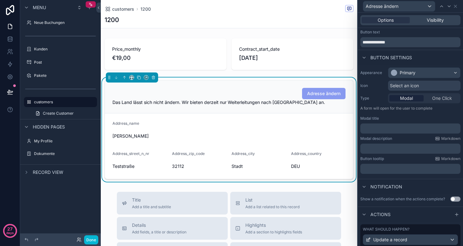
click at [392, 127] on p "﻿" at bounding box center [411, 128] width 96 height 6
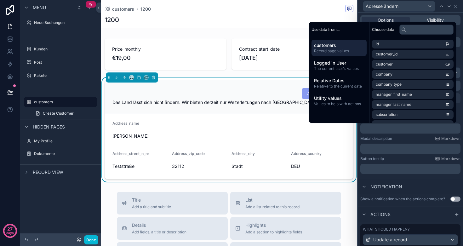
click at [396, 143] on div "Modal description Markdown ﻿" at bounding box center [411, 145] width 100 height 18
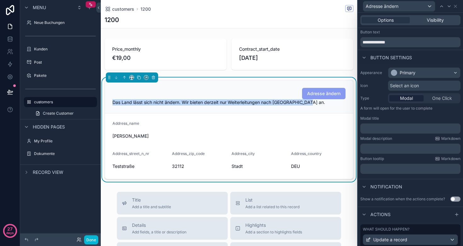
drag, startPoint x: 308, startPoint y: 103, endPoint x: 110, endPoint y: 103, distance: 197.7
click at [110, 103] on div "Adresse ändern Das Land lässt sich nicht ändern. Wir bieten derzeit nur Weiterl…" at bounding box center [229, 96] width 248 height 33
copy span "Das Land lässt sich nicht ändern. Wir bieten derzeit nur Weiterleitungen nach D…"
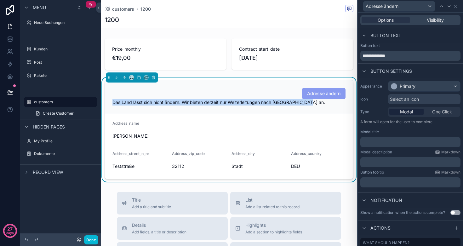
scroll to position [0, 0]
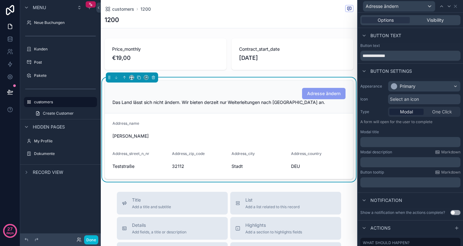
click at [395, 160] on p "﻿" at bounding box center [411, 162] width 96 height 6
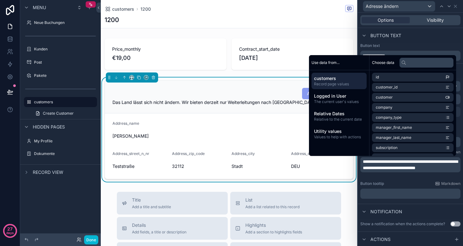
click at [396, 179] on div "**********" at bounding box center [410, 140] width 105 height 123
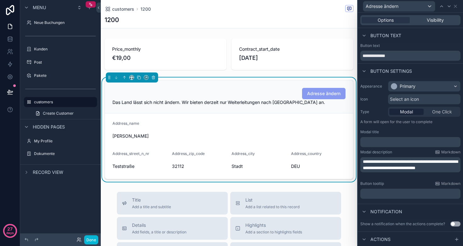
click at [389, 143] on p "﻿" at bounding box center [411, 142] width 96 height 6
click at [420, 153] on div "Modal description Markdown" at bounding box center [411, 152] width 100 height 5
click at [254, 94] on div "Adresse ändern" at bounding box center [229, 93] width 233 height 11
click at [456, 5] on icon at bounding box center [455, 6] width 5 height 5
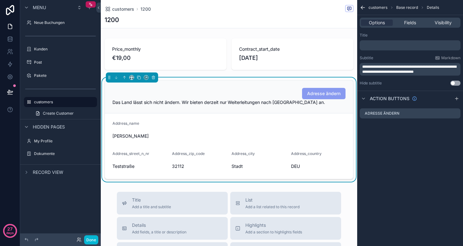
click at [416, 68] on span "**********" at bounding box center [410, 69] width 94 height 9
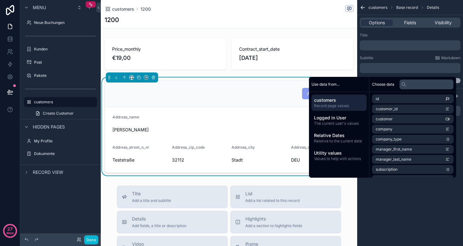
click at [235, 95] on div "Adresse ändern" at bounding box center [229, 93] width 233 height 11
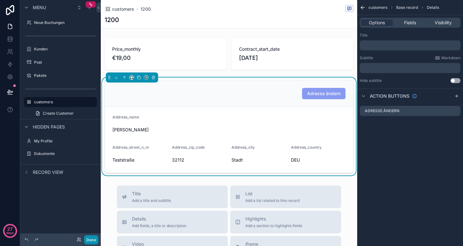
click at [89, 242] on button "Done" at bounding box center [91, 240] width 14 height 9
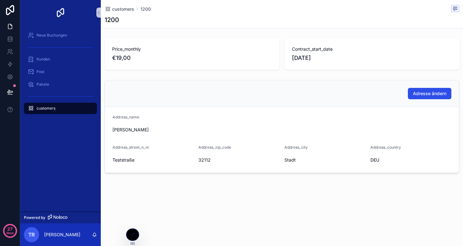
click at [423, 95] on span "Adresse ändern" at bounding box center [429, 93] width 33 height 6
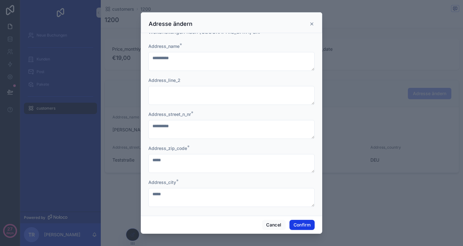
scroll to position [17, 0]
click at [313, 23] on icon at bounding box center [312, 23] width 5 height 5
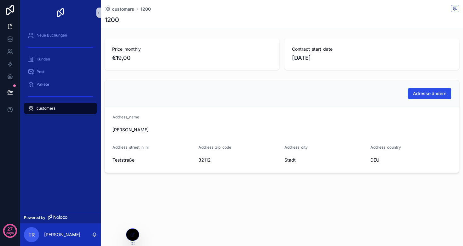
click at [425, 93] on span "Adresse ändern" at bounding box center [429, 93] width 33 height 6
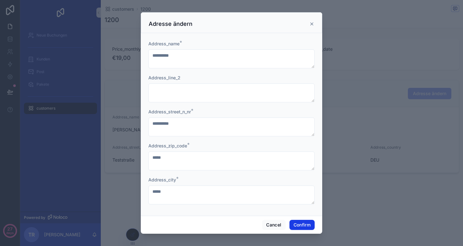
scroll to position [17, 0]
click at [311, 22] on icon at bounding box center [312, 23] width 5 height 5
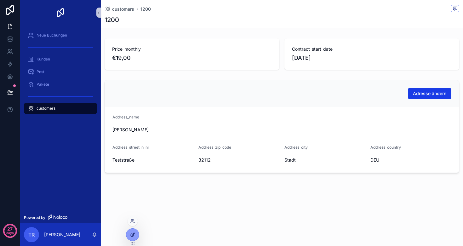
click at [134, 234] on icon at bounding box center [132, 234] width 5 height 5
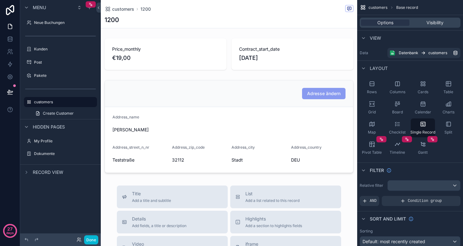
click at [267, 147] on div "scrollable content" at bounding box center [229, 230] width 257 height 461
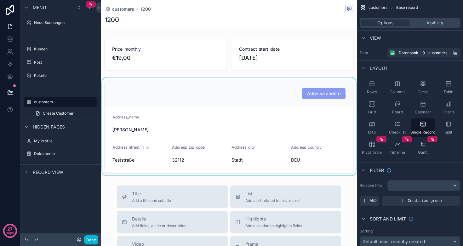
click at [248, 145] on div "scrollable content" at bounding box center [229, 127] width 257 height 98
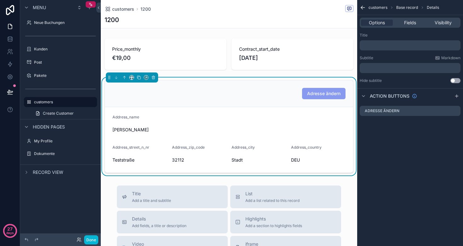
scroll to position [0, 0]
click at [458, 111] on icon "scrollable content" at bounding box center [455, 110] width 5 height 5
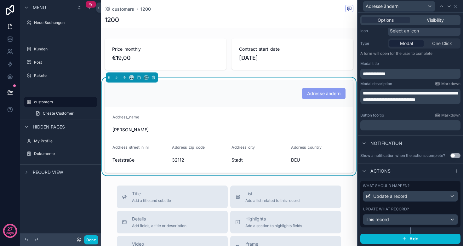
click at [404, 216] on div "This record" at bounding box center [411, 220] width 95 height 10
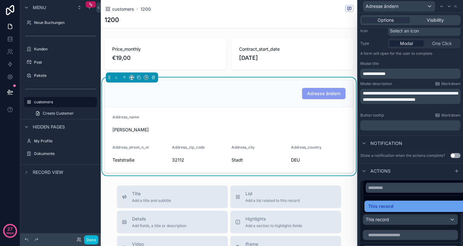
click at [403, 205] on div "This record" at bounding box center [418, 207] width 99 height 8
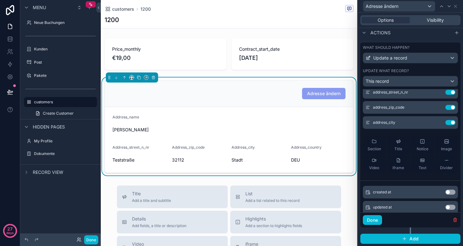
scroll to position [32, 0]
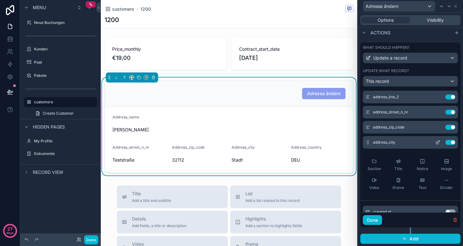
click at [437, 142] on icon at bounding box center [438, 143] width 3 height 3
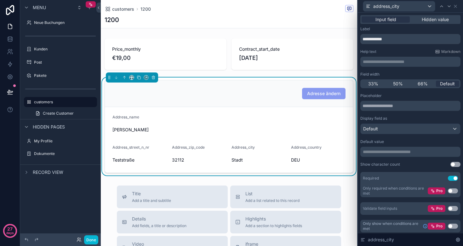
click at [406, 132] on div "Default" at bounding box center [411, 129] width 100 height 10
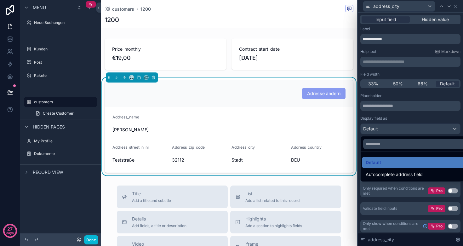
click at [406, 117] on div at bounding box center [410, 123] width 105 height 246
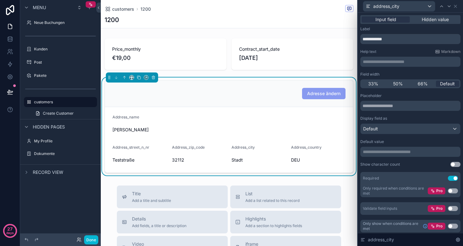
scroll to position [0, 0]
click at [434, 18] on span "Hidden value" at bounding box center [435, 19] width 27 height 6
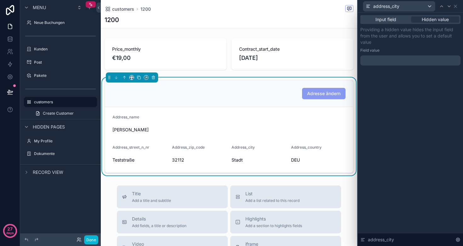
click at [391, 61] on p "﻿" at bounding box center [411, 60] width 96 height 6
click at [392, 45] on div "Providing a hidden value hides the input field from the user and allows you to …" at bounding box center [411, 45] width 100 height 39
click at [393, 20] on span "Input field" at bounding box center [386, 19] width 21 height 6
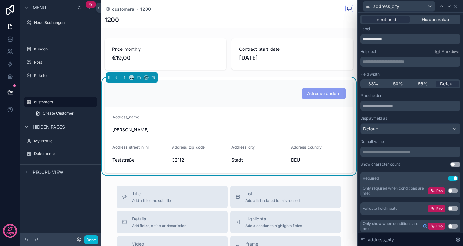
click at [292, 75] on div "Price_monthly €19,00 Contract_start_date 31.10.2020 Adresse ändern Address_name…" at bounding box center [229, 106] width 257 height 140
click at [438, 17] on span "Hidden value" at bounding box center [435, 19] width 27 height 6
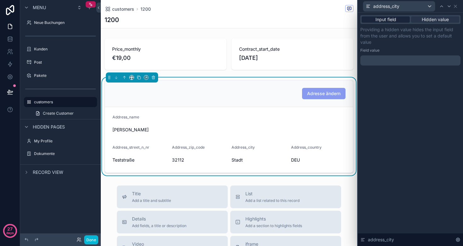
click at [390, 18] on span "Input field" at bounding box center [386, 19] width 21 height 6
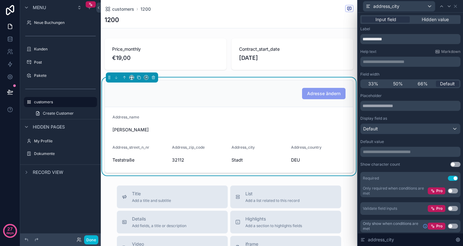
click at [376, 131] on span "Default" at bounding box center [371, 129] width 15 height 6
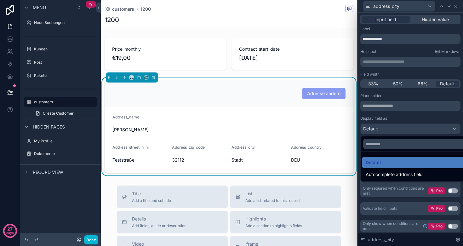
click at [380, 121] on div at bounding box center [410, 123] width 105 height 246
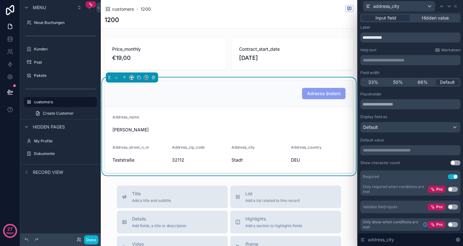
click at [264, 75] on div "Price_monthly €19,00 Contract_start_date 31.10.2020 Adresse ändern Address_name…" at bounding box center [229, 106] width 257 height 140
click at [456, 6] on icon at bounding box center [456, 6] width 3 height 3
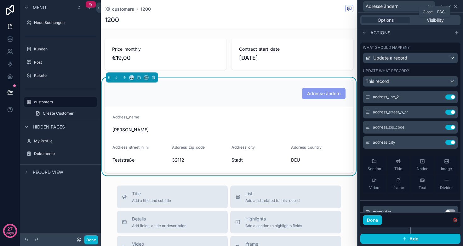
click at [456, 7] on icon at bounding box center [455, 6] width 5 height 5
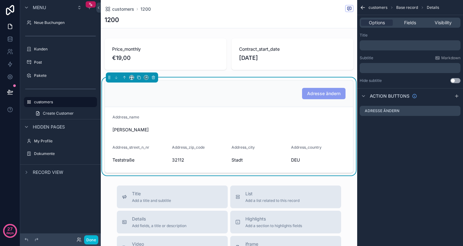
click at [291, 16] on div "1200" at bounding box center [229, 19] width 249 height 9
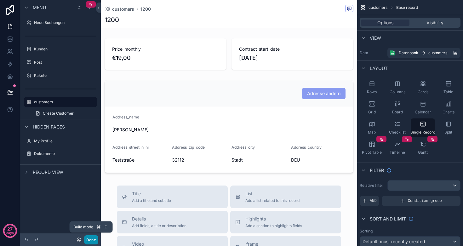
click at [95, 239] on button "Done" at bounding box center [91, 240] width 14 height 9
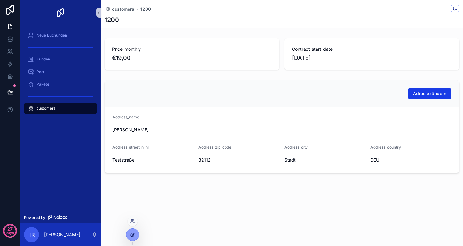
click at [130, 234] on div at bounding box center [132, 235] width 13 height 12
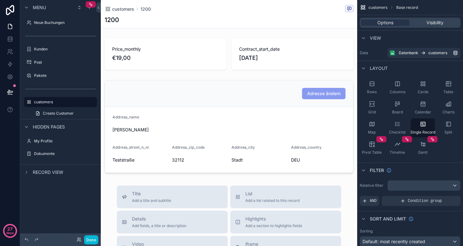
click at [196, 15] on div "customers 1200 1200" at bounding box center [229, 14] width 249 height 28
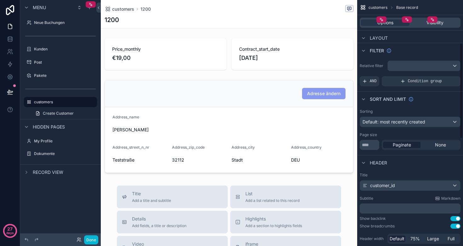
scroll to position [120, 0]
click at [409, 186] on div "customer_id" at bounding box center [410, 185] width 100 height 10
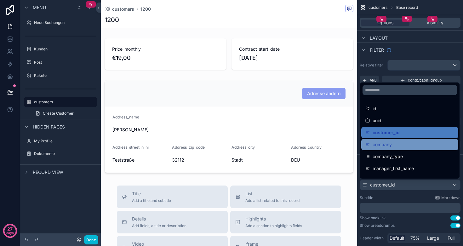
click at [398, 146] on div "company" at bounding box center [410, 145] width 90 height 8
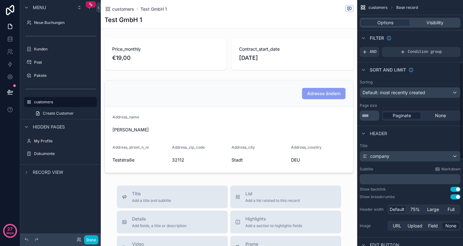
scroll to position [163, 0]
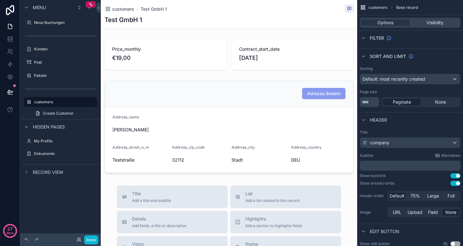
click at [457, 185] on button "Use setting" at bounding box center [456, 183] width 10 height 5
click at [440, 102] on span "None" at bounding box center [440, 102] width 11 height 6
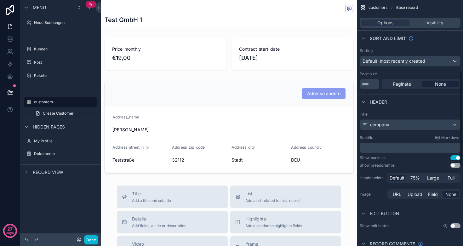
scroll to position [182, 0]
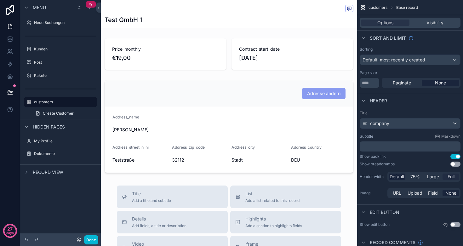
click at [448, 175] on span "Full" at bounding box center [451, 177] width 7 height 6
click at [435, 175] on span "Large" at bounding box center [434, 177] width 12 height 6
click at [418, 178] on span "75%" at bounding box center [415, 177] width 9 height 6
click at [398, 177] on span "Default" at bounding box center [397, 177] width 15 height 6
click at [411, 176] on span "75%" at bounding box center [415, 177] width 9 height 6
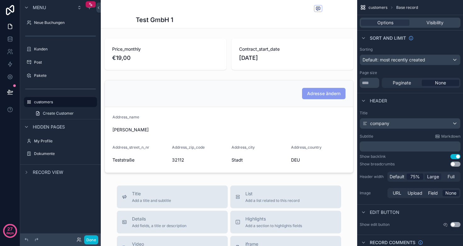
click at [431, 174] on span "Large" at bounding box center [434, 177] width 12 height 6
click at [456, 177] on div "Full" at bounding box center [451, 177] width 17 height 6
click at [396, 178] on span "Default" at bounding box center [397, 177] width 15 height 6
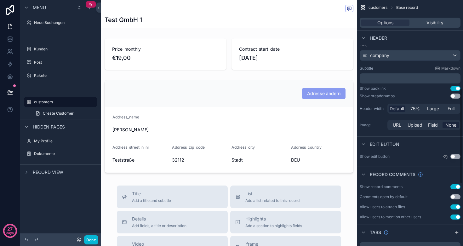
scroll to position [308, 0]
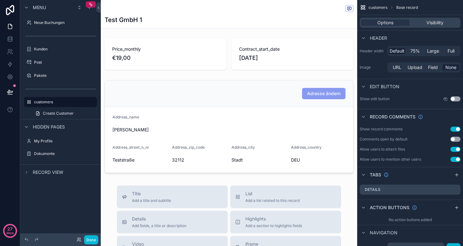
click at [458, 129] on button "Use setting" at bounding box center [456, 129] width 10 height 5
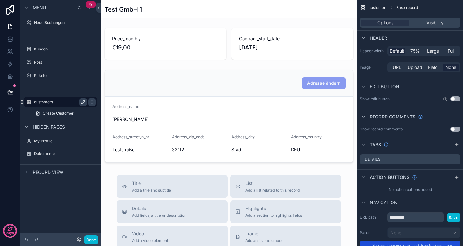
click at [83, 102] on icon "scrollable content" at bounding box center [83, 102] width 5 height 5
click at [62, 102] on input "*********" at bounding box center [55, 102] width 43 height 8
type input "*"
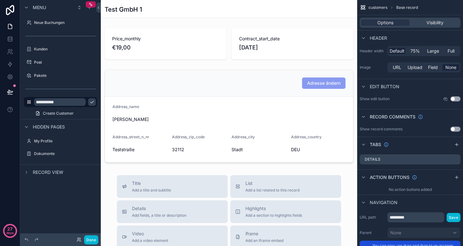
type input "**********"
click at [90, 100] on icon "scrollable content" at bounding box center [92, 102] width 5 height 5
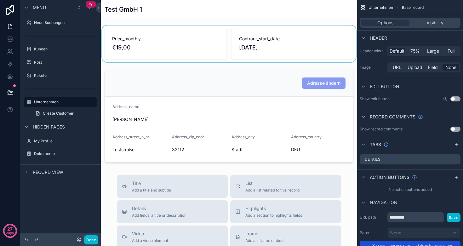
scroll to position [0, 0]
click at [0, 0] on icon "scrollable content" at bounding box center [0, 0] width 0 height 0
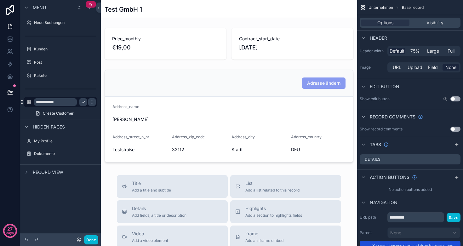
click at [61, 101] on input "**********" at bounding box center [55, 102] width 43 height 8
type input "******"
click at [90, 102] on icon "scrollable content" at bounding box center [92, 102] width 5 height 5
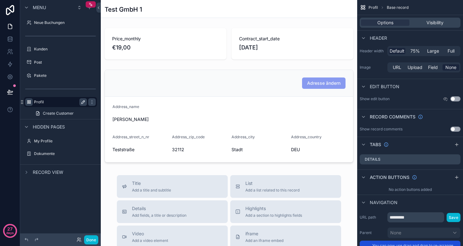
click at [29, 103] on icon "scrollable content" at bounding box center [28, 102] width 5 height 5
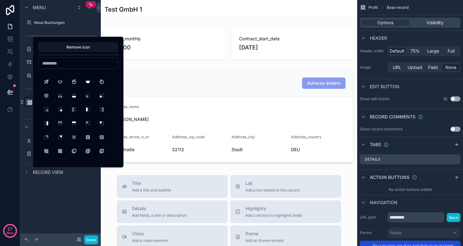
scroll to position [1709, 0]
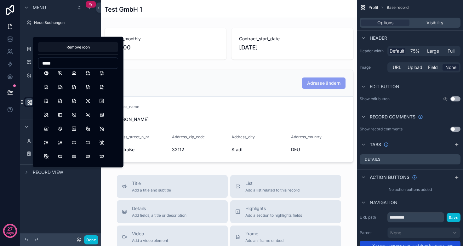
type input "******"
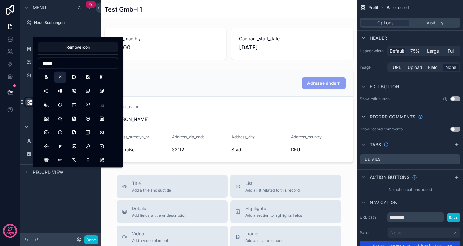
scroll to position [0, 0]
click at [67, 61] on input "******" at bounding box center [77, 63] width 79 height 9
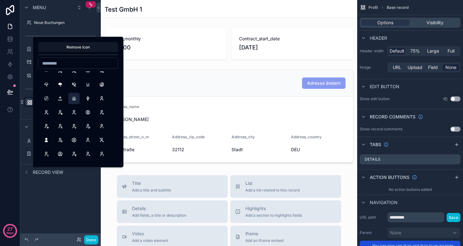
scroll to position [13047, 0]
click at [44, 141] on button "UserFilled" at bounding box center [46, 140] width 11 height 11
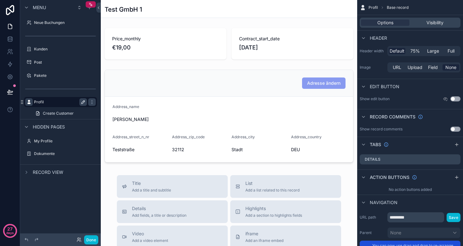
click at [26, 116] on div "Create Customer" at bounding box center [60, 113] width 81 height 11
click at [40, 101] on label "Profil" at bounding box center [59, 102] width 50 height 5
click at [49, 51] on label "Kunden" at bounding box center [59, 49] width 50 height 5
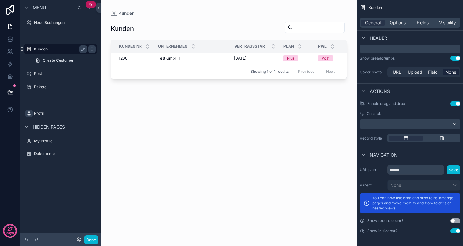
scroll to position [188, 0]
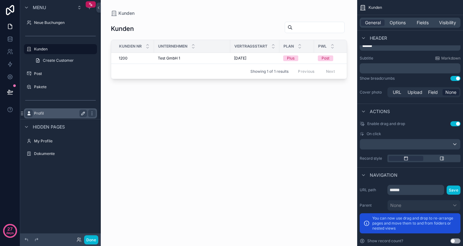
click at [52, 111] on label "Profil" at bounding box center [59, 113] width 50 height 5
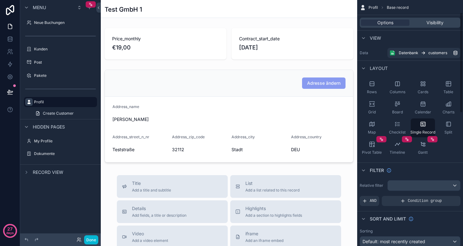
scroll to position [40, 0]
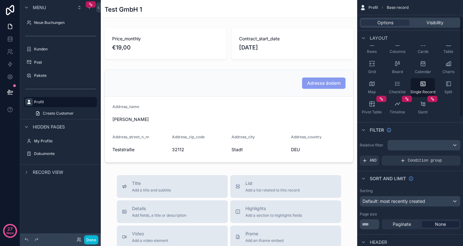
click at [417, 147] on div "scrollable content" at bounding box center [424, 145] width 73 height 10
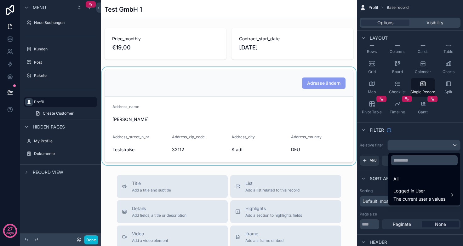
click at [207, 86] on div "scrollable content" at bounding box center [229, 116] width 257 height 98
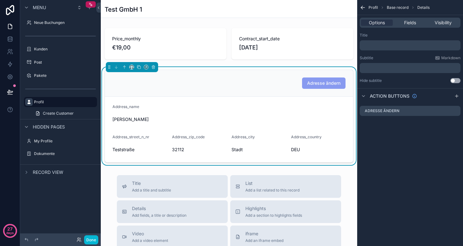
scroll to position [0, 0]
click at [41, 99] on div "Profil" at bounding box center [60, 102] width 53 height 8
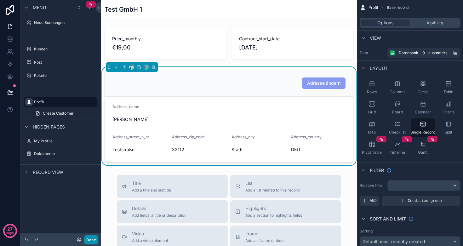
click at [89, 239] on button "Done" at bounding box center [91, 240] width 14 height 9
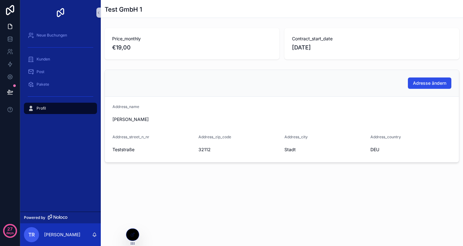
click at [431, 83] on span "Adresse ändern" at bounding box center [429, 83] width 33 height 6
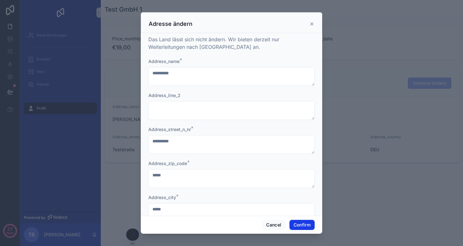
click at [312, 24] on icon at bounding box center [312, 23] width 5 height 5
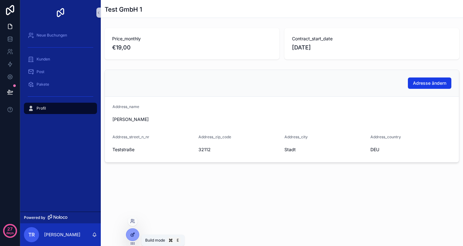
click at [134, 234] on icon at bounding box center [132, 234] width 5 height 5
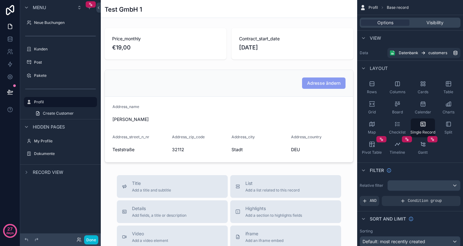
click at [229, 124] on div "scrollable content" at bounding box center [229, 225] width 257 height 450
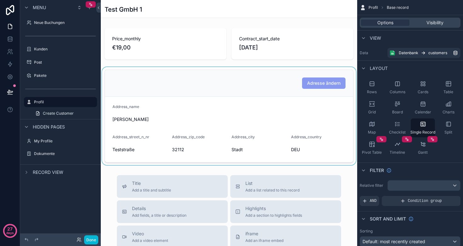
click at [230, 117] on div "scrollable content" at bounding box center [229, 116] width 257 height 98
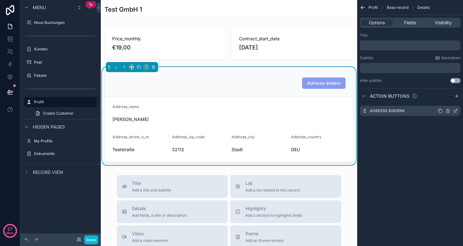
click at [406, 108] on div "Adresse ändern" at bounding box center [410, 111] width 101 height 10
click at [456, 112] on icon "scrollable content" at bounding box center [455, 110] width 5 height 5
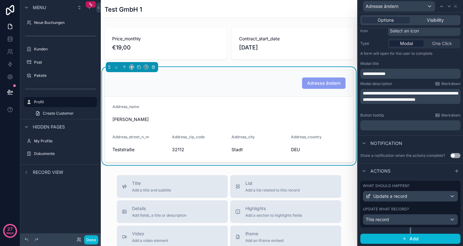
click at [399, 221] on div "This record" at bounding box center [411, 220] width 95 height 10
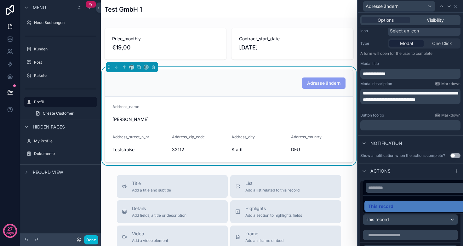
click at [399, 220] on div at bounding box center [410, 123] width 105 height 246
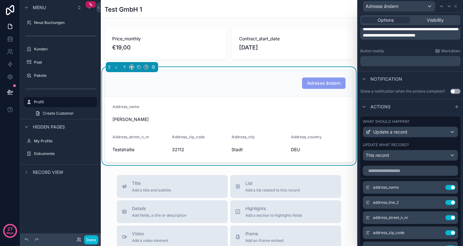
scroll to position [133, 0]
click at [438, 186] on icon at bounding box center [438, 186] width 5 height 5
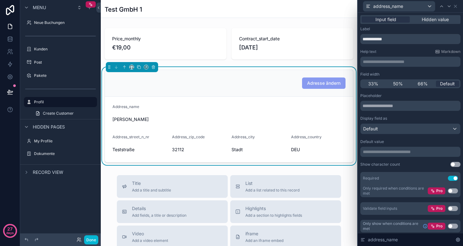
click at [402, 127] on div "Default" at bounding box center [411, 129] width 100 height 10
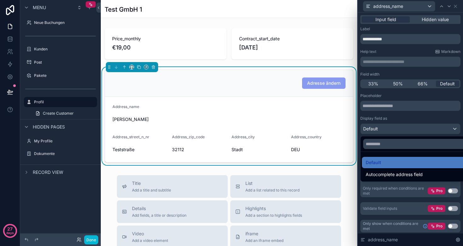
click at [402, 118] on div at bounding box center [410, 123] width 105 height 246
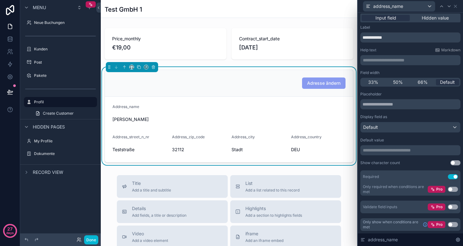
scroll to position [2, 0]
click at [253, 137] on span "Address_city" at bounding box center [243, 137] width 23 height 5
click at [9, 37] on icon at bounding box center [10, 38] width 4 height 2
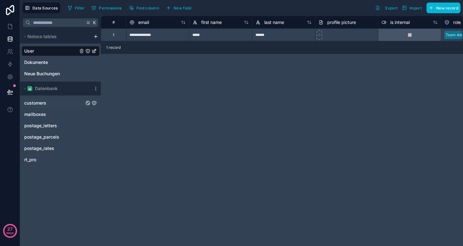
click at [43, 104] on span "customers" at bounding box center [35, 103] width 22 height 6
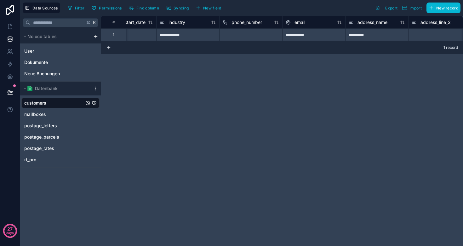
scroll to position [0, 781]
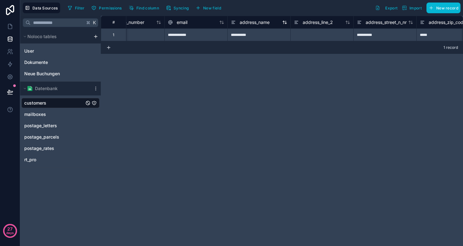
click at [259, 24] on span "address_name" at bounding box center [255, 22] width 30 height 6
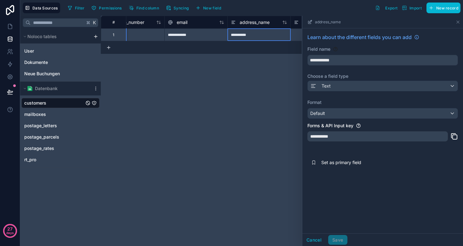
click at [337, 112] on div "Default" at bounding box center [383, 113] width 150 height 10
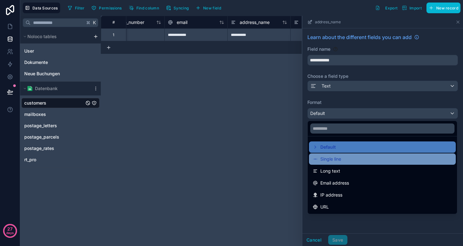
click at [335, 157] on span "Single line" at bounding box center [331, 159] width 21 height 8
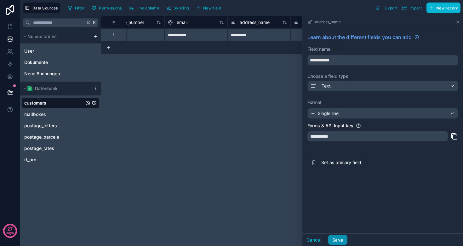
click at [341, 236] on button "Save" at bounding box center [338, 240] width 19 height 10
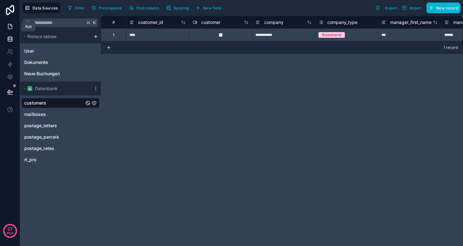
click at [7, 26] on icon at bounding box center [10, 26] width 6 height 6
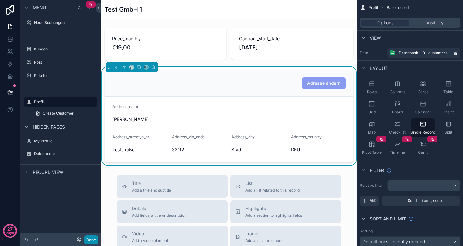
click at [92, 238] on button "Done" at bounding box center [91, 240] width 14 height 9
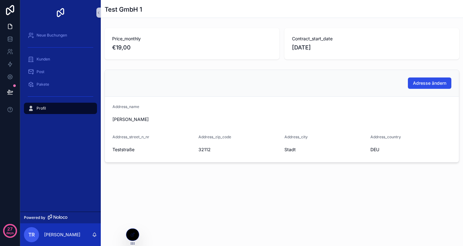
click at [424, 84] on span "Adresse ändern" at bounding box center [429, 83] width 33 height 6
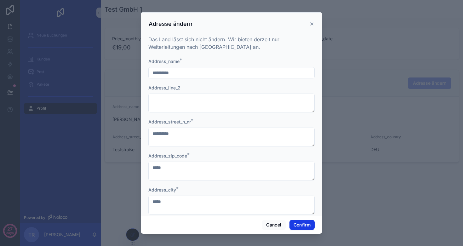
click at [218, 56] on div "**********" at bounding box center [232, 128] width 166 height 185
click at [311, 24] on icon at bounding box center [312, 23] width 5 height 5
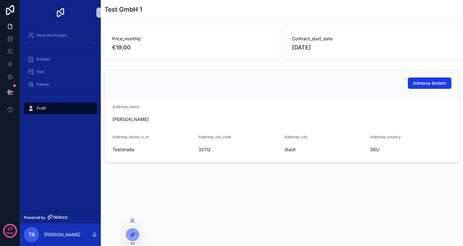
click at [132, 236] on icon at bounding box center [132, 234] width 5 height 5
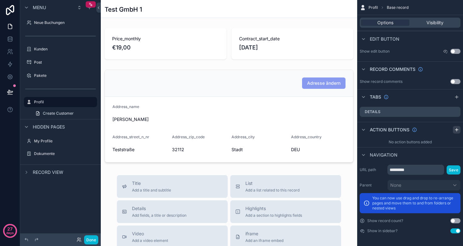
click at [455, 131] on icon "scrollable content" at bounding box center [457, 129] width 5 height 5
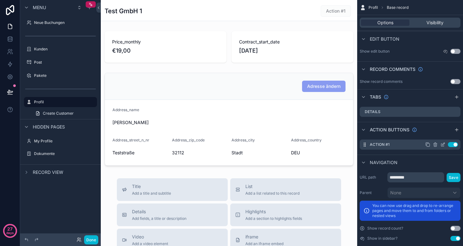
click at [443, 145] on icon "scrollable content" at bounding box center [444, 144] width 3 height 3
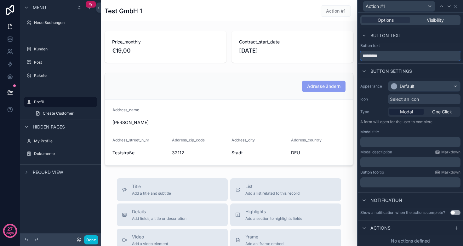
click at [397, 56] on input "*********" at bounding box center [411, 56] width 100 height 10
click at [204, 21] on div "Test GmbH 1 Action #1" at bounding box center [229, 10] width 257 height 21
click at [456, 5] on icon at bounding box center [455, 6] width 5 height 5
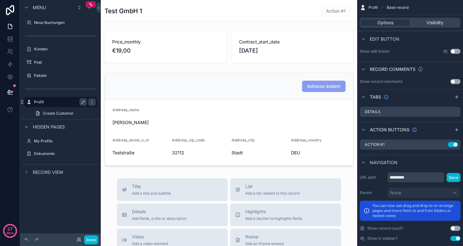
click at [48, 103] on label "Profil" at bounding box center [59, 102] width 50 height 5
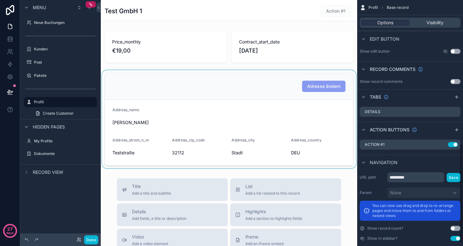
click at [232, 133] on div "scrollable content" at bounding box center [229, 119] width 257 height 98
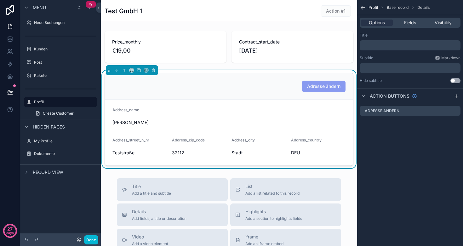
click at [306, 88] on span "Adresse ändern" at bounding box center [324, 86] width 44 height 5
click at [12, 35] on link at bounding box center [10, 39] width 20 height 13
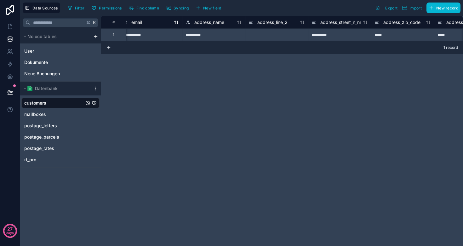
scroll to position [0, 849]
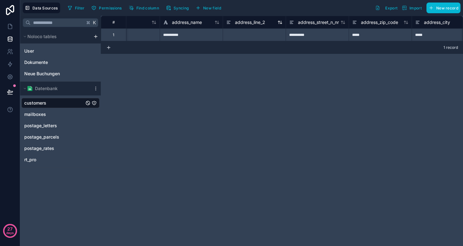
click at [248, 20] on span "address_line_2" at bounding box center [250, 22] width 30 height 6
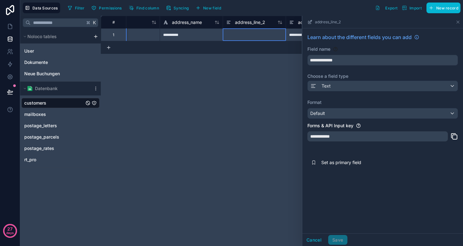
click at [332, 110] on div "Default" at bounding box center [383, 113] width 150 height 10
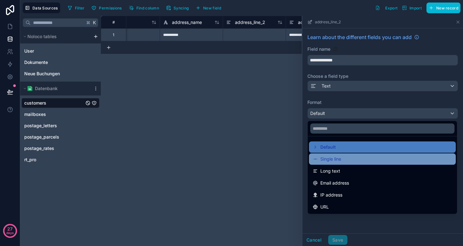
click at [335, 157] on span "Single line" at bounding box center [331, 159] width 21 height 8
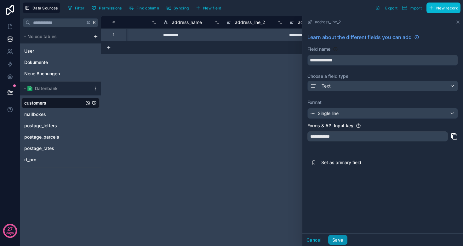
click at [341, 243] on button "Save" at bounding box center [338, 240] width 19 height 10
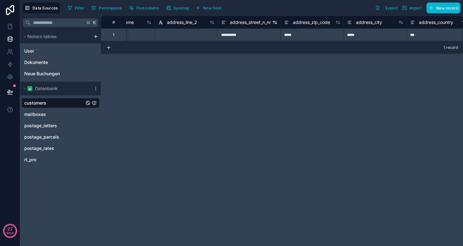
scroll to position [0, 916]
click at [250, 21] on span "address_street_n_nr" at bounding box center [251, 22] width 41 height 6
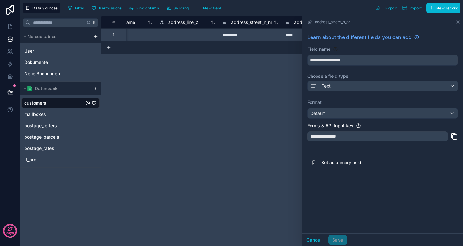
click at [341, 84] on div "Text" at bounding box center [383, 86] width 150 height 10
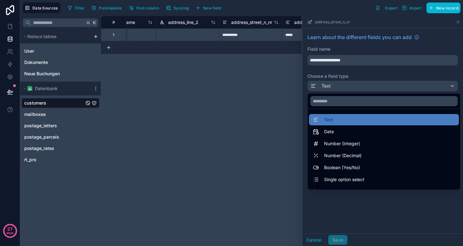
click at [339, 85] on div at bounding box center [383, 131] width 161 height 230
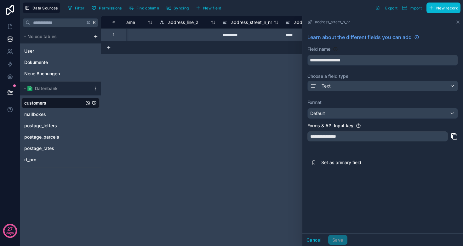
click at [340, 117] on div "Default" at bounding box center [383, 113] width 150 height 10
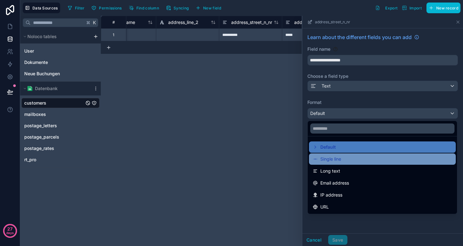
click at [337, 159] on span "Single line" at bounding box center [331, 159] width 21 height 8
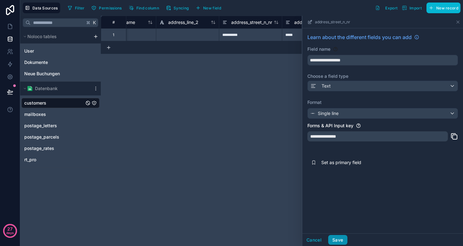
click at [342, 243] on button "Save" at bounding box center [338, 240] width 19 height 10
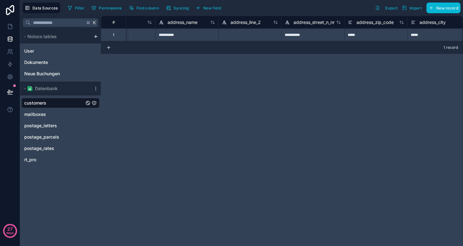
scroll to position [0, 859]
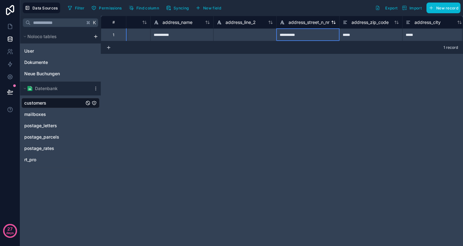
click at [307, 23] on span "address_street_n_nr" at bounding box center [309, 22] width 41 height 6
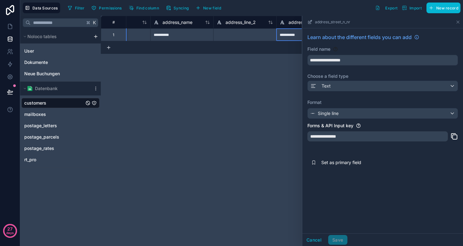
click at [249, 128] on div "**********" at bounding box center [282, 131] width 363 height 230
click at [317, 235] on button "Cancel" at bounding box center [314, 240] width 23 height 10
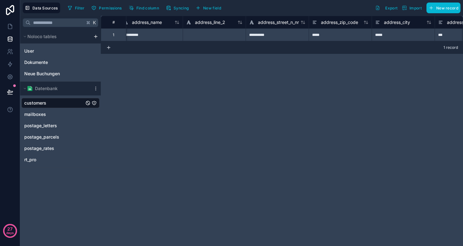
scroll to position [0, 890]
click at [333, 20] on span "address_zip_code" at bounding box center [338, 22] width 37 height 6
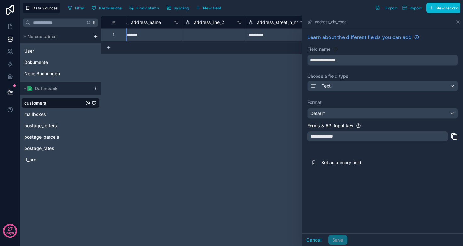
click at [350, 113] on div "Default" at bounding box center [383, 113] width 150 height 10
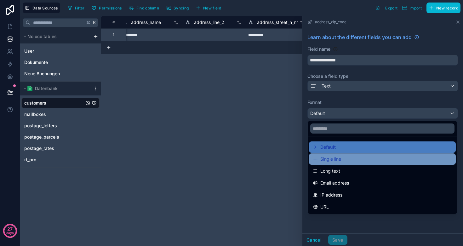
click at [335, 160] on span "Single line" at bounding box center [331, 159] width 21 height 8
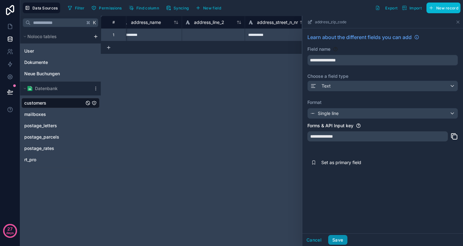
click at [344, 239] on button "Save" at bounding box center [338, 240] width 19 height 10
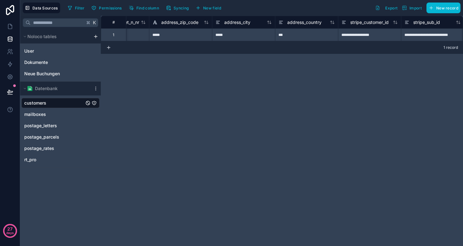
scroll to position [0, 1049]
click at [237, 21] on span "address_city" at bounding box center [238, 22] width 26 height 6
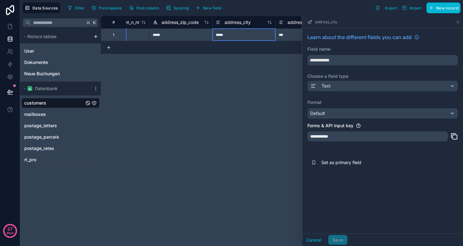
click at [335, 115] on div "Default" at bounding box center [383, 113] width 150 height 10
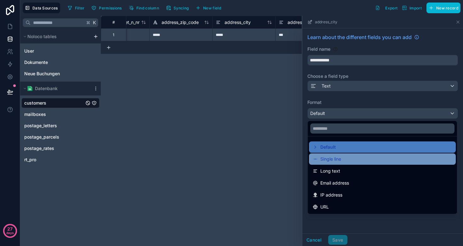
click at [328, 156] on span "Single line" at bounding box center [331, 159] width 21 height 8
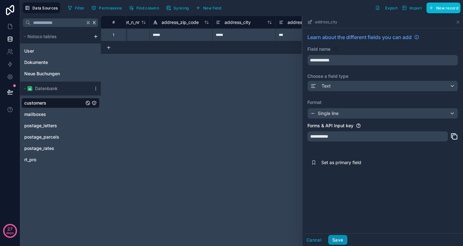
click at [344, 240] on button "Save" at bounding box center [338, 240] width 19 height 10
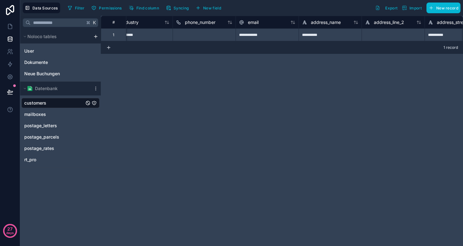
scroll to position [0, 873]
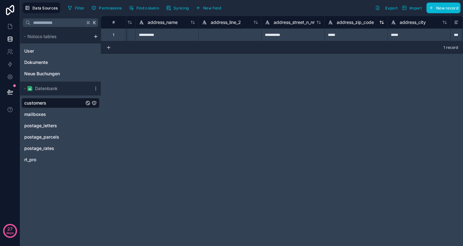
click at [343, 21] on span "address_zip_code" at bounding box center [355, 22] width 37 height 6
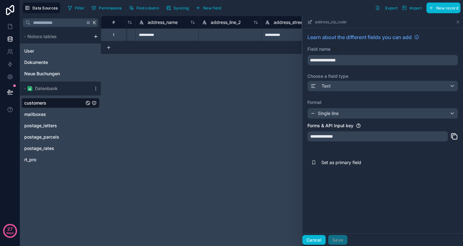
click at [324, 240] on button "Cancel" at bounding box center [314, 240] width 23 height 10
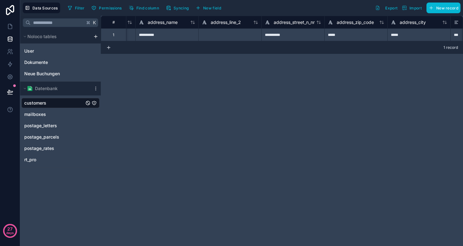
click at [403, 24] on span "address_city" at bounding box center [413, 22] width 26 height 6
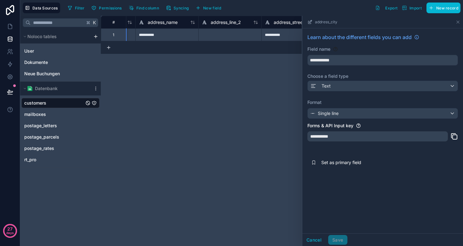
click at [352, 112] on div "Single line" at bounding box center [383, 113] width 150 height 10
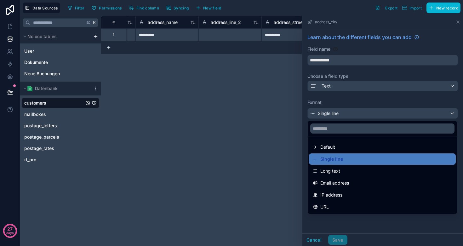
click at [317, 237] on div at bounding box center [383, 131] width 161 height 230
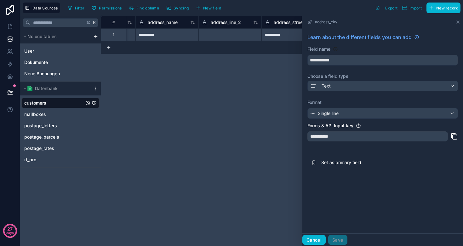
click at [317, 237] on button "Cancel" at bounding box center [314, 240] width 23 height 10
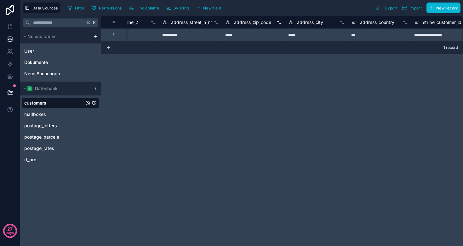
scroll to position [0, 982]
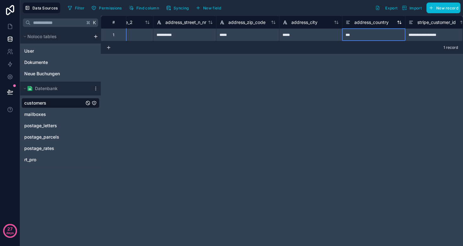
click at [370, 22] on span "address_country" at bounding box center [372, 22] width 34 height 6
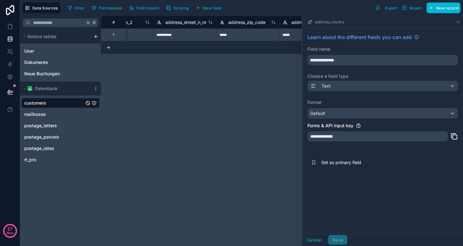
click at [352, 114] on div "Default" at bounding box center [383, 113] width 150 height 10
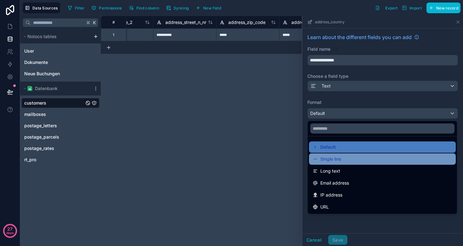
click at [326, 158] on span "Single line" at bounding box center [331, 159] width 21 height 8
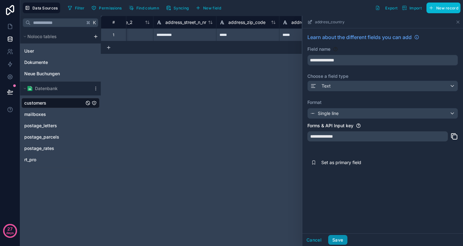
click at [340, 236] on button "Save" at bounding box center [338, 240] width 19 height 10
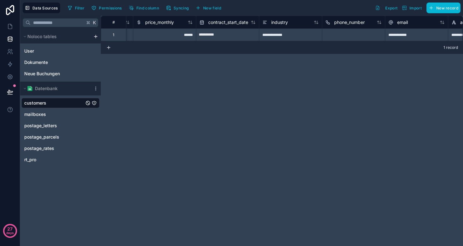
scroll to position [0, 627]
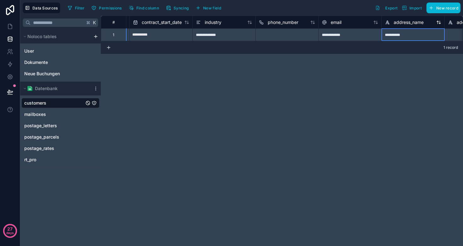
click at [406, 23] on span "address_name" at bounding box center [409, 22] width 30 height 6
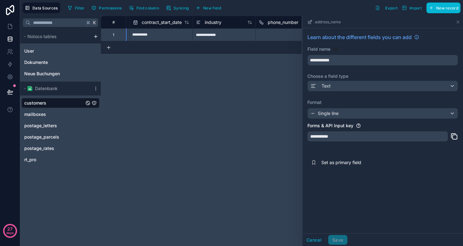
click at [347, 85] on div "Text" at bounding box center [383, 86] width 150 height 10
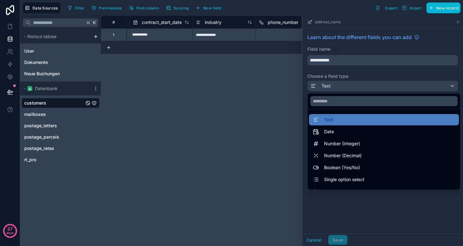
click at [347, 86] on div at bounding box center [383, 131] width 161 height 230
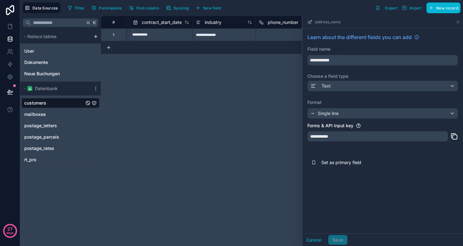
click at [340, 113] on div "Single line" at bounding box center [383, 113] width 150 height 10
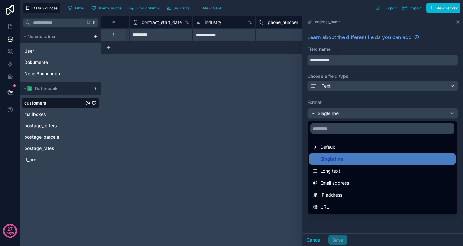
click at [310, 243] on div at bounding box center [383, 131] width 161 height 230
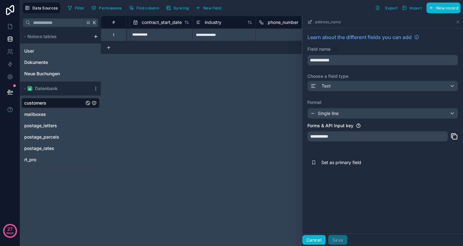
click at [311, 240] on button "Cancel" at bounding box center [314, 240] width 23 height 10
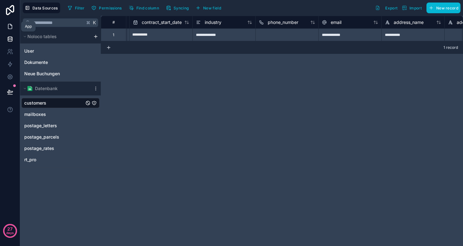
click at [11, 29] on icon at bounding box center [10, 26] width 4 height 5
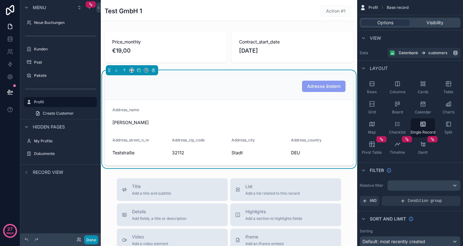
click at [91, 241] on button "Done" at bounding box center [91, 240] width 14 height 9
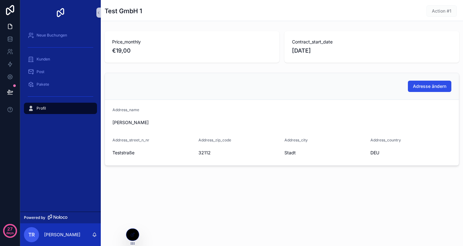
click at [429, 89] on span "Adresse ändern" at bounding box center [429, 86] width 33 height 6
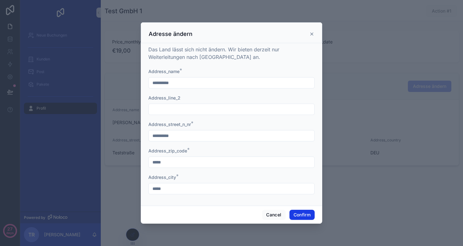
click at [313, 33] on icon at bounding box center [312, 34] width 5 height 5
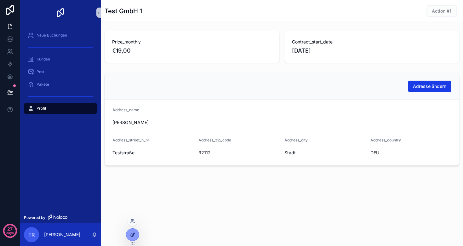
click at [136, 232] on div at bounding box center [132, 235] width 13 height 12
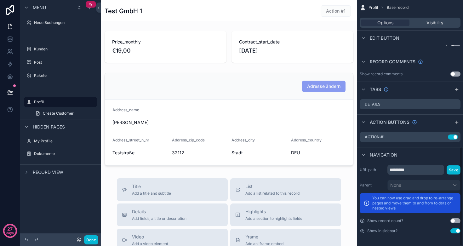
scroll to position [363, 0]
click at [242, 132] on div "scrollable content" at bounding box center [229, 226] width 257 height 453
click at [242, 132] on div "scrollable content" at bounding box center [229, 119] width 257 height 98
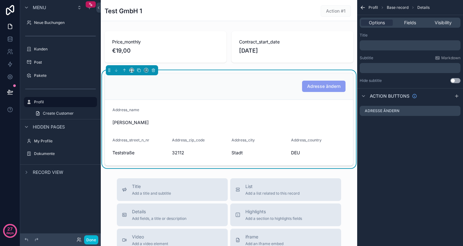
scroll to position [0, 0]
click at [454, 110] on icon "scrollable content" at bounding box center [455, 111] width 3 height 3
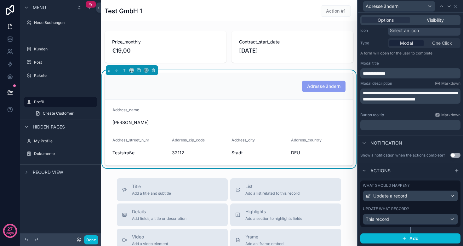
scroll to position [68, 0]
click at [401, 219] on div "This record" at bounding box center [411, 220] width 95 height 10
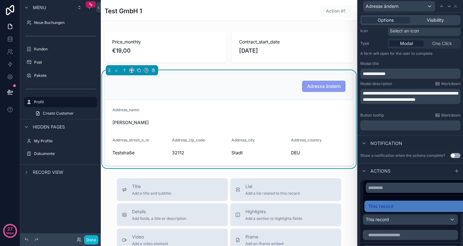
click at [401, 219] on div at bounding box center [410, 123] width 105 height 246
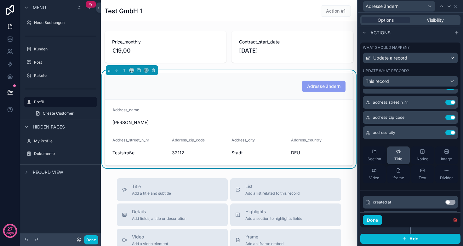
scroll to position [41, 0]
click at [427, 175] on button "Text" at bounding box center [422, 175] width 23 height 18
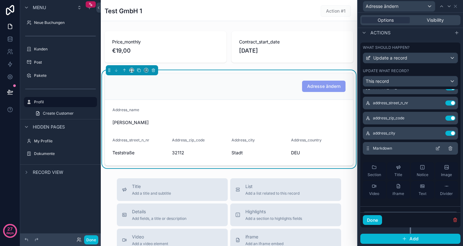
click at [438, 149] on icon at bounding box center [439, 148] width 3 height 3
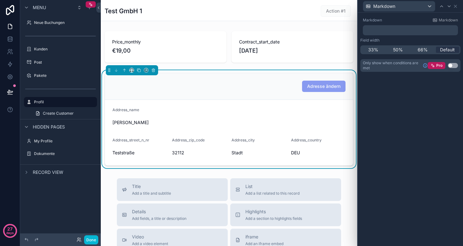
click at [383, 30] on p "﻿" at bounding box center [411, 30] width 91 height 6
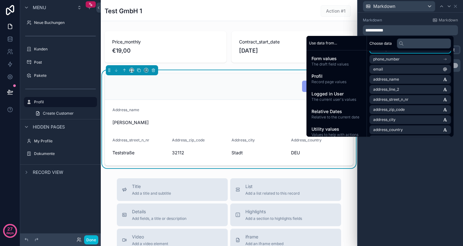
scroll to position [161, 0]
click at [399, 129] on span "address_country" at bounding box center [389, 129] width 30 height 5
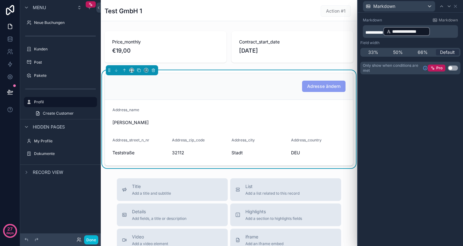
click at [408, 166] on div "**********" at bounding box center [410, 130] width 105 height 234
click at [332, 134] on form "Address_name Max Muster Address_street_n_nr Teststraße Address_zip_code 32112 A…" at bounding box center [229, 133] width 248 height 66
click at [458, 6] on div "Markdown" at bounding box center [411, 6] width 100 height 12
click at [376, 33] on span "**********" at bounding box center [375, 32] width 18 height 4
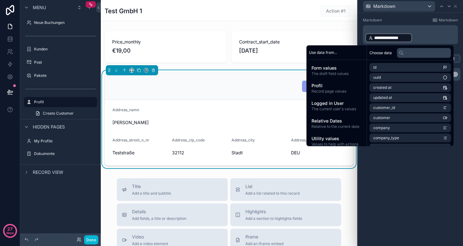
scroll to position [0, 0]
click at [375, 27] on p "﻿" at bounding box center [411, 29] width 91 height 6
click at [417, 182] on div "**********" at bounding box center [410, 130] width 105 height 234
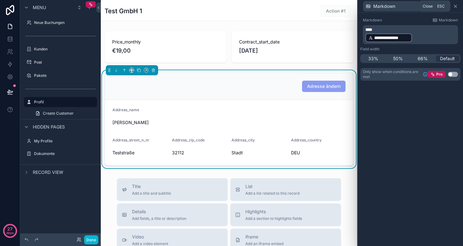
click at [454, 8] on icon at bounding box center [455, 6] width 5 height 5
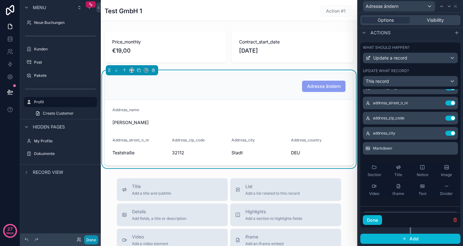
click at [90, 240] on button "Done" at bounding box center [91, 240] width 14 height 9
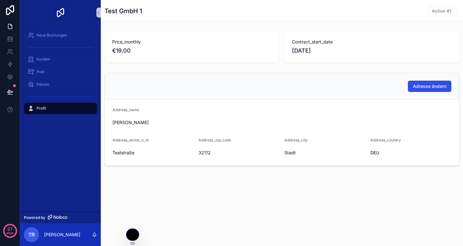
click at [433, 90] on button "Adresse ändern" at bounding box center [430, 86] width 44 height 11
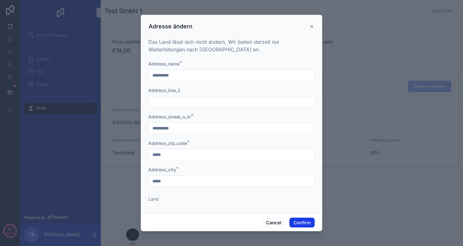
click at [311, 24] on icon at bounding box center [312, 26] width 5 height 5
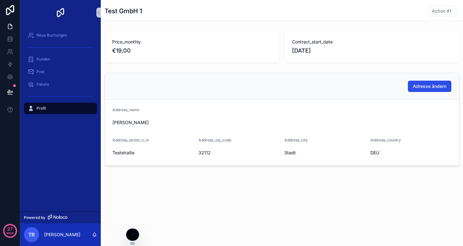
click at [430, 87] on span "Adresse ändern" at bounding box center [429, 86] width 33 height 6
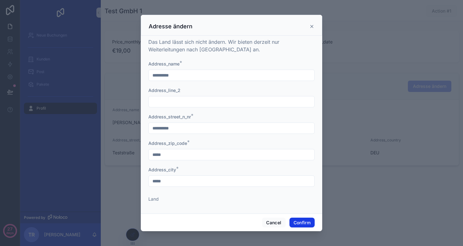
click at [311, 26] on icon at bounding box center [312, 26] width 5 height 5
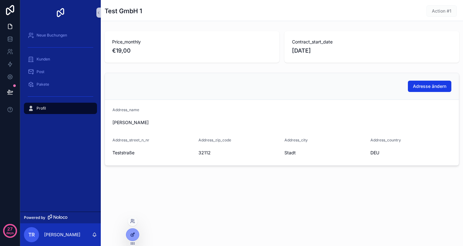
click at [134, 233] on icon at bounding box center [132, 234] width 5 height 5
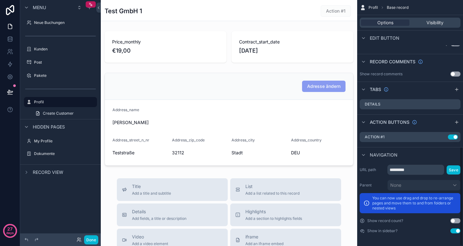
scroll to position [363, 0]
click at [299, 129] on div "scrollable content" at bounding box center [229, 226] width 257 height 453
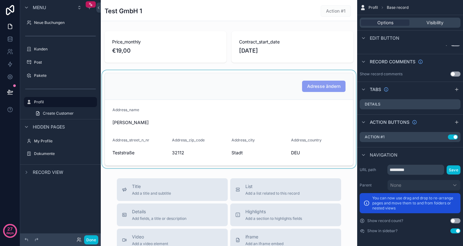
click at [277, 115] on div "scrollable content" at bounding box center [229, 119] width 257 height 98
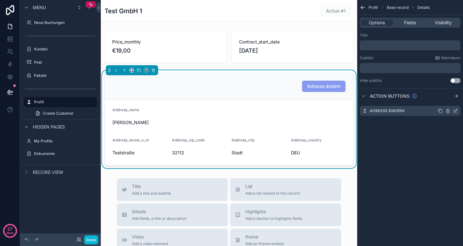
click at [455, 111] on icon "scrollable content" at bounding box center [455, 110] width 5 height 5
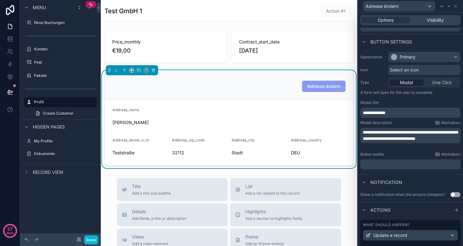
scroll to position [55, 0]
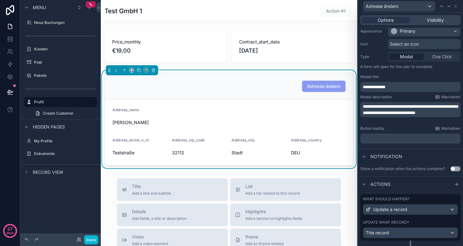
click at [399, 138] on p "﻿" at bounding box center [411, 139] width 96 height 6
click at [399, 146] on div "**********" at bounding box center [410, 84] width 105 height 123
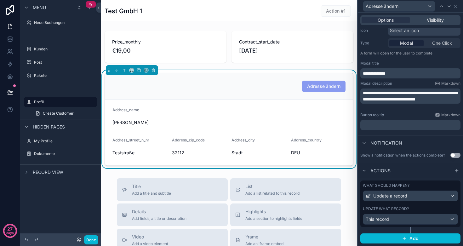
scroll to position [68, 0]
click at [456, 156] on button "Use setting" at bounding box center [456, 155] width 10 height 5
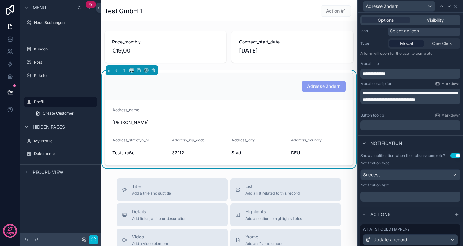
click at [393, 195] on p "﻿" at bounding box center [411, 197] width 96 height 6
click at [394, 203] on div "Show a notification when the actions complete? Use setting Notification type Su…" at bounding box center [410, 178] width 105 height 54
click at [394, 176] on div "Success" at bounding box center [411, 175] width 100 height 10
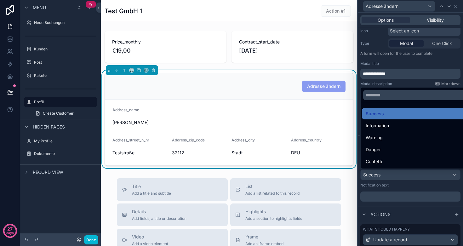
click at [394, 175] on div at bounding box center [410, 123] width 105 height 246
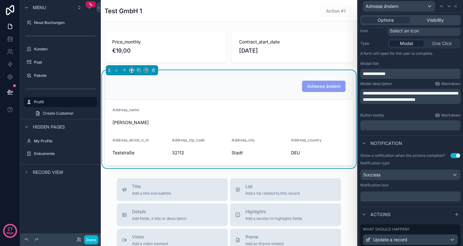
click at [388, 199] on p "﻿" at bounding box center [411, 197] width 96 height 6
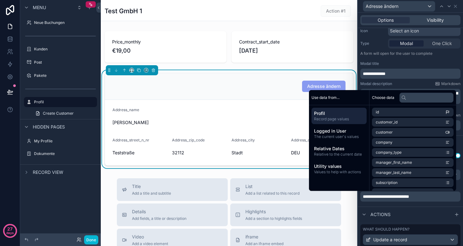
click at [462, 189] on div "**********" at bounding box center [410, 178] width 105 height 54
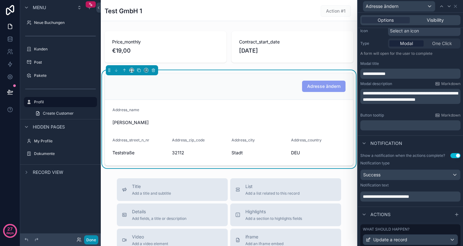
click at [90, 238] on button "Done" at bounding box center [91, 240] width 14 height 9
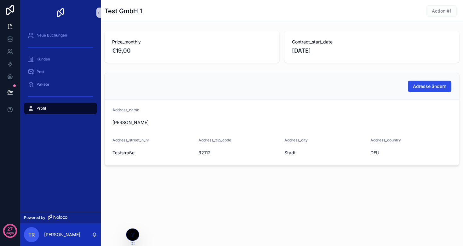
click at [428, 84] on span "Adresse ändern" at bounding box center [429, 86] width 33 height 6
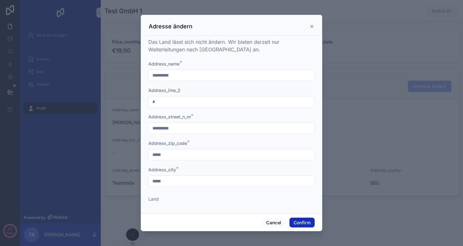
type input "*"
click at [302, 223] on button "Confirm" at bounding box center [302, 223] width 25 height 10
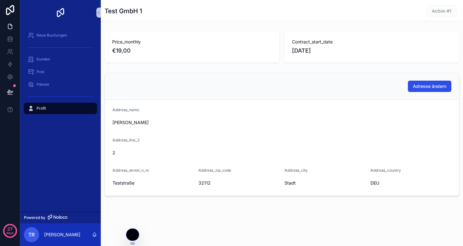
click at [425, 85] on span "Adresse ändern" at bounding box center [429, 86] width 33 height 6
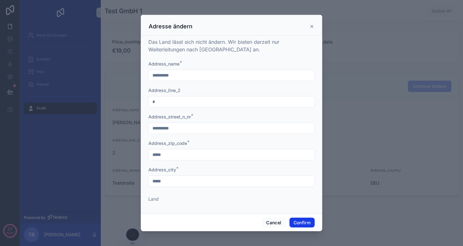
click at [195, 99] on input "*" at bounding box center [232, 101] width 166 height 9
click at [307, 223] on button "Confirm" at bounding box center [302, 223] width 25 height 10
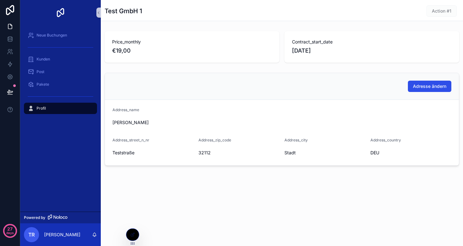
click at [426, 85] on span "Adresse ändern" at bounding box center [429, 86] width 33 height 6
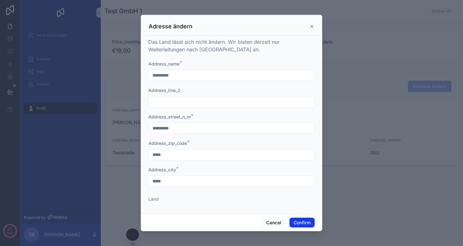
scroll to position [0, 0]
click at [313, 26] on icon at bounding box center [312, 26] width 5 height 5
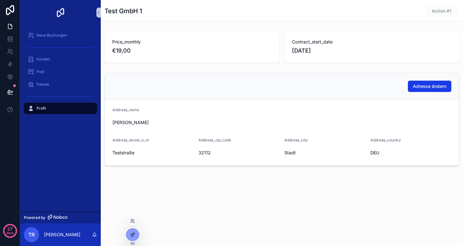
click at [131, 237] on icon at bounding box center [132, 234] width 5 height 5
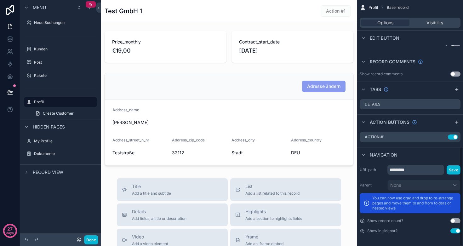
scroll to position [363, 0]
click at [306, 119] on div "scrollable content" at bounding box center [229, 226] width 257 height 453
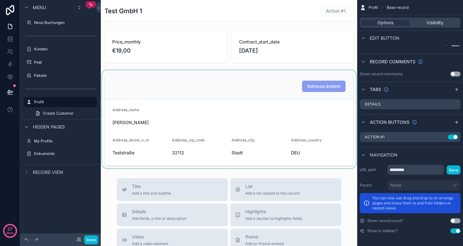
click at [286, 113] on div "scrollable content" at bounding box center [229, 119] width 257 height 98
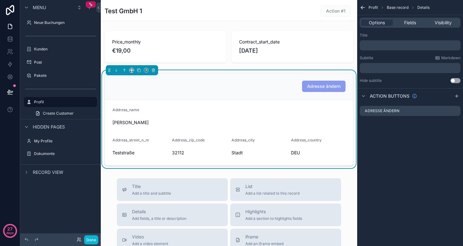
scroll to position [0, 0]
click at [456, 110] on icon "scrollable content" at bounding box center [455, 110] width 5 height 5
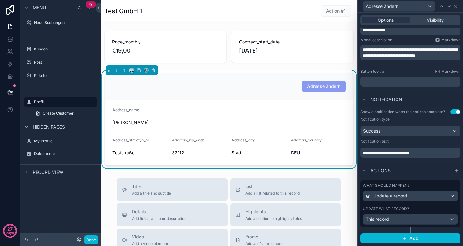
scroll to position [112, 0]
click at [394, 219] on div "This record" at bounding box center [411, 220] width 95 height 10
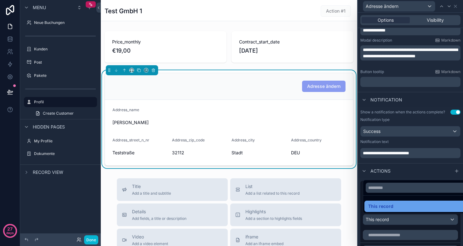
click at [396, 201] on div "This record" at bounding box center [418, 206] width 107 height 11
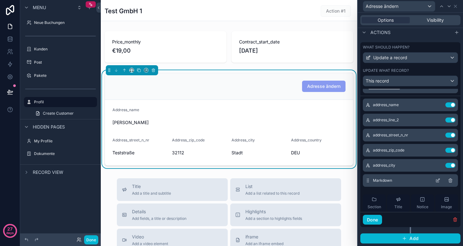
scroll to position [250, 0]
click at [395, 181] on div "Markdown" at bounding box center [410, 181] width 95 height 13
click at [440, 181] on icon at bounding box center [438, 180] width 5 height 5
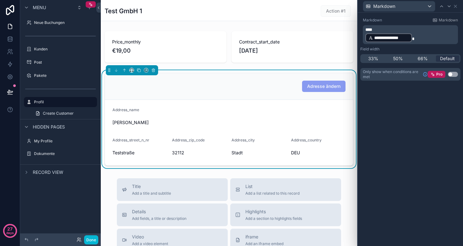
click at [418, 41] on p "**********" at bounding box center [411, 38] width 91 height 10
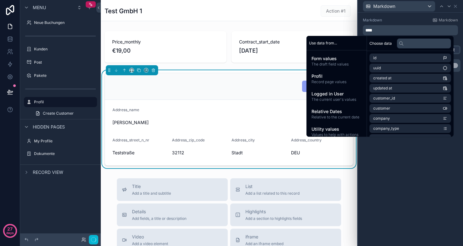
scroll to position [0, 0]
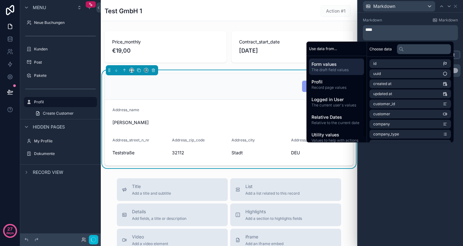
click at [332, 68] on span "The draft field values" at bounding box center [337, 69] width 50 height 5
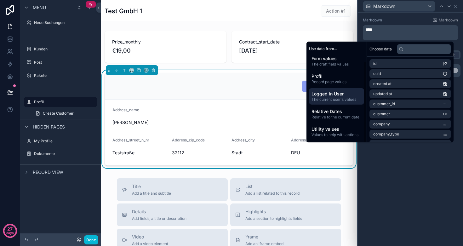
scroll to position [6, 0]
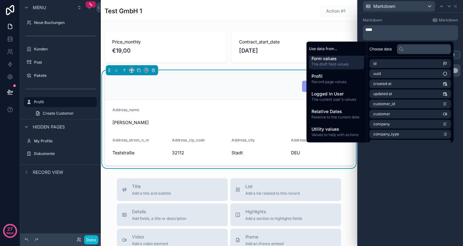
click at [329, 62] on span "The draft field values" at bounding box center [337, 64] width 50 height 5
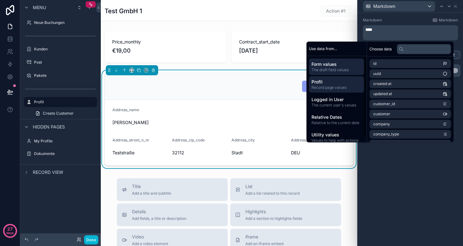
scroll to position [0, 0]
click at [338, 87] on span "Record page values" at bounding box center [337, 87] width 50 height 5
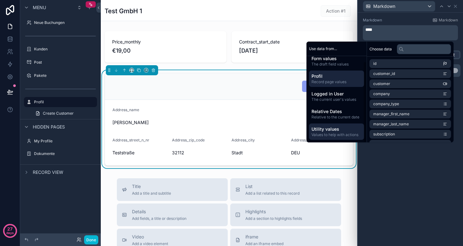
scroll to position [6, 0]
click at [330, 114] on span "Relative Dates" at bounding box center [337, 111] width 50 height 6
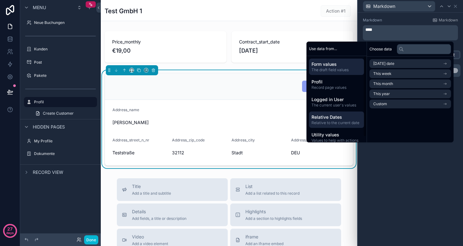
scroll to position [0, 0]
click at [322, 67] on span "Form values" at bounding box center [337, 64] width 50 height 6
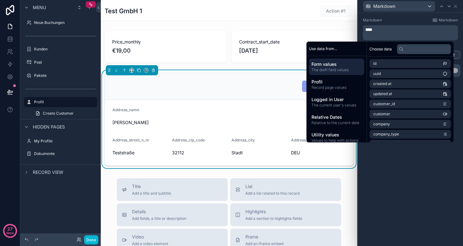
click at [426, 170] on div "Markdown Markdown **** ﻿ Field width 33% 50% 66% Default Only show when conditi…" at bounding box center [410, 130] width 105 height 234
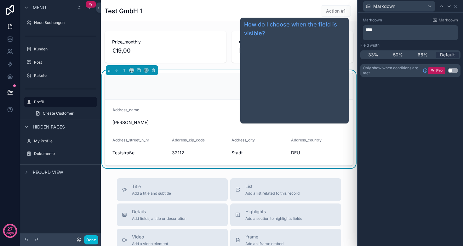
click at [384, 34] on p "﻿" at bounding box center [411, 36] width 91 height 6
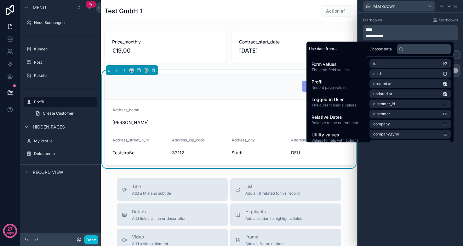
click at [418, 185] on div "**********" at bounding box center [410, 130] width 105 height 234
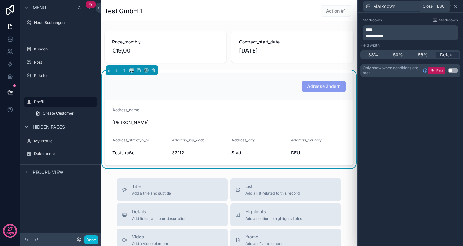
click at [456, 6] on icon at bounding box center [455, 6] width 5 height 5
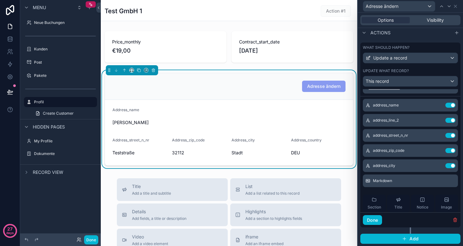
click at [377, 222] on button "Done" at bounding box center [372, 220] width 19 height 10
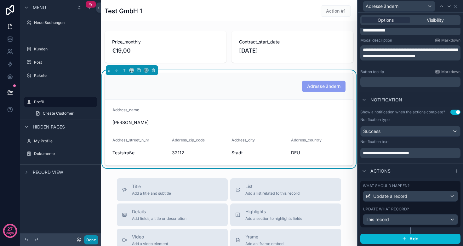
click at [90, 240] on button "Done" at bounding box center [91, 240] width 14 height 9
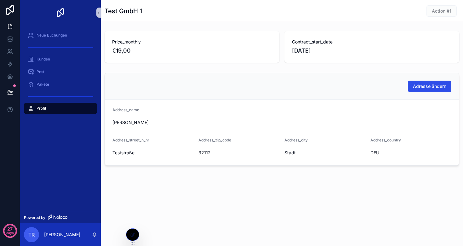
click at [433, 87] on span "Adresse ändern" at bounding box center [429, 86] width 33 height 6
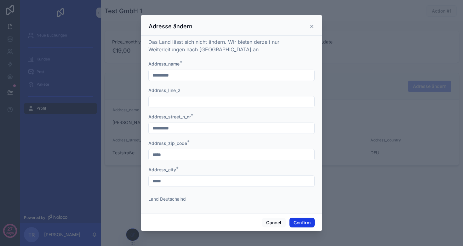
click at [312, 26] on icon at bounding box center [312, 26] width 5 height 5
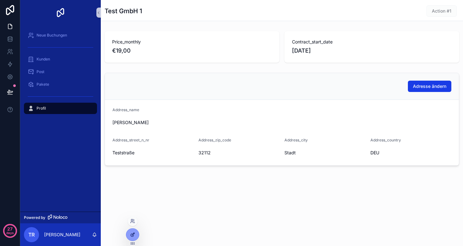
click at [132, 235] on icon at bounding box center [132, 234] width 5 height 5
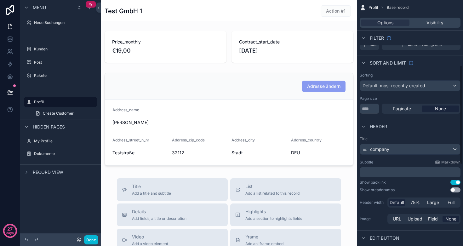
scroll to position [162, 0]
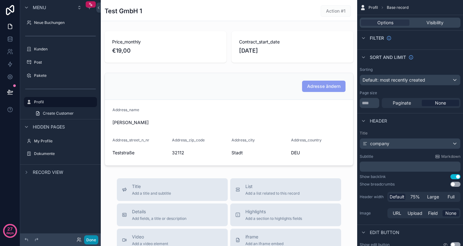
click at [95, 240] on button "Done" at bounding box center [91, 240] width 14 height 9
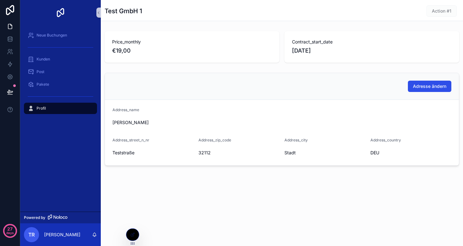
click at [426, 86] on span "Adresse ändern" at bounding box center [429, 86] width 33 height 6
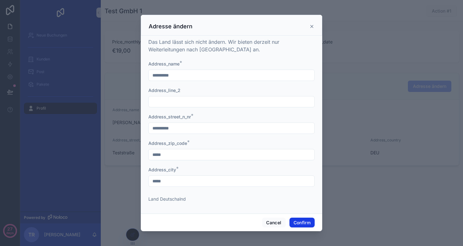
click at [147, 236] on div at bounding box center [231, 123] width 463 height 246
click at [312, 26] on icon at bounding box center [312, 26] width 3 height 3
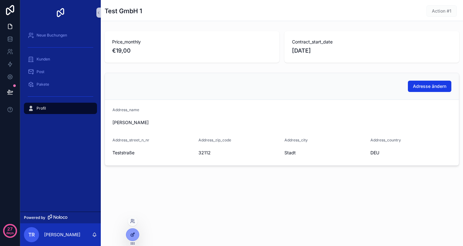
click at [130, 235] on div at bounding box center [132, 235] width 13 height 12
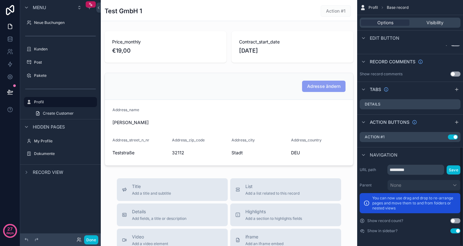
scroll to position [363, 0]
click at [265, 96] on div "scrollable content" at bounding box center [229, 226] width 257 height 453
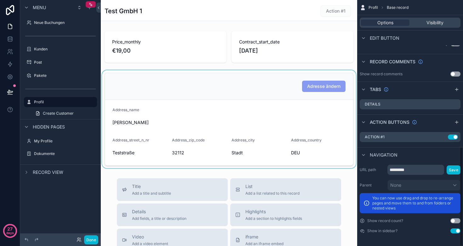
click at [262, 84] on div "scrollable content" at bounding box center [229, 119] width 257 height 98
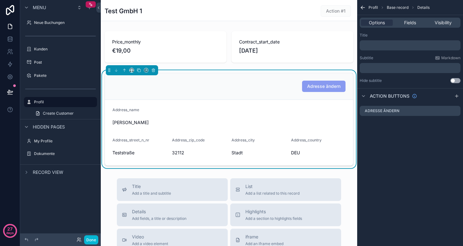
scroll to position [0, 0]
click at [456, 112] on icon "scrollable content" at bounding box center [455, 110] width 5 height 5
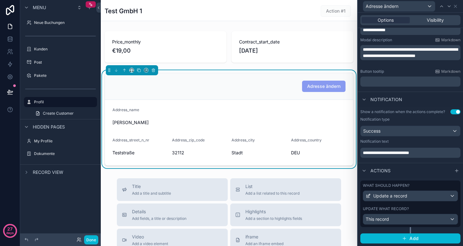
scroll to position [112, 0]
click at [403, 219] on div "This record" at bounding box center [411, 220] width 95 height 10
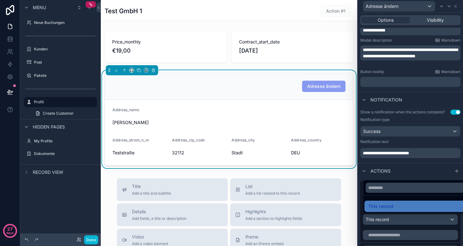
click at [403, 219] on div at bounding box center [410, 123] width 105 height 246
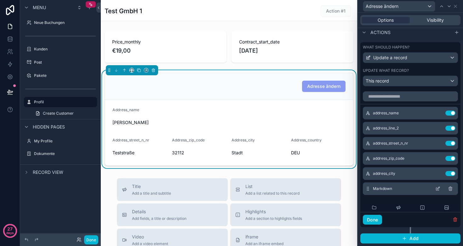
scroll to position [250, 0]
click at [439, 193] on div "Markdown" at bounding box center [410, 189] width 95 height 13
click at [438, 190] on icon at bounding box center [438, 189] width 5 height 5
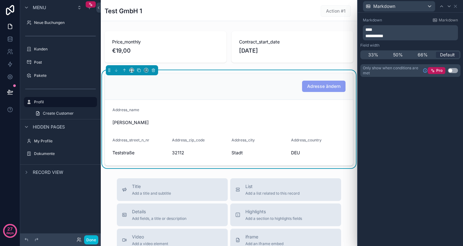
click at [365, 30] on div "**********" at bounding box center [410, 32] width 95 height 15
click at [366, 29] on span "****" at bounding box center [369, 29] width 7 height 4
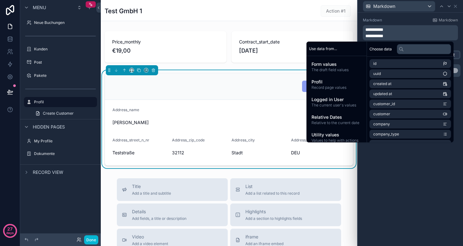
click at [369, 29] on span "**********" at bounding box center [375, 29] width 18 height 4
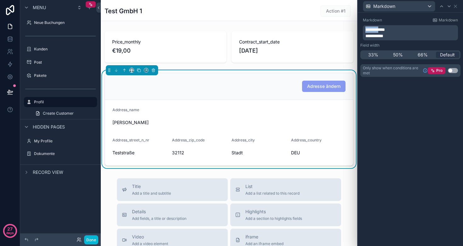
drag, startPoint x: 384, startPoint y: 29, endPoint x: 358, endPoint y: 31, distance: 26.2
click at [358, 31] on div "**********" at bounding box center [411, 123] width 106 height 246
copy span "********"
click at [400, 29] on p "**********" at bounding box center [411, 29] width 91 height 6
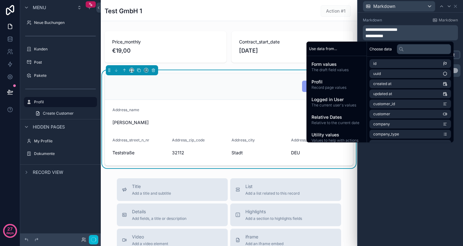
click at [398, 29] on span "**********" at bounding box center [382, 29] width 32 height 4
click at [428, 28] on p "**********" at bounding box center [411, 29] width 91 height 6
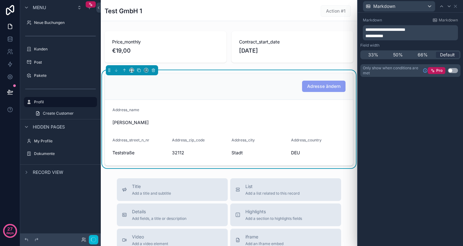
click at [337, 27] on div "Test GmbH 1 Action #1 Price_monthly €19,00 Contract_start_date 31.10.2020 Adres…" at bounding box center [229, 226] width 257 height 453
click at [456, 5] on icon at bounding box center [455, 6] width 5 height 5
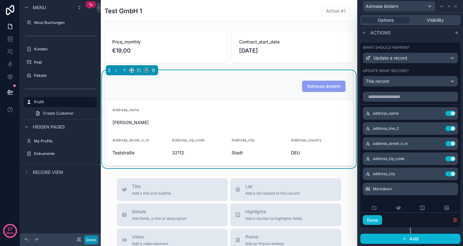
click at [95, 238] on button "Done" at bounding box center [91, 240] width 14 height 9
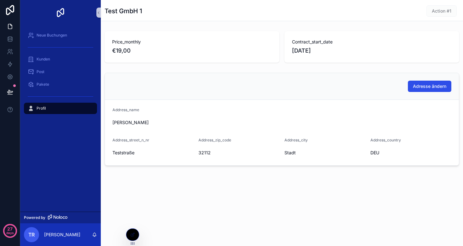
click at [432, 83] on button "Adresse ändern" at bounding box center [430, 86] width 44 height 11
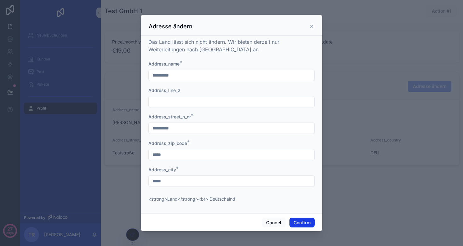
click at [311, 26] on icon at bounding box center [312, 26] width 5 height 5
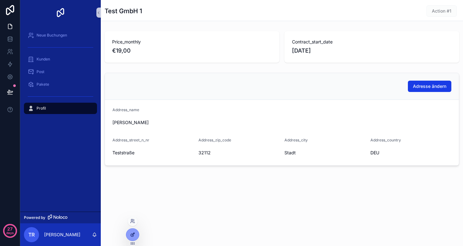
click at [133, 235] on icon at bounding box center [132, 234] width 5 height 5
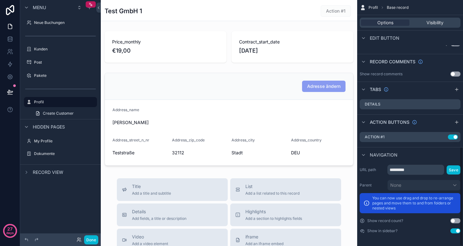
scroll to position [363, 0]
click at [275, 94] on div "scrollable content" at bounding box center [229, 226] width 257 height 453
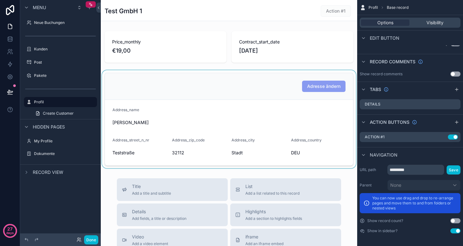
click at [272, 86] on div "scrollable content" at bounding box center [229, 119] width 257 height 98
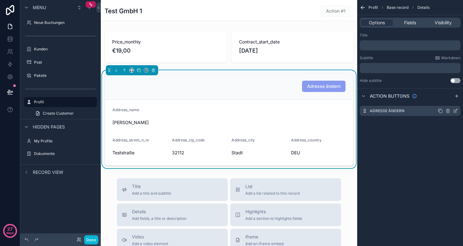
click at [457, 110] on icon "scrollable content" at bounding box center [456, 110] width 3 height 3
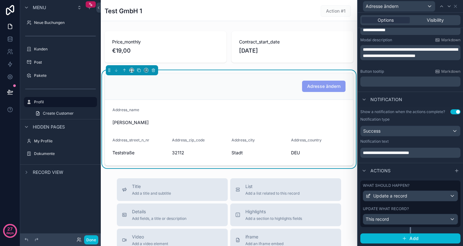
scroll to position [112, 0]
click at [395, 198] on span "Update a record" at bounding box center [391, 196] width 34 height 6
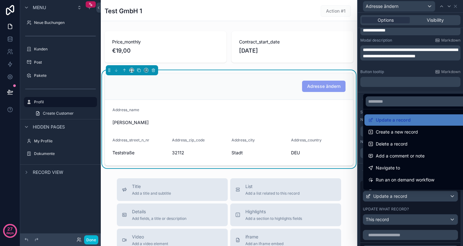
click at [395, 197] on div at bounding box center [410, 123] width 105 height 246
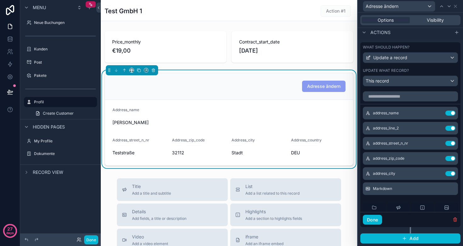
scroll to position [250, 0]
click at [439, 189] on icon at bounding box center [439, 188] width 3 height 3
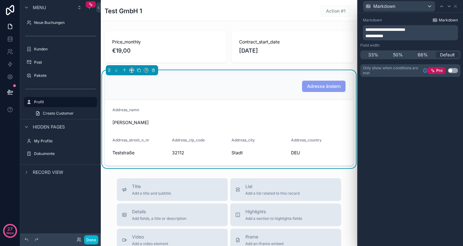
click at [437, 20] on icon at bounding box center [436, 20] width 1 height 1
drag, startPoint x: 408, startPoint y: 37, endPoint x: 364, endPoint y: 19, distance: 47.3
click at [362, 19] on div "**********" at bounding box center [411, 29] width 100 height 28
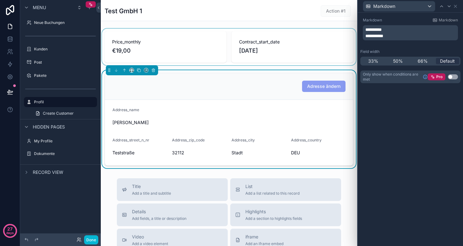
scroll to position [0, 0]
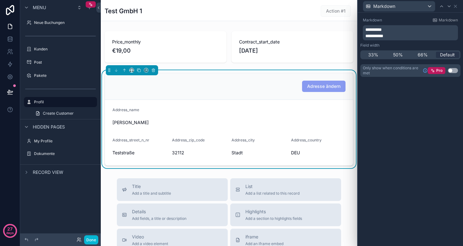
click at [393, 29] on p "********" at bounding box center [411, 29] width 91 height 6
click at [93, 240] on button "Done" at bounding box center [91, 240] width 14 height 9
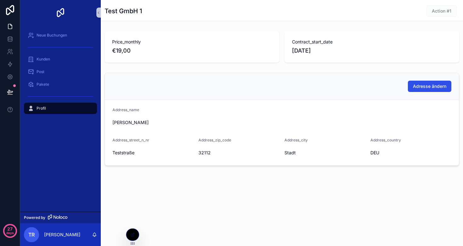
click at [428, 89] on span "Adresse ändern" at bounding box center [429, 86] width 33 height 6
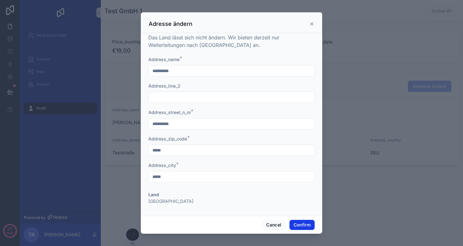
scroll to position [2, 0]
click at [314, 24] on icon at bounding box center [312, 23] width 5 height 5
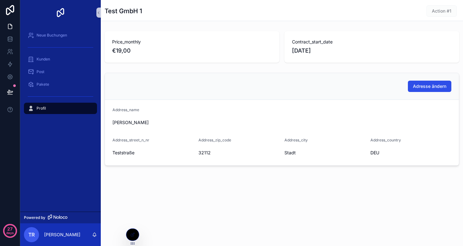
click at [428, 90] on button "Adresse ändern" at bounding box center [430, 86] width 44 height 11
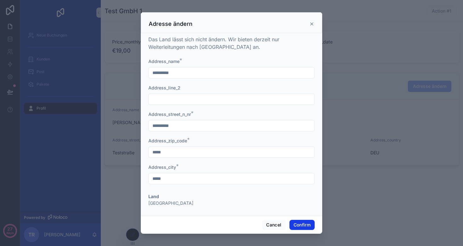
click at [312, 23] on icon at bounding box center [312, 23] width 5 height 5
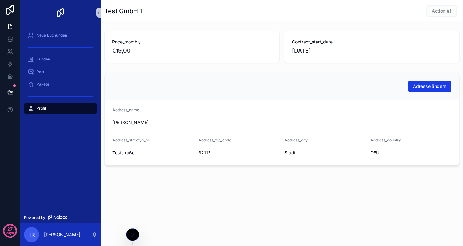
scroll to position [0, 0]
click at [46, 81] on div "Pakete" at bounding box center [61, 84] width 66 height 10
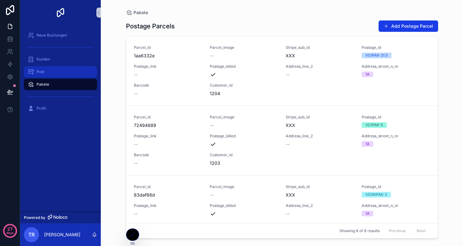
click at [46, 70] on div "Post" at bounding box center [61, 72] width 66 height 10
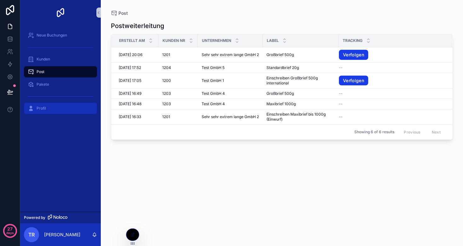
click at [57, 108] on div "Profil" at bounding box center [61, 108] width 66 height 10
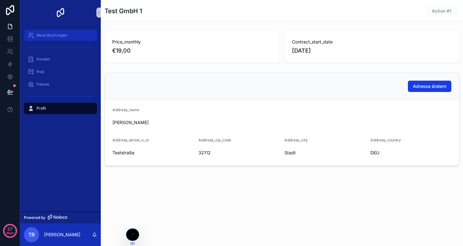
click at [67, 38] on div "Neue Buchungen" at bounding box center [61, 35] width 66 height 10
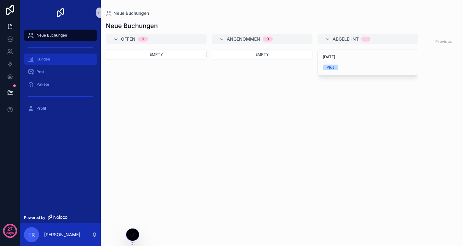
click at [62, 56] on div "Kunden" at bounding box center [61, 59] width 66 height 10
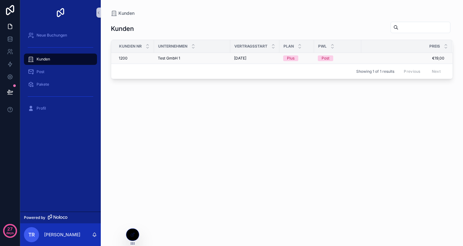
click at [206, 57] on div "Test GmbH 1 Test GmbH 1" at bounding box center [192, 58] width 69 height 5
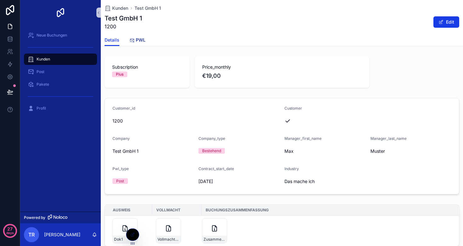
click at [137, 40] on span "PWL" at bounding box center [141, 40] width 10 height 6
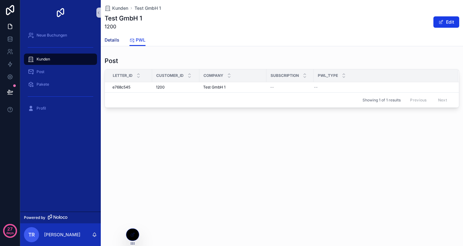
click at [112, 40] on span "Details" at bounding box center [112, 40] width 15 height 6
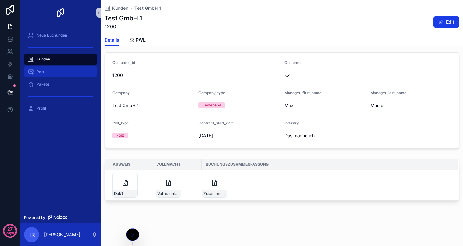
scroll to position [46, 0]
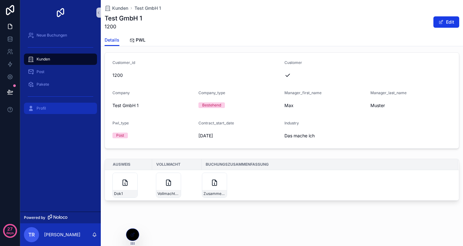
click at [49, 107] on div "Profil" at bounding box center [61, 108] width 66 height 10
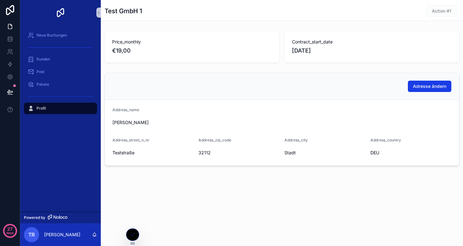
click at [49, 136] on div "Neue Buchungen Kunden Post Pakete Profil" at bounding box center [60, 118] width 81 height 187
click at [136, 233] on div at bounding box center [132, 235] width 13 height 12
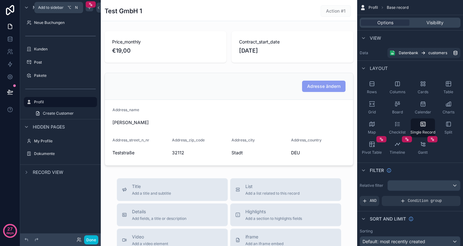
click at [90, 9] on icon "scrollable content" at bounding box center [90, 7] width 0 height 3
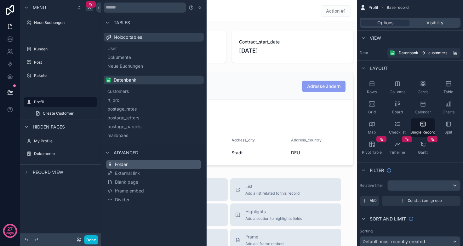
click at [139, 165] on button "Folder" at bounding box center [153, 164] width 95 height 9
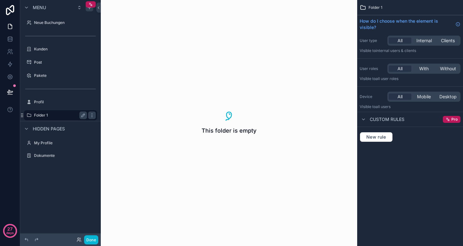
click at [43, 115] on label "Folder 1" at bounding box center [59, 115] width 50 height 5
click at [93, 116] on icon "scrollable content" at bounding box center [92, 115] width 5 height 5
click at [52, 116] on label "Folder 1" at bounding box center [59, 115] width 50 height 5
click at [28, 116] on icon "scrollable content" at bounding box center [28, 115] width 5 height 5
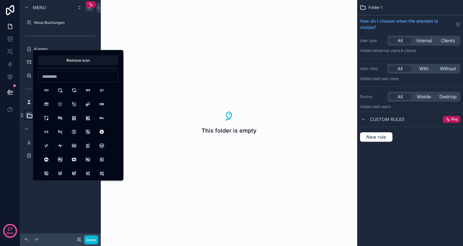
click at [28, 116] on icon "scrollable content" at bounding box center [29, 116] width 6 height 6
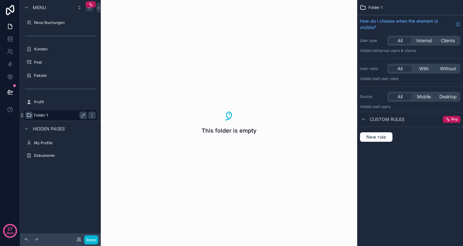
click at [32, 212] on div "Menu Neue Buchungen Kunden Post Pakete Profil Folder 1 Hidden pages My Profile …" at bounding box center [60, 119] width 81 height 239
click at [46, 114] on label "Folder 1" at bounding box center [59, 115] width 50 height 5
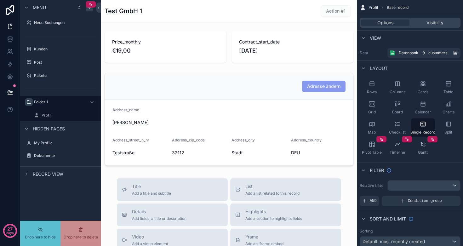
drag, startPoint x: 45, startPoint y: 116, endPoint x: 32, endPoint y: 102, distance: 18.3
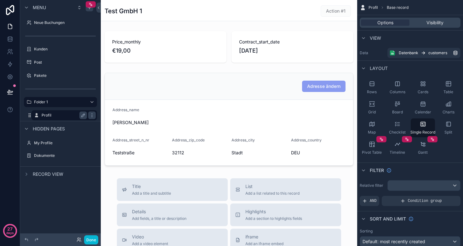
drag, startPoint x: 41, startPoint y: 115, endPoint x: 27, endPoint y: 117, distance: 13.3
click at [37, 113] on div "Profil" at bounding box center [64, 115] width 63 height 10
drag, startPoint x: 30, startPoint y: 117, endPoint x: 55, endPoint y: 90, distance: 36.6
click at [91, 103] on icon "scrollable content" at bounding box center [92, 102] width 5 height 5
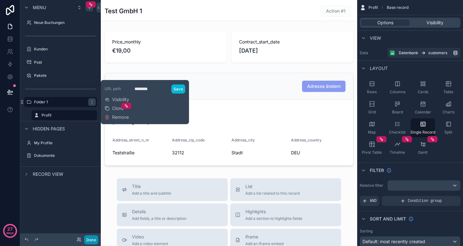
click at [94, 238] on button "Done" at bounding box center [91, 240] width 14 height 9
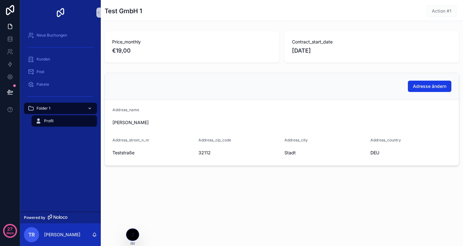
click at [89, 108] on icon "scrollable content" at bounding box center [90, 108] width 2 height 1
click at [90, 108] on icon "scrollable content" at bounding box center [90, 108] width 4 height 4
click at [91, 108] on icon "scrollable content" at bounding box center [90, 108] width 4 height 4
click at [29, 108] on icon "scrollable content" at bounding box center [31, 108] width 6 height 6
click at [132, 233] on icon at bounding box center [132, 234] width 5 height 5
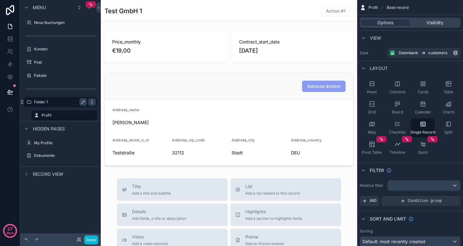
click at [91, 102] on icon "scrollable content" at bounding box center [92, 102] width 5 height 5
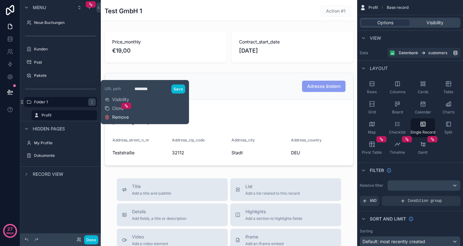
click at [118, 116] on span "Remove" at bounding box center [120, 117] width 17 height 6
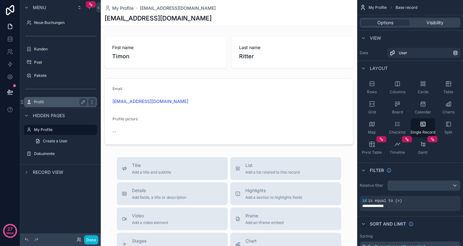
click at [48, 102] on label "Profil" at bounding box center [59, 102] width 50 height 5
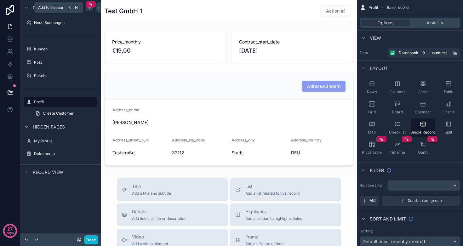
click at [91, 9] on icon "scrollable content" at bounding box center [89, 7] width 5 height 5
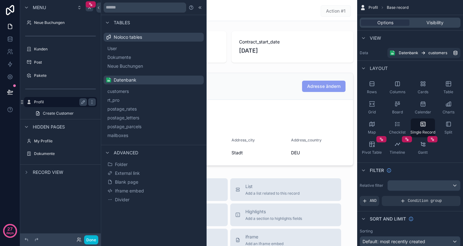
click at [40, 102] on label "Profil" at bounding box center [59, 102] width 50 height 5
click at [133, 180] on span "Blank page" at bounding box center [126, 182] width 23 height 6
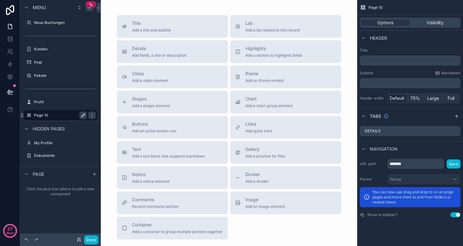
click at [84, 116] on icon "scrollable content" at bounding box center [83, 115] width 5 height 5
click at [64, 116] on input "*******" at bounding box center [55, 116] width 43 height 8
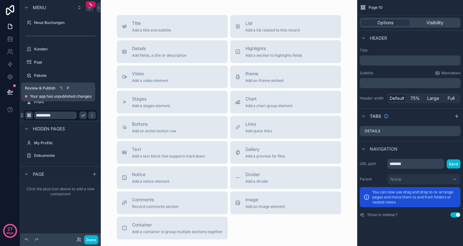
type input "*********"
click at [28, 114] on icon "scrollable content" at bounding box center [28, 115] width 5 height 5
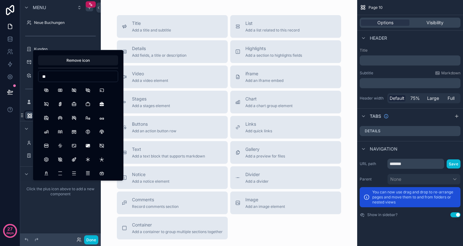
type input "*"
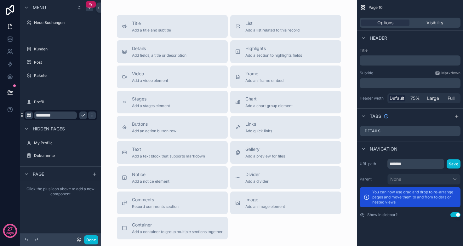
click at [72, 11] on div "Menu" at bounding box center [60, 7] width 81 height 15
click at [55, 103] on label "Profil" at bounding box center [59, 102] width 50 height 5
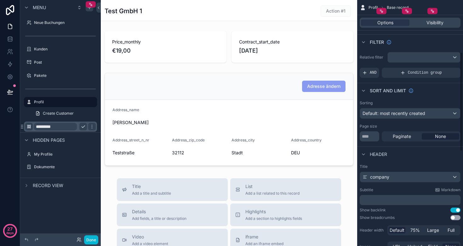
scroll to position [129, 0]
click at [237, 16] on div "Test GmbH 1 Action #1" at bounding box center [229, 11] width 249 height 12
click at [207, 11] on div "Test GmbH 1 Action #1" at bounding box center [229, 11] width 249 height 12
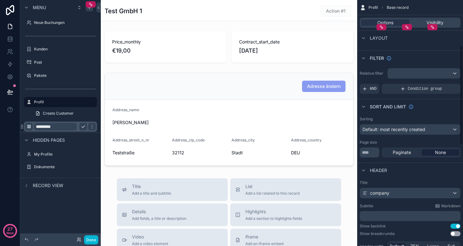
scroll to position [184, 0]
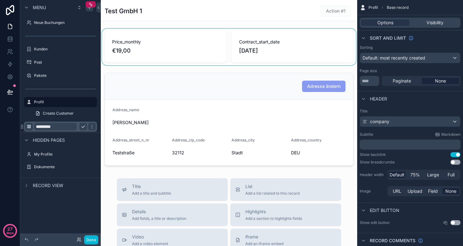
click at [296, 42] on div "scrollable content" at bounding box center [229, 47] width 257 height 37
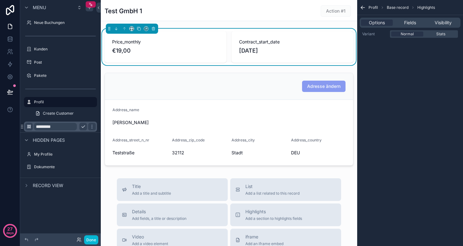
scroll to position [0, 0]
click at [406, 23] on span "Fields" at bounding box center [411, 23] width 12 height 6
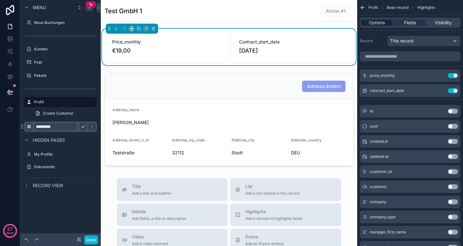
click at [383, 24] on span "Options" at bounding box center [377, 23] width 16 height 6
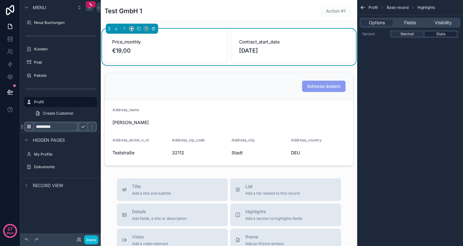
click at [440, 36] on span "Stats" at bounding box center [441, 34] width 9 height 5
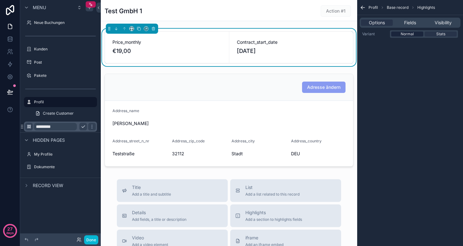
click at [413, 36] on span "Normal" at bounding box center [407, 34] width 13 height 5
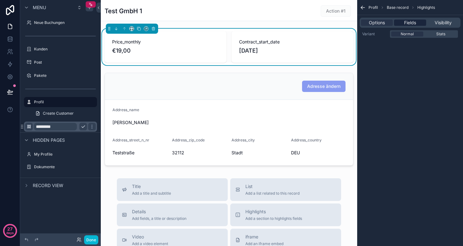
click at [411, 23] on span "Fields" at bounding box center [411, 23] width 12 height 6
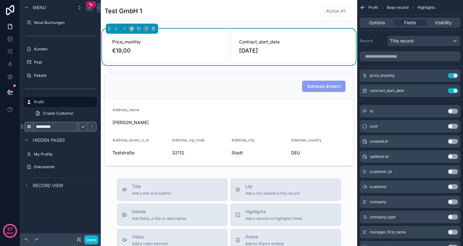
click at [364, 9] on icon "scrollable content" at bounding box center [363, 7] width 6 height 6
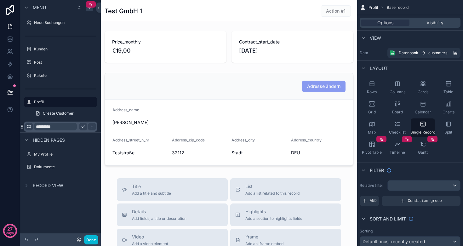
click at [83, 125] on icon "scrollable content" at bounding box center [83, 126] width 5 height 5
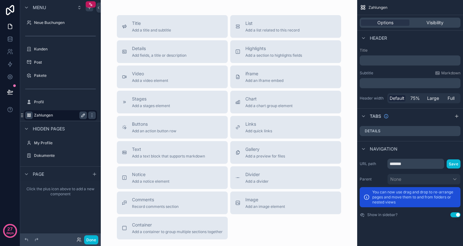
click at [377, 57] on div "﻿" at bounding box center [410, 60] width 101 height 10
click at [376, 59] on p "﻿" at bounding box center [411, 60] width 97 height 6
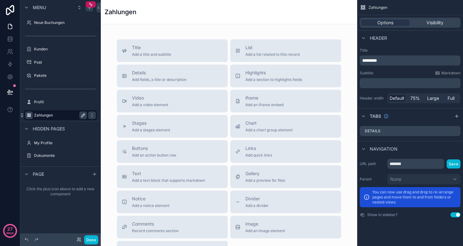
click at [435, 43] on div "Header" at bounding box center [411, 37] width 106 height 15
click at [45, 102] on label "Profil" at bounding box center [59, 102] width 50 height 5
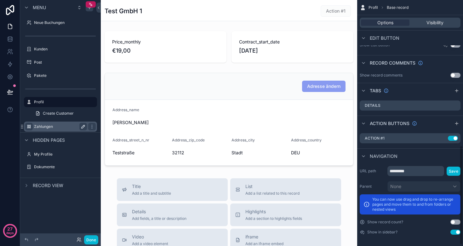
scroll to position [363, 0]
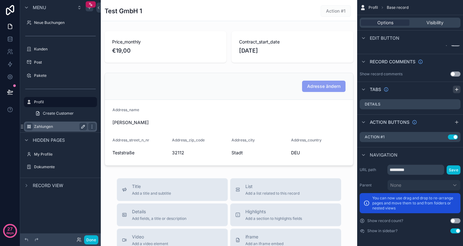
click at [458, 90] on icon "scrollable content" at bounding box center [457, 90] width 3 height 0
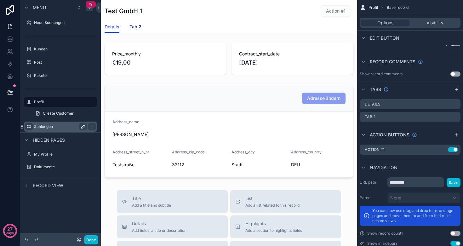
click at [134, 27] on span "Tab 2" at bounding box center [136, 27] width 12 height 6
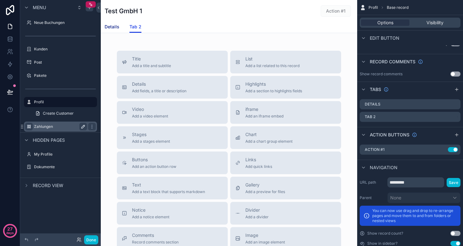
click at [109, 28] on span "Details" at bounding box center [112, 27] width 15 height 6
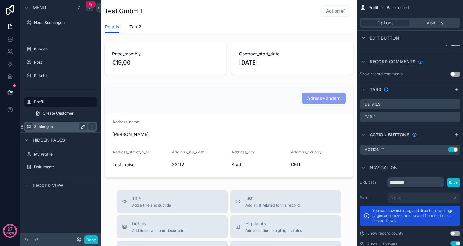
click at [46, 125] on label "Zahlungen" at bounding box center [59, 126] width 50 height 5
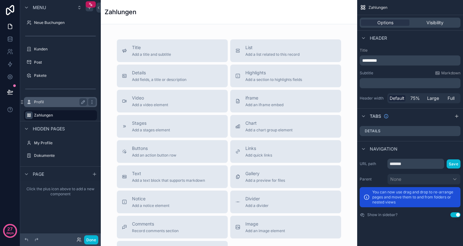
click at [44, 102] on label "Profil" at bounding box center [59, 102] width 50 height 5
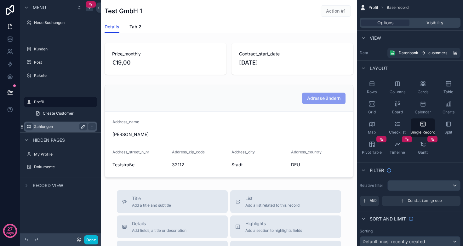
click at [47, 126] on label "Zahlungen" at bounding box center [59, 126] width 50 height 5
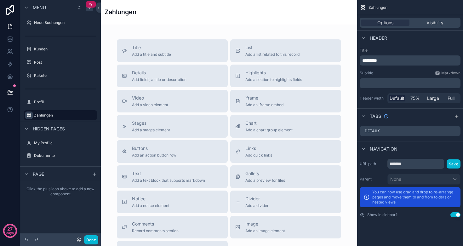
click at [26, 115] on icon "scrollable content" at bounding box center [28, 115] width 5 height 5
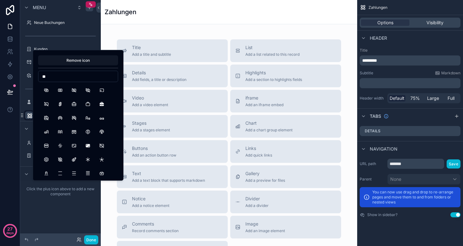
type input "*"
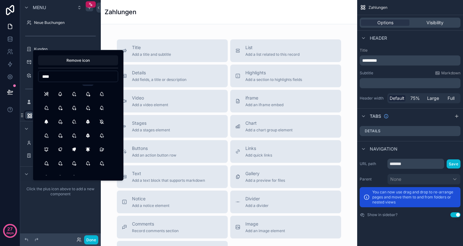
scroll to position [44, 0]
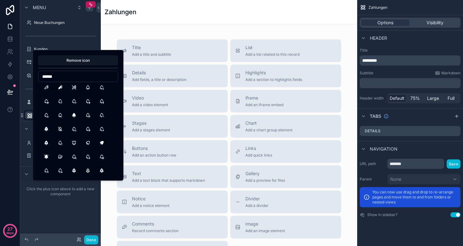
type input "*******"
click at [59, 76] on input "*******" at bounding box center [77, 76] width 79 height 9
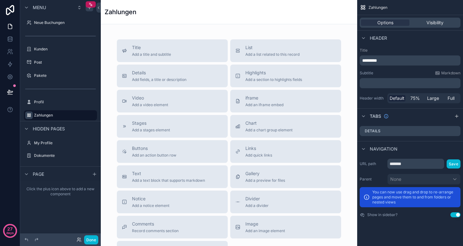
click at [8, 175] on div "27 days" at bounding box center [10, 123] width 20 height 246
click at [29, 117] on icon "scrollable content" at bounding box center [28, 115] width 5 height 5
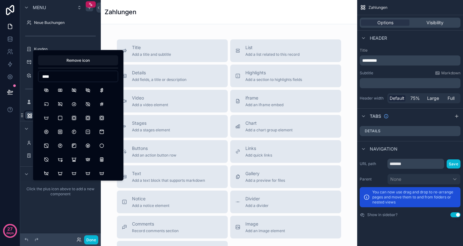
scroll to position [0, 0]
type input "*"
type input "***"
click at [177, 21] on div "Zahlungen" at bounding box center [229, 12] width 249 height 24
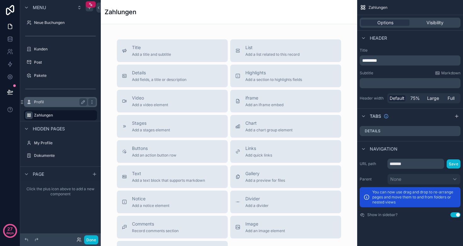
click at [52, 102] on label "Profil" at bounding box center [59, 102] width 50 height 5
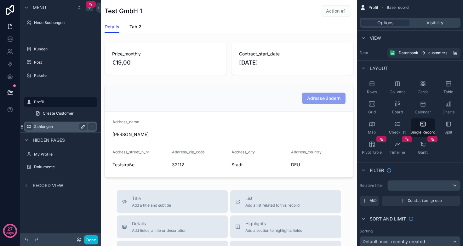
click at [45, 127] on label "Zahlungen" at bounding box center [59, 126] width 50 height 5
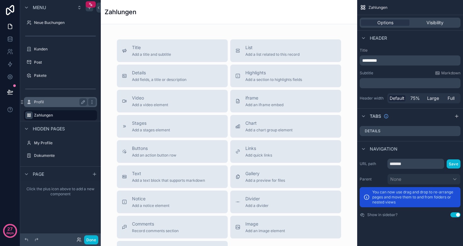
click at [38, 99] on div "Profil" at bounding box center [60, 102] width 53 height 8
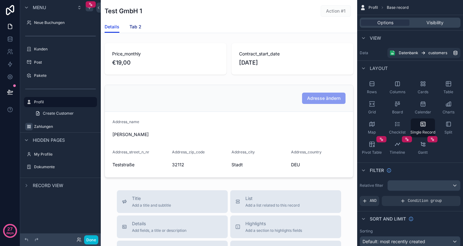
click at [134, 29] on span "Tab 2" at bounding box center [136, 27] width 12 height 6
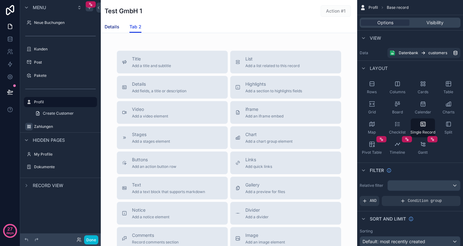
click at [113, 28] on span "Details" at bounding box center [112, 27] width 15 height 6
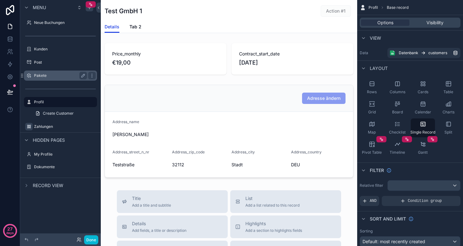
click at [42, 73] on div "Pakete" at bounding box center [60, 76] width 53 height 8
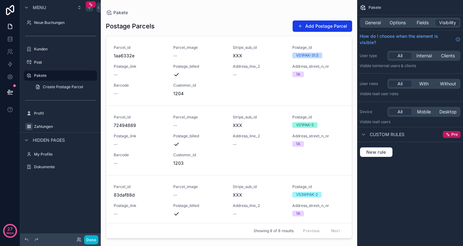
click at [44, 67] on div "Post" at bounding box center [60, 62] width 81 height 11
click at [47, 50] on label "Kunden" at bounding box center [59, 49] width 50 height 5
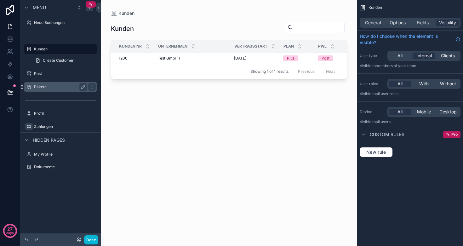
click at [49, 87] on label "Pakete" at bounding box center [59, 87] width 50 height 5
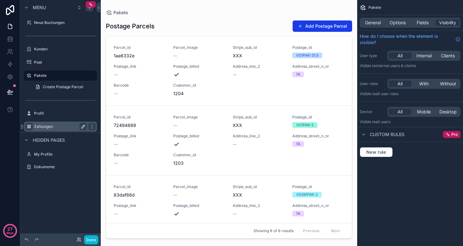
click at [46, 126] on label "Zahlungen" at bounding box center [59, 126] width 50 height 5
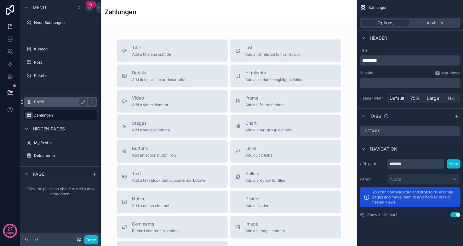
click at [53, 103] on label "Profil" at bounding box center [59, 102] width 50 height 5
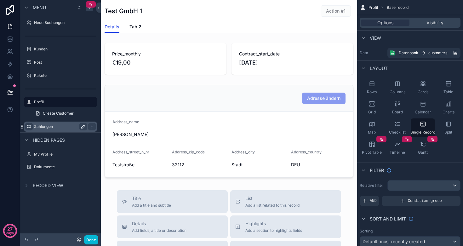
click at [54, 123] on div "Zahlungen" at bounding box center [60, 127] width 53 height 8
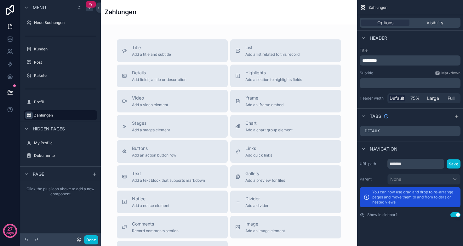
click at [0, 0] on icon "scrollable content" at bounding box center [0, 0] width 0 height 0
click at [68, 114] on input "*********" at bounding box center [55, 116] width 43 height 8
type input "****"
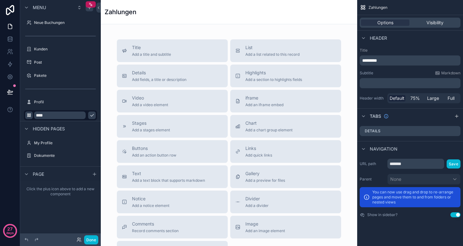
click at [90, 117] on icon "scrollable content" at bounding box center [92, 115] width 5 height 5
click at [29, 116] on icon "scrollable content" at bounding box center [28, 115] width 5 height 5
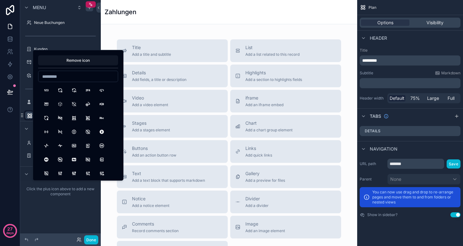
type input "*"
type input "****"
click at [61, 90] on button "StarFilled" at bounding box center [60, 90] width 11 height 11
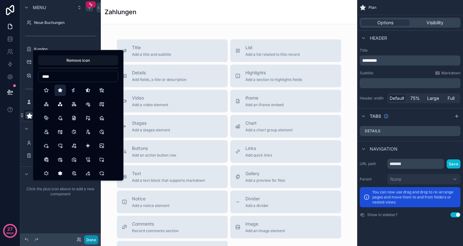
click at [87, 237] on button "Done" at bounding box center [91, 240] width 14 height 9
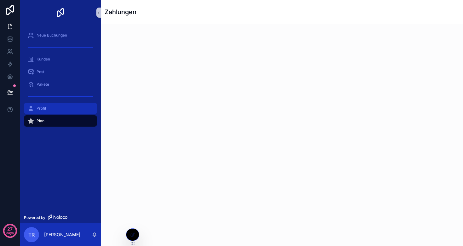
click at [49, 108] on div "Profil" at bounding box center [61, 108] width 66 height 10
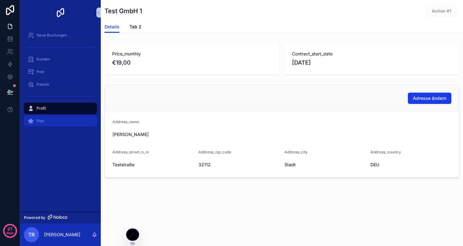
click at [48, 120] on div "Plan" at bounding box center [61, 121] width 66 height 10
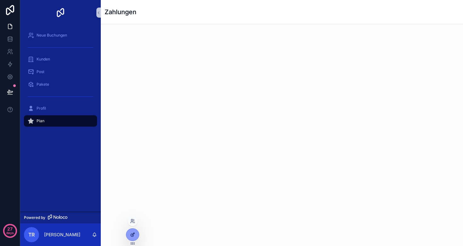
click at [136, 233] on div at bounding box center [132, 235] width 13 height 12
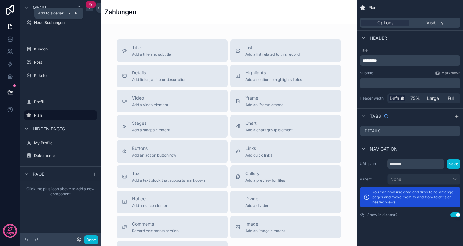
click at [90, 9] on icon "scrollable content" at bounding box center [89, 7] width 5 height 5
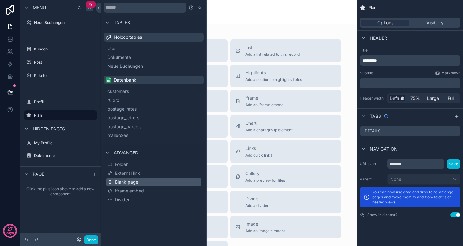
click at [131, 183] on span "Blank page" at bounding box center [126, 182] width 23 height 6
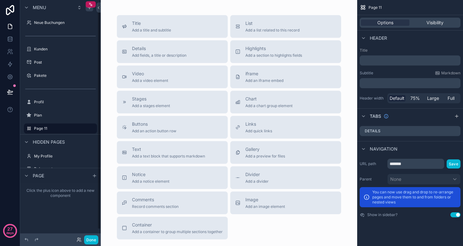
scroll to position [3, 0]
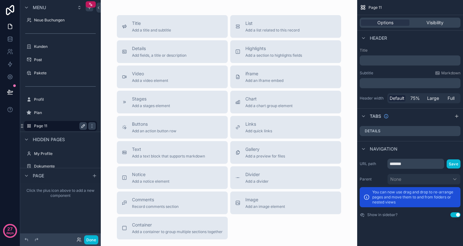
click at [86, 125] on button "scrollable content" at bounding box center [83, 126] width 8 height 8
click at [57, 126] on input "*******" at bounding box center [55, 126] width 43 height 8
click at [94, 237] on button "Done" at bounding box center [91, 240] width 14 height 9
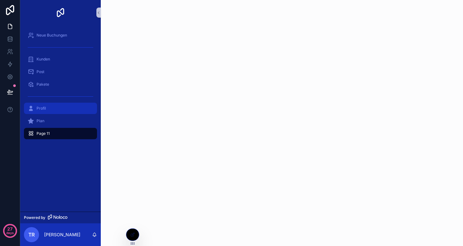
click at [53, 106] on div "Profil" at bounding box center [61, 108] width 66 height 10
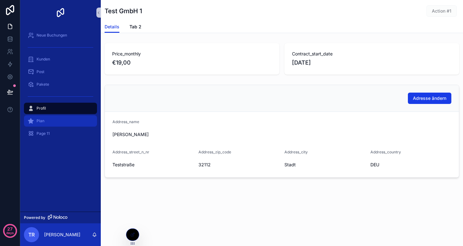
click at [50, 117] on div "Plan" at bounding box center [61, 121] width 66 height 10
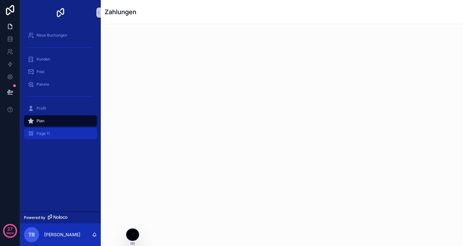
click at [49, 135] on span "Page 11" at bounding box center [43, 133] width 13 height 5
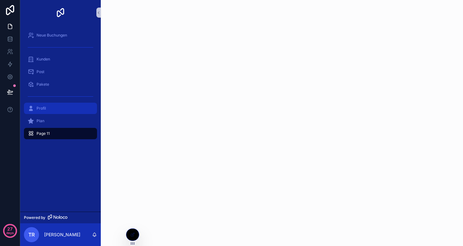
click at [49, 108] on div "Profil" at bounding box center [61, 108] width 66 height 10
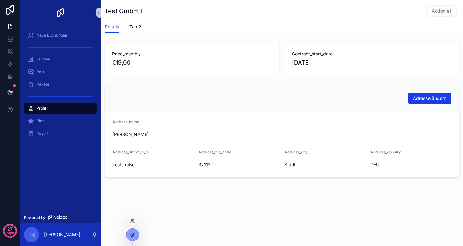
click at [132, 233] on icon at bounding box center [132, 234] width 5 height 5
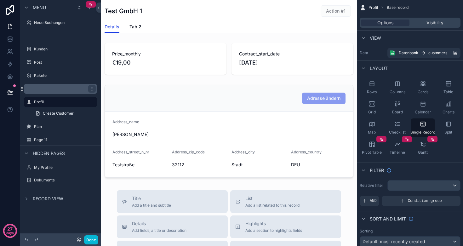
click at [90, 88] on icon "scrollable content" at bounding box center [92, 88] width 5 height 5
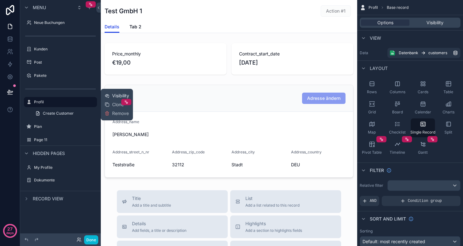
click at [108, 95] on icon at bounding box center [107, 96] width 4 height 3
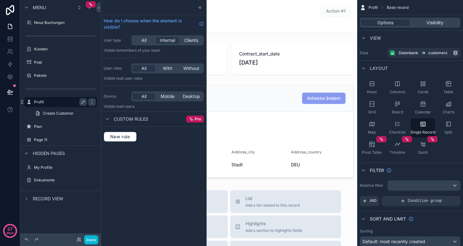
click at [58, 104] on label "Profil" at bounding box center [59, 102] width 50 height 5
click at [437, 20] on span "Visibility" at bounding box center [435, 23] width 17 height 6
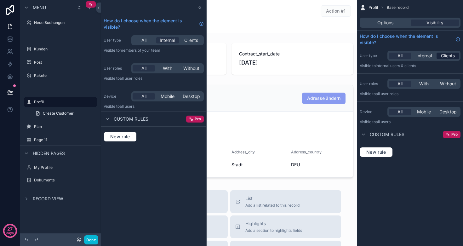
click at [452, 57] on span "Clients" at bounding box center [448, 56] width 14 height 6
click at [47, 128] on label "Plan" at bounding box center [59, 126] width 50 height 5
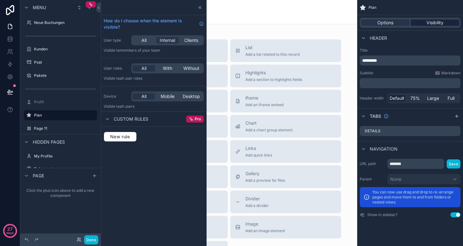
click at [440, 21] on span "Visibility" at bounding box center [435, 23] width 17 height 6
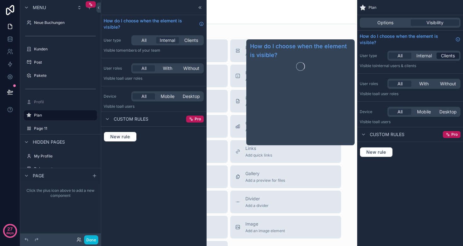
click at [451, 54] on span "Clients" at bounding box center [448, 56] width 14 height 6
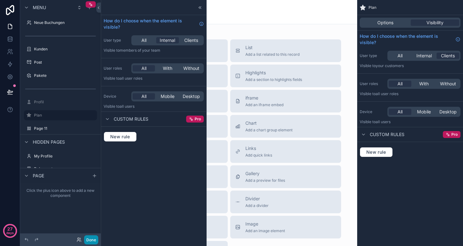
click at [94, 239] on button "Done" at bounding box center [91, 240] width 14 height 9
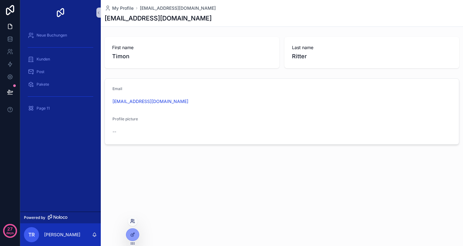
click at [130, 221] on icon at bounding box center [132, 221] width 5 height 5
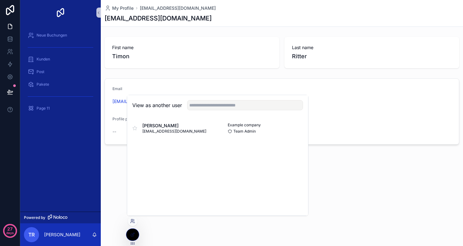
click at [91, 163] on div "Neue Buchungen Kunden Post Pakete Page 11" at bounding box center [60, 118] width 81 height 187
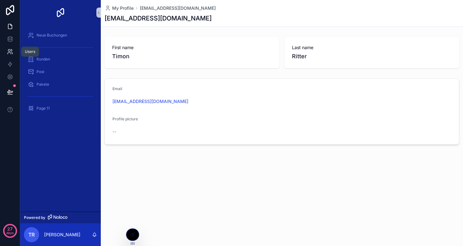
click at [13, 51] on icon at bounding box center [10, 52] width 6 height 6
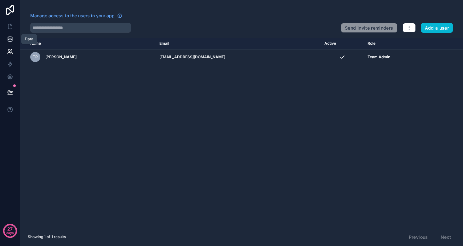
click at [8, 42] on icon at bounding box center [10, 39] width 6 height 6
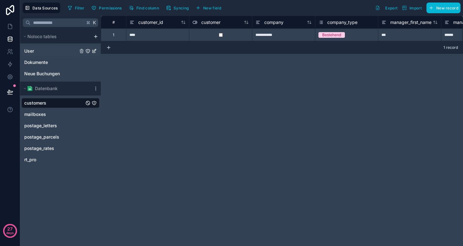
click at [30, 53] on span "User" at bounding box center [29, 51] width 10 height 6
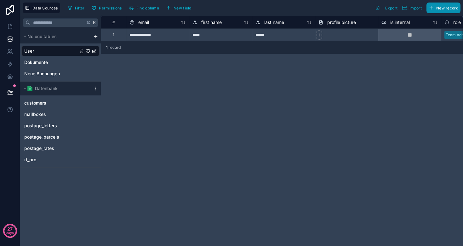
click at [441, 7] on span "New record" at bounding box center [448, 8] width 22 height 5
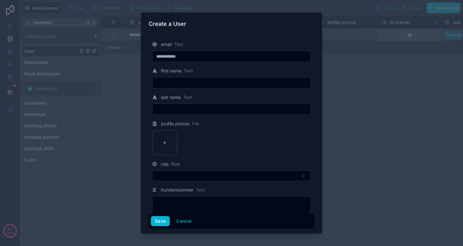
type input "**********"
type input "***"
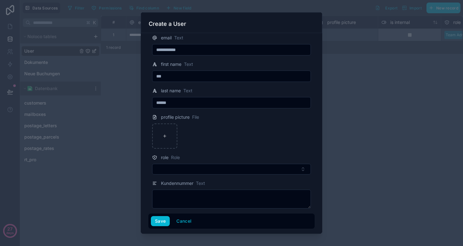
scroll to position [6, 0]
type input "******"
click at [183, 165] on button "Select Button" at bounding box center [231, 169] width 159 height 11
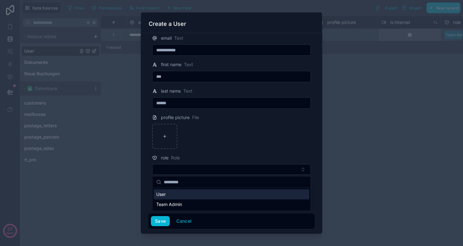
click at [170, 193] on div "User" at bounding box center [232, 194] width 156 height 10
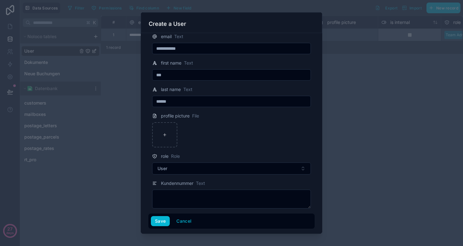
scroll to position [8, 0]
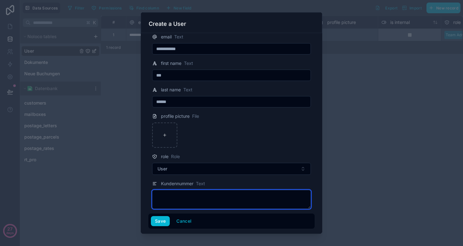
click at [173, 194] on textarea at bounding box center [231, 199] width 159 height 19
type textarea "****"
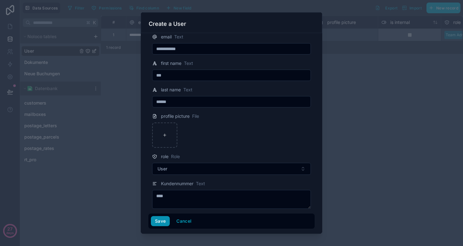
click at [158, 219] on button "Save" at bounding box center [160, 221] width 19 height 10
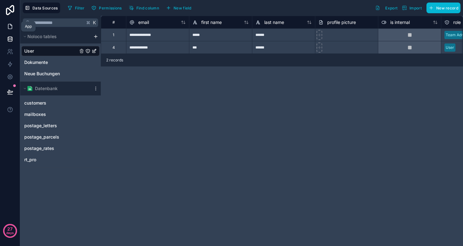
click at [11, 28] on icon at bounding box center [10, 26] width 6 height 6
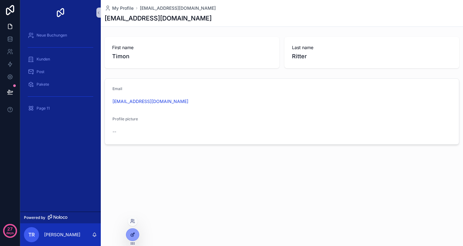
click at [134, 234] on icon at bounding box center [134, 233] width 1 height 1
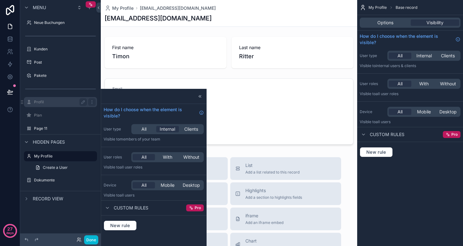
click at [40, 103] on label "Profil" at bounding box center [59, 102] width 50 height 5
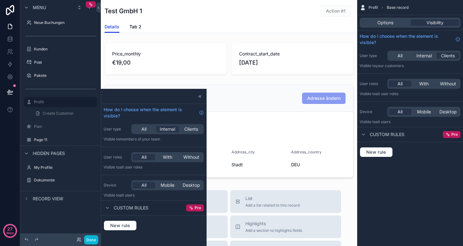
click at [194, 33] on div "scrollable content" at bounding box center [229, 232] width 257 height 465
click at [229, 32] on div "Details Tab 2" at bounding box center [229, 27] width 249 height 12
click at [200, 97] on icon at bounding box center [199, 96] width 1 height 2
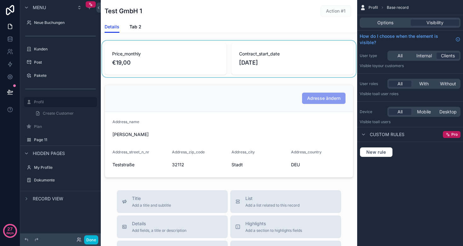
click at [202, 60] on div "scrollable content" at bounding box center [229, 59] width 257 height 37
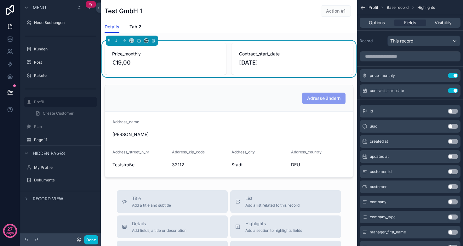
click at [200, 17] on div "Test GmbH 1 Action #1" at bounding box center [229, 10] width 249 height 21
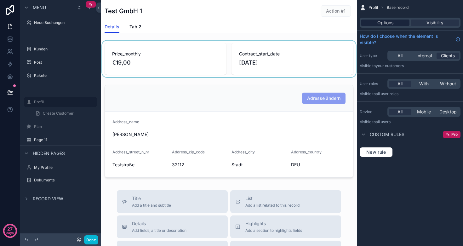
click at [398, 21] on div "Options" at bounding box center [385, 23] width 49 height 6
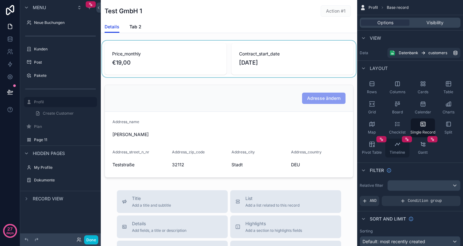
scroll to position [85, 0]
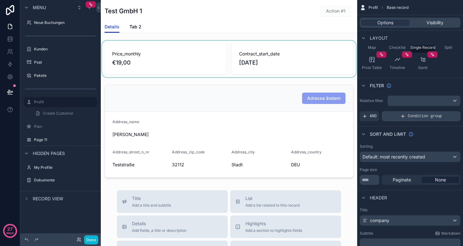
click at [403, 117] on icon "scrollable content" at bounding box center [403, 116] width 5 height 5
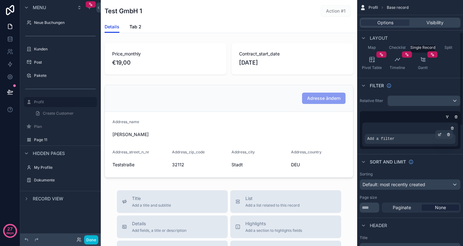
click at [394, 141] on span "Add a filter" at bounding box center [381, 139] width 27 height 5
click at [441, 134] on icon "scrollable content" at bounding box center [441, 134] width 1 height 1
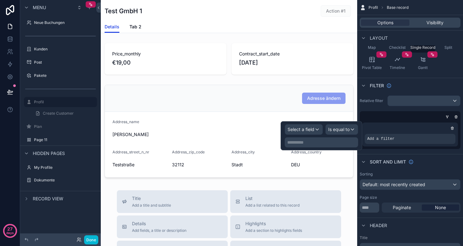
click at [309, 129] on span "Select a field" at bounding box center [301, 129] width 27 height 5
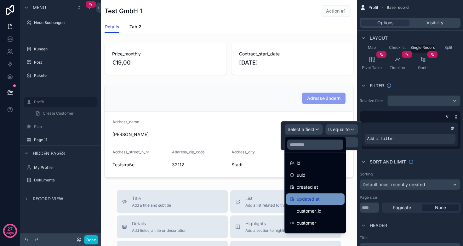
scroll to position [15, 0]
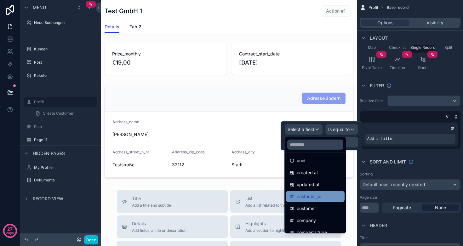
click at [311, 199] on span "customer_id" at bounding box center [309, 197] width 25 height 8
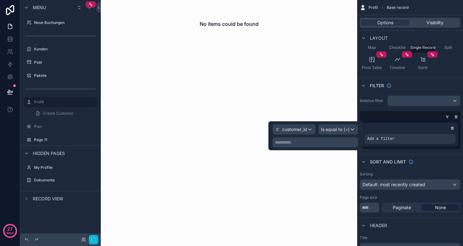
click at [308, 143] on p "**********" at bounding box center [316, 142] width 82 height 6
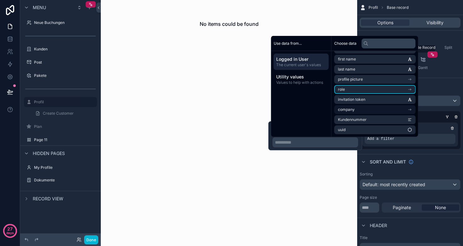
scroll to position [19, 0]
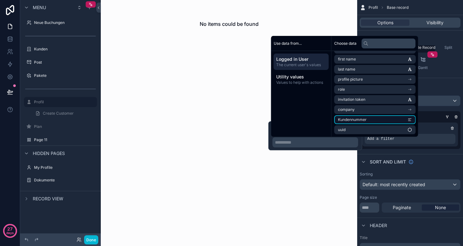
click at [359, 117] on span "Kundennummer" at bounding box center [352, 119] width 29 height 5
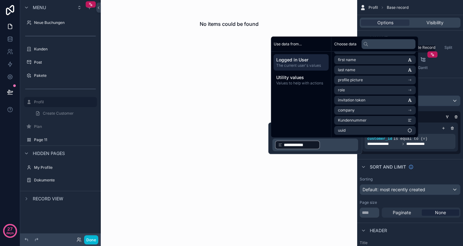
click at [184, 131] on div "No items could be found" at bounding box center [229, 123] width 257 height 246
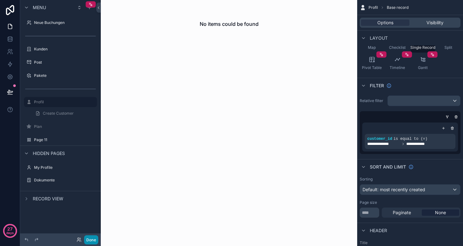
click at [90, 238] on button "Done" at bounding box center [91, 240] width 14 height 9
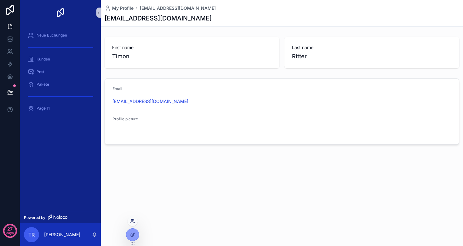
click at [131, 221] on icon at bounding box center [132, 221] width 5 height 5
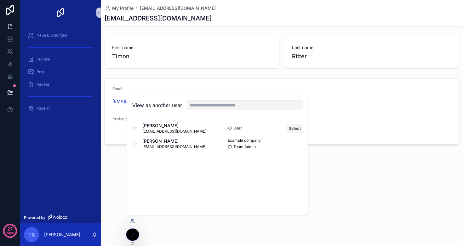
click at [292, 127] on button "Select" at bounding box center [295, 128] width 16 height 9
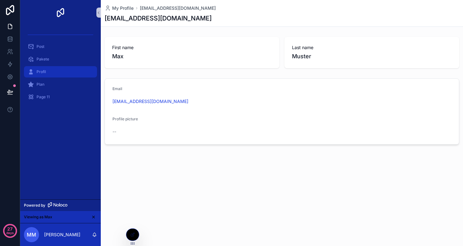
click at [49, 71] on div "Profil" at bounding box center [61, 72] width 66 height 10
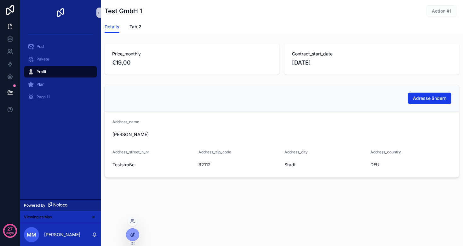
click at [130, 235] on div at bounding box center [132, 235] width 13 height 12
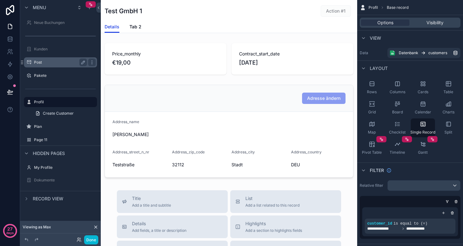
click at [49, 59] on div "Post" at bounding box center [60, 63] width 53 height 8
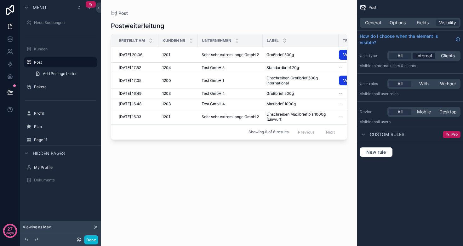
click at [428, 55] on span "Internal" at bounding box center [424, 56] width 15 height 6
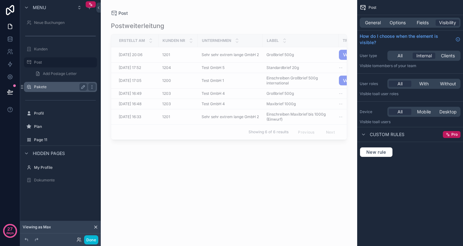
click at [50, 87] on label "Pakete" at bounding box center [59, 87] width 50 height 5
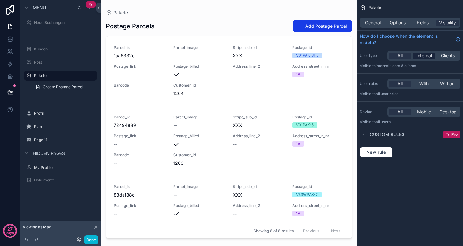
click at [427, 54] on span "Internal" at bounding box center [424, 56] width 15 height 6
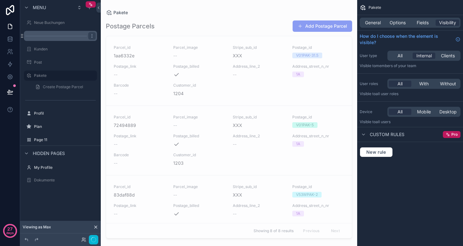
click at [41, 34] on div "scrollable content" at bounding box center [60, 36] width 73 height 10
click at [95, 35] on div "scrollable content" at bounding box center [92, 36] width 8 height 8
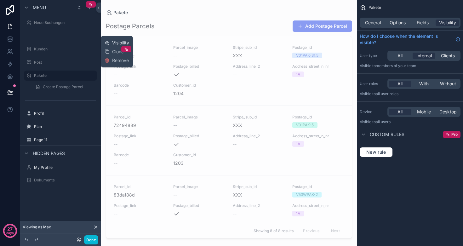
click at [110, 40] on button "Visibility" at bounding box center [117, 43] width 25 height 6
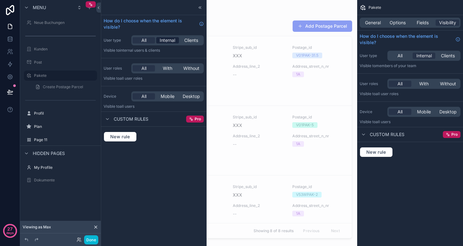
click at [163, 41] on span "Internal" at bounding box center [167, 40] width 15 height 6
click at [48, 20] on label "Neue Buchungen" at bounding box center [59, 22] width 50 height 5
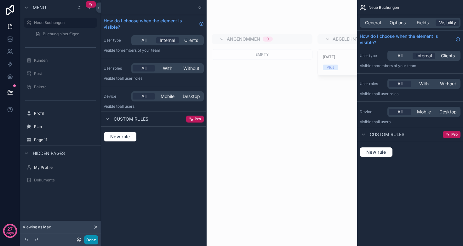
click at [90, 237] on button "Done" at bounding box center [91, 240] width 14 height 9
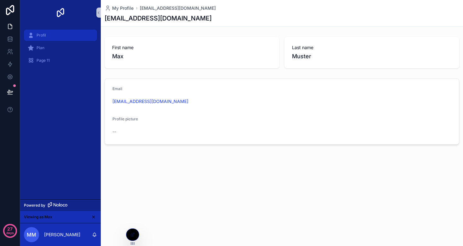
click at [42, 34] on span "Profil" at bounding box center [41, 35] width 9 height 5
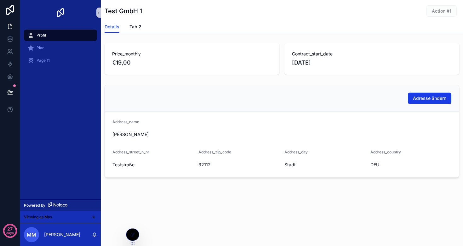
click at [65, 92] on div "Profil Plan Page 11" at bounding box center [60, 112] width 81 height 174
click at [134, 28] on span "Tab 2" at bounding box center [136, 27] width 12 height 6
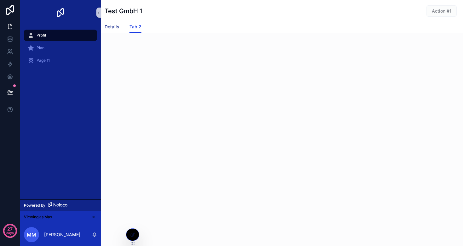
click at [111, 27] on span "Details" at bounding box center [112, 27] width 15 height 6
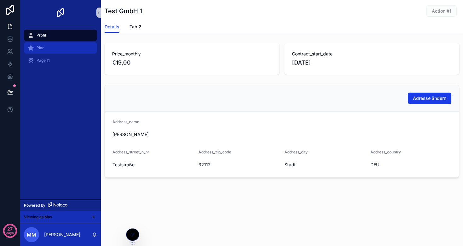
click at [48, 45] on div "Plan" at bounding box center [61, 48] width 66 height 10
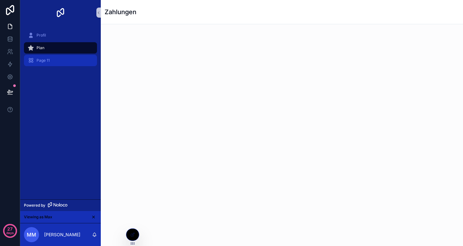
click at [46, 63] on div "Page 11" at bounding box center [61, 60] width 66 height 10
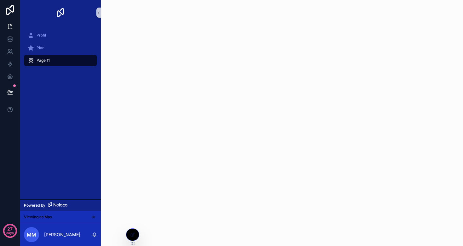
click at [47, 29] on div "Profil" at bounding box center [60, 35] width 81 height 13
click at [46, 35] on span "Profil" at bounding box center [41, 35] width 9 height 5
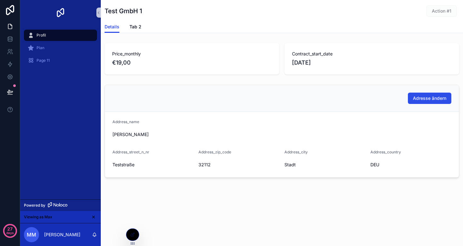
click at [446, 100] on span "Adresse ändern" at bounding box center [429, 98] width 33 height 6
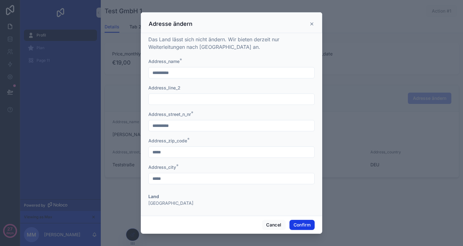
click at [200, 137] on form "**********" at bounding box center [232, 135] width 166 height 154
click at [311, 23] on icon at bounding box center [312, 23] width 5 height 5
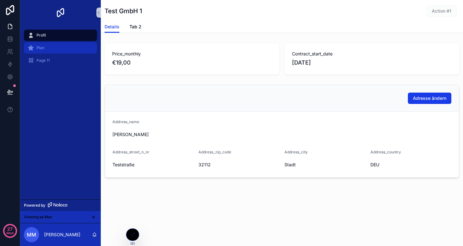
click at [50, 46] on div "Plan" at bounding box center [61, 48] width 66 height 10
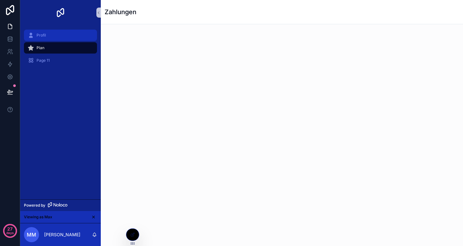
click at [50, 35] on div "Profil" at bounding box center [61, 35] width 66 height 10
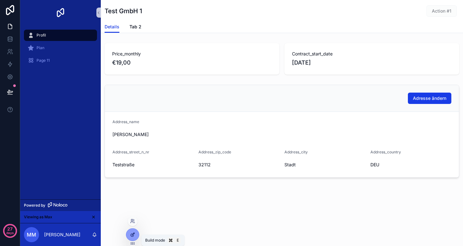
click at [132, 236] on icon at bounding box center [133, 234] width 3 height 3
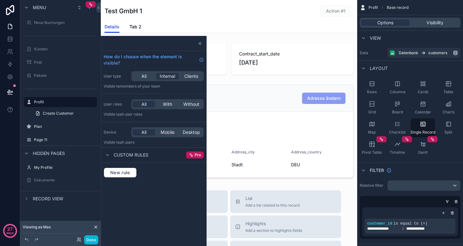
click at [236, 93] on div "scrollable content" at bounding box center [229, 232] width 257 height 465
click at [51, 101] on label "Profil" at bounding box center [59, 102] width 50 height 5
click at [254, 80] on div "Price_monthly €19,00 Contract_start_date 31.10.2020 Adresse ändern Address_name…" at bounding box center [229, 111] width 257 height 140
click at [249, 56] on div "scrollable content" at bounding box center [229, 59] width 257 height 37
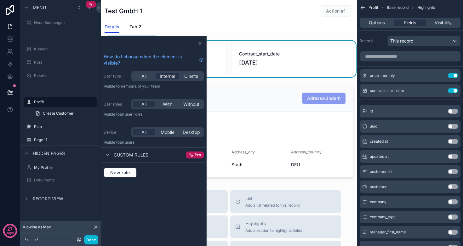
click at [244, 17] on div "Test GmbH 1 Action #1" at bounding box center [229, 10] width 249 height 21
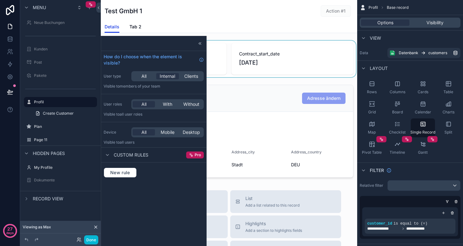
click at [95, 227] on icon at bounding box center [95, 227] width 5 height 5
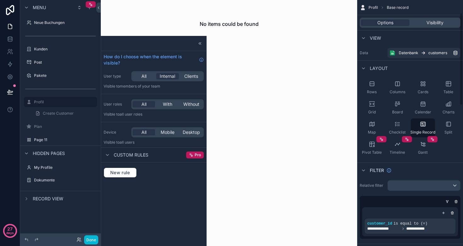
scroll to position [36, 0]
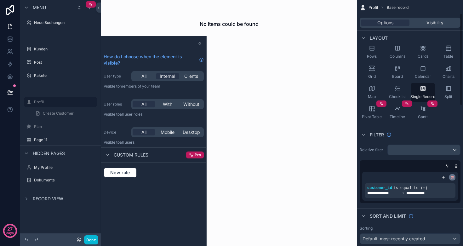
click at [453, 179] on icon "scrollable content" at bounding box center [453, 178] width 2 height 2
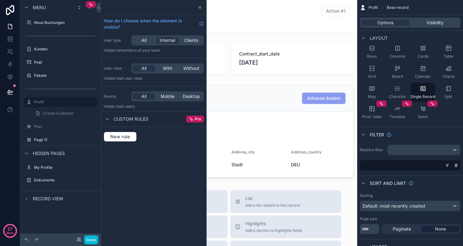
click at [255, 19] on div "Test GmbH 1 Action #1" at bounding box center [229, 10] width 249 height 21
click at [200, 9] on icon at bounding box center [200, 7] width 5 height 5
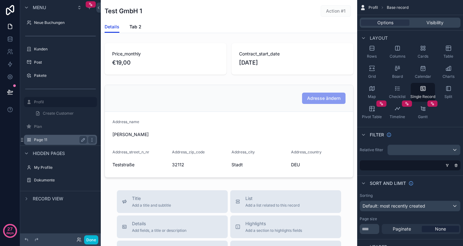
click at [39, 140] on label "Page 11" at bounding box center [59, 139] width 50 height 5
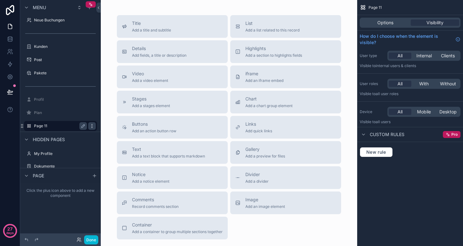
click at [90, 126] on icon "scrollable content" at bounding box center [92, 126] width 5 height 5
click at [117, 131] on span "Remove" at bounding box center [120, 130] width 17 height 6
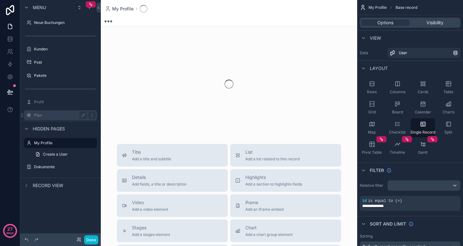
click at [41, 116] on label "Plan" at bounding box center [59, 115] width 50 height 5
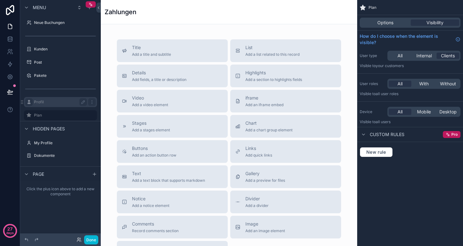
click at [30, 105] on span "scrollable content" at bounding box center [28, 102] width 5 height 5
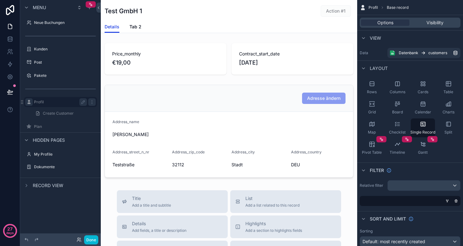
click at [25, 97] on div "Profil" at bounding box center [60, 102] width 71 height 10
click at [43, 50] on label "Kunden" at bounding box center [59, 49] width 50 height 5
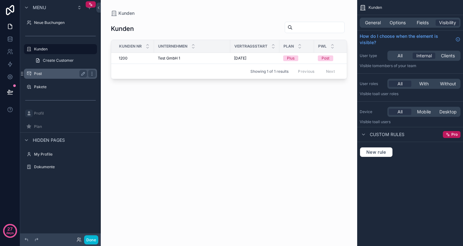
click at [50, 73] on label "Post" at bounding box center [59, 73] width 50 height 5
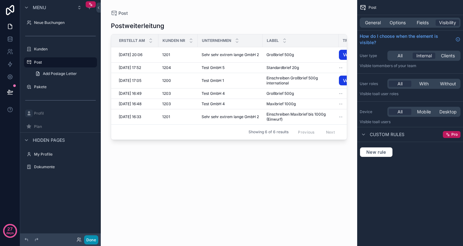
click at [90, 240] on button "Done" at bounding box center [91, 240] width 14 height 9
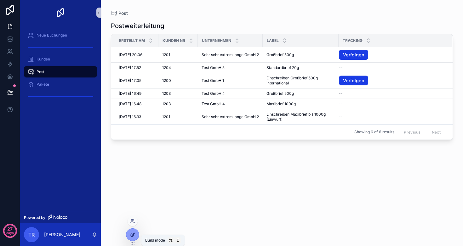
click at [134, 234] on icon at bounding box center [134, 233] width 1 height 1
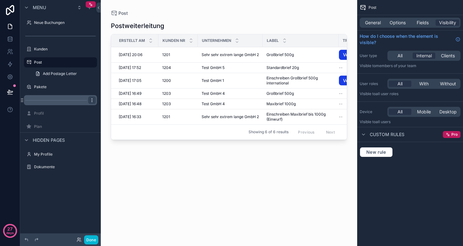
click at [93, 101] on icon "scrollable content" at bounding box center [92, 100] width 5 height 5
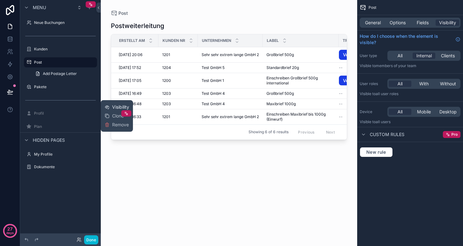
click at [106, 106] on icon at bounding box center [107, 107] width 4 height 3
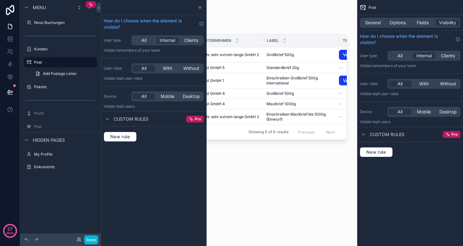
click at [88, 195] on div "Menu Neue Buchungen Kunden Post Add Postage Letter Pakete Profil Plan Hidden pa…" at bounding box center [60, 119] width 81 height 239
click at [95, 239] on button "Done" at bounding box center [91, 240] width 14 height 9
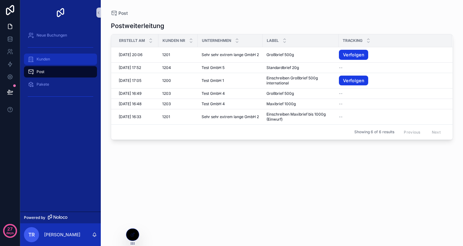
click at [45, 63] on div "Kunden" at bounding box center [61, 59] width 66 height 10
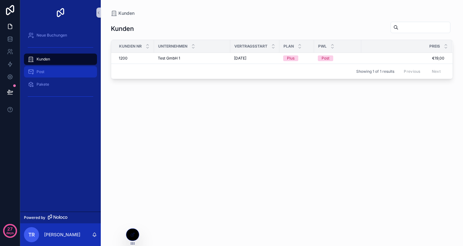
click at [43, 75] on div "Post" at bounding box center [61, 72] width 66 height 10
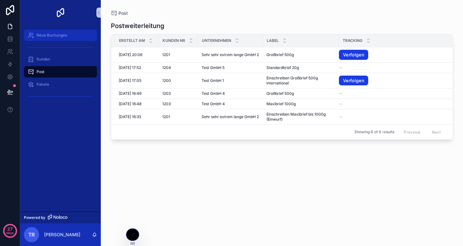
click at [45, 32] on div "Neue Buchungen" at bounding box center [61, 35] width 66 height 10
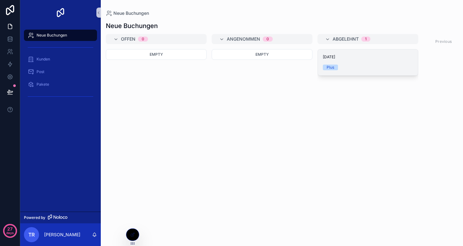
click at [339, 58] on span "[DATE]" at bounding box center [368, 57] width 90 height 5
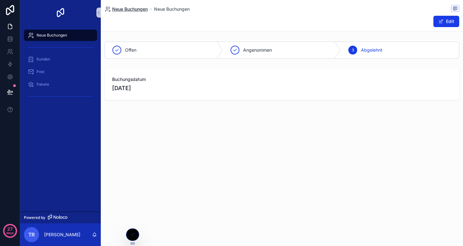
click at [136, 9] on span "Neue Buchungen" at bounding box center [130, 9] width 36 height 6
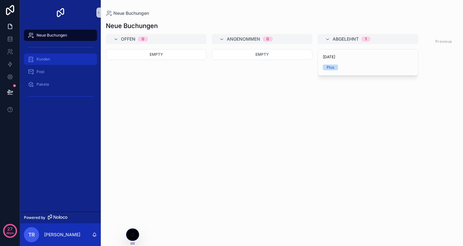
click at [66, 60] on div "Kunden" at bounding box center [61, 59] width 66 height 10
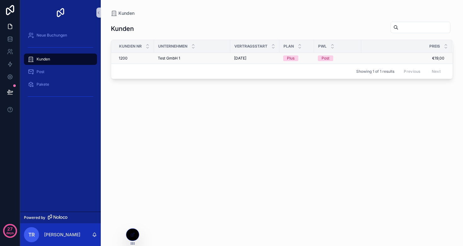
click at [147, 56] on div "1200 1200" at bounding box center [135, 58] width 32 height 5
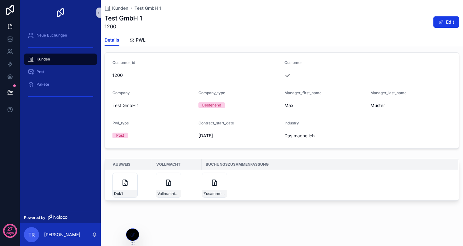
scroll to position [46, 0]
click at [42, 73] on span "Post" at bounding box center [41, 71] width 8 height 5
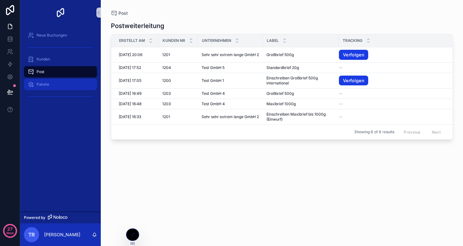
click at [43, 83] on span "Pakete" at bounding box center [43, 84] width 13 height 5
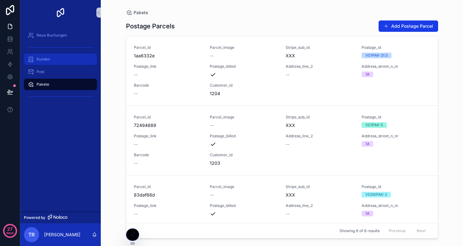
click at [41, 55] on div "Kunden" at bounding box center [61, 59] width 66 height 10
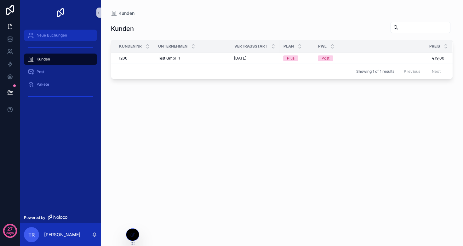
click at [42, 36] on span "Neue Buchungen" at bounding box center [52, 35] width 31 height 5
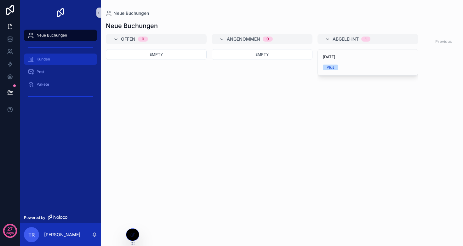
click at [54, 63] on div "Kunden" at bounding box center [61, 59] width 66 height 10
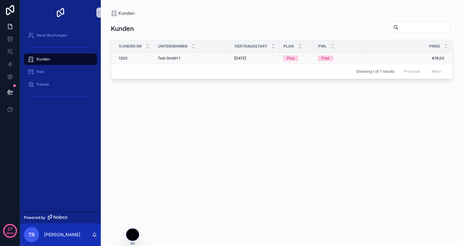
click at [185, 59] on div "Test GmbH 1 Test GmbH 1" at bounding box center [192, 58] width 69 height 5
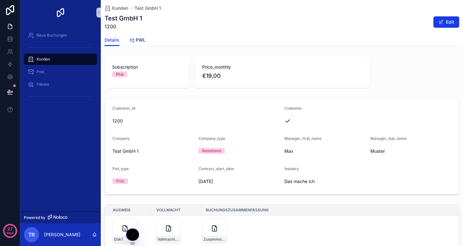
click at [143, 42] on span "PWL" at bounding box center [141, 40] width 10 height 6
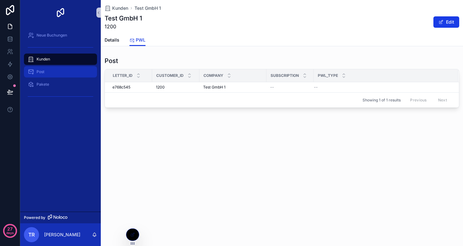
click at [55, 72] on div "Post" at bounding box center [61, 72] width 66 height 10
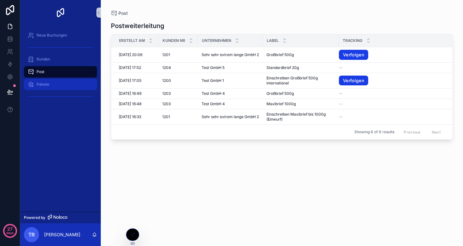
click at [56, 85] on div "Pakete" at bounding box center [61, 84] width 66 height 10
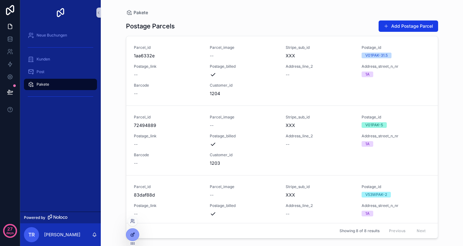
click at [134, 233] on icon at bounding box center [132, 234] width 5 height 5
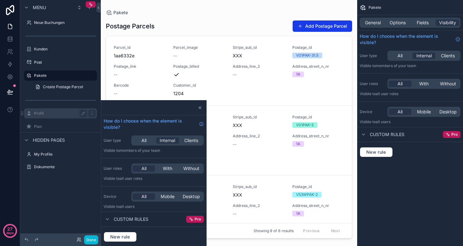
click at [58, 114] on label "Profil" at bounding box center [59, 113] width 50 height 5
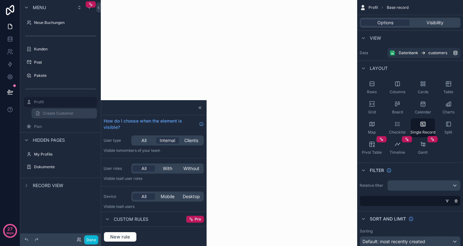
click at [45, 114] on span "Create Customer" at bounding box center [58, 113] width 31 height 5
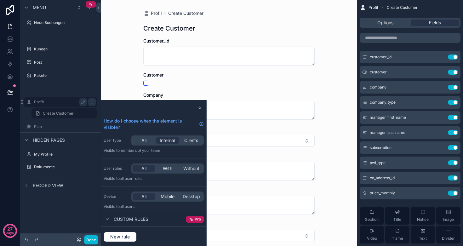
click at [42, 102] on label "Profil" at bounding box center [59, 102] width 50 height 5
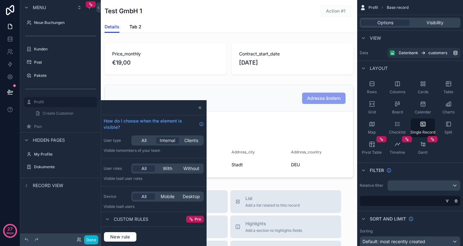
click at [179, 28] on div "Details Tab 2" at bounding box center [229, 27] width 249 height 12
click at [202, 110] on div at bounding box center [200, 108] width 8 height 8
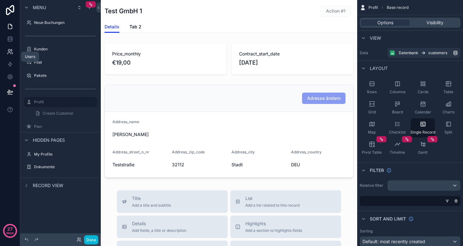
click at [9, 55] on link at bounding box center [10, 51] width 20 height 13
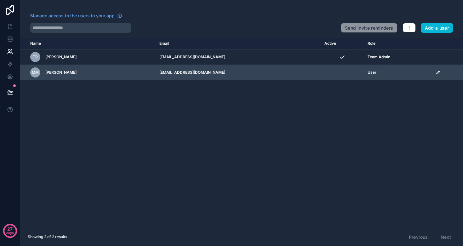
click at [321, 75] on td "scrollable content" at bounding box center [342, 72] width 43 height 15
click at [436, 72] on icon "scrollable content" at bounding box center [438, 72] width 5 height 5
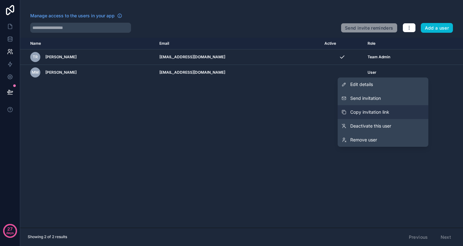
click at [372, 113] on span "Copy invitation link" at bounding box center [370, 112] width 39 height 6
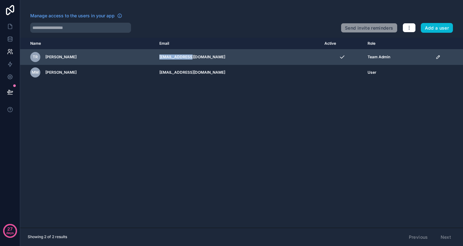
drag, startPoint x: 208, startPoint y: 57, endPoint x: 170, endPoint y: 57, distance: 37.5
click at [170, 57] on td "info@smarvo.de" at bounding box center [238, 57] width 165 height 15
copy td "info@smarvo.de"
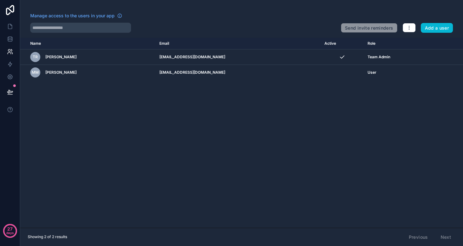
click at [217, 114] on div "Name Email Active Role userTable.email TR Timon Ritter info@smarvo.de Team Admi…" at bounding box center [241, 133] width 443 height 190
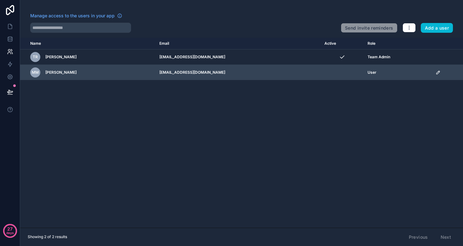
click at [436, 73] on icon "scrollable content" at bounding box center [438, 72] width 5 height 5
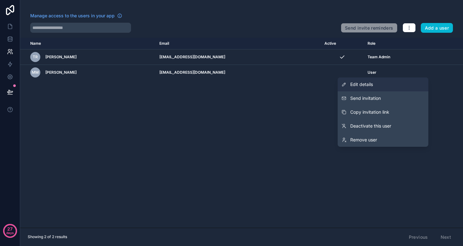
click at [375, 82] on link "Edit details" at bounding box center [383, 85] width 91 height 14
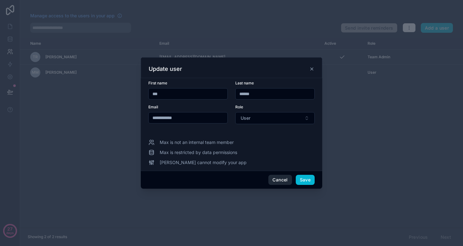
click at [279, 181] on button "Cancel" at bounding box center [280, 180] width 23 height 10
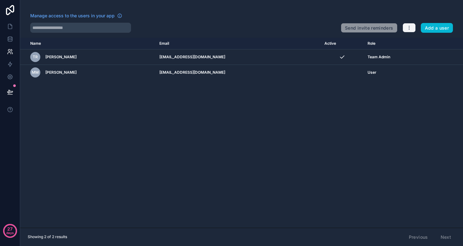
click at [410, 26] on icon "button" at bounding box center [409, 27] width 5 height 5
click at [7, 42] on link at bounding box center [10, 39] width 20 height 13
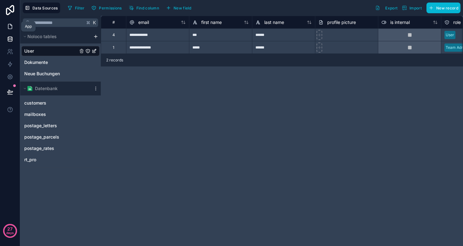
click at [10, 29] on icon at bounding box center [10, 26] width 6 height 6
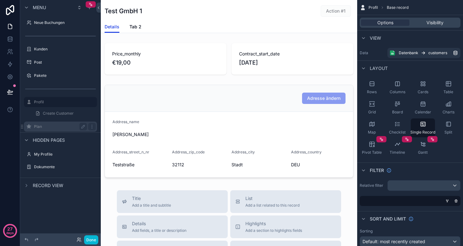
click at [50, 126] on label "Plan" at bounding box center [59, 126] width 50 height 5
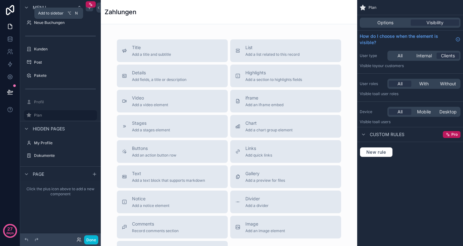
click at [90, 8] on icon "scrollable content" at bounding box center [89, 7] width 5 height 5
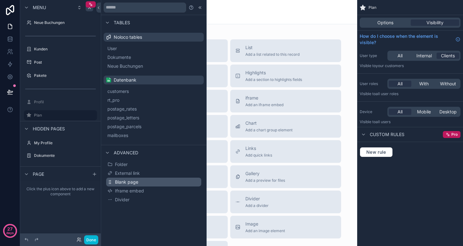
click at [127, 180] on span "Blank page" at bounding box center [126, 182] width 23 height 6
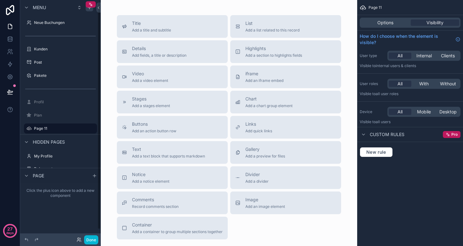
scroll to position [3, 0]
click at [84, 128] on icon "scrollable content" at bounding box center [83, 126] width 5 height 5
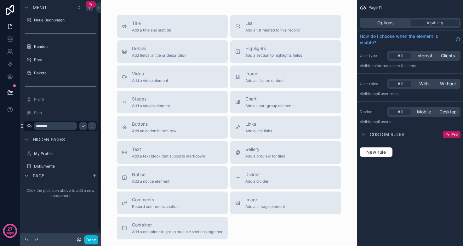
click at [62, 127] on input "*******" at bounding box center [55, 126] width 43 height 8
type input "*******"
click at [90, 125] on icon "scrollable content" at bounding box center [91, 126] width 3 height 2
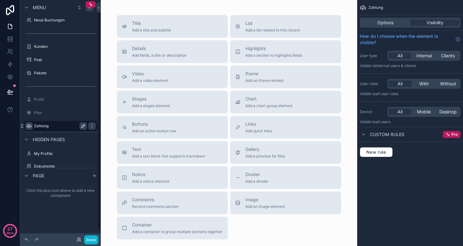
click at [29, 124] on icon "scrollable content" at bounding box center [28, 126] width 5 height 5
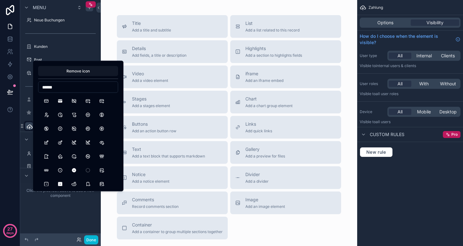
click at [56, 85] on input "******" at bounding box center [77, 87] width 79 height 9
click at [58, 99] on button "CreditCardFilled" at bounding box center [60, 101] width 11 height 11
click at [59, 87] on input "******" at bounding box center [77, 87] width 79 height 9
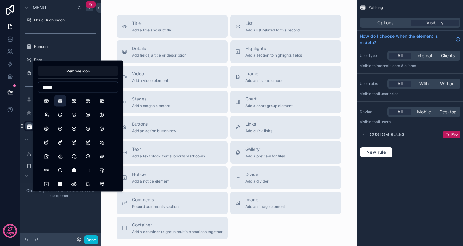
click at [59, 87] on input "******" at bounding box center [77, 87] width 79 height 9
type input "*"
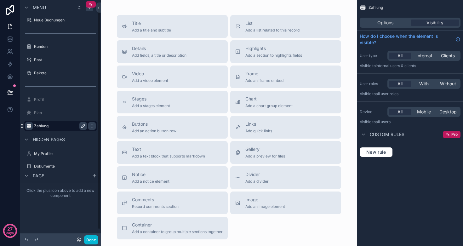
click at [34, 206] on div "Click the plus icon above to add a new component" at bounding box center [60, 208] width 81 height 50
click at [48, 114] on label "Plan" at bounding box center [59, 112] width 50 height 5
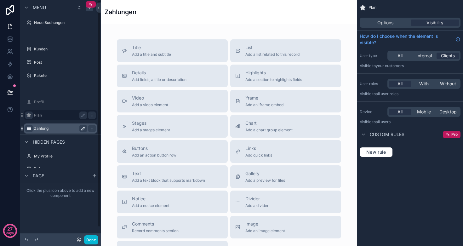
click at [29, 114] on icon "scrollable content" at bounding box center [28, 115] width 5 height 5
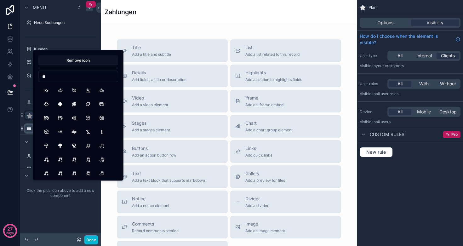
type input "*"
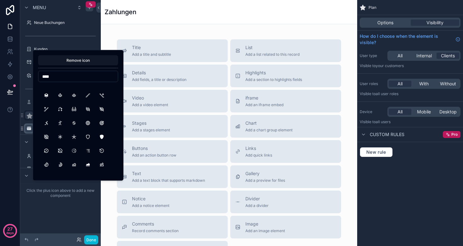
scroll to position [230, 0]
type input "****"
click at [89, 122] on button "Target" at bounding box center [87, 123] width 11 height 11
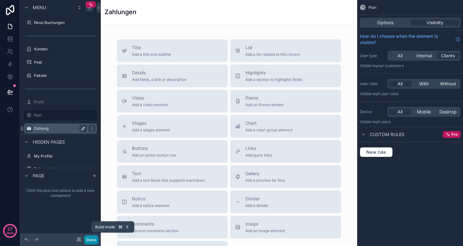
click at [93, 239] on button "Done" at bounding box center [91, 240] width 14 height 9
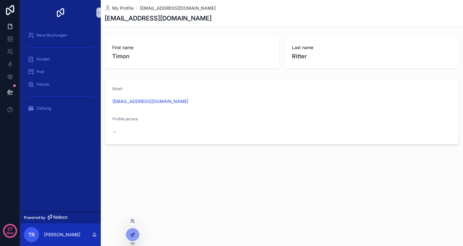
click at [134, 232] on icon at bounding box center [132, 234] width 5 height 5
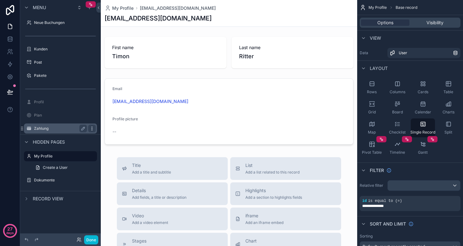
click at [92, 129] on icon "scrollable content" at bounding box center [92, 128] width 0 height 0
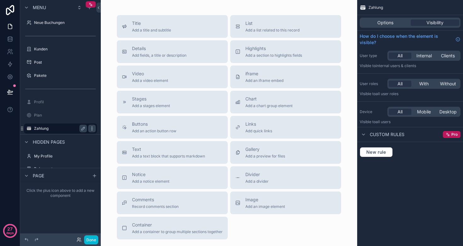
scroll to position [3, 0]
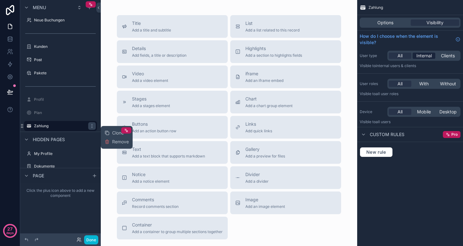
click at [425, 56] on span "Internal" at bounding box center [424, 56] width 15 height 6
click at [452, 56] on span "Clients" at bounding box center [448, 56] width 14 height 6
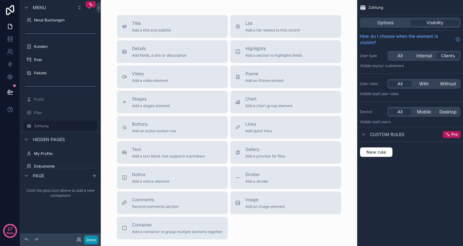
click at [96, 238] on button "Done" at bounding box center [91, 240] width 14 height 9
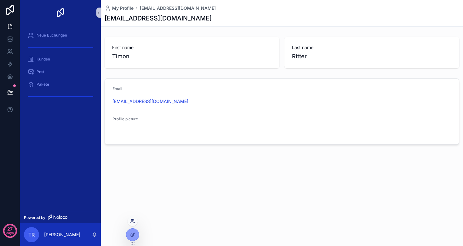
click at [131, 219] on icon at bounding box center [132, 221] width 5 height 5
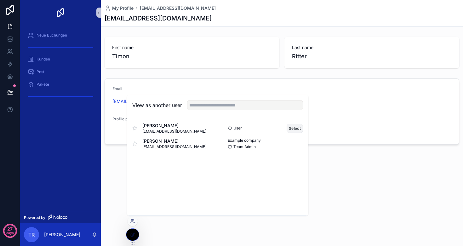
click at [292, 127] on button "Select" at bounding box center [295, 128] width 16 height 9
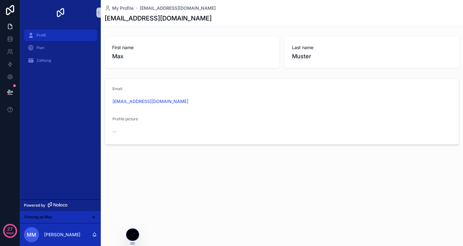
click at [51, 36] on div "Profil" at bounding box center [61, 35] width 66 height 10
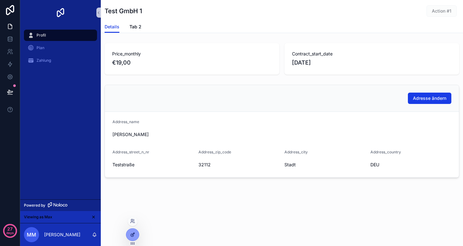
click at [133, 232] on icon at bounding box center [132, 234] width 5 height 5
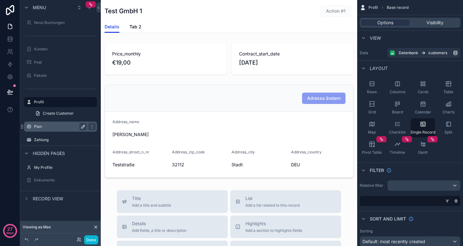
click at [83, 126] on icon "scrollable content" at bounding box center [83, 126] width 5 height 5
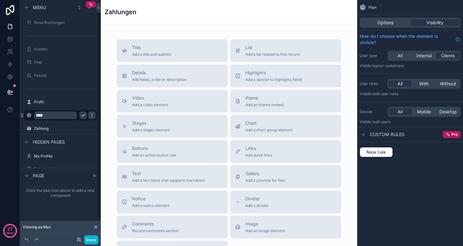
click at [90, 116] on icon "scrollable content" at bounding box center [92, 115] width 5 height 5
click at [114, 120] on span "Remove" at bounding box center [120, 120] width 17 height 6
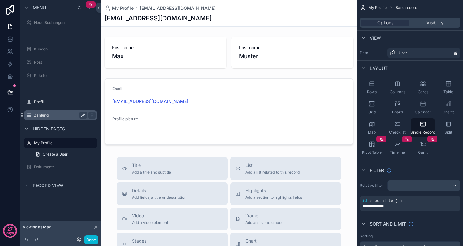
click at [83, 115] on icon "scrollable content" at bounding box center [83, 115] width 3 height 3
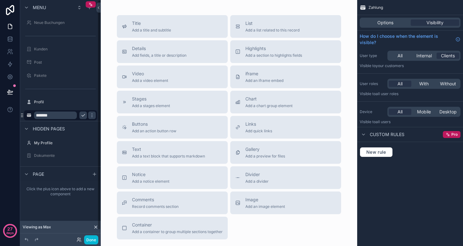
click at [36, 115] on input "*******" at bounding box center [55, 116] width 43 height 8
type input "**********"
click at [90, 241] on button "Done" at bounding box center [91, 240] width 14 height 9
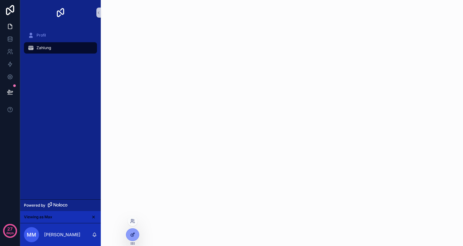
click at [131, 230] on div at bounding box center [132, 235] width 13 height 12
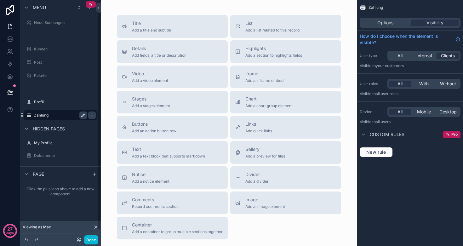
click at [81, 116] on icon "scrollable content" at bounding box center [83, 115] width 5 height 5
click at [37, 115] on input "*******" at bounding box center [55, 116] width 43 height 8
type input "**********"
click at [90, 116] on icon "scrollable content" at bounding box center [92, 115] width 5 height 5
click at [91, 241] on button "Done" at bounding box center [91, 240] width 14 height 9
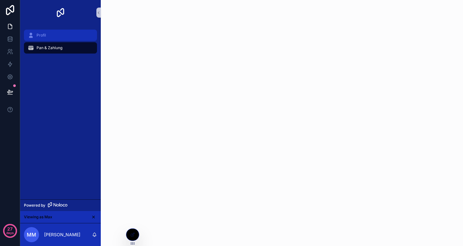
click at [50, 38] on div "Profil" at bounding box center [61, 35] width 66 height 10
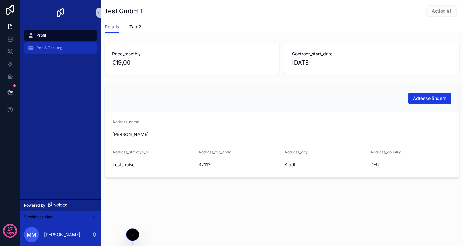
click at [51, 46] on span "Pan & Zahlung" at bounding box center [50, 47] width 26 height 5
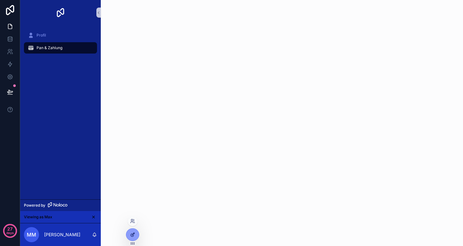
click at [132, 235] on icon at bounding box center [133, 234] width 3 height 3
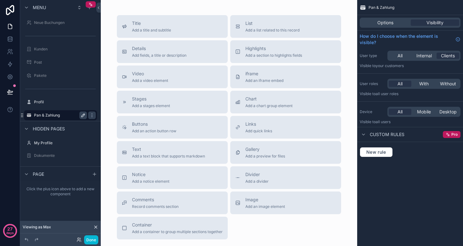
click at [83, 116] on icon "scrollable content" at bounding box center [83, 115] width 3 height 3
click at [39, 116] on input "**********" at bounding box center [55, 116] width 43 height 8
type input "**********"
click at [93, 238] on button "Done" at bounding box center [91, 240] width 14 height 9
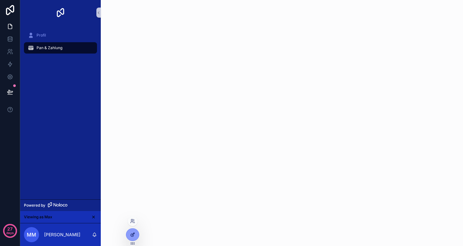
click at [129, 237] on div at bounding box center [132, 235] width 13 height 12
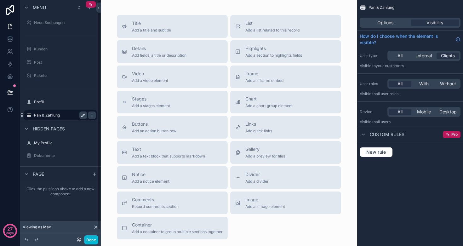
click at [84, 114] on icon "scrollable content" at bounding box center [83, 115] width 3 height 3
click at [38, 115] on input "**********" at bounding box center [55, 116] width 43 height 8
type input "**********"
click at [90, 115] on icon "scrollable content" at bounding box center [92, 115] width 5 height 5
click at [91, 241] on button "Done" at bounding box center [91, 240] width 14 height 9
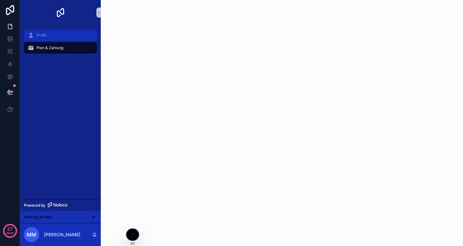
click at [56, 37] on div "Profil" at bounding box center [61, 35] width 66 height 10
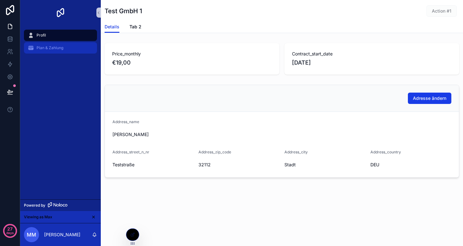
click at [53, 47] on span "Plan & Zahlung" at bounding box center [50, 47] width 27 height 5
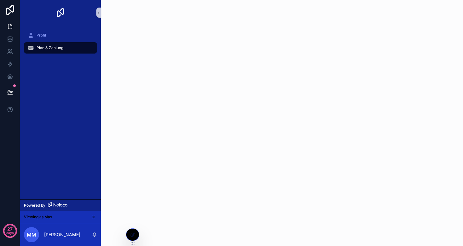
click at [68, 102] on div "Profil Plan & Zahlung" at bounding box center [60, 112] width 81 height 174
click at [37, 32] on div "Profil" at bounding box center [61, 35] width 66 height 10
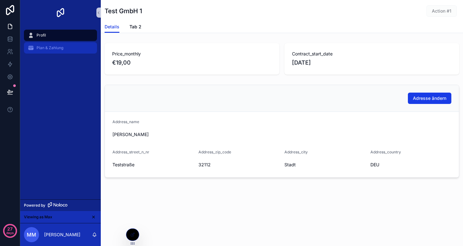
click at [54, 50] on span "Plan & Zahlung" at bounding box center [50, 47] width 27 height 5
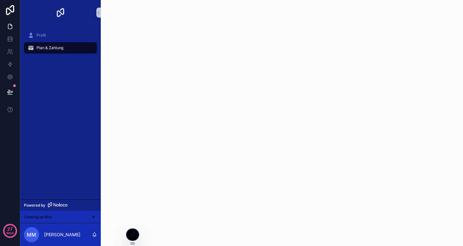
click at [51, 48] on span "Plan & Zahlung" at bounding box center [50, 47] width 27 height 5
click at [133, 234] on icon at bounding box center [132, 234] width 5 height 5
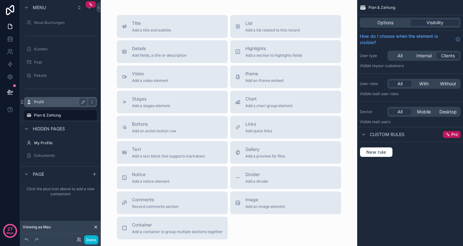
click at [56, 103] on label "Profil" at bounding box center [59, 102] width 50 height 5
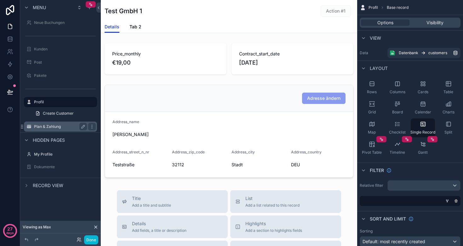
click at [50, 129] on label "Plan & Zahlung" at bounding box center [59, 126] width 50 height 5
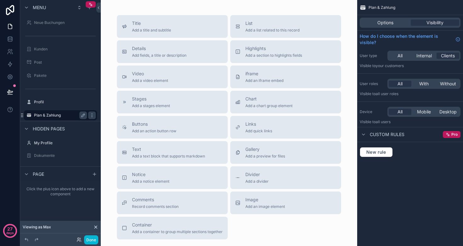
click at [46, 119] on div "Plan & Zahlung" at bounding box center [60, 116] width 53 height 8
click at [48, 100] on label "Profil" at bounding box center [59, 102] width 50 height 5
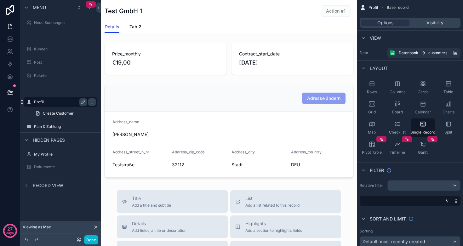
click at [47, 100] on label "Profil" at bounding box center [59, 102] width 50 height 5
click at [96, 226] on icon at bounding box center [95, 227] width 5 height 5
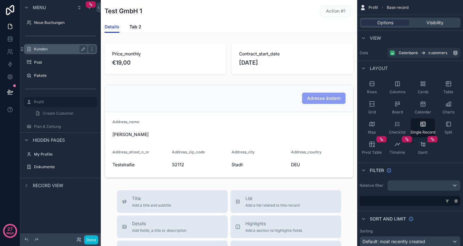
click at [54, 49] on label "Kunden" at bounding box center [59, 49] width 50 height 5
